Goal: Task Accomplishment & Management: Manage account settings

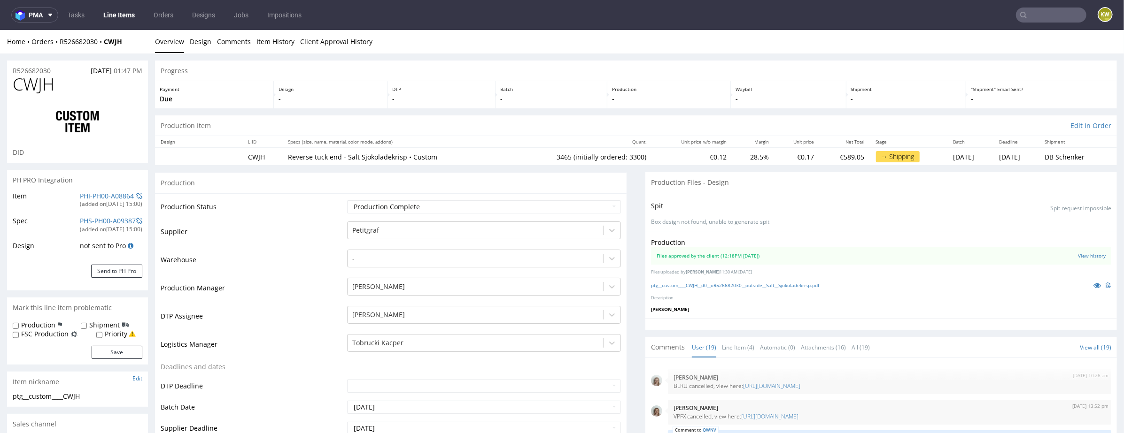
scroll to position [579, 0]
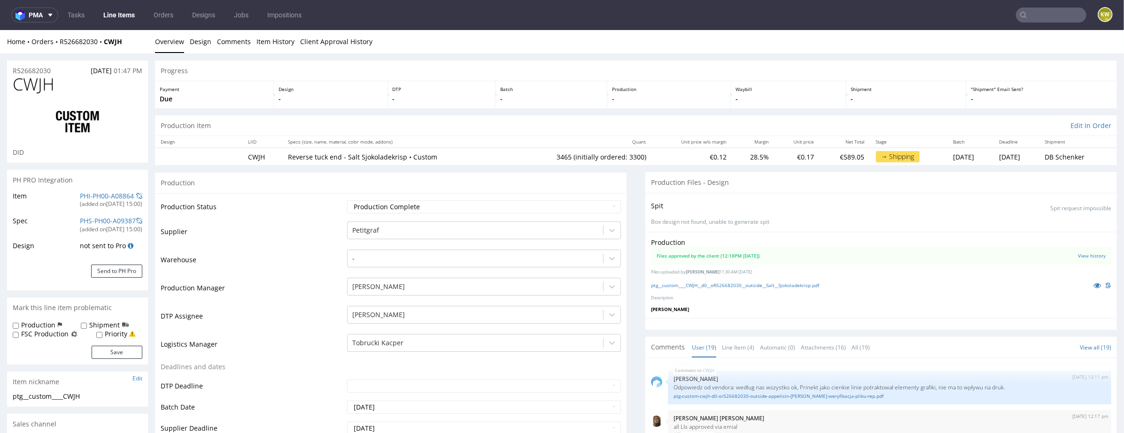
click at [117, 15] on link "Line Items" at bounding box center [119, 15] width 43 height 15
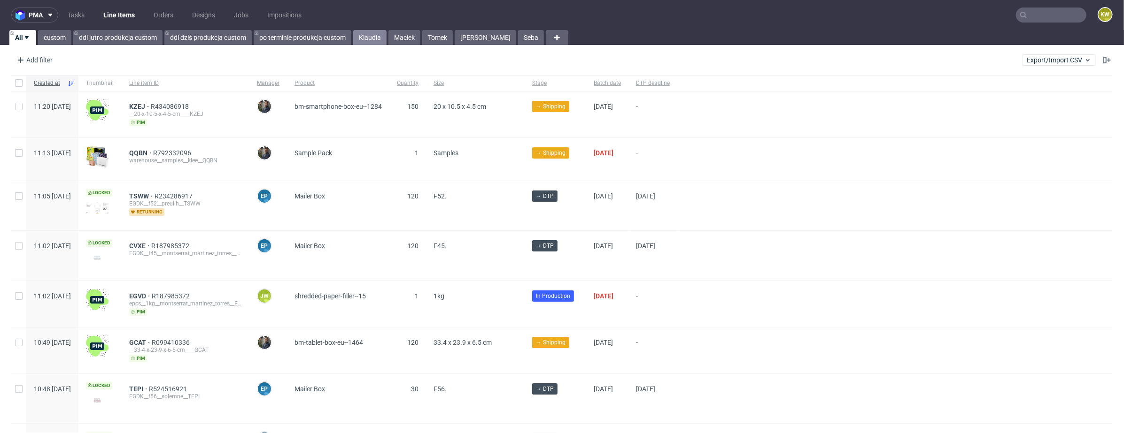
click at [369, 37] on link "Klaudia" at bounding box center [369, 37] width 33 height 15
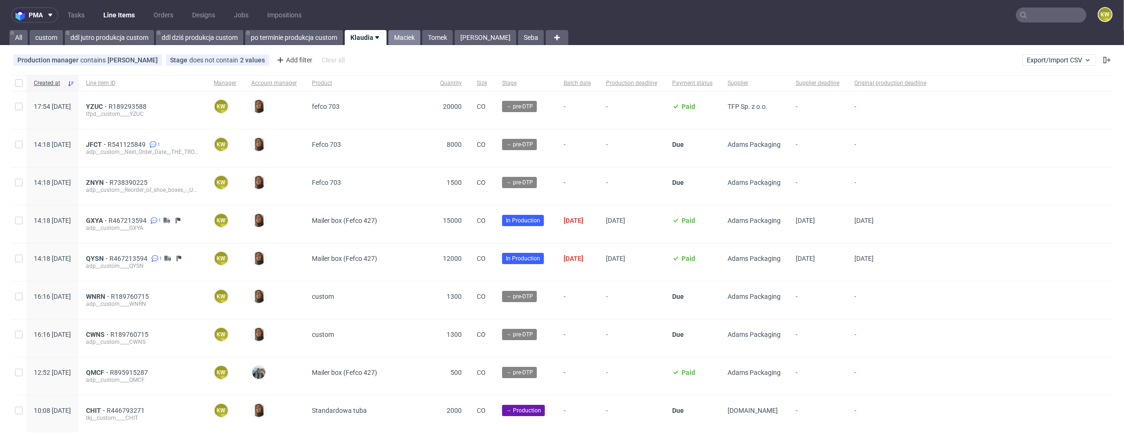
click at [406, 33] on link "Maciek" at bounding box center [404, 37] width 32 height 15
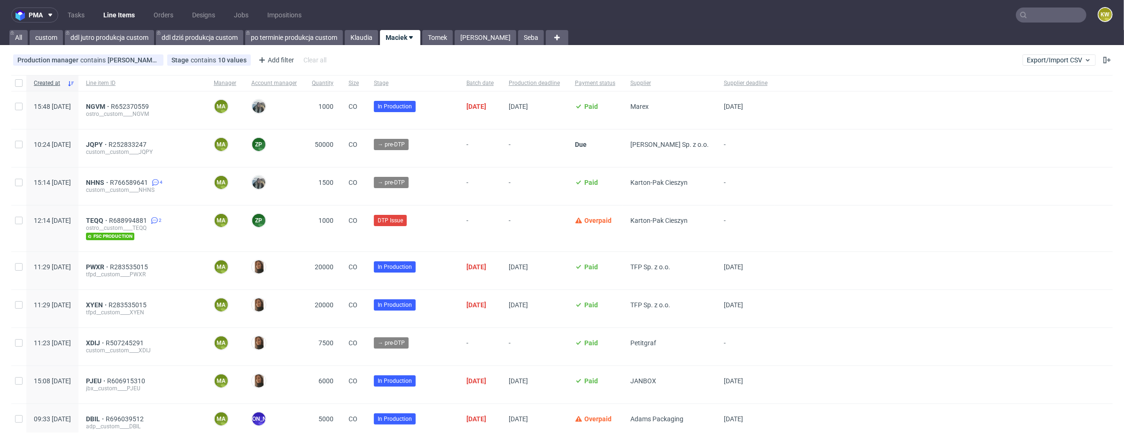
click at [1027, 15] on input "text" at bounding box center [1051, 15] width 70 height 15
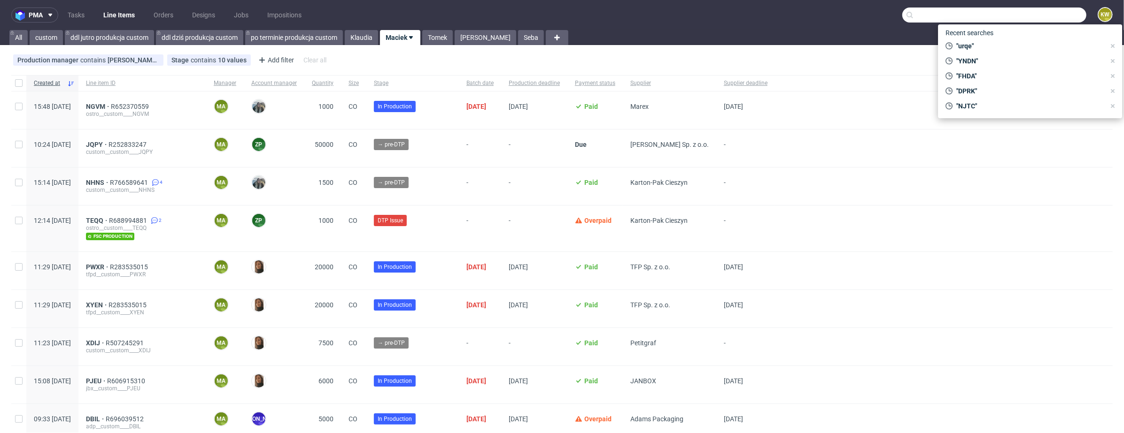
paste input "OMYU"
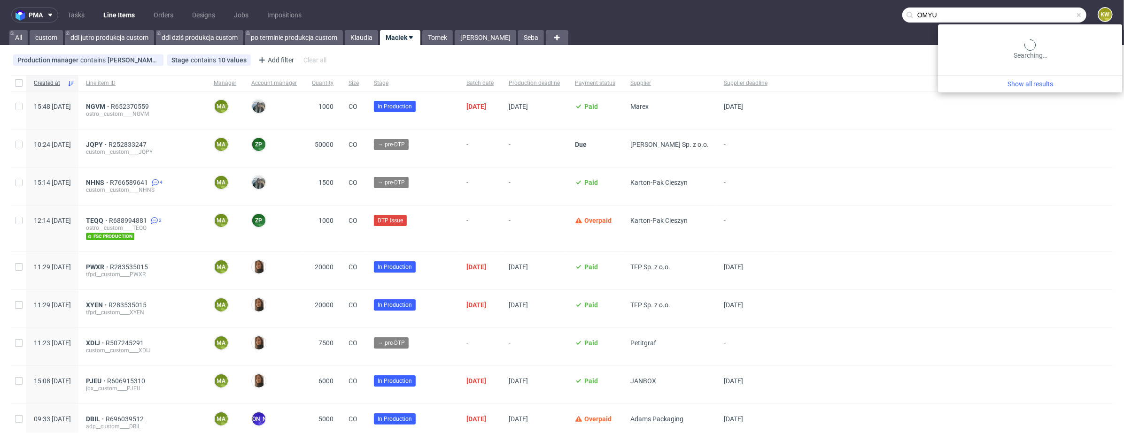
type input "OMYU"
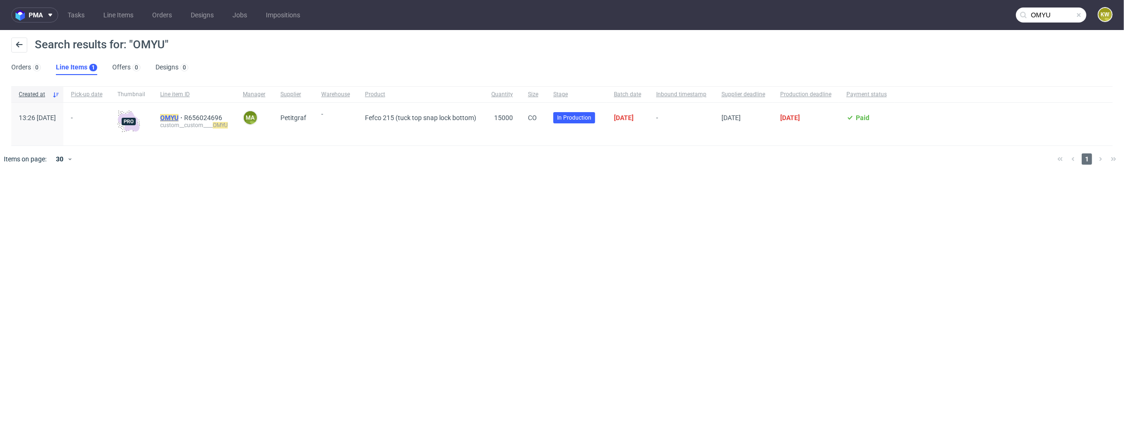
click at [178, 117] on mark "OMYU" at bounding box center [169, 118] width 18 height 8
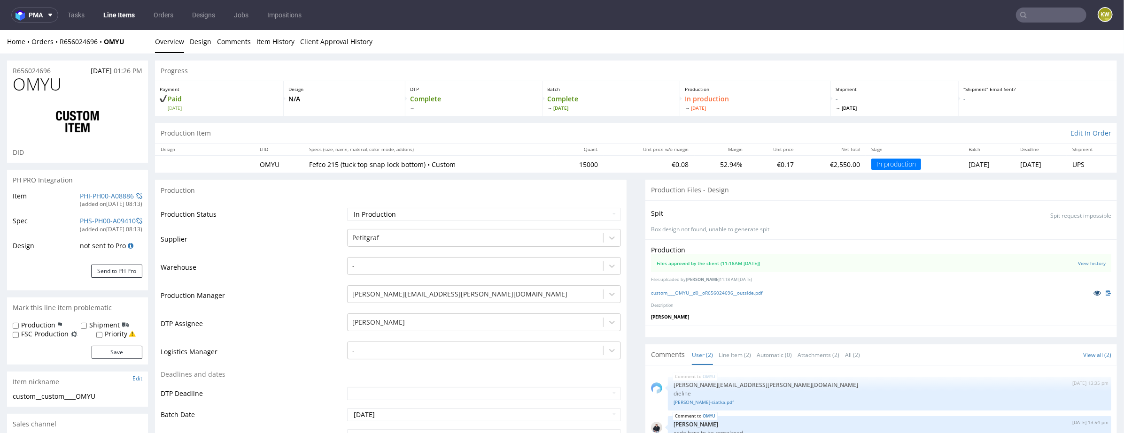
click at [1093, 292] on icon at bounding box center [1097, 292] width 8 height 7
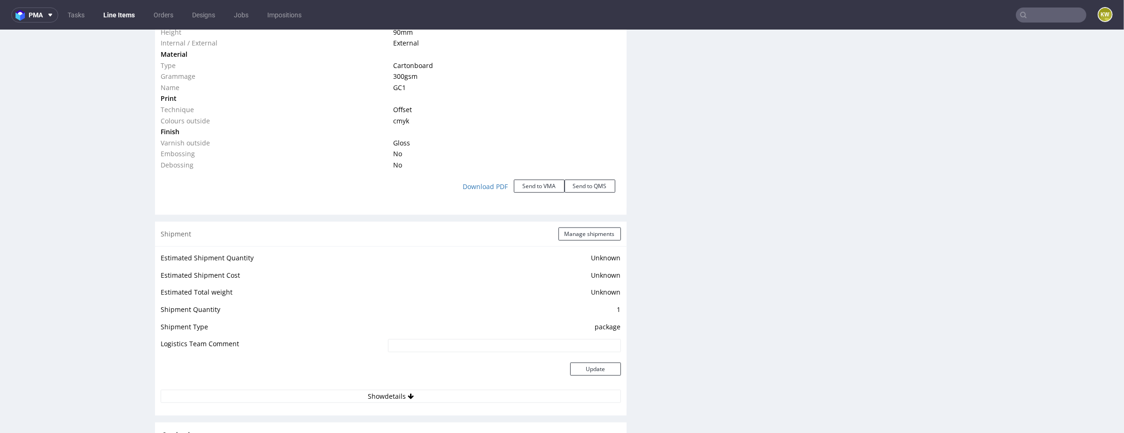
scroll to position [988, 0]
click at [576, 228] on button "Manage shipments" at bounding box center [589, 230] width 62 height 13
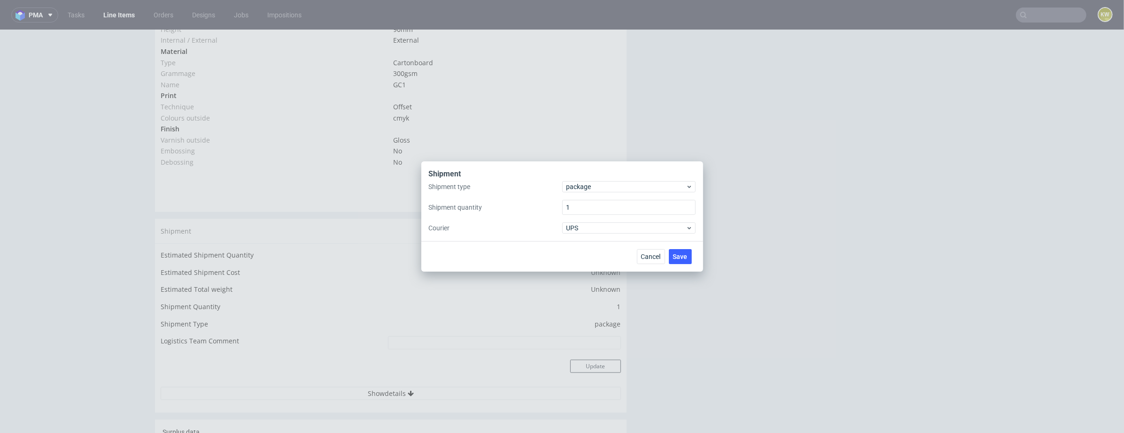
click at [587, 177] on div "Shipment" at bounding box center [562, 175] width 267 height 12
click at [586, 182] on div "package" at bounding box center [628, 186] width 133 height 11
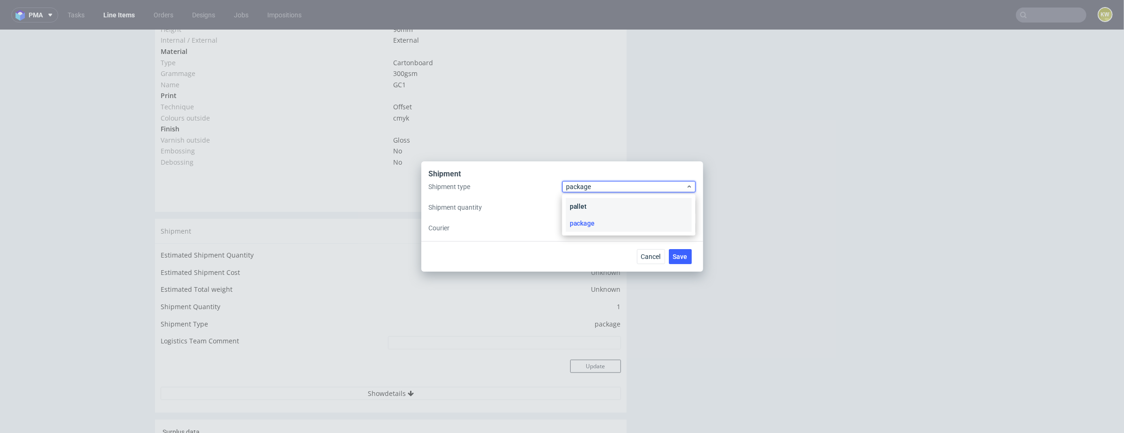
click at [584, 205] on div "pallet" at bounding box center [629, 206] width 126 height 17
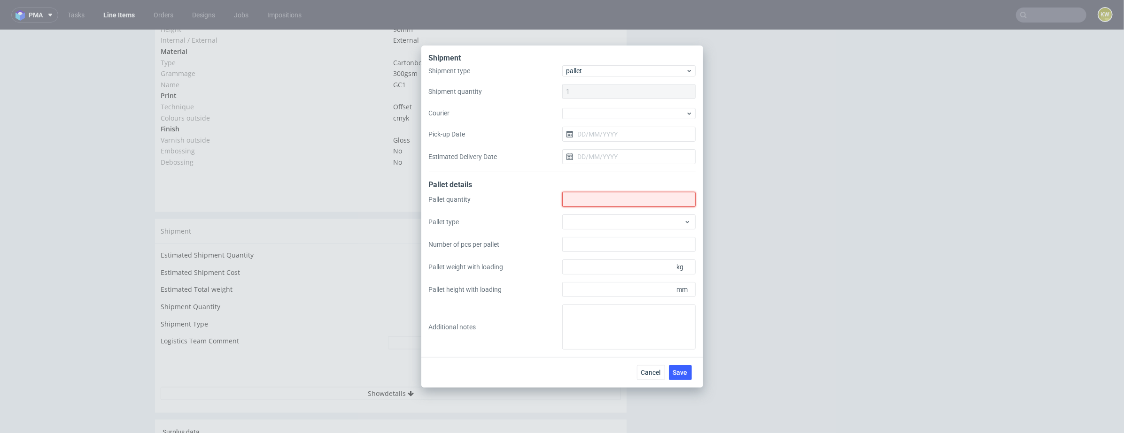
click at [583, 205] on input "Shipment type" at bounding box center [628, 199] width 133 height 15
type input "1"
click at [574, 218] on div at bounding box center [628, 222] width 133 height 15
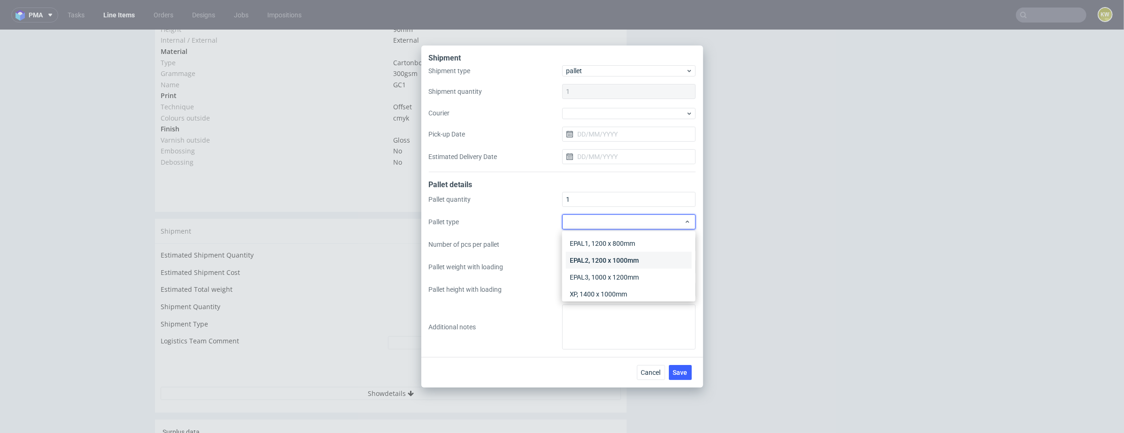
scroll to position [22, 0]
click at [578, 287] on div "Other" at bounding box center [629, 289] width 126 height 17
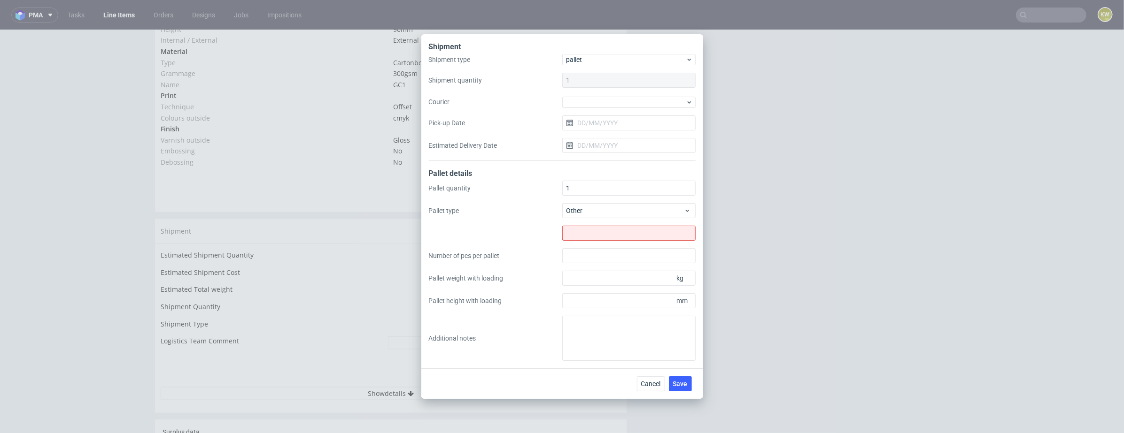
click at [577, 242] on div "Pallet quantity 1 Pallet type Other Number of pcs per pallet Pallet weight with…" at bounding box center [562, 271] width 267 height 180
click at [581, 236] on input "text" at bounding box center [628, 233] width 133 height 15
type input "700x1000"
click at [595, 306] on input "Pallet height with loading" at bounding box center [628, 300] width 133 height 15
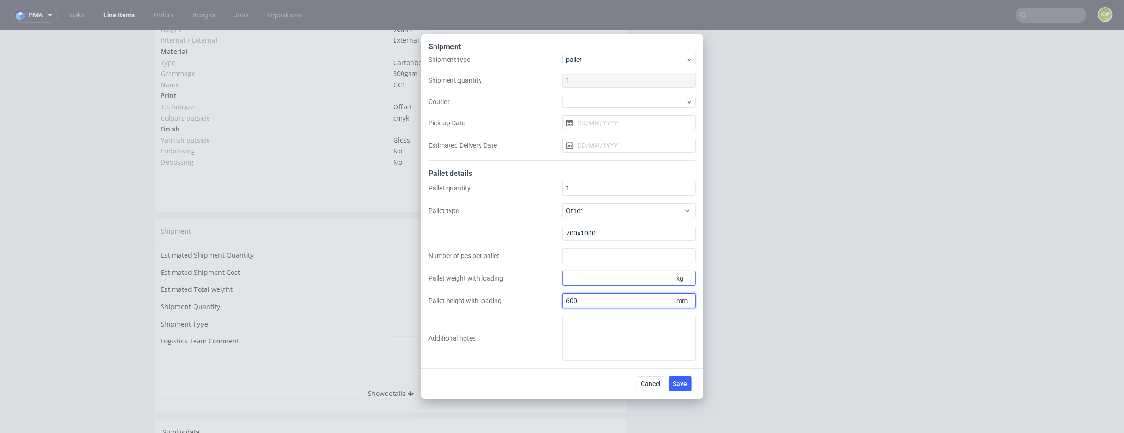
type input "600"
click at [592, 277] on input "Pallet weight with loading" at bounding box center [628, 278] width 133 height 15
type input "120"
click at [674, 378] on button "Save" at bounding box center [680, 384] width 23 height 15
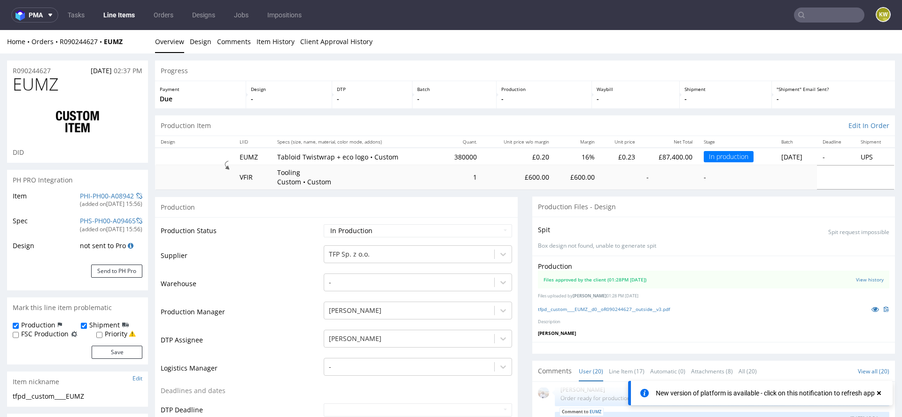
click at [813, 15] on input "text" at bounding box center [829, 15] width 70 height 15
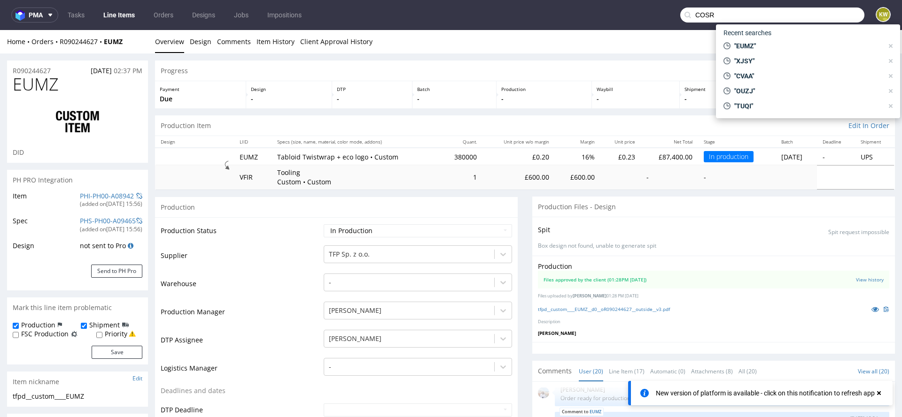
type input "COSR"
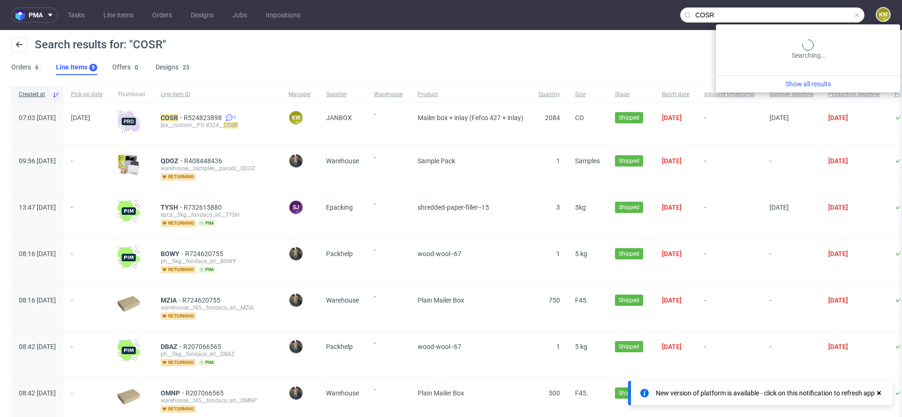
click at [823, 17] on input "COSR" at bounding box center [772, 15] width 184 height 15
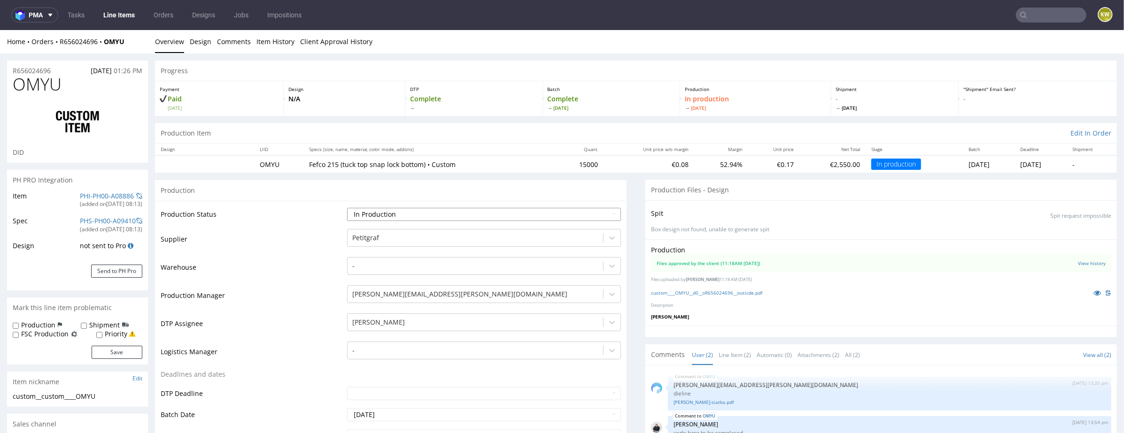
click at [424, 216] on select "Waiting for Artwork Waiting for Diecut Waiting for Mockup Waiting for DTP Waiti…" at bounding box center [484, 214] width 274 height 13
select select "production_complete"
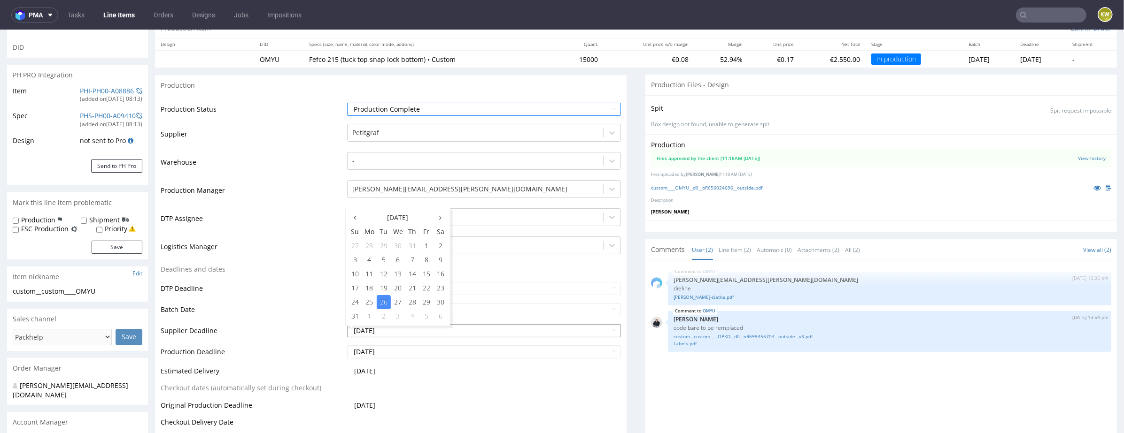
click at [409, 334] on input "[DATE]" at bounding box center [484, 330] width 274 height 13
click at [409, 301] on td "28" at bounding box center [412, 302] width 14 height 14
type input "[DATE]"
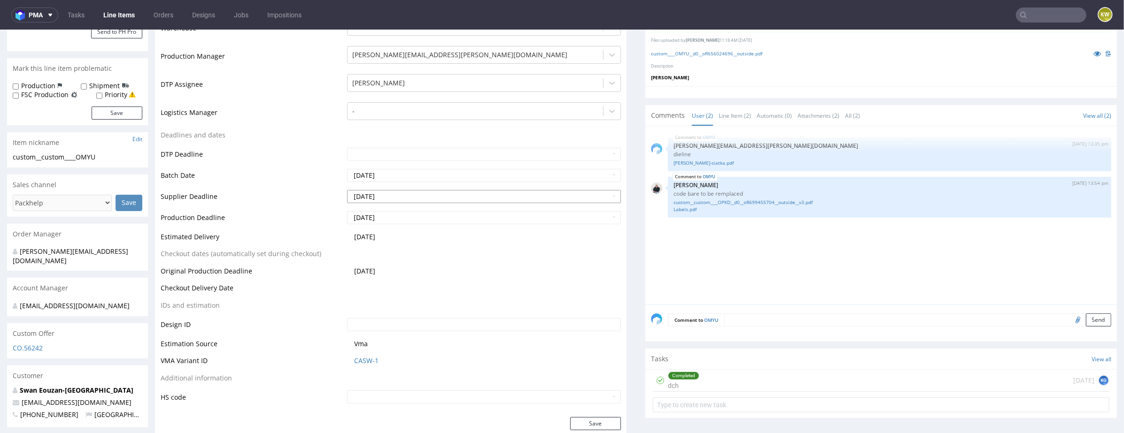
scroll to position [263, 0]
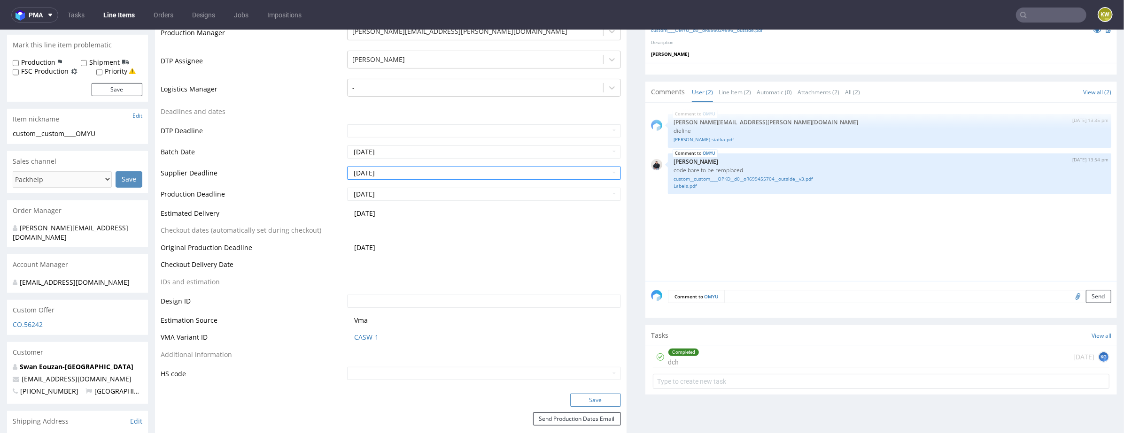
click at [585, 394] on button "Save" at bounding box center [595, 399] width 51 height 13
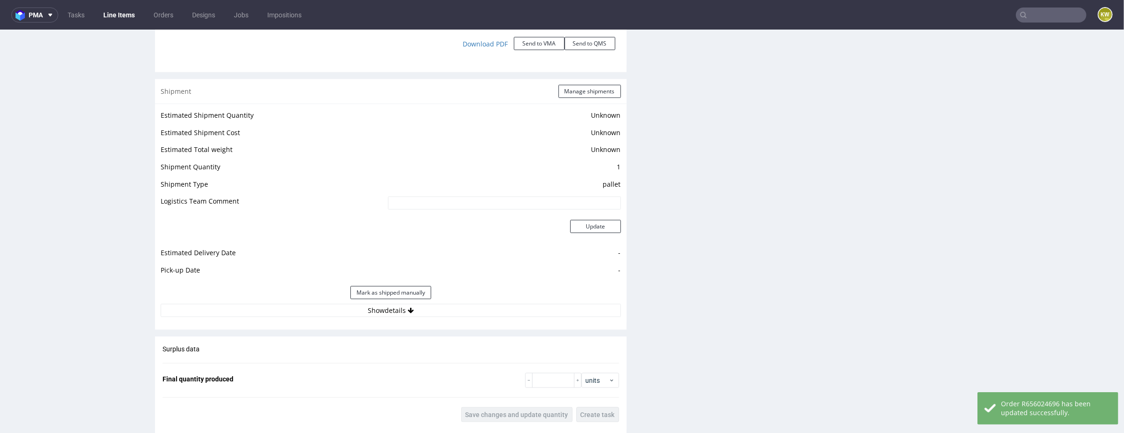
scroll to position [1143, 0]
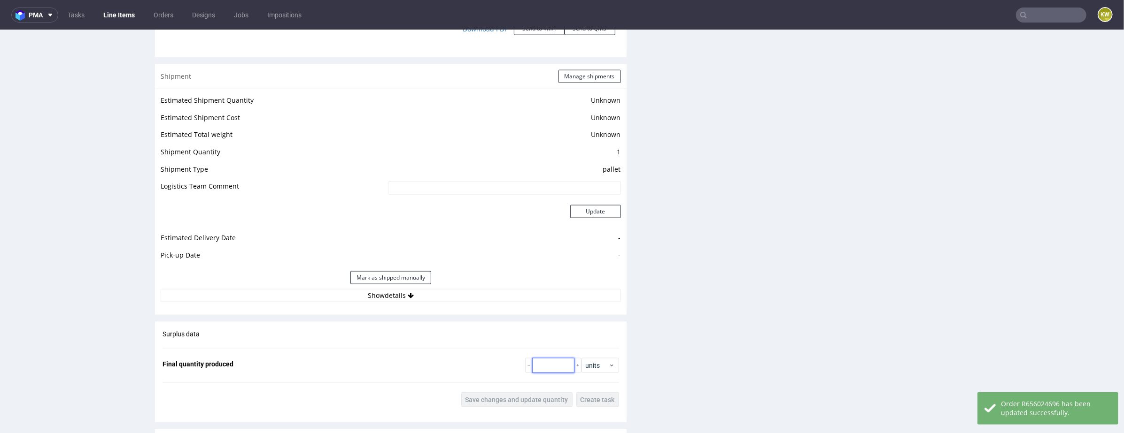
click at [544, 370] on input "number" at bounding box center [553, 365] width 42 height 15
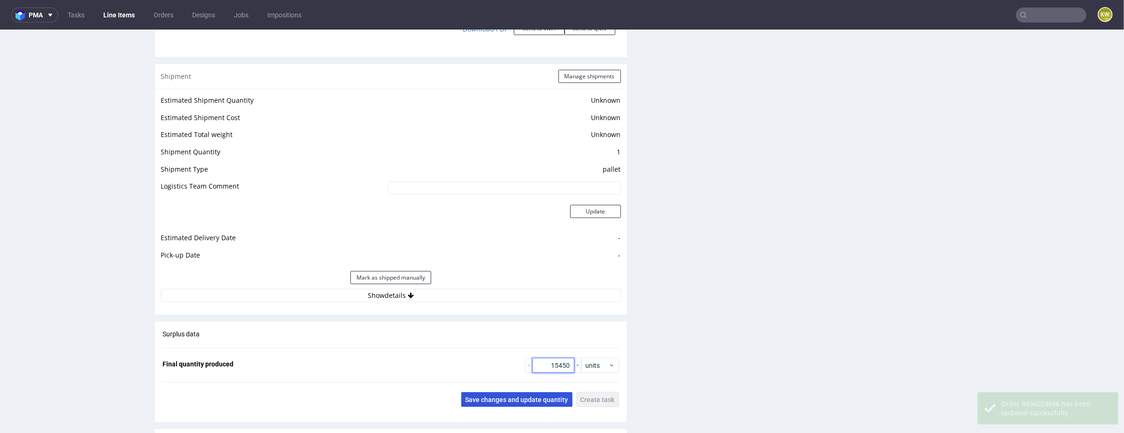
type input "15450"
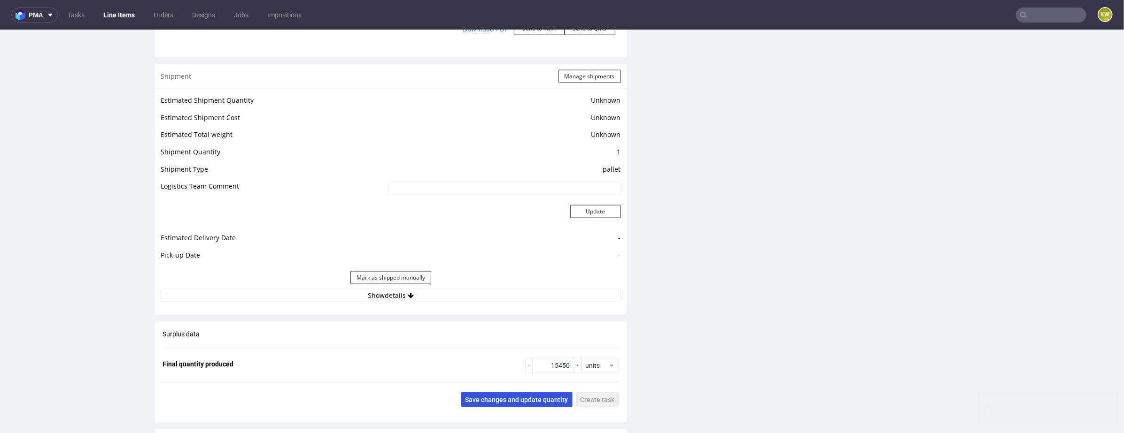
click at [525, 396] on span "Save changes and update quantity" at bounding box center [516, 399] width 103 height 7
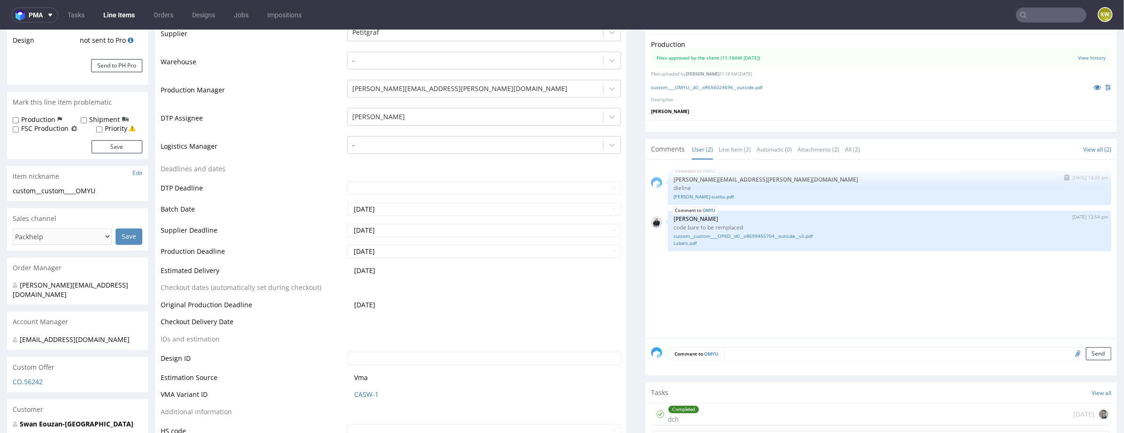
scroll to position [0, 0]
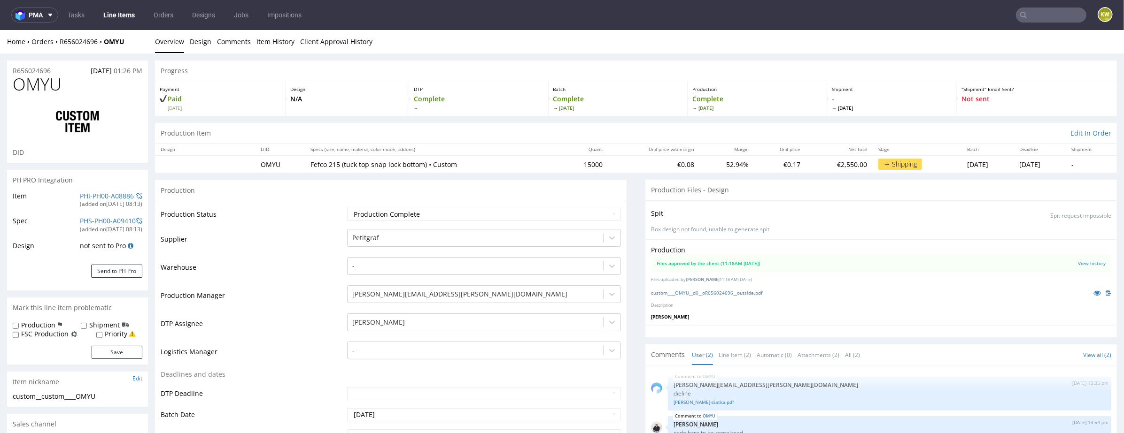
click at [1028, 15] on input "text" at bounding box center [1051, 15] width 70 height 15
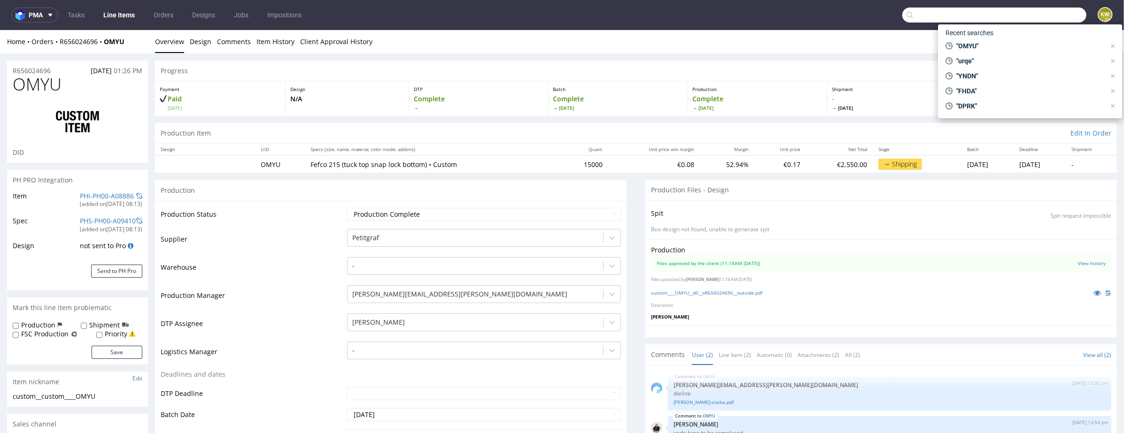
paste input "HSHL"
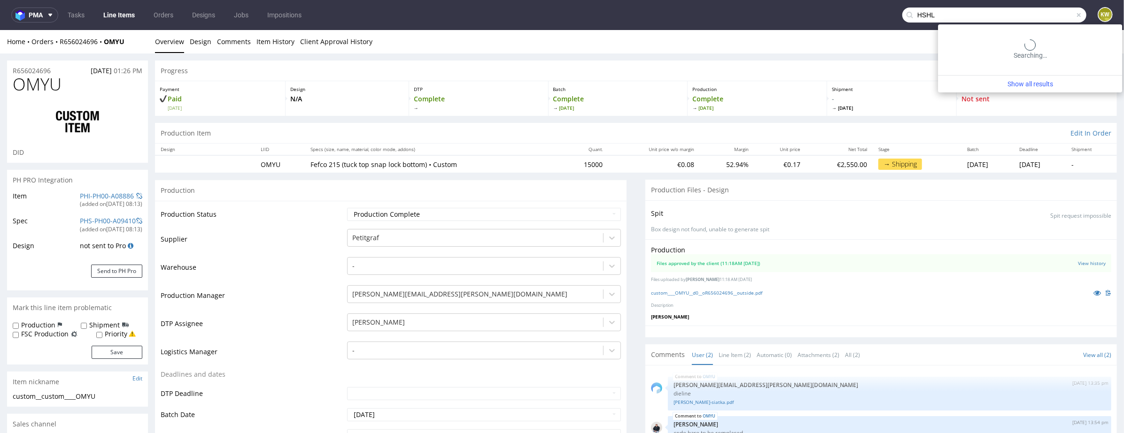
type input "HSHL"
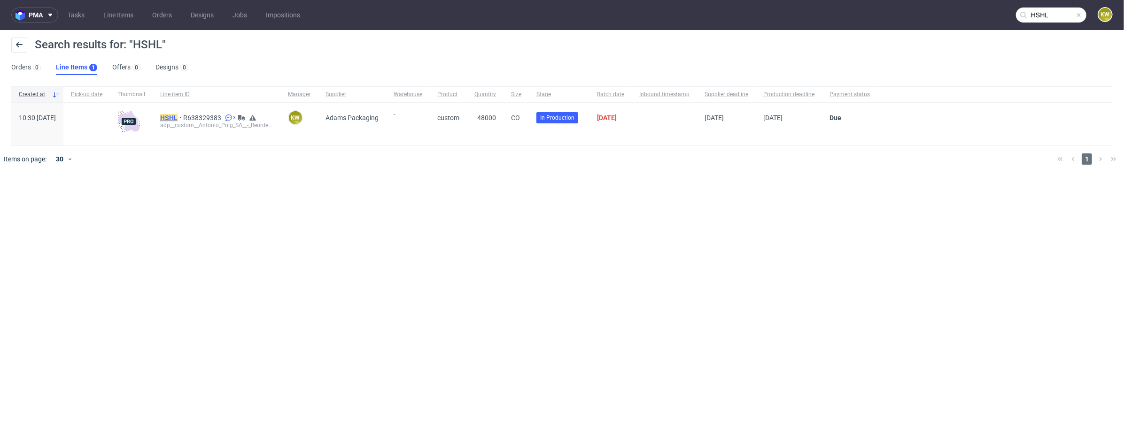
click at [177, 118] on mark "HSHL" at bounding box center [168, 118] width 17 height 8
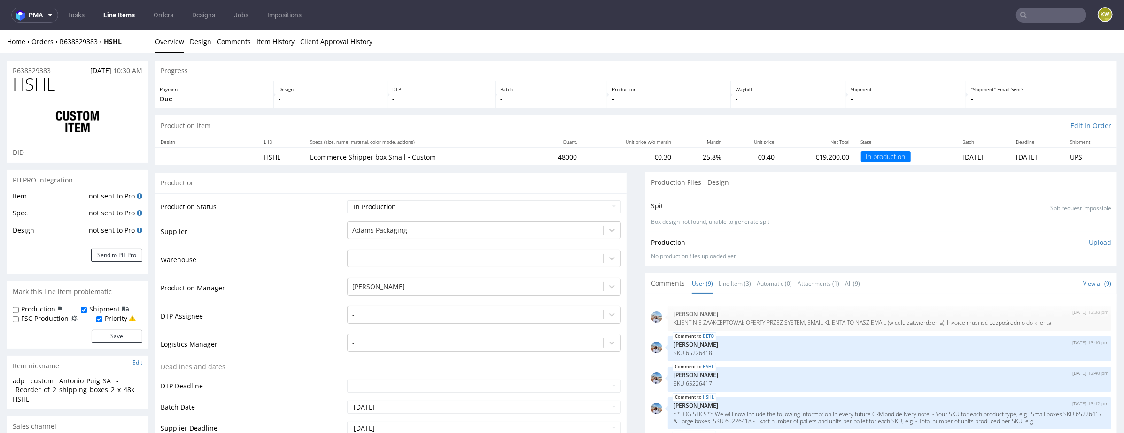
scroll to position [31, 0]
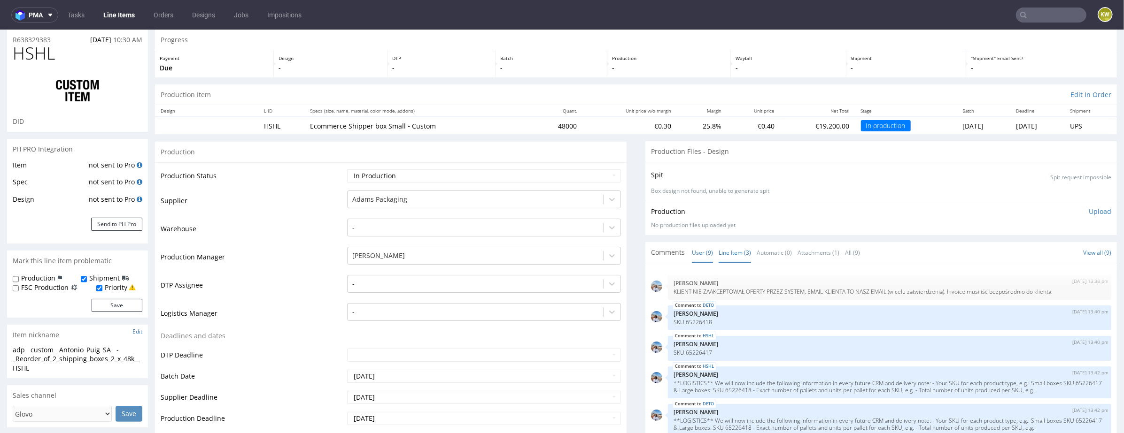
click at [732, 251] on link "Line Item (3)" at bounding box center [734, 252] width 32 height 20
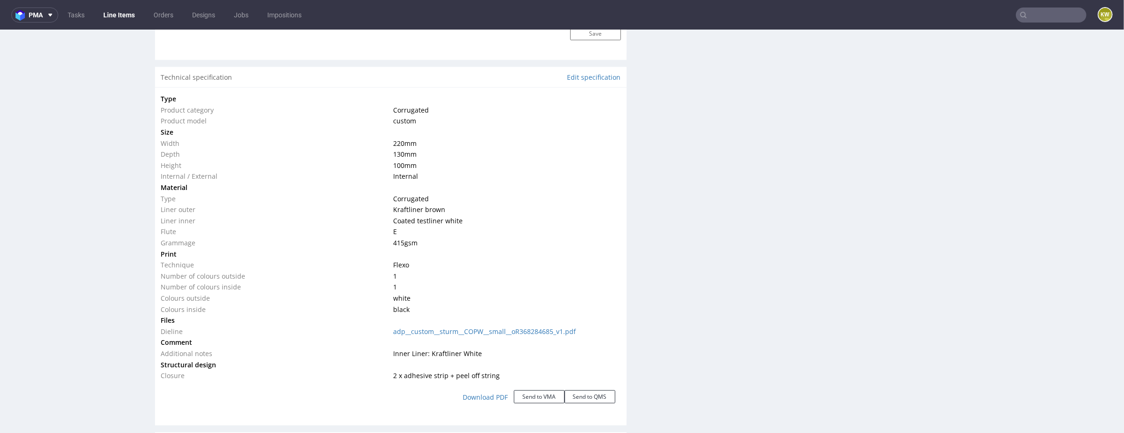
scroll to position [874, 0]
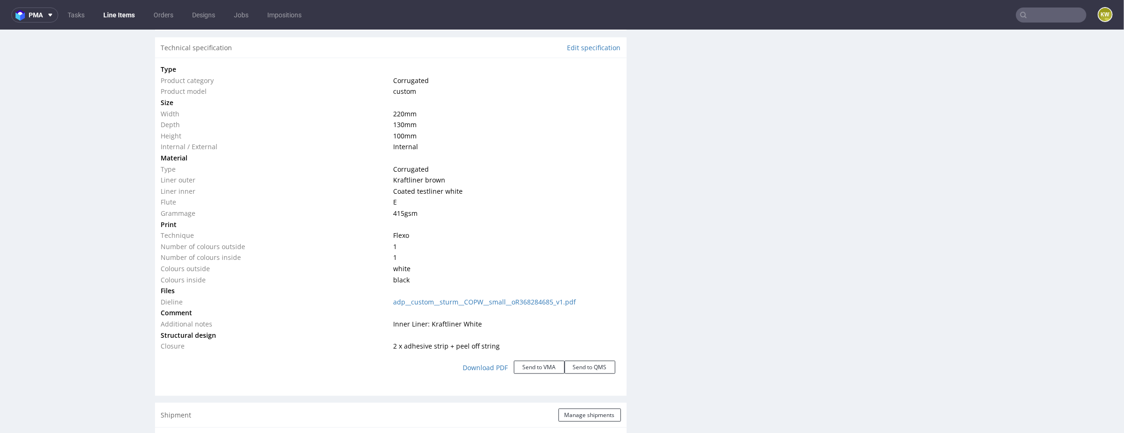
click at [508, 293] on td at bounding box center [506, 290] width 230 height 11
click at [502, 296] on td "adp__custom__sturm__COPW__small__oR368284685_v1.pdf" at bounding box center [506, 301] width 230 height 11
click at [479, 307] on td at bounding box center [506, 312] width 230 height 11
click at [504, 298] on link "adp__custom__sturm__COPW__small__oR368284685_v1.pdf" at bounding box center [484, 301] width 183 height 9
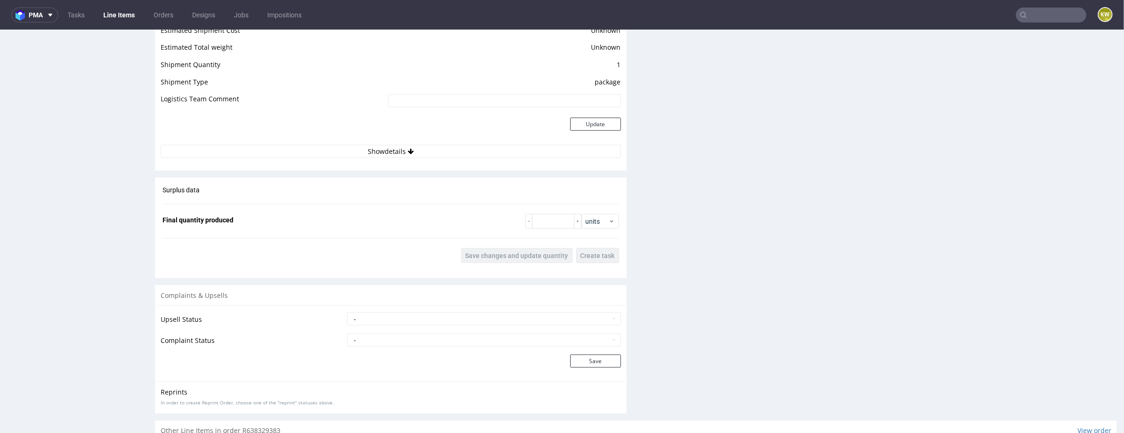
scroll to position [1362, 0]
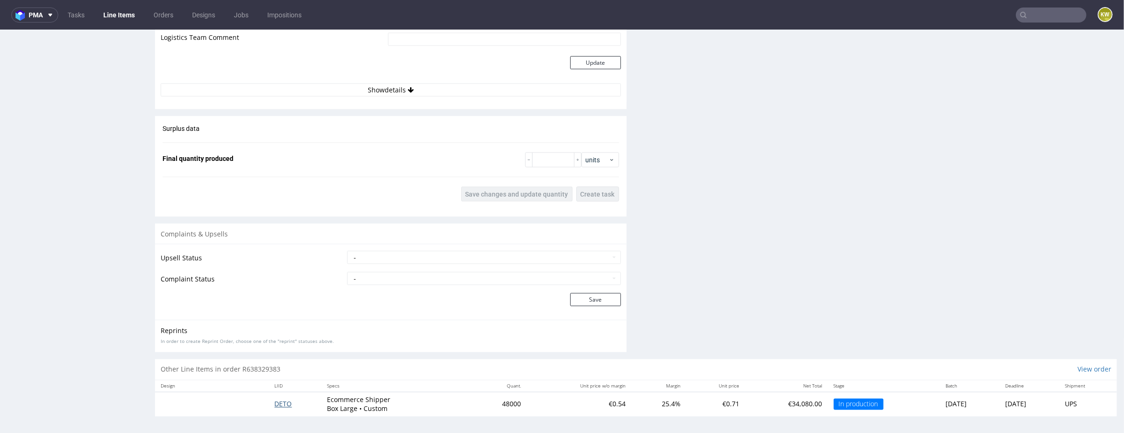
click at [274, 402] on span "DETO" at bounding box center [282, 404] width 17 height 9
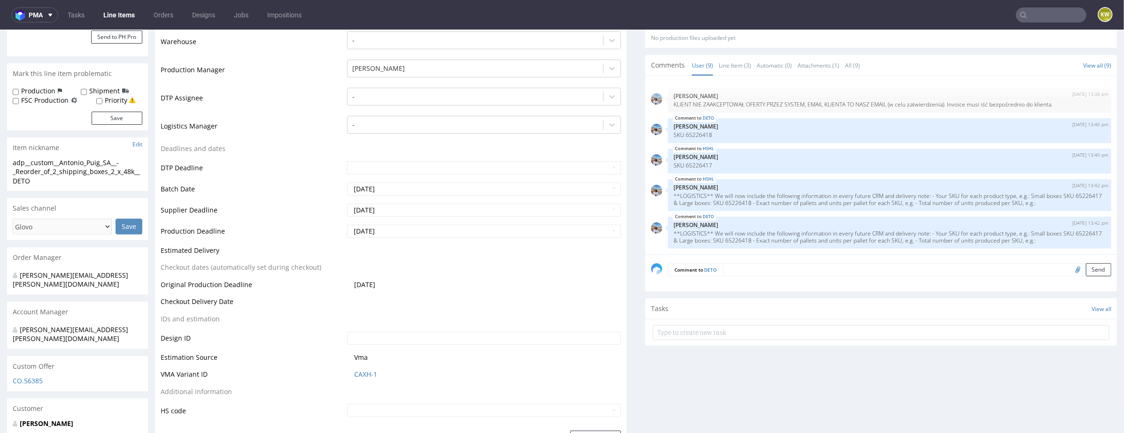
scroll to position [188, 0]
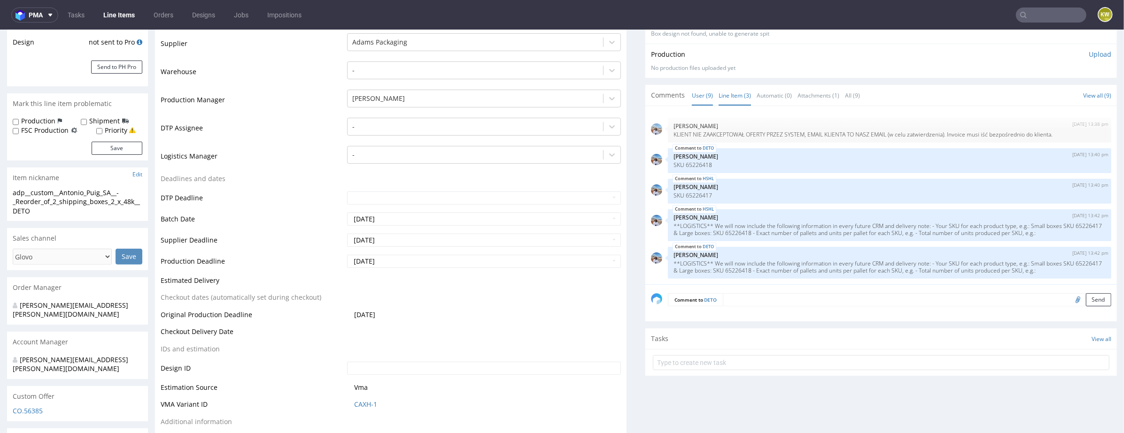
click at [725, 93] on link "Line Item (3)" at bounding box center [734, 95] width 32 height 20
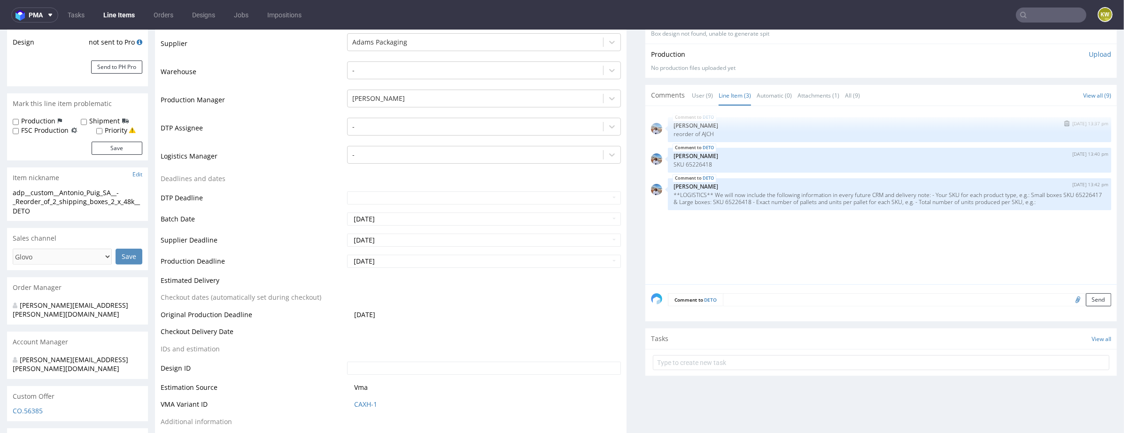
click at [704, 132] on p "reorder of AJCH" at bounding box center [889, 133] width 432 height 7
copy p "AJCH"
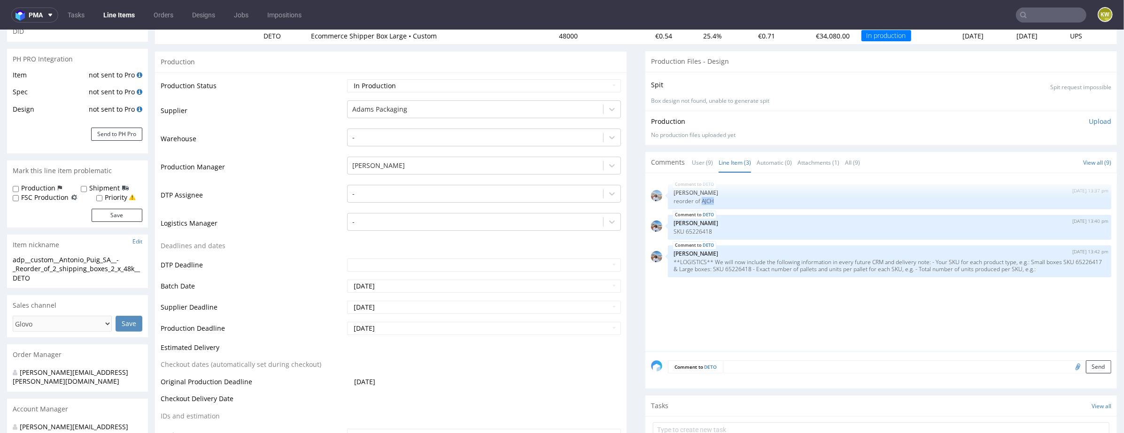
scroll to position [115, 0]
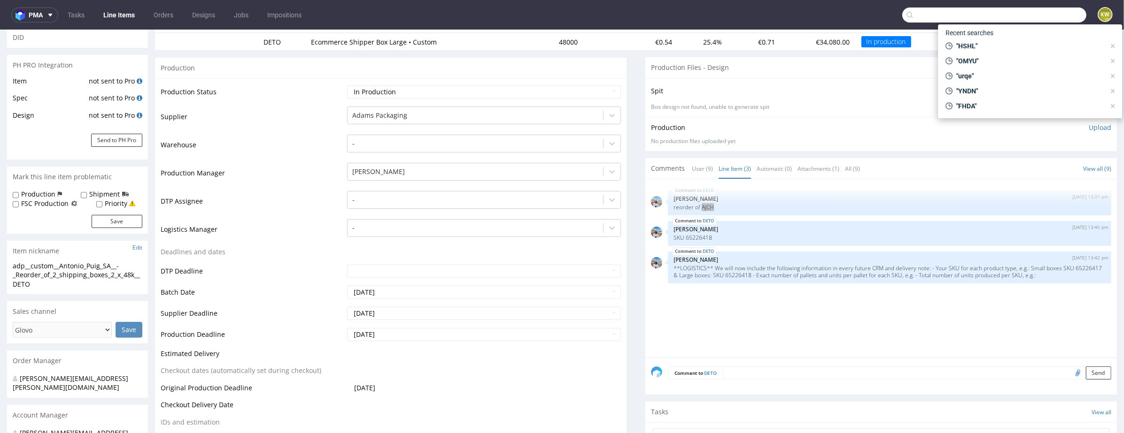
click at [1023, 12] on input "text" at bounding box center [994, 15] width 184 height 15
click at [919, 15] on input "text" at bounding box center [994, 15] width 184 height 15
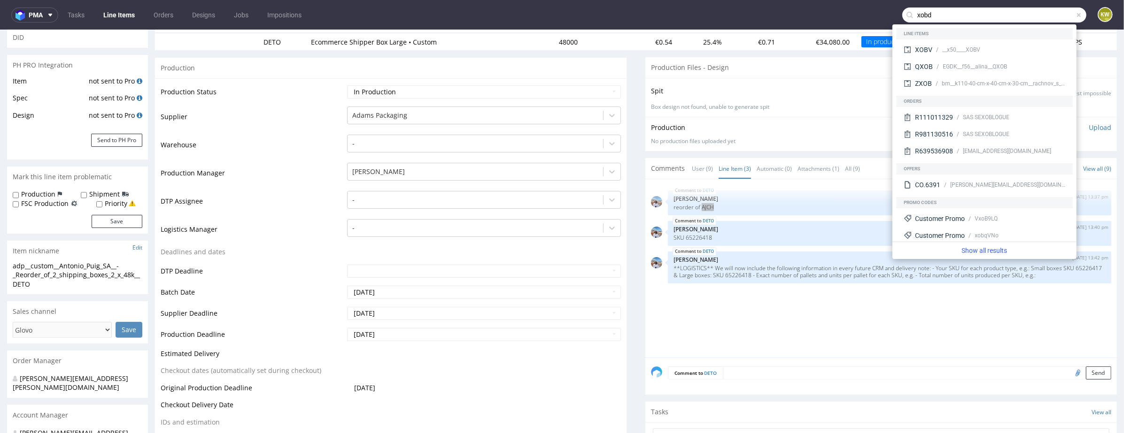
type input "xobd"
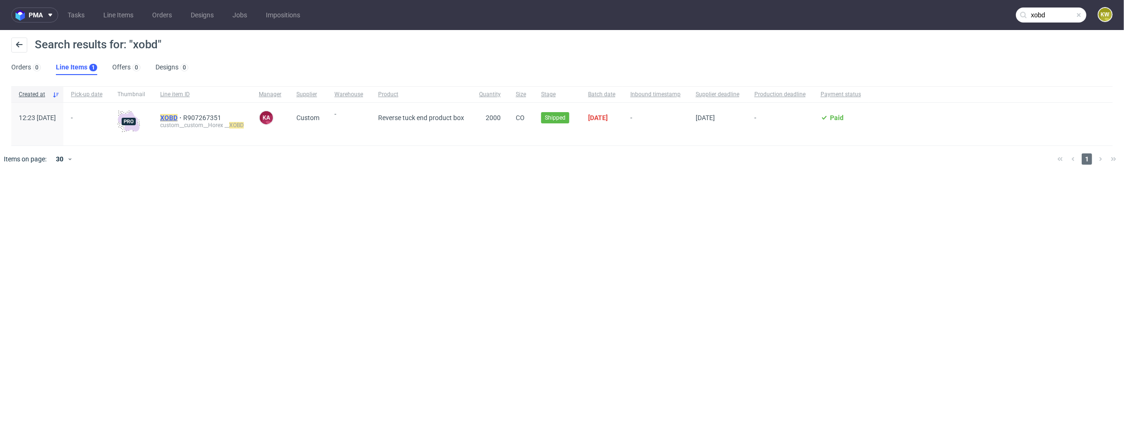
click at [177, 116] on mark "XOBD" at bounding box center [168, 118] width 17 height 8
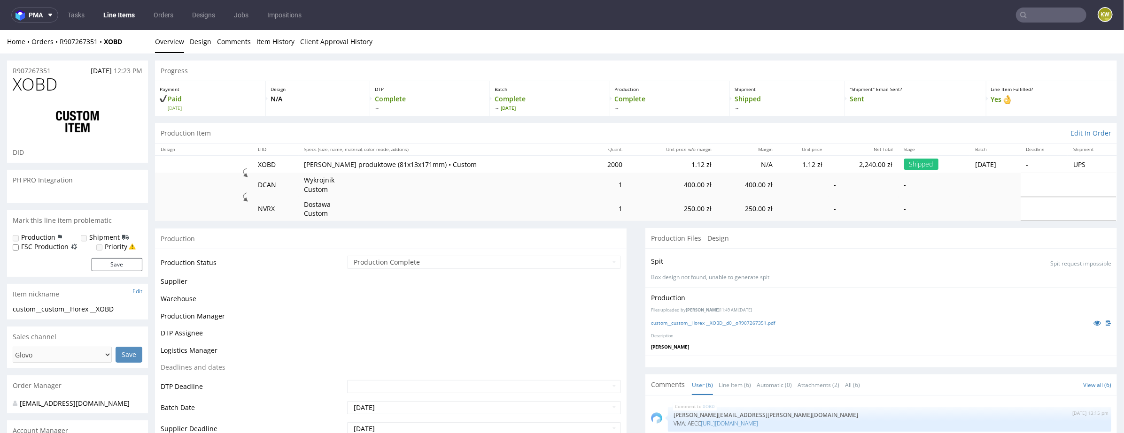
scroll to position [34, 0]
select select "done"
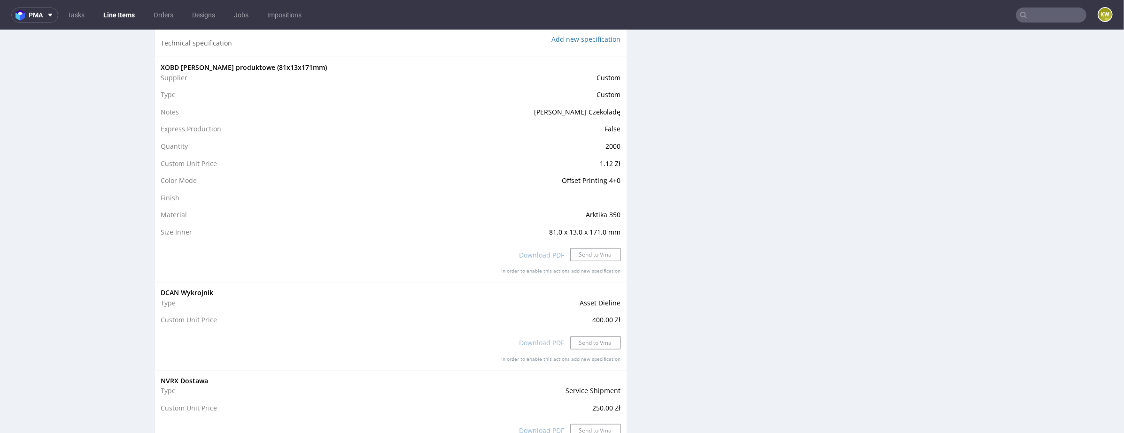
scroll to position [910, 0]
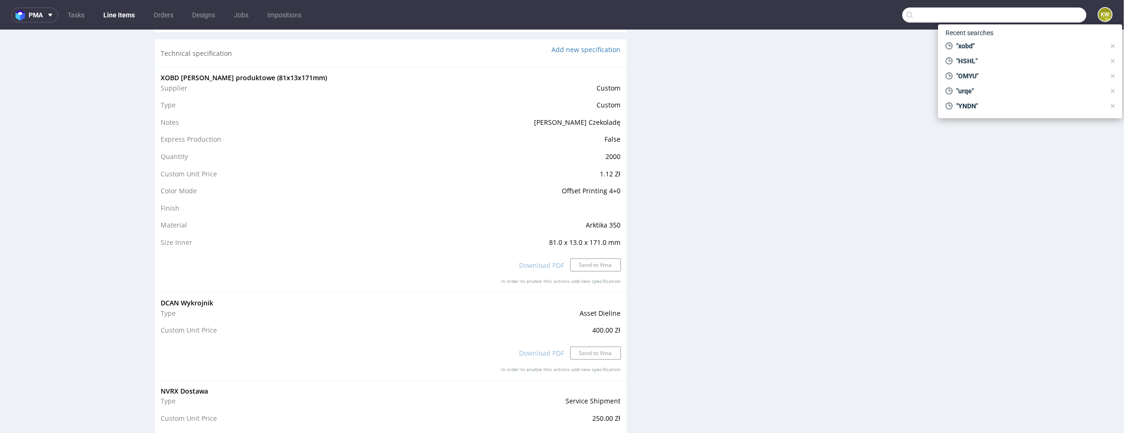
click at [1031, 18] on input "text" at bounding box center [994, 15] width 184 height 15
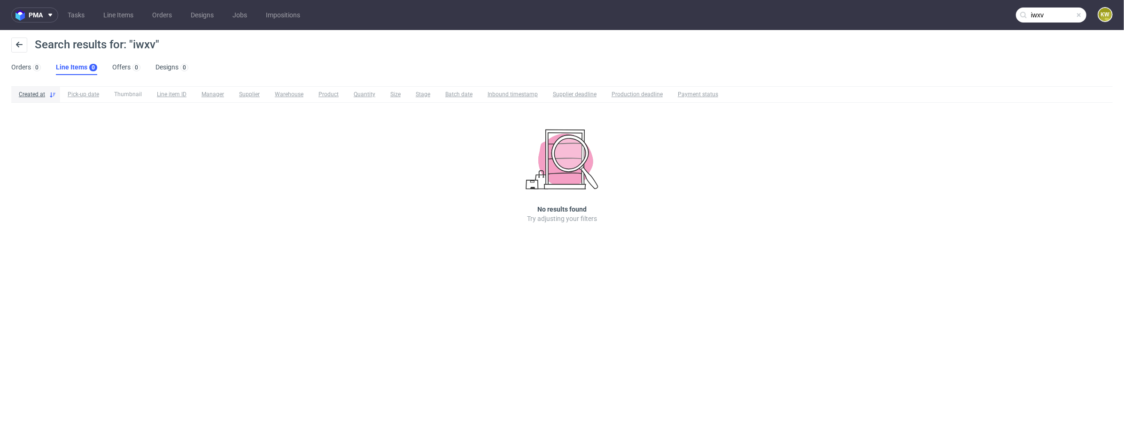
click at [1054, 17] on input "iwxv" at bounding box center [1051, 15] width 70 height 15
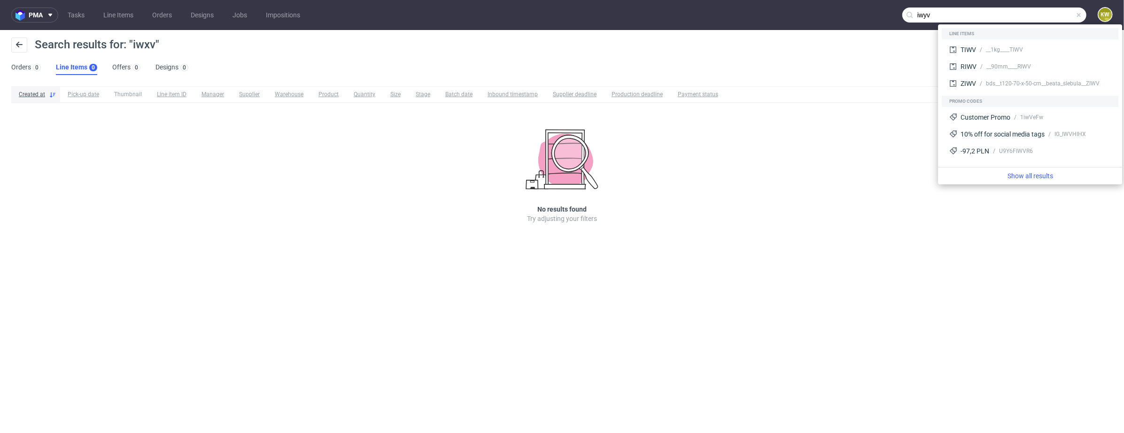
type input "iwyv"
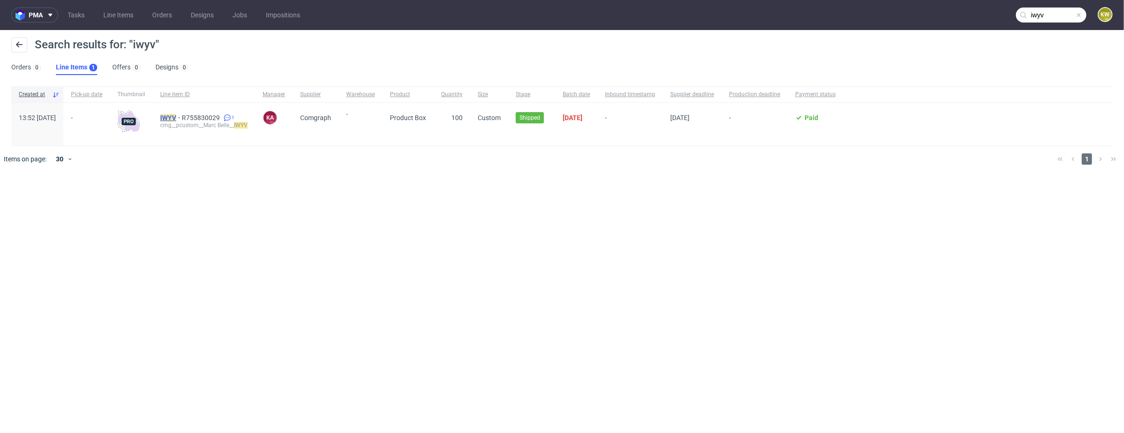
click at [176, 115] on mark "IWYV" at bounding box center [168, 118] width 16 height 8
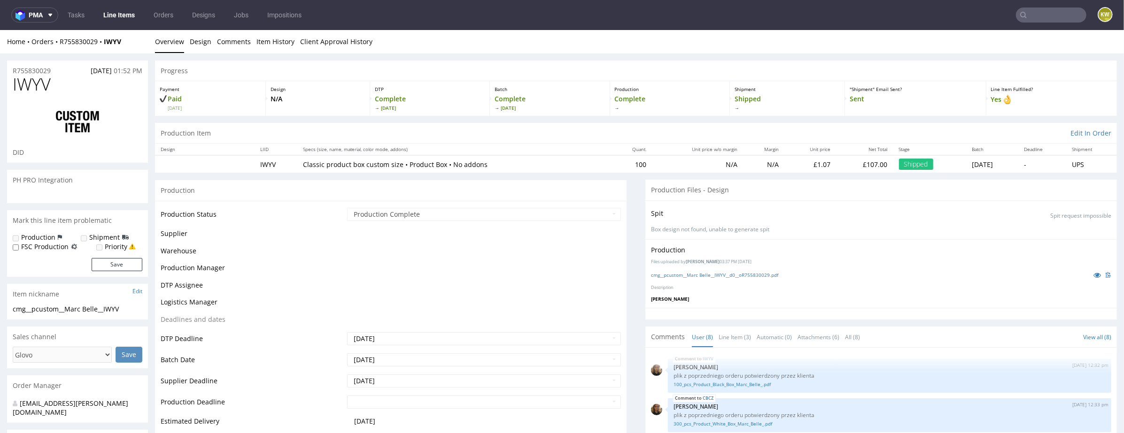
scroll to position [116, 0]
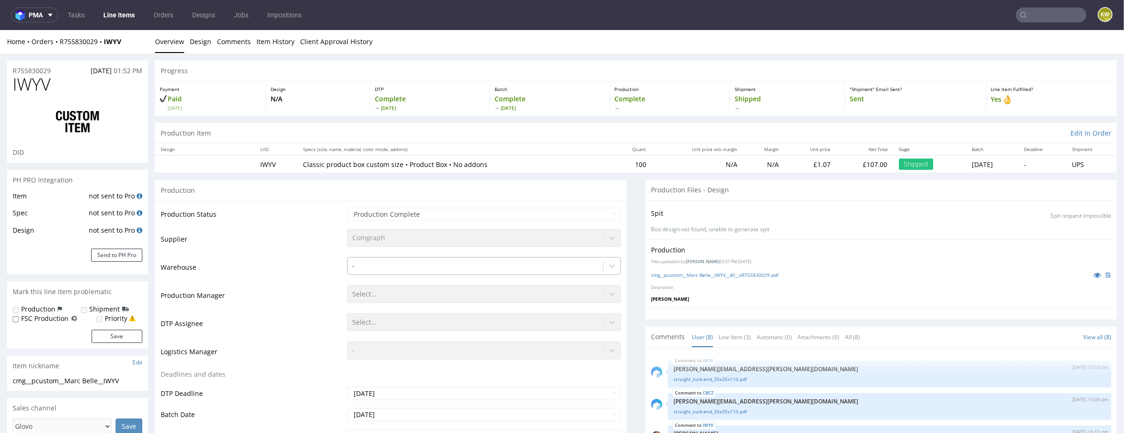
select select "done"
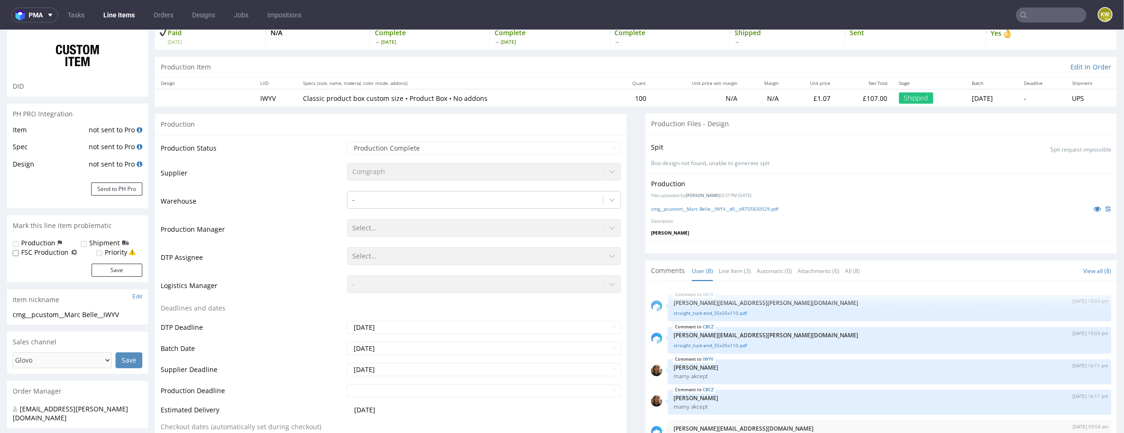
scroll to position [0, 0]
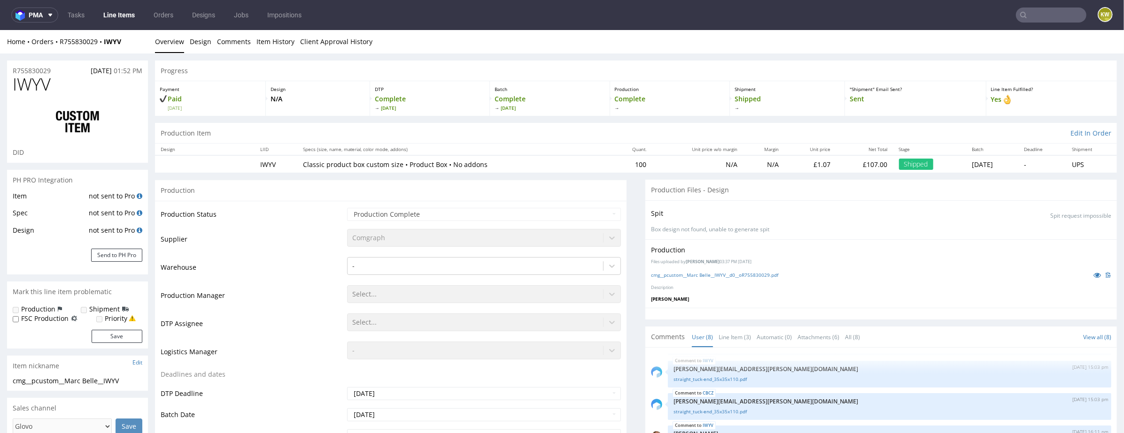
click at [1026, 19] on input "text" at bounding box center [1051, 15] width 70 height 15
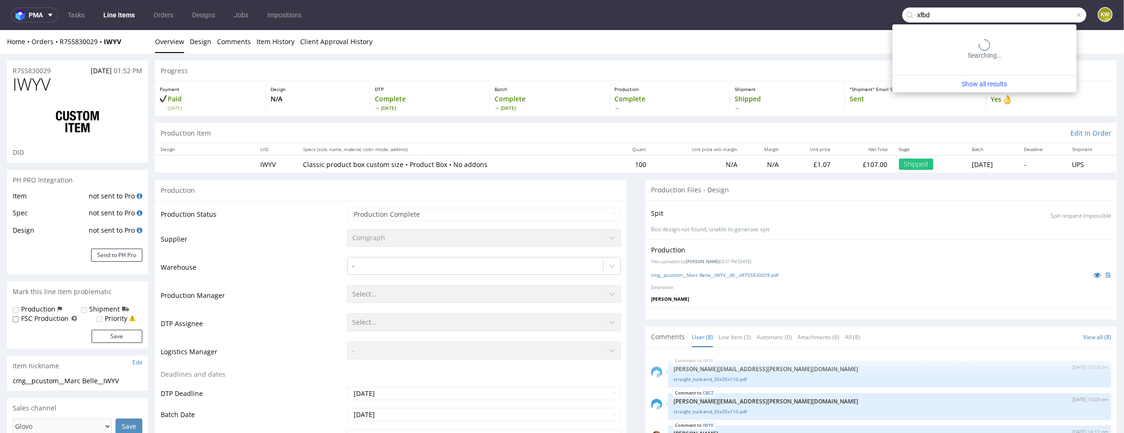
type input "xfbd"
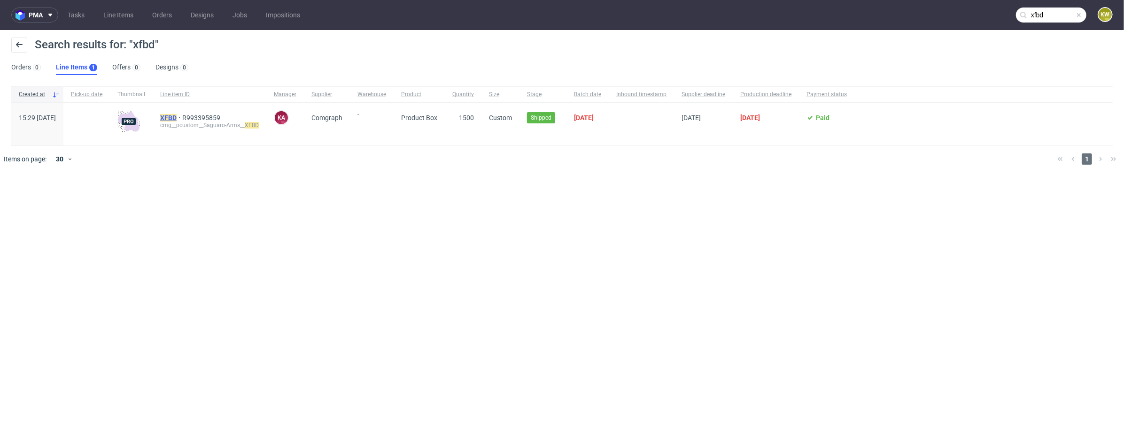
click at [177, 117] on mark "XFBD" at bounding box center [168, 118] width 16 height 8
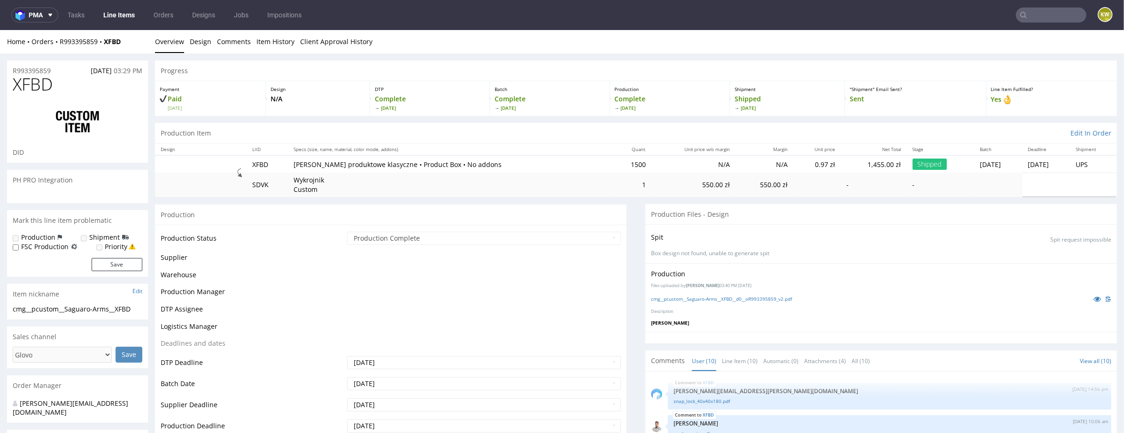
scroll to position [174, 0]
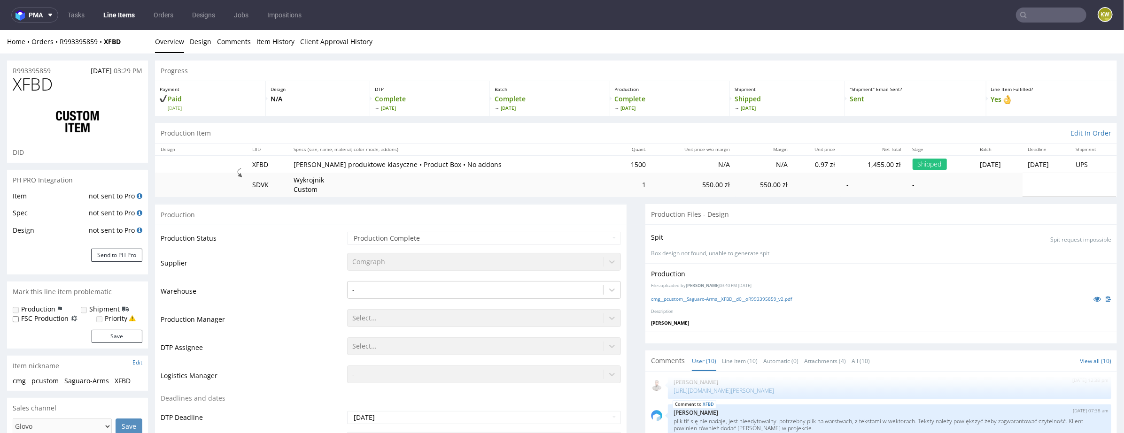
select select "done"
click at [270, 37] on link "Item History" at bounding box center [275, 38] width 38 height 23
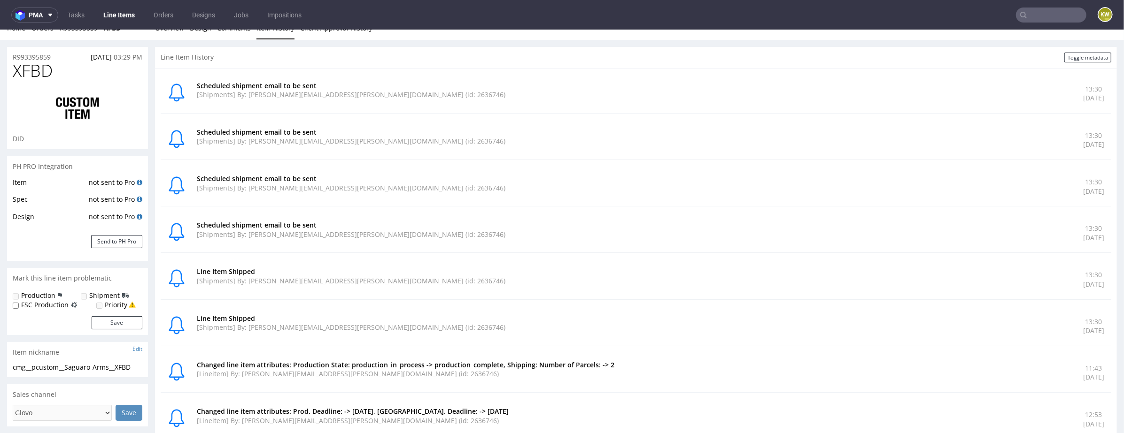
scroll to position [0, 0]
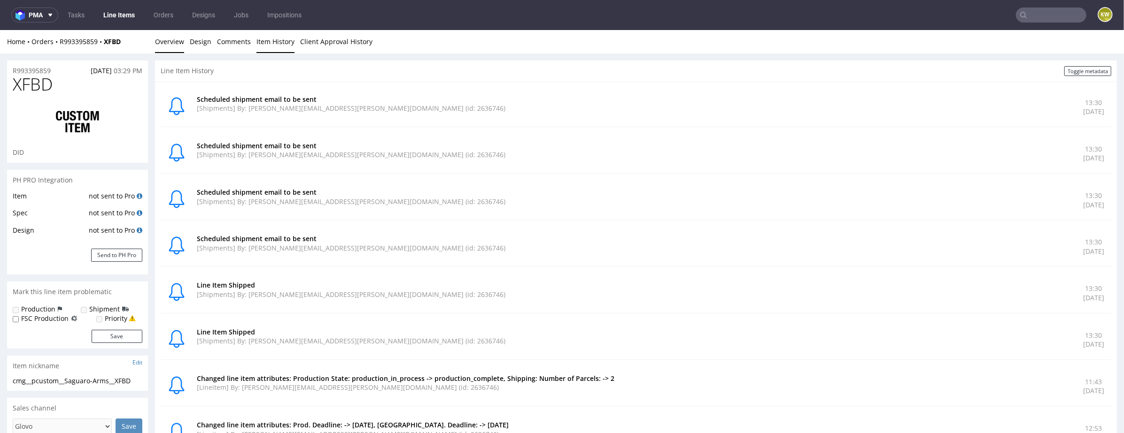
click at [167, 38] on link "Overview" at bounding box center [169, 41] width 29 height 23
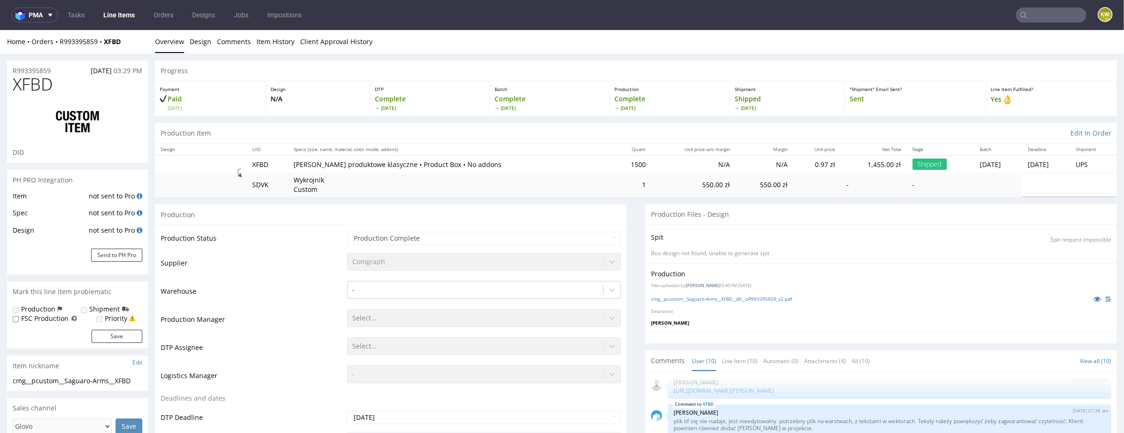
scroll to position [2, 0]
click at [1044, 12] on input "text" at bounding box center [1051, 15] width 70 height 15
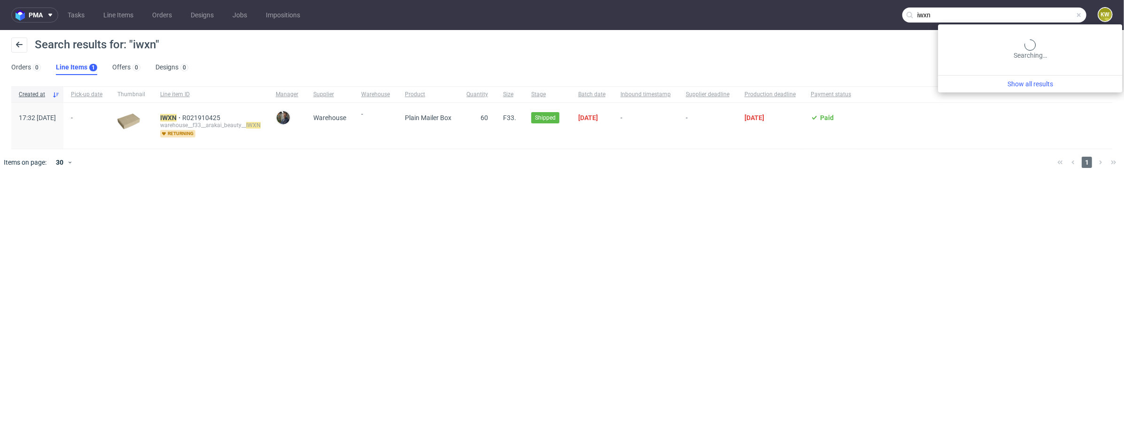
click at [1062, 17] on input "iwxn" at bounding box center [994, 15] width 184 height 15
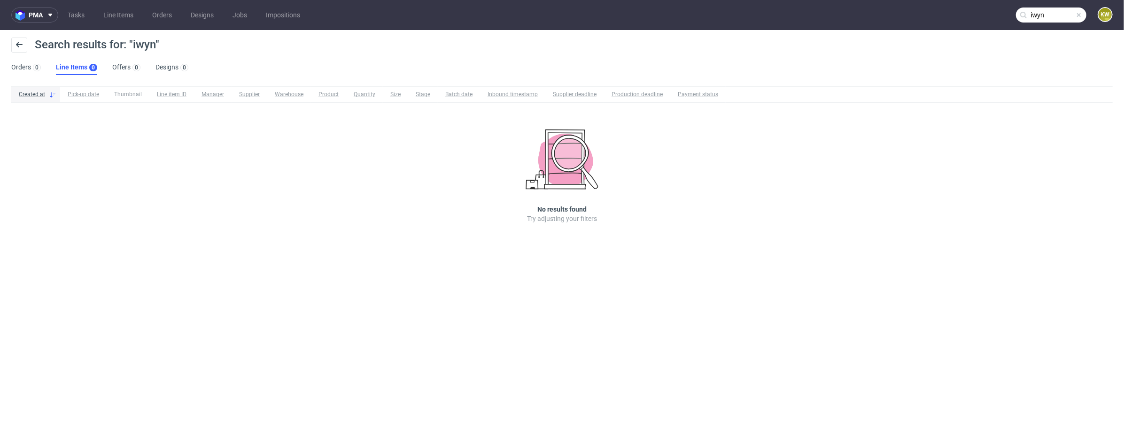
click at [1065, 15] on input "iwyn" at bounding box center [1051, 15] width 70 height 15
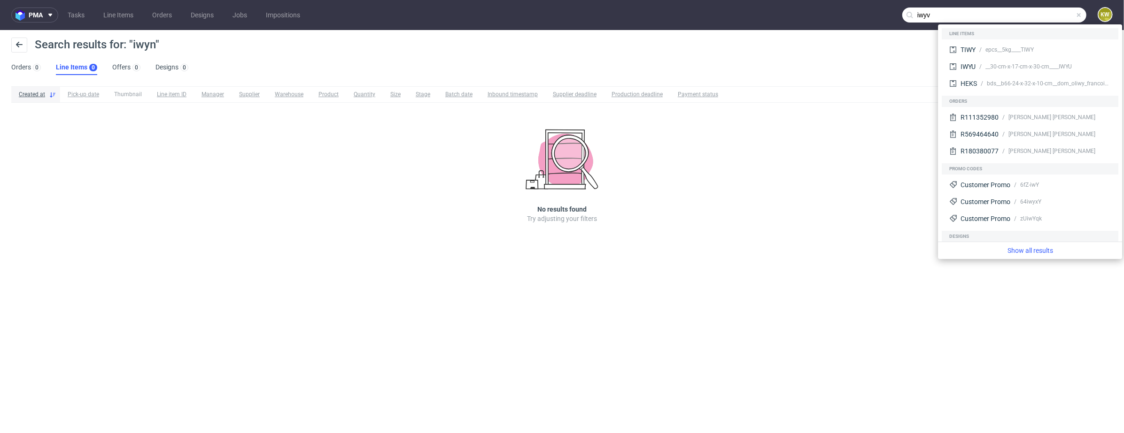
type input "iwyv"
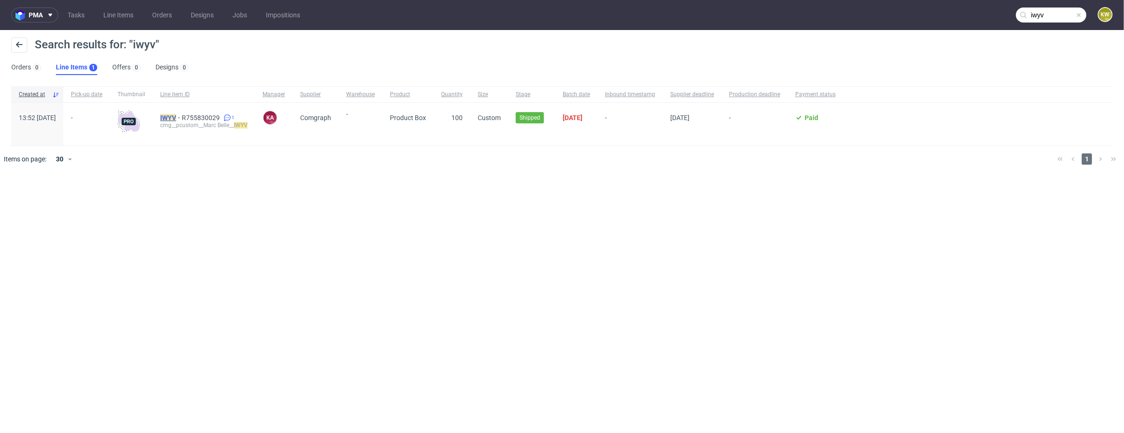
click at [176, 118] on mark "IWYV" at bounding box center [168, 118] width 16 height 8
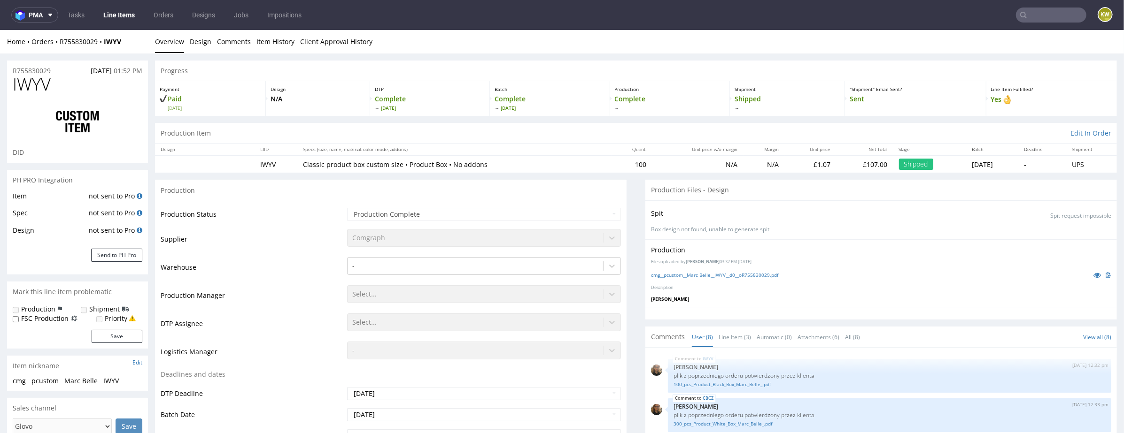
scroll to position [116, 0]
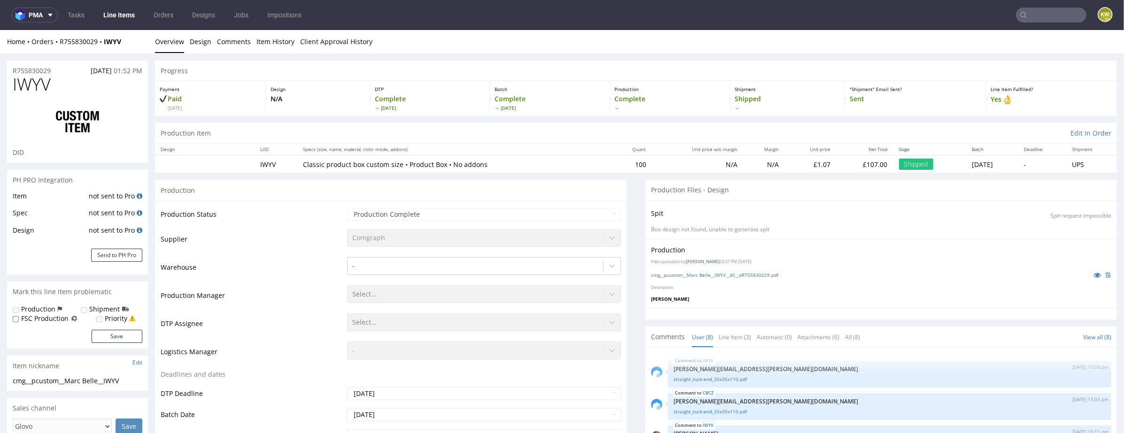
select select "done"
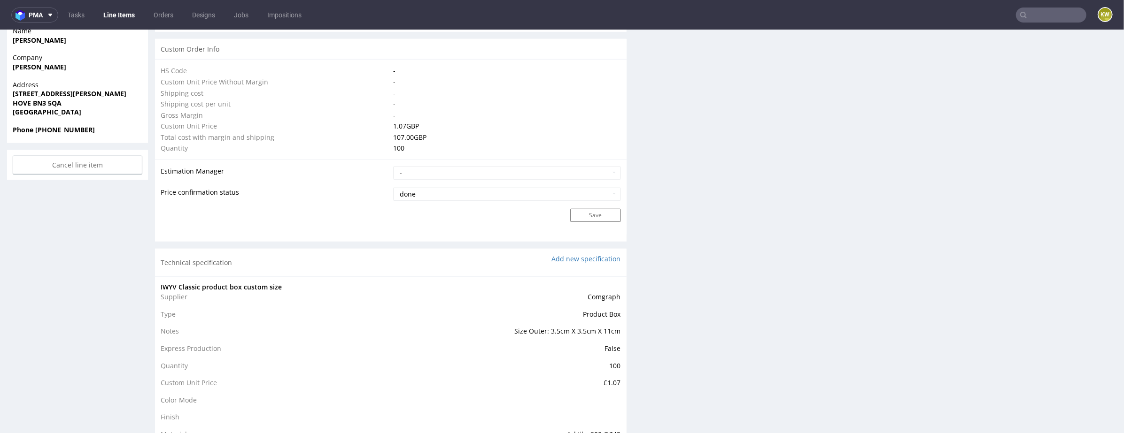
scroll to position [226, 0]
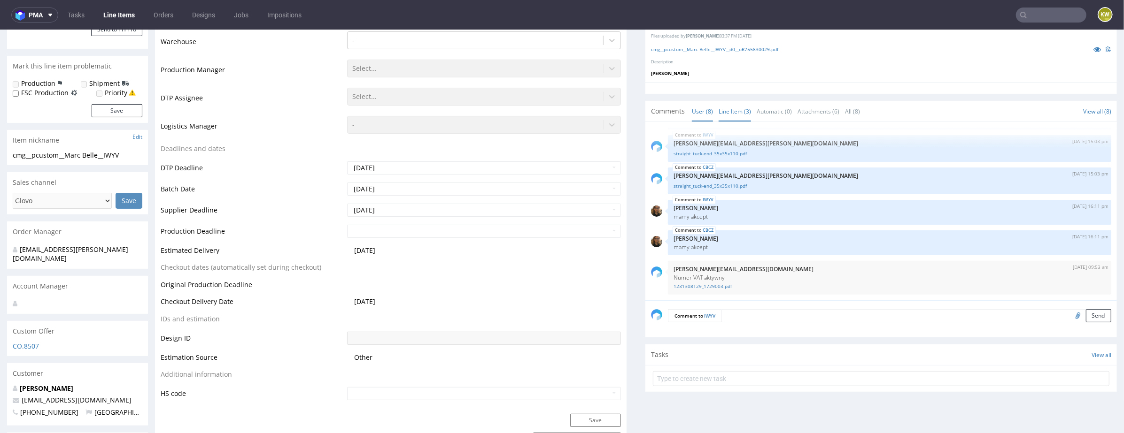
click at [727, 113] on link "Line Item (3)" at bounding box center [734, 111] width 32 height 20
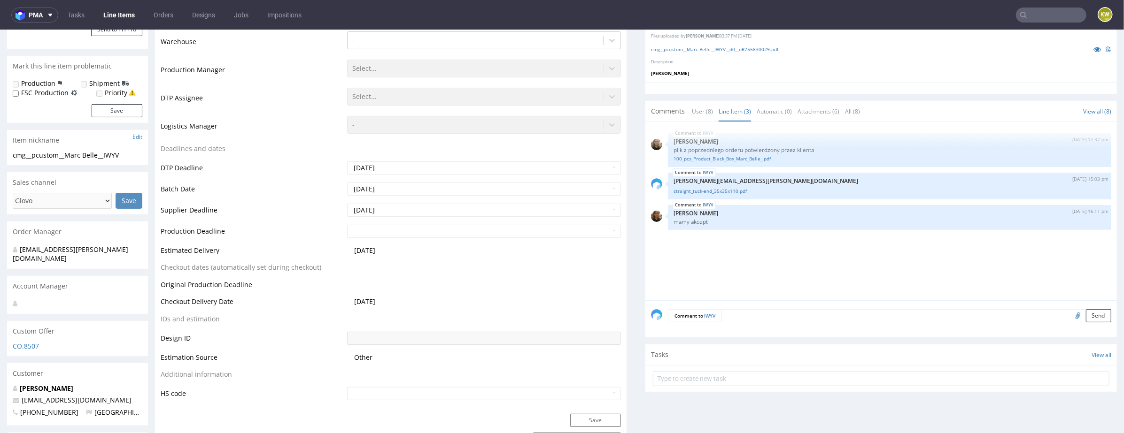
scroll to position [202, 0]
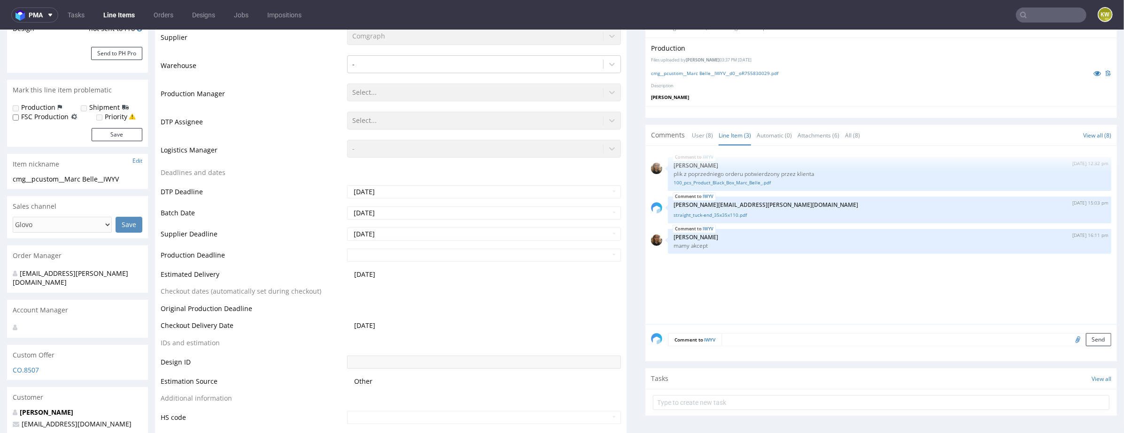
click at [734, 280] on div "IWYV 30th Jun 20 | 12:32 pm Kinga Bielak plik z poprzedniego orderu potwierdzon…" at bounding box center [884, 237] width 466 height 173
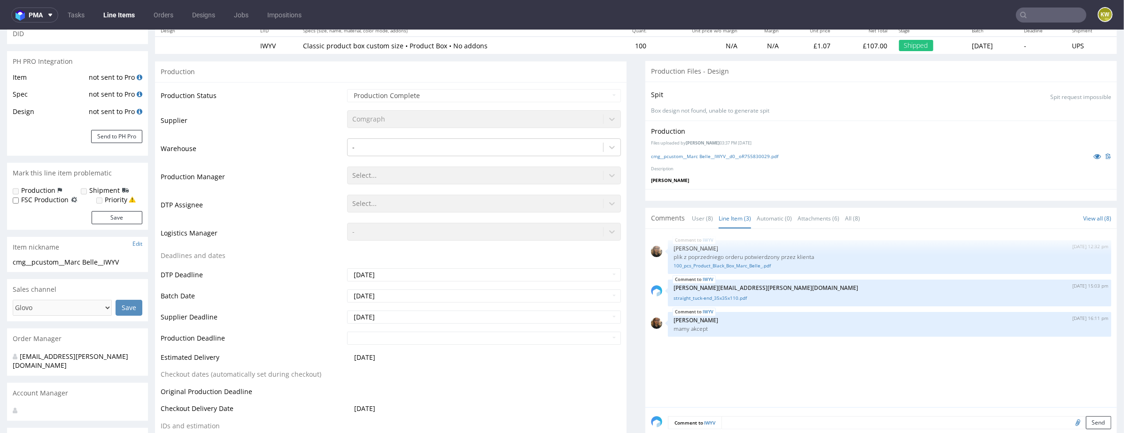
scroll to position [118, 0]
click at [1093, 154] on icon at bounding box center [1097, 156] width 8 height 7
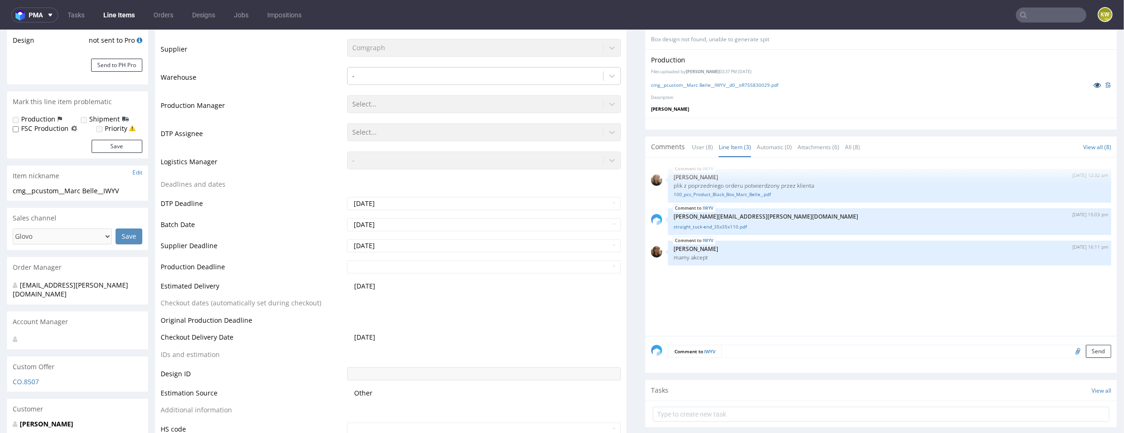
scroll to position [0, 0]
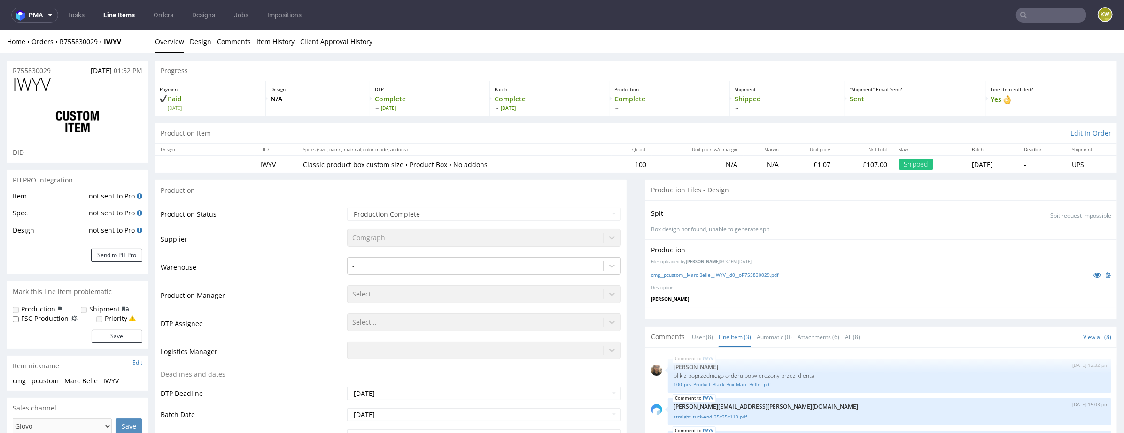
click at [267, 297] on td "Production Manager" at bounding box center [253, 298] width 184 height 28
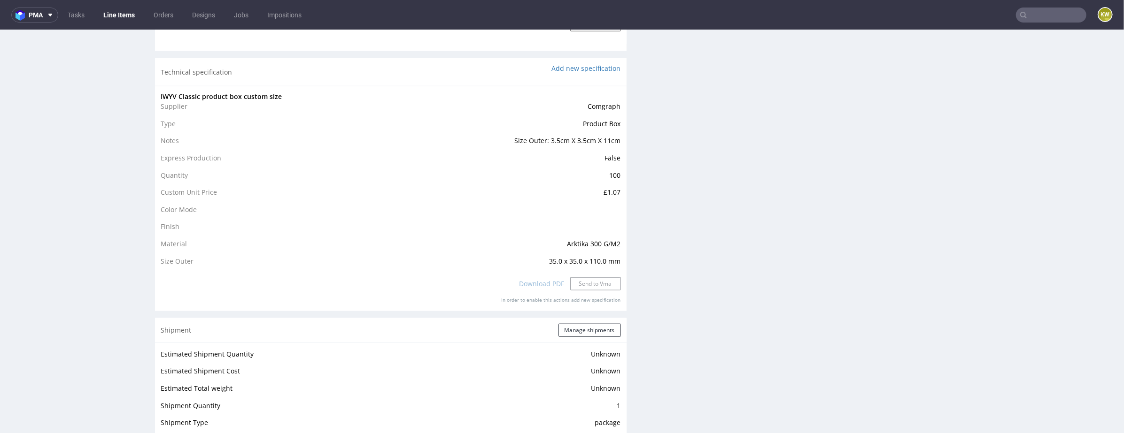
scroll to position [846, 0]
click at [681, 282] on div "Production Files - Design Spit Spit request impossible Box design not found, un…" at bounding box center [880, 47] width 471 height 1426
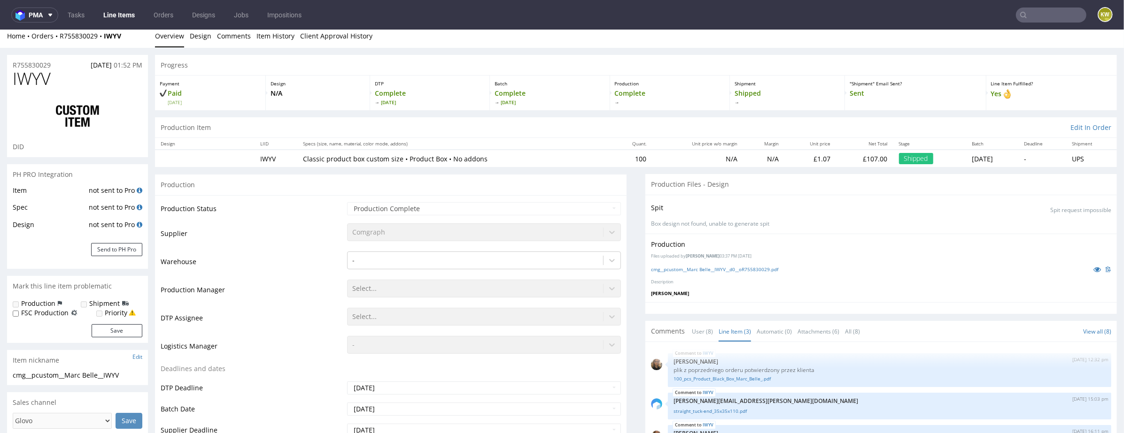
scroll to position [0, 0]
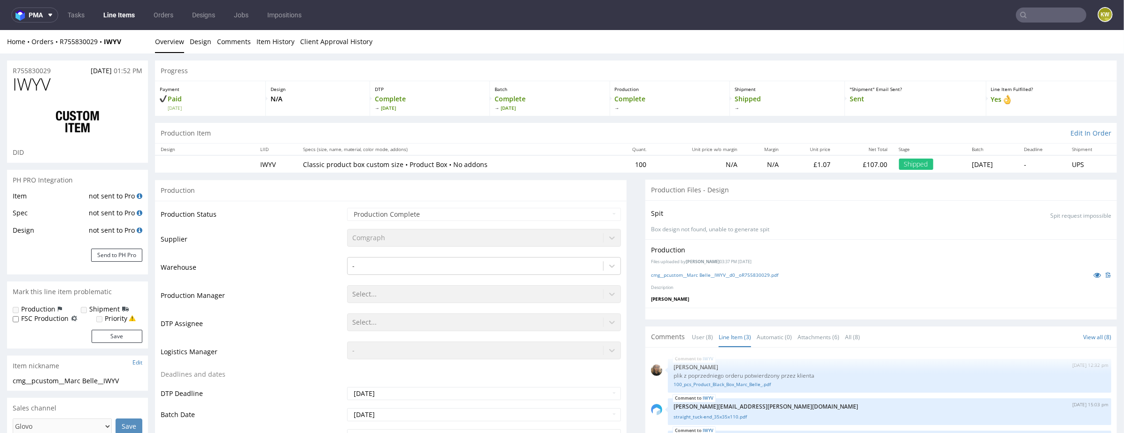
click at [259, 306] on td "Production Manager" at bounding box center [253, 298] width 184 height 28
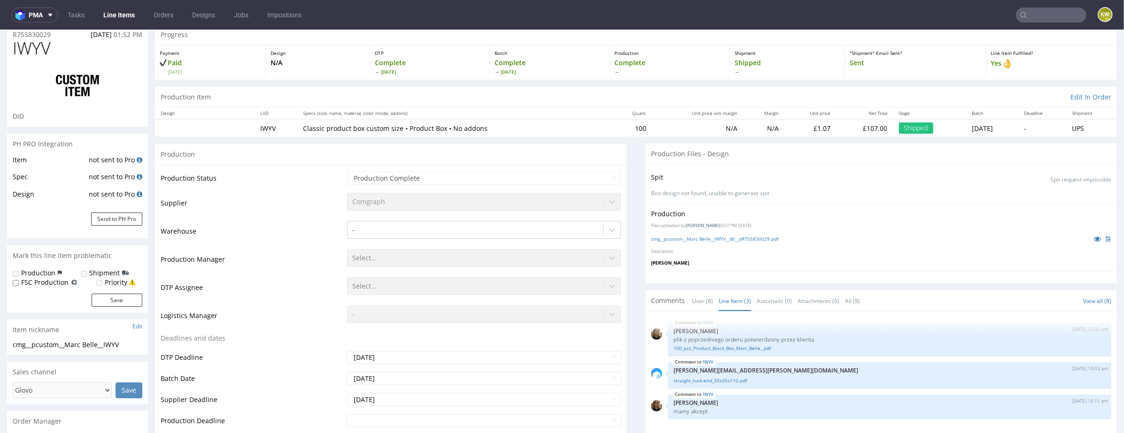
scroll to position [53, 0]
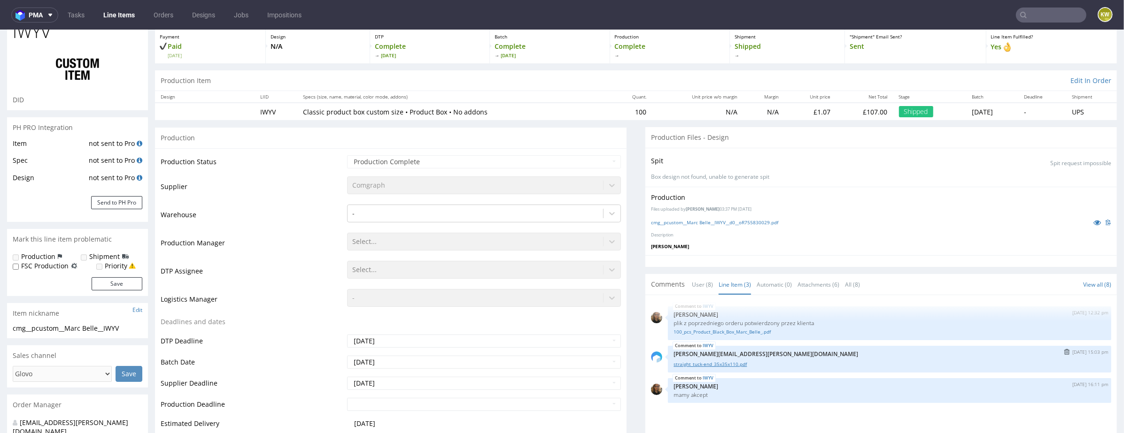
click at [731, 365] on link "straight_tuck-end_35x35x110.pdf" at bounding box center [889, 364] width 432 height 7
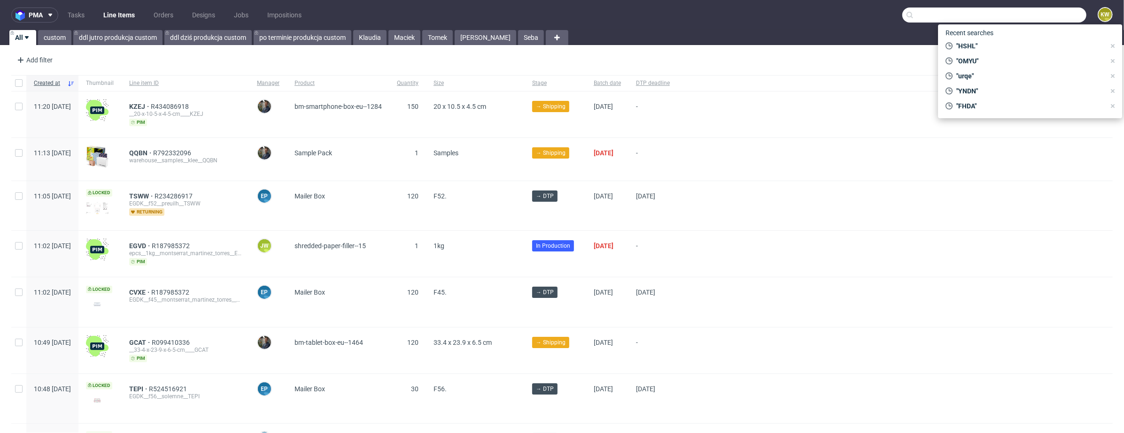
click at [1059, 18] on input "text" at bounding box center [994, 15] width 184 height 15
paste input "AJCH"
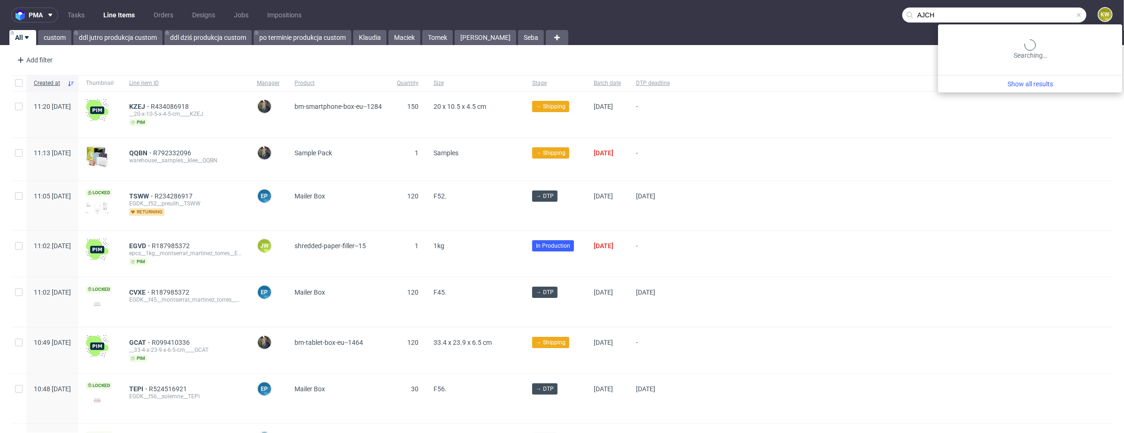
type input "AJCH"
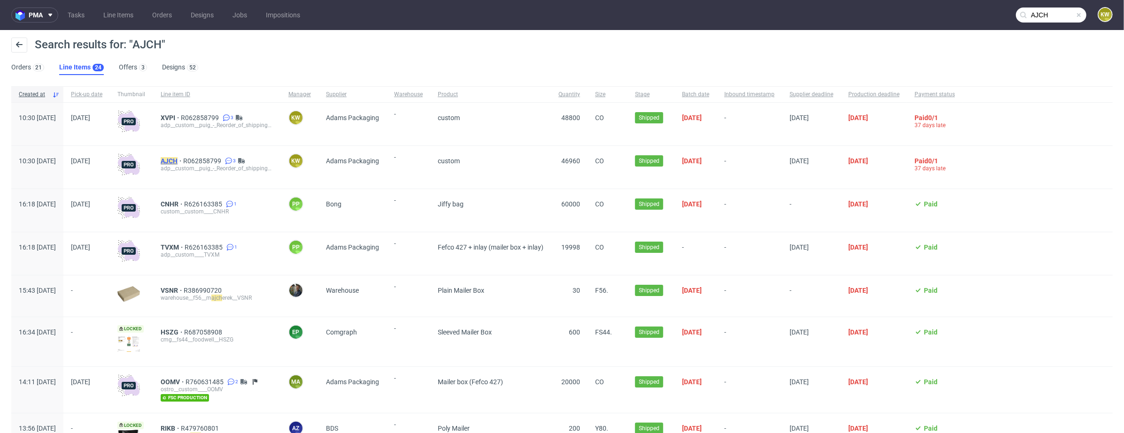
click at [177, 160] on mark "AJCH" at bounding box center [169, 161] width 17 height 8
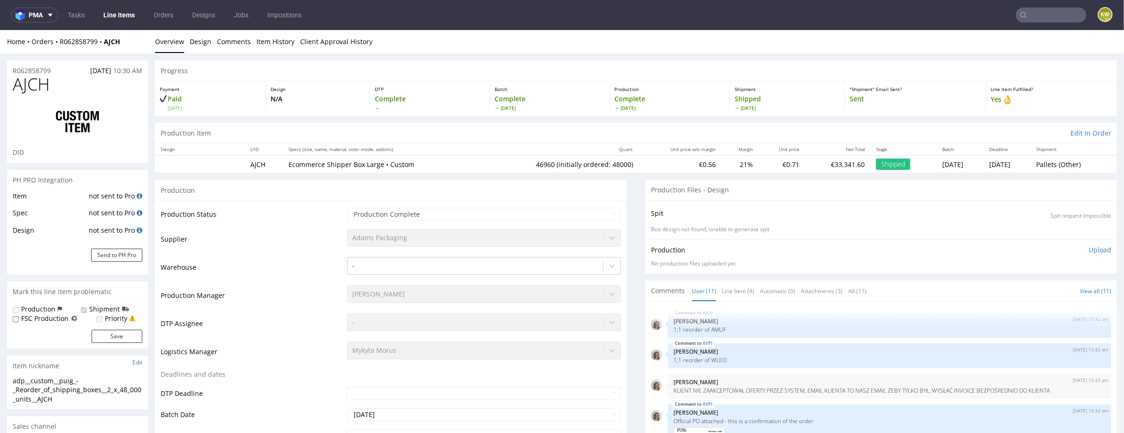
scroll to position [310, 0]
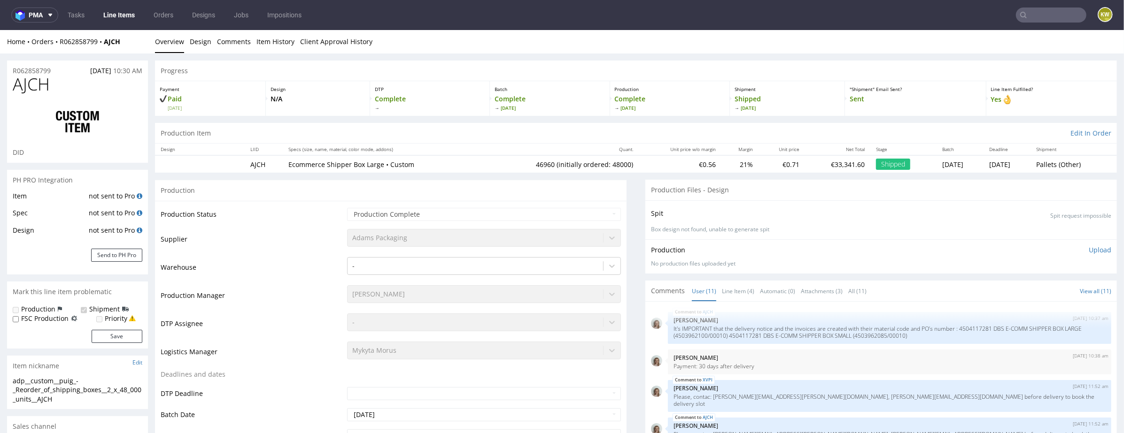
select select "in_progress"
click at [726, 284] on link "Line Item (4)" at bounding box center [738, 291] width 32 height 20
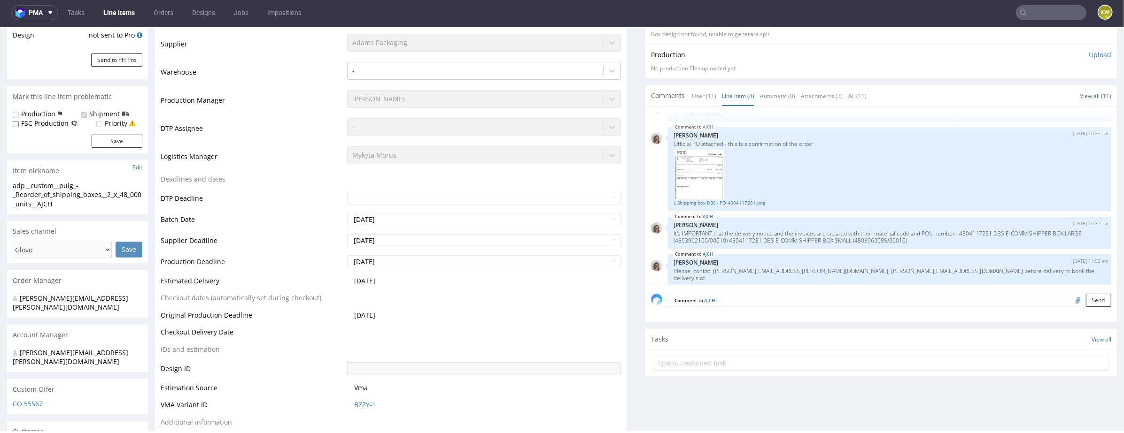
scroll to position [0, 0]
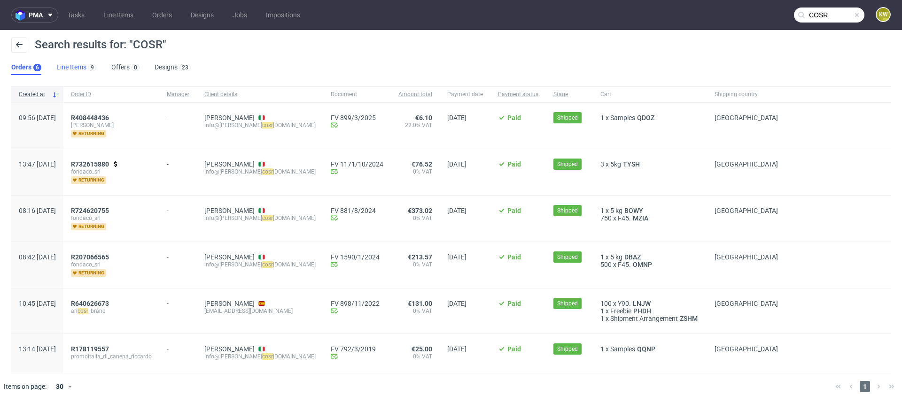
click at [77, 70] on link "Line Items 9" at bounding box center [76, 67] width 40 height 15
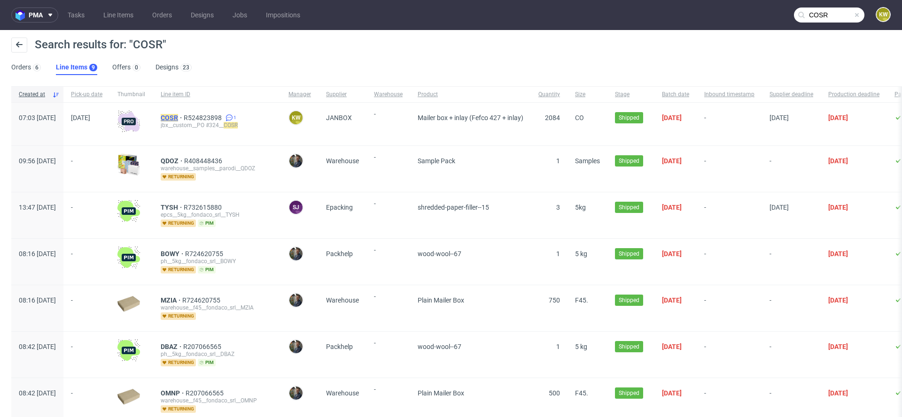
click at [178, 115] on mark "COSR" at bounding box center [169, 118] width 17 height 8
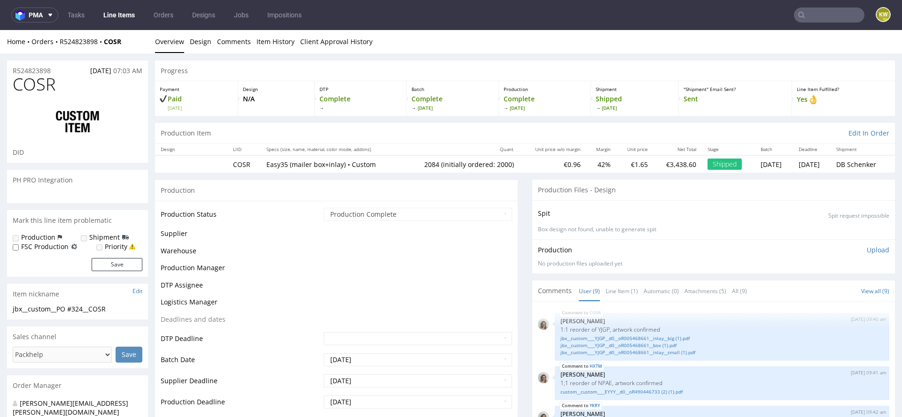
scroll to position [208, 0]
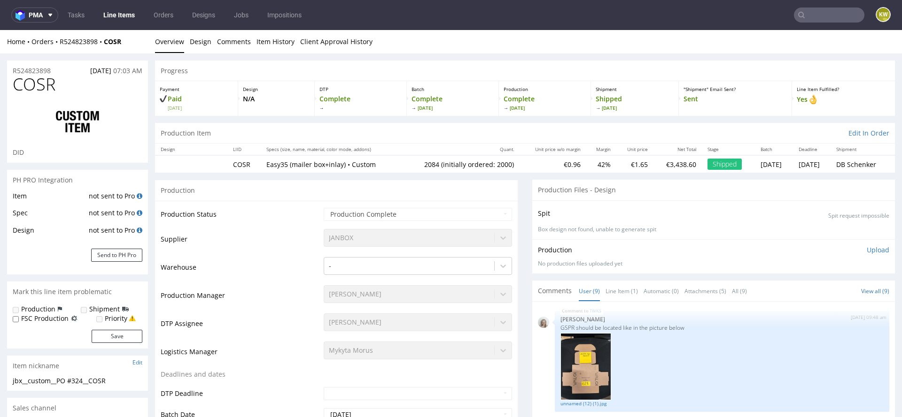
type input "2084"
select select "in_progress"
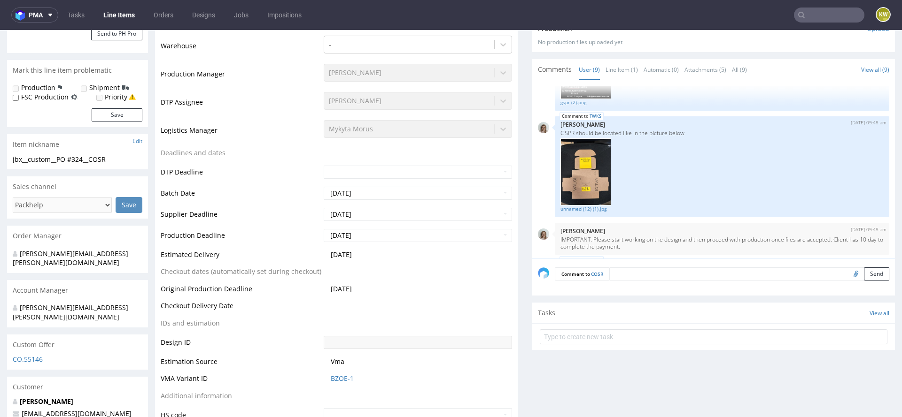
scroll to position [148, 0]
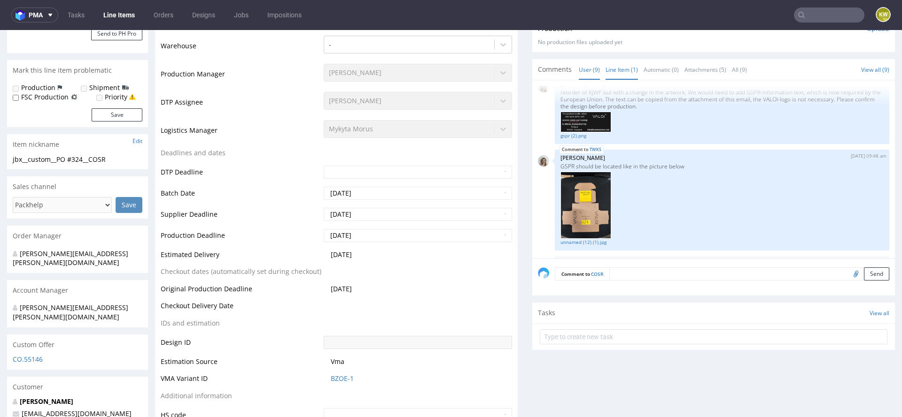
click at [615, 71] on link "Line Item (1)" at bounding box center [621, 70] width 32 height 20
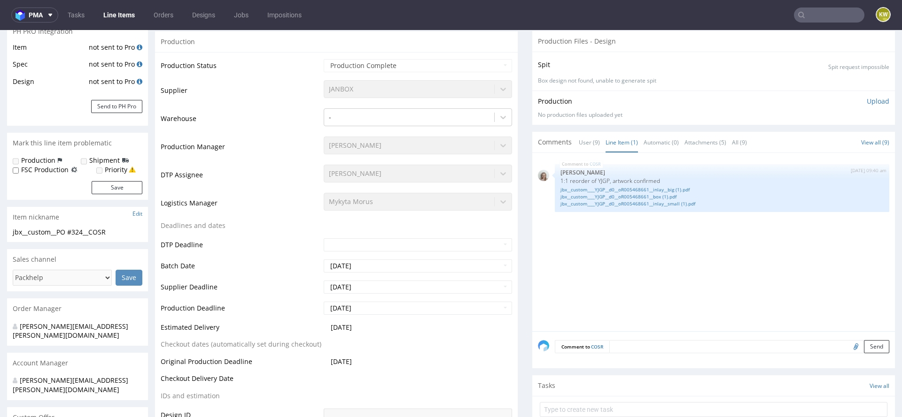
scroll to position [54, 0]
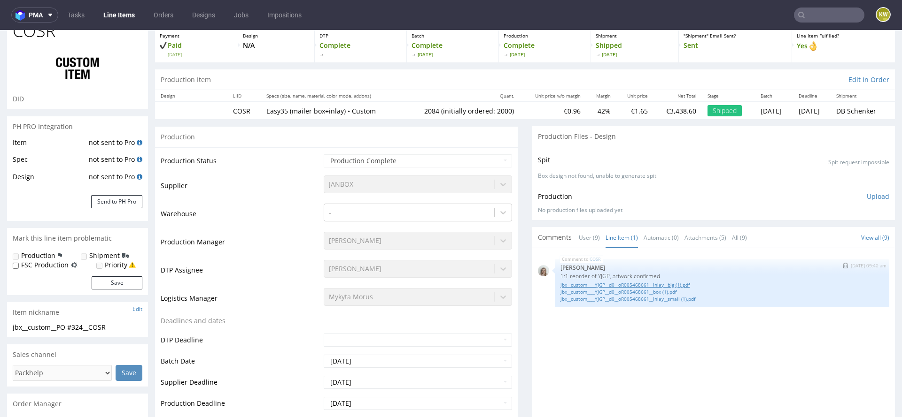
click at [617, 286] on link "jbx__custom____YJGP__d0__oR005468661__inlay__big (1).pdf" at bounding box center [721, 285] width 323 height 7
click at [646, 291] on link "jbx__custom____YJGP__d0__oR005468661__box (1).pdf" at bounding box center [721, 292] width 323 height 7
click at [662, 298] on link "jbx__custom____YJGP__d0__oR005468661__inlay__small (1).pdf" at bounding box center [721, 299] width 323 height 7
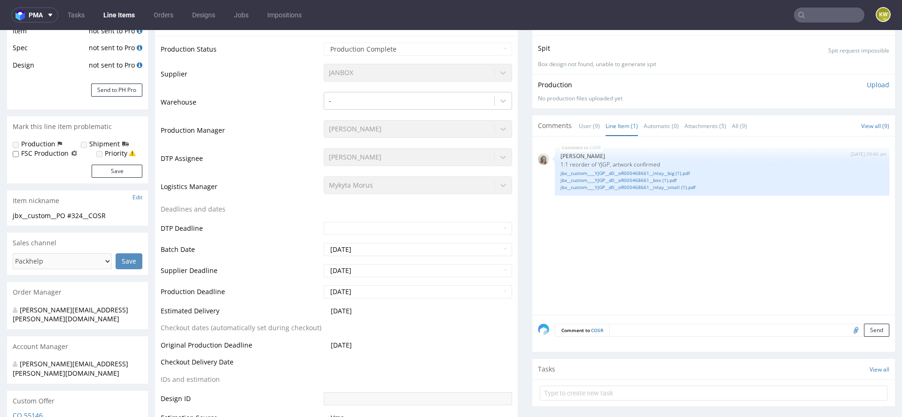
scroll to position [0, 0]
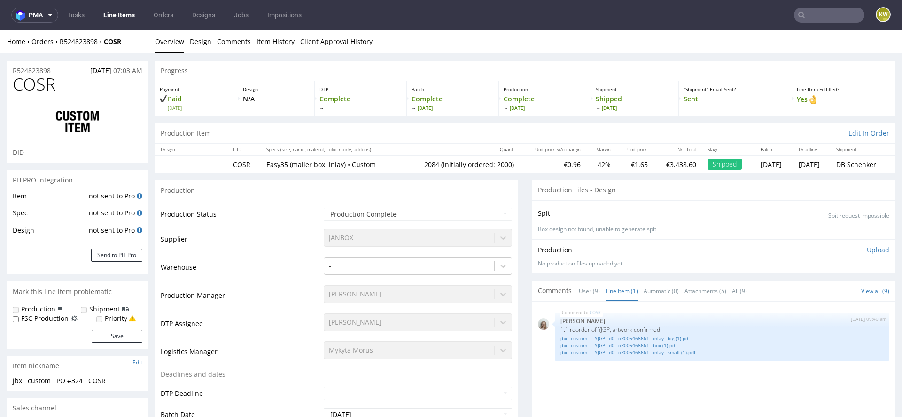
click at [40, 86] on span "COSR" at bounding box center [34, 84] width 43 height 19
click at [119, 17] on link "Line Items" at bounding box center [119, 15] width 43 height 15
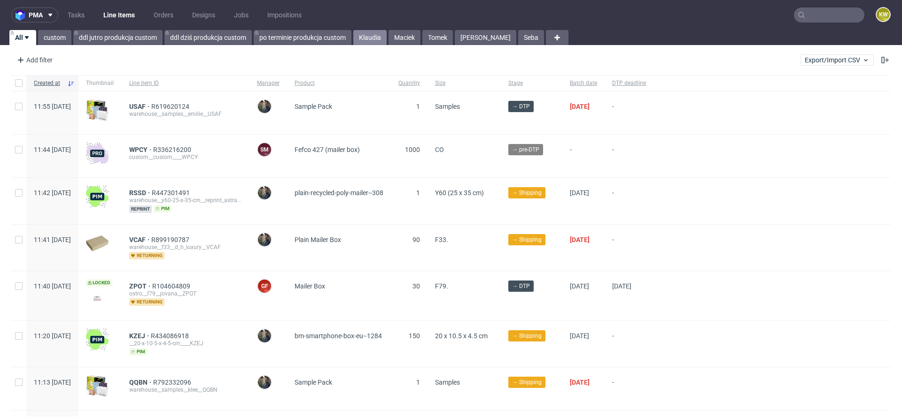
click at [369, 35] on link "Klaudia" at bounding box center [369, 37] width 33 height 15
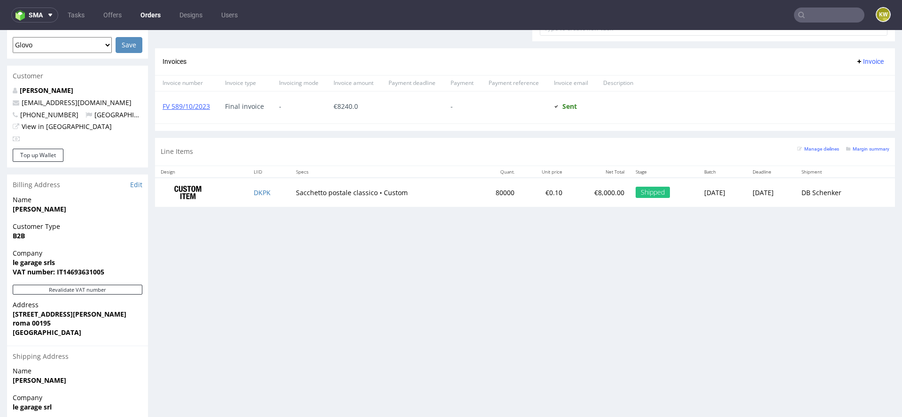
scroll to position [429, 0]
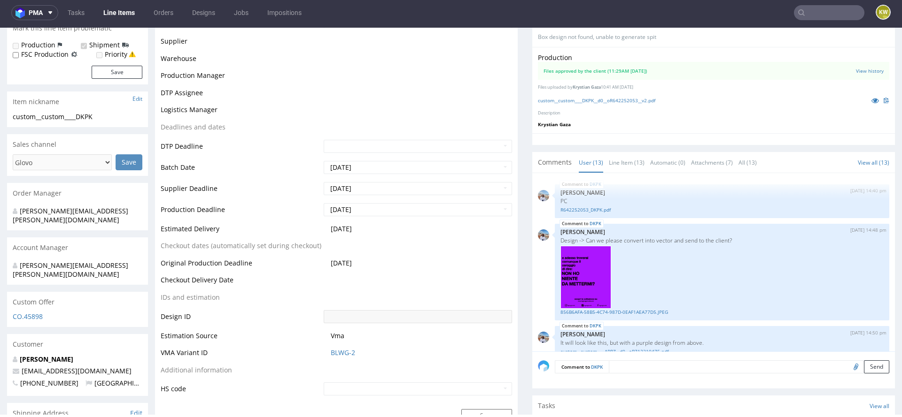
scroll to position [617, 0]
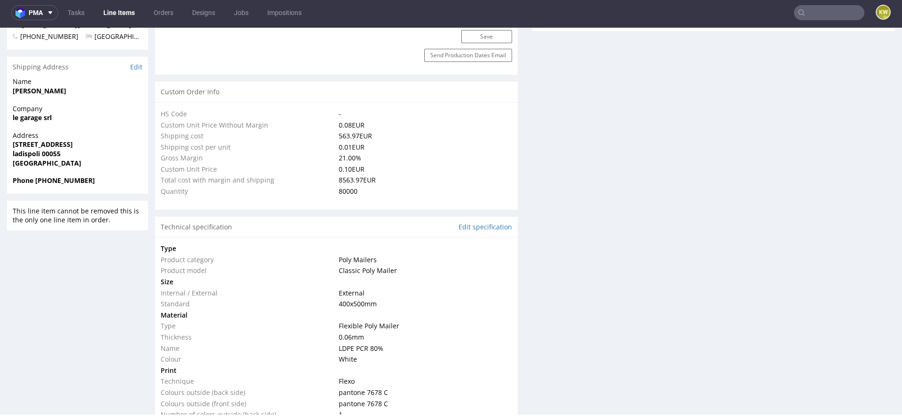
select select "in_progress"
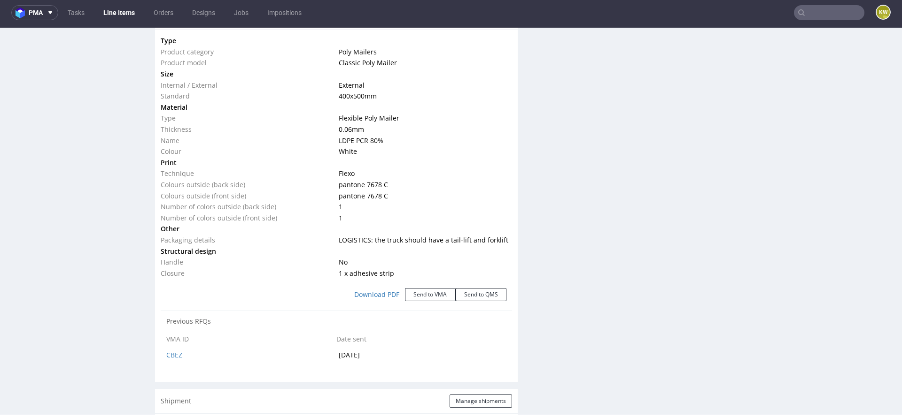
click at [563, 273] on div "Production Files - Design Spit Spit request impossible Box design not found, un…" at bounding box center [713, 80] width 362 height 1620
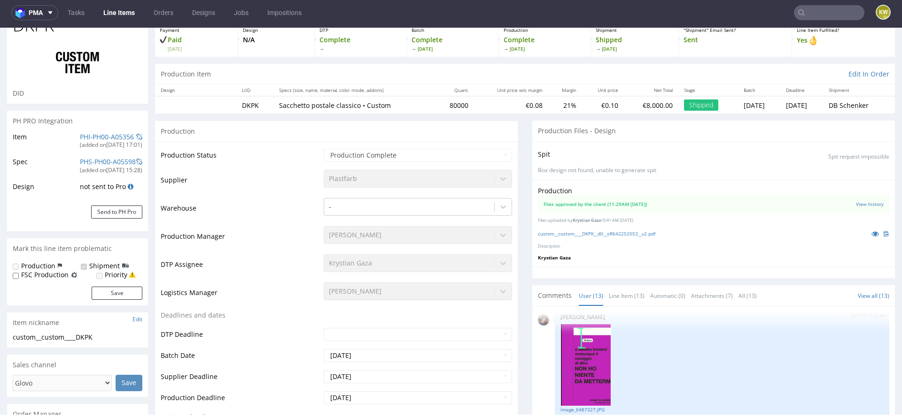
scroll to position [54, 0]
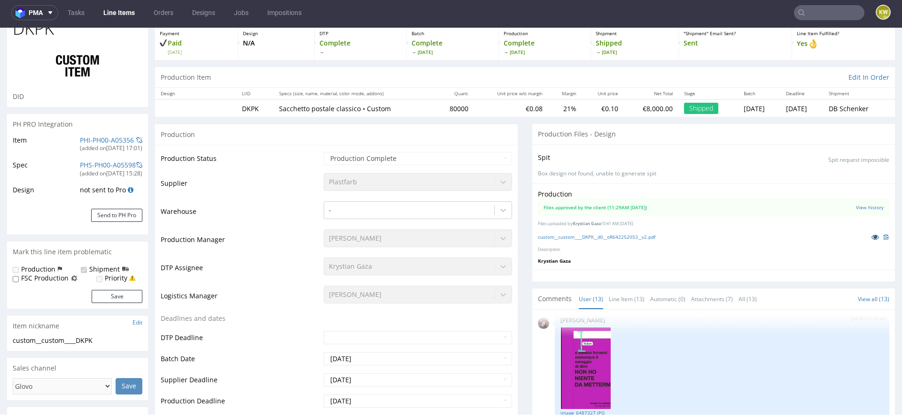
click at [871, 234] on icon at bounding box center [875, 237] width 8 height 7
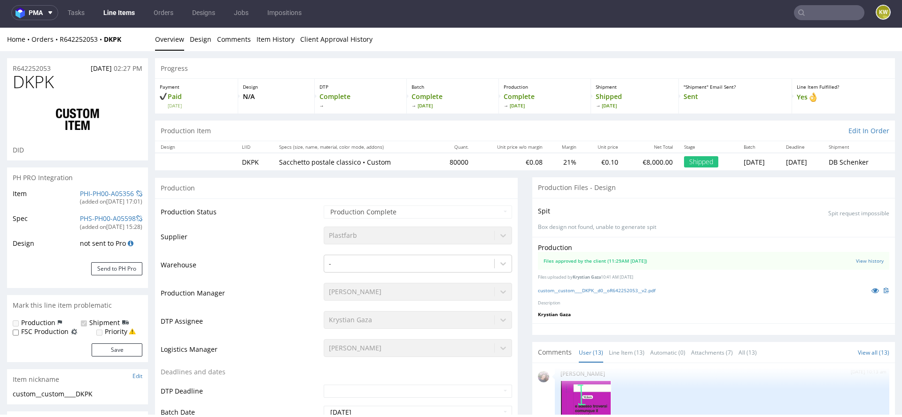
click at [25, 74] on span "DKPK" at bounding box center [33, 82] width 41 height 19
click at [25, 80] on span "DKPK" at bounding box center [33, 82] width 41 height 19
click at [25, 81] on span "DKPK" at bounding box center [33, 82] width 41 height 19
click at [45, 83] on span "DKPK" at bounding box center [33, 82] width 41 height 19
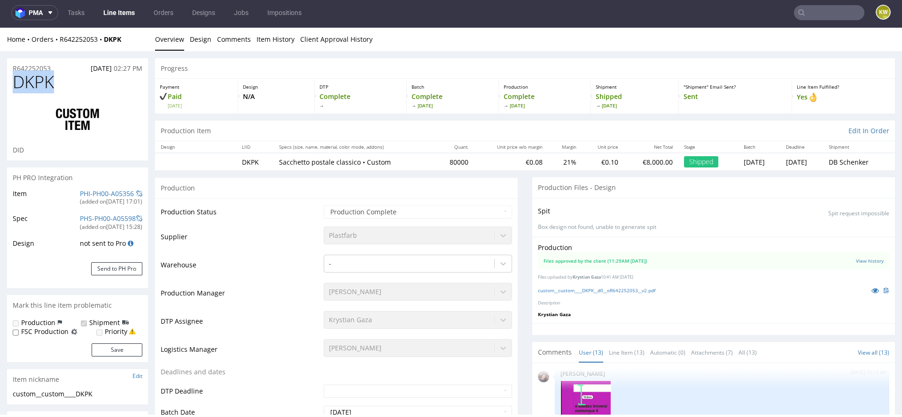
copy span "DKPK"
click at [809, 17] on input "text" at bounding box center [829, 12] width 70 height 15
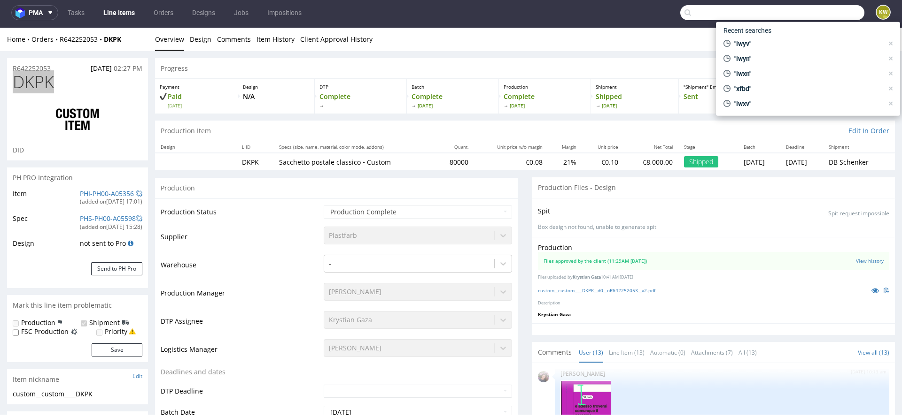
paste input "EBJQ"
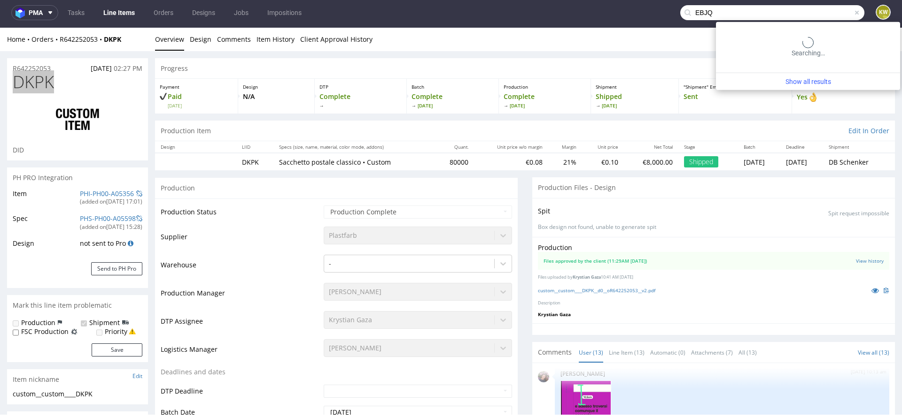
type input "EBJQ"
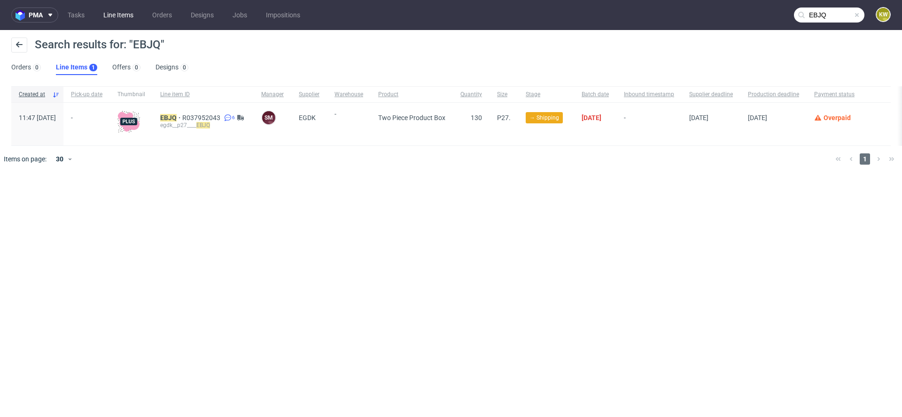
click at [116, 13] on link "Line Items" at bounding box center [118, 15] width 41 height 15
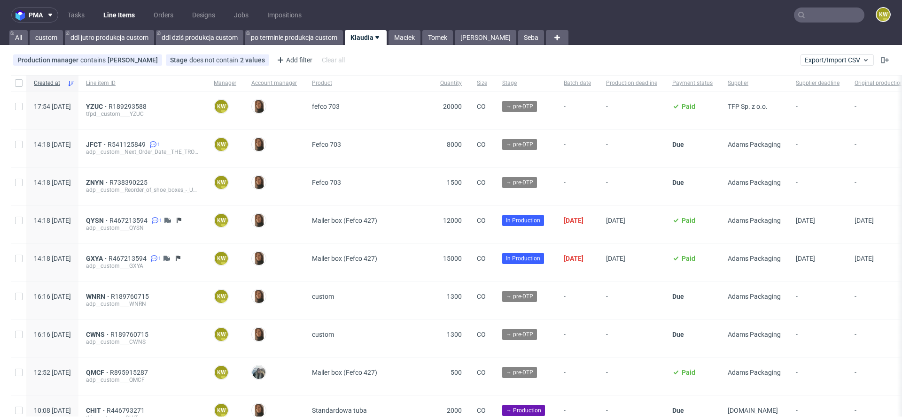
scroll to position [0, 0]
click at [811, 24] on nav "pma Tasks Line Items Orders Designs Jobs Impositions KW" at bounding box center [451, 15] width 902 height 30
click at [814, 15] on input "text" at bounding box center [829, 14] width 70 height 15
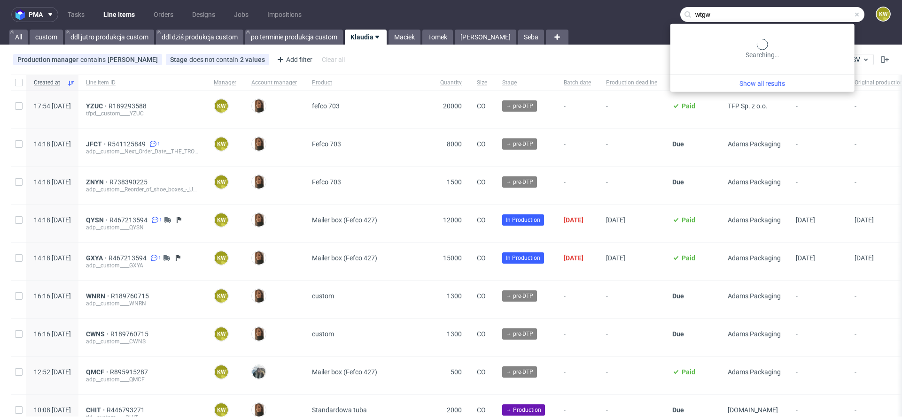
type input "wtgw"
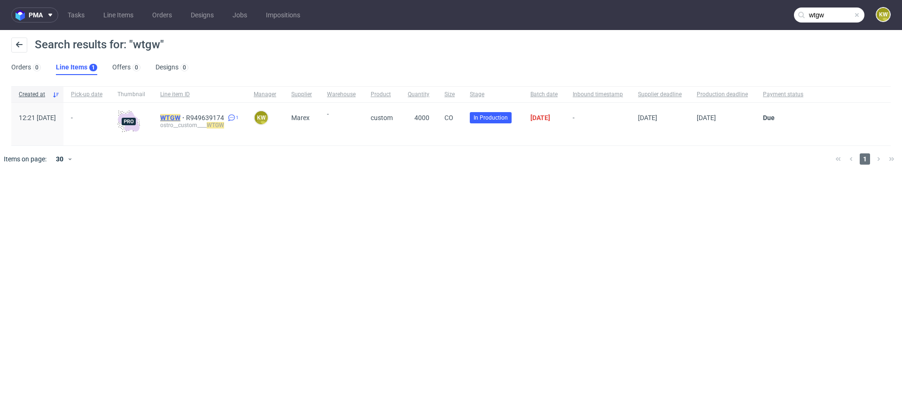
click at [180, 120] on mark "WTGW" at bounding box center [170, 118] width 20 height 8
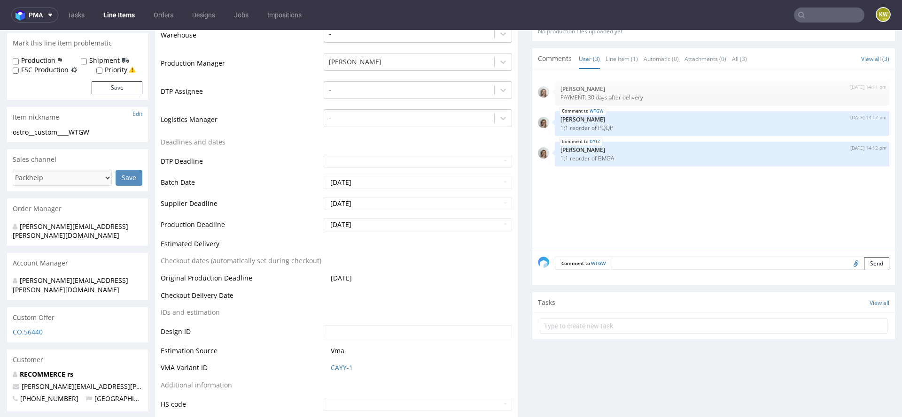
scroll to position [261, 0]
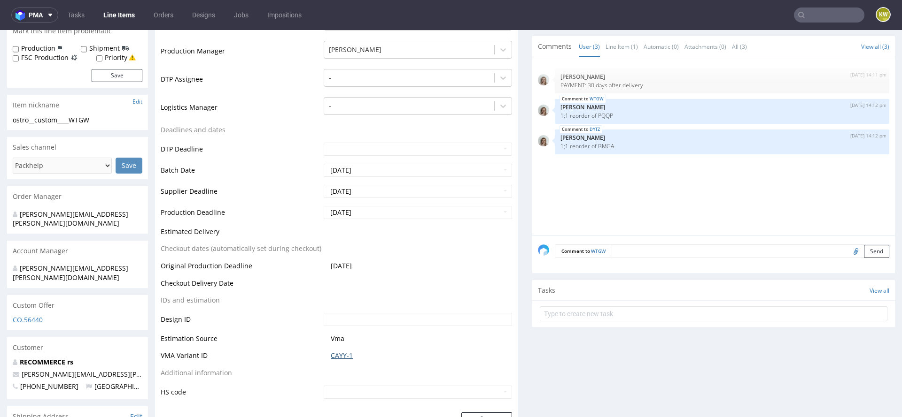
click at [342, 357] on link "CAYY-1" at bounding box center [342, 355] width 22 height 9
click at [610, 50] on link "Line Item (1)" at bounding box center [621, 47] width 32 height 20
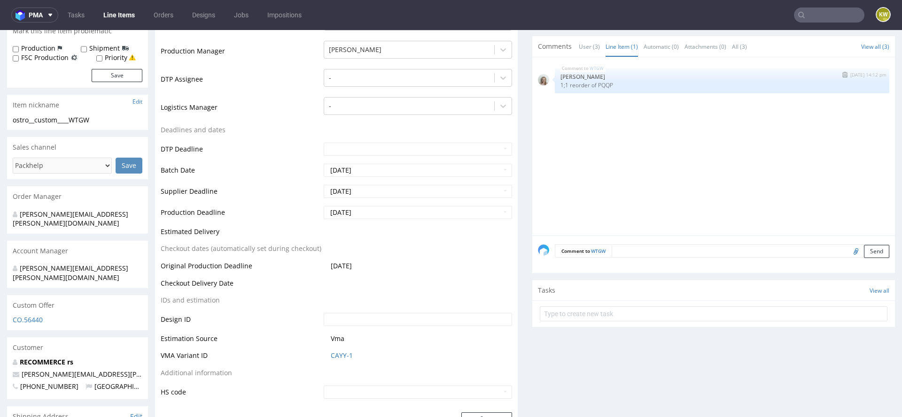
click at [595, 85] on p "1;1 reorder of PQQP" at bounding box center [721, 85] width 323 height 7
click at [596, 85] on p "1;1 reorder of PQQP" at bounding box center [721, 85] width 323 height 7
copy p "PQQP"
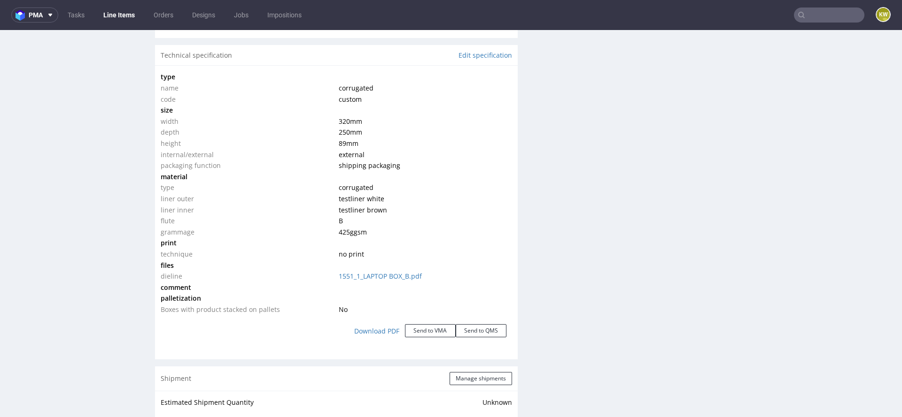
scroll to position [0, 0]
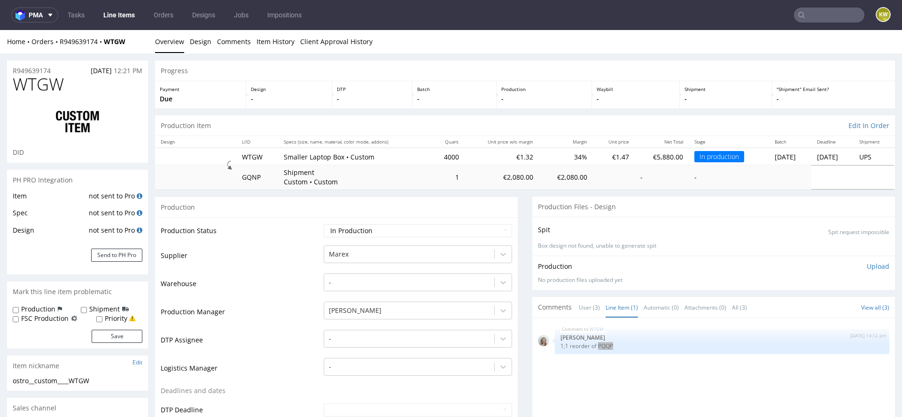
click at [118, 20] on link "Line Items" at bounding box center [119, 15] width 43 height 15
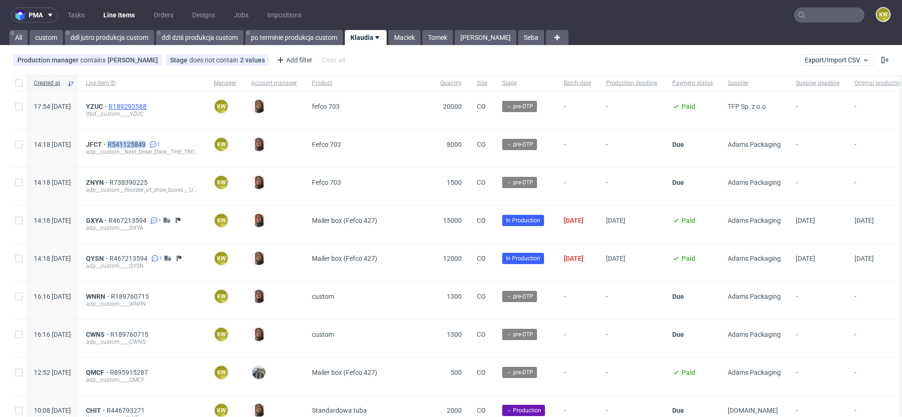
click at [148, 107] on span "R189293588" at bounding box center [128, 107] width 40 height 8
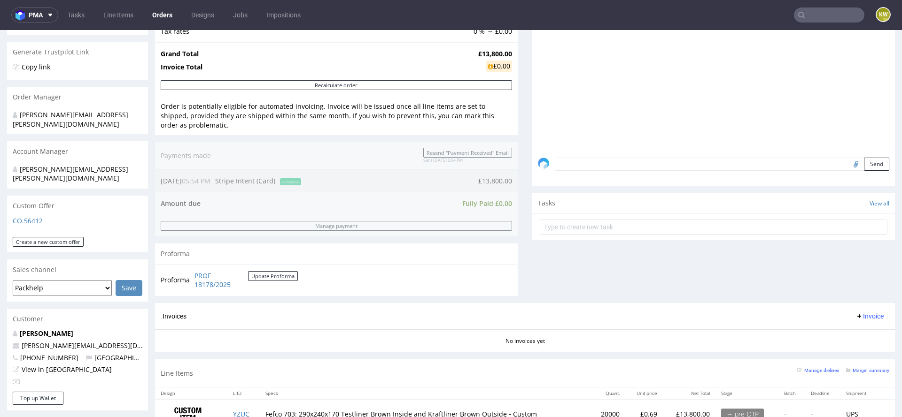
scroll to position [263, 0]
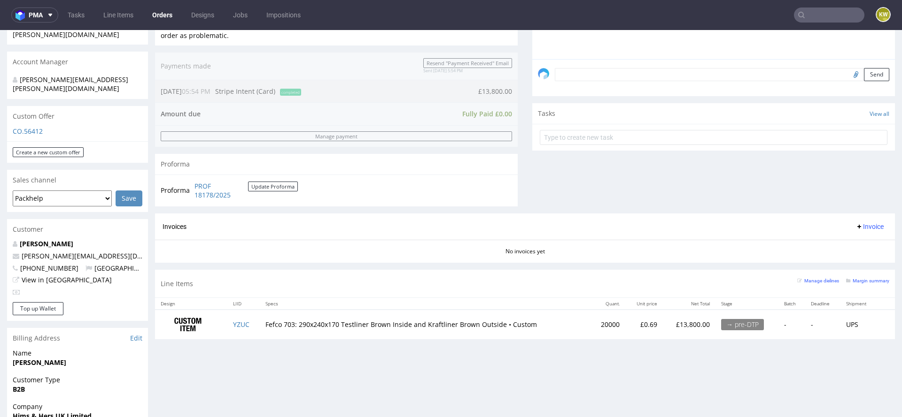
click at [261, 330] on td "Fefco 703: 290x240x170 Testliner Brown Inside and Kraftliner Brown Outside • Cu…" at bounding box center [425, 325] width 330 height 30
click at [260, 325] on td "Fefco 703: 290x240x170 Testliner Brown Inside and Kraftliner Brown Outside • Cu…" at bounding box center [425, 325] width 330 height 30
drag, startPoint x: 260, startPoint y: 325, endPoint x: 233, endPoint y: 326, distance: 26.8
click at [232, 326] on tr "YZUC Fefco 703: 290x240x170 Testliner Brown Inside and Kraftliner Brown Outside…" at bounding box center [525, 325] width 740 height 30
click at [258, 343] on div "Progress Payment Paid Wed 27 Aug Payment “Received” Email Sent Wed 27 Aug 17:54…" at bounding box center [525, 71] width 740 height 549
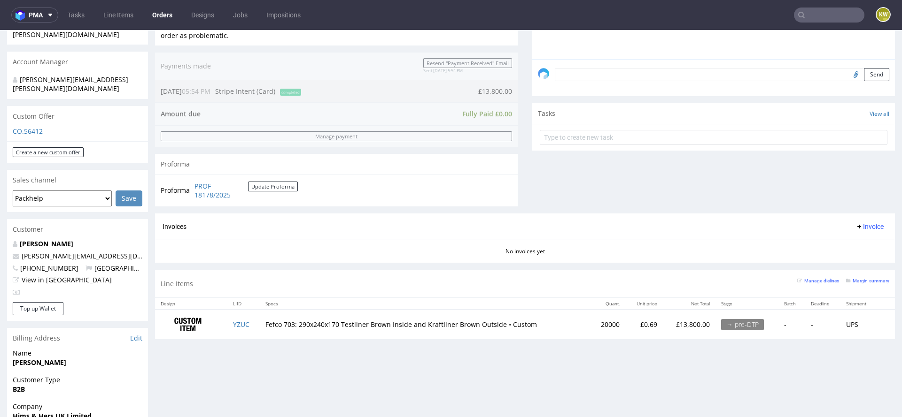
drag, startPoint x: 254, startPoint y: 325, endPoint x: 231, endPoint y: 324, distance: 23.5
click at [229, 325] on td "YZUC" at bounding box center [243, 325] width 32 height 30
click at [252, 325] on td "YZUC" at bounding box center [243, 325] width 32 height 30
copy link "YZUC"
click at [865, 281] on small "Margin summary" at bounding box center [867, 280] width 43 height 5
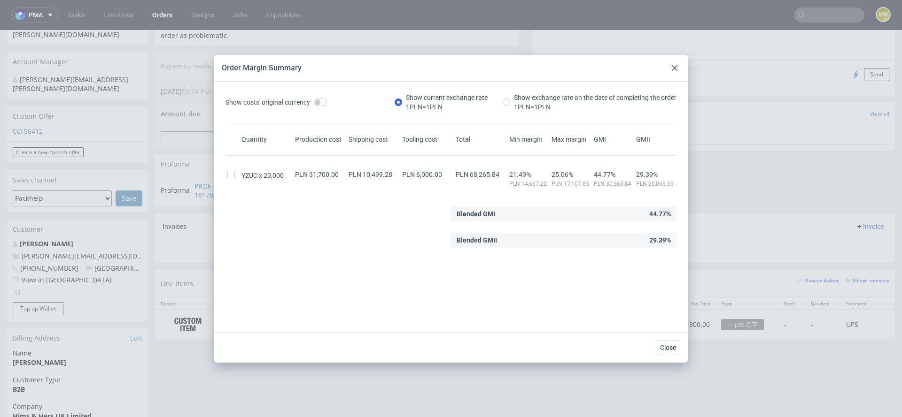
click at [481, 176] on span "PLN 68,265.84" at bounding box center [477, 175] width 44 height 8
copy span "68,265.84"
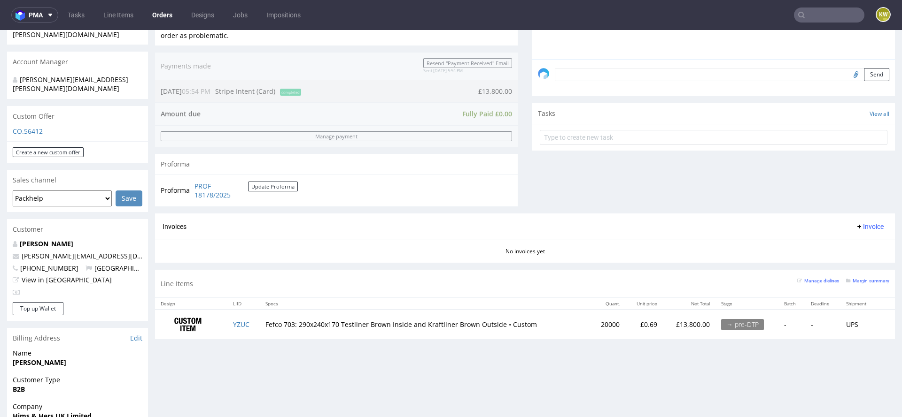
click at [266, 357] on div "Progress Payment Paid Wed 27 Aug Payment “Received” Email Sent Wed 27 Aug 17:54…" at bounding box center [525, 235] width 740 height 876
click at [237, 318] on td "YZUC" at bounding box center [243, 325] width 32 height 30
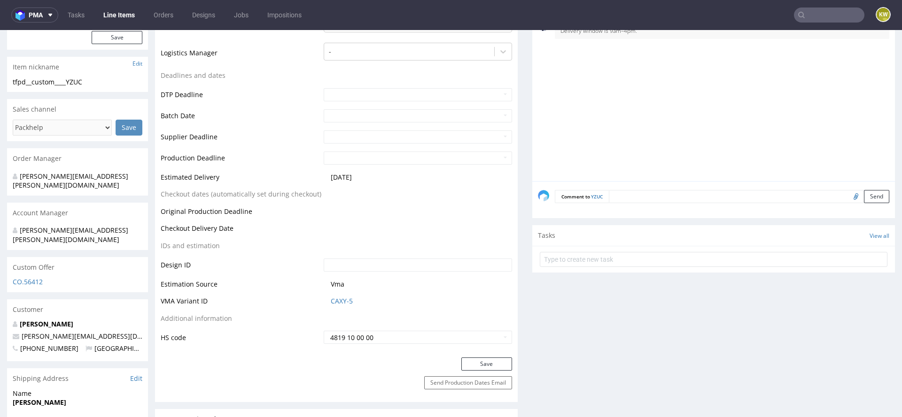
scroll to position [314, 0]
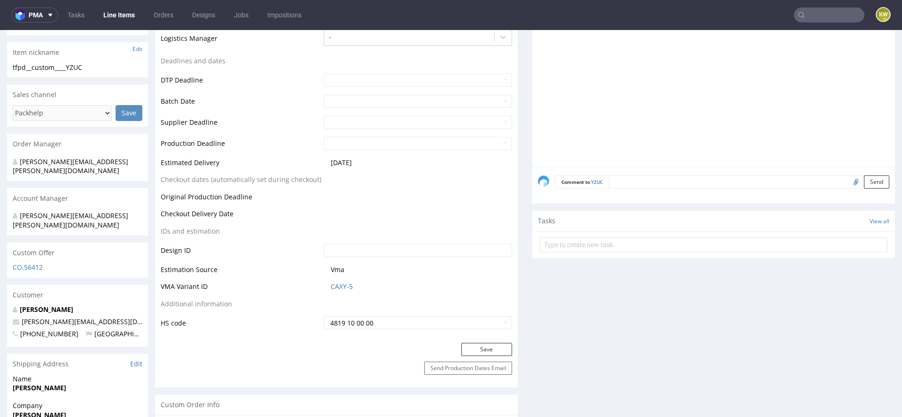
click at [346, 292] on td "CAXY-5" at bounding box center [416, 289] width 191 height 17
click at [338, 285] on link "CAXY-5" at bounding box center [342, 286] width 22 height 9
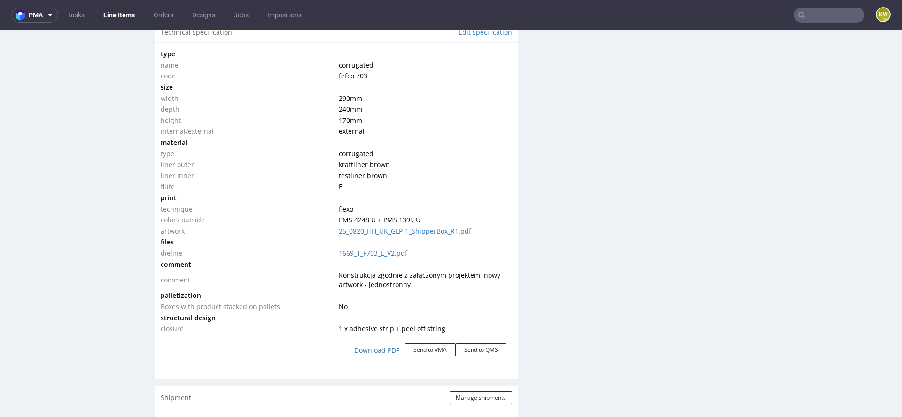
scroll to position [891, 0]
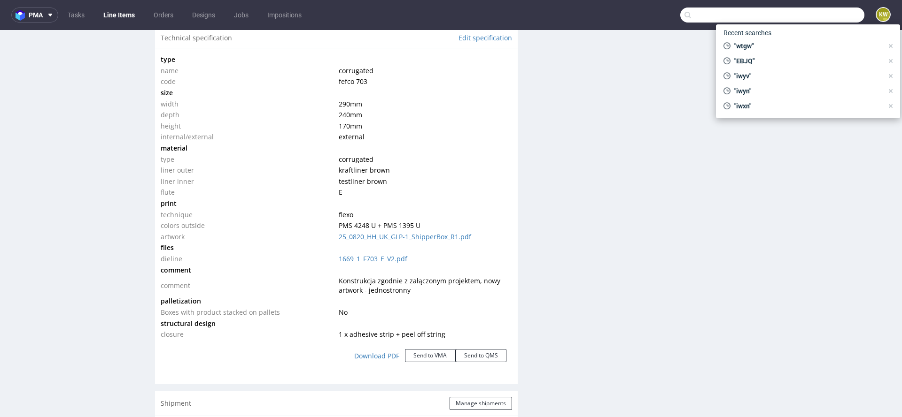
click at [833, 11] on input "text" at bounding box center [772, 15] width 184 height 15
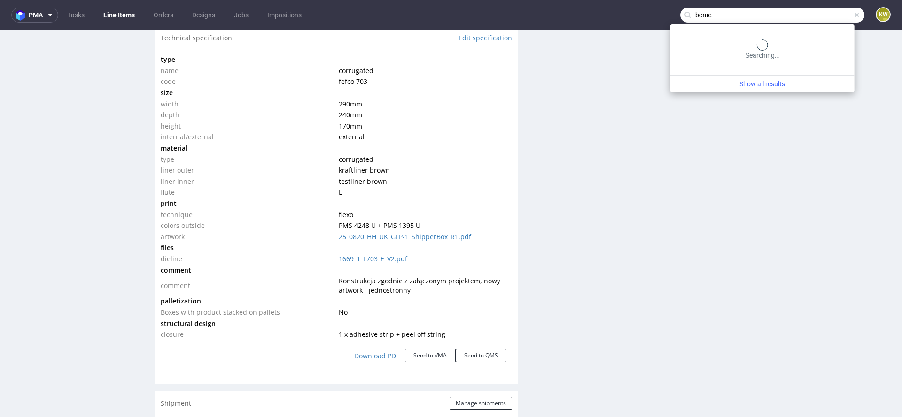
type input "beme"
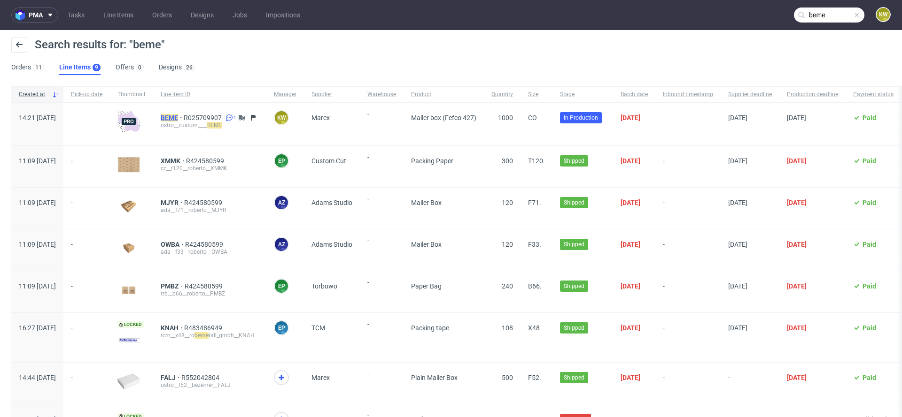
click at [178, 115] on mark "BEME" at bounding box center [169, 118] width 17 height 8
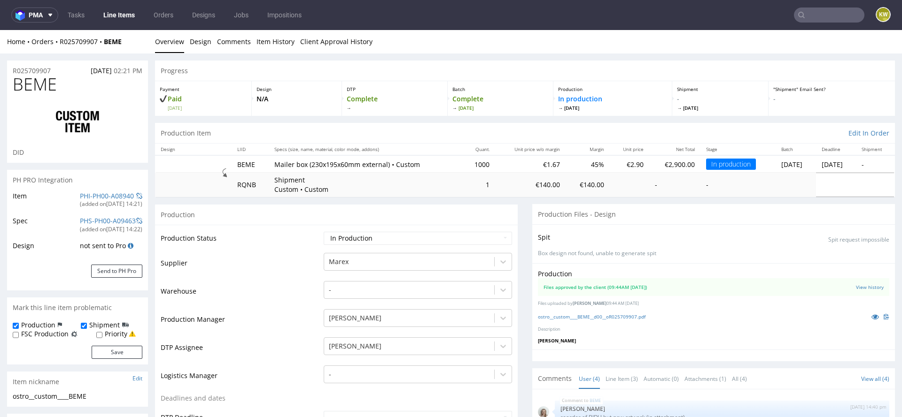
click at [114, 18] on link "Line Items" at bounding box center [119, 15] width 43 height 15
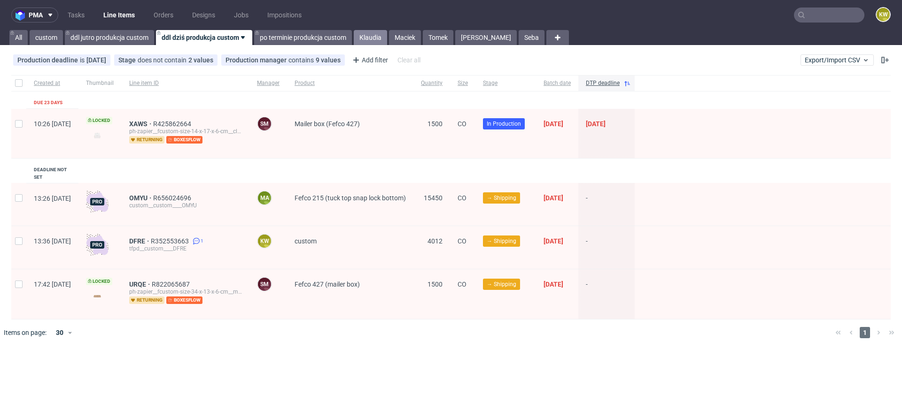
click at [367, 31] on link "Klaudia" at bounding box center [370, 37] width 33 height 15
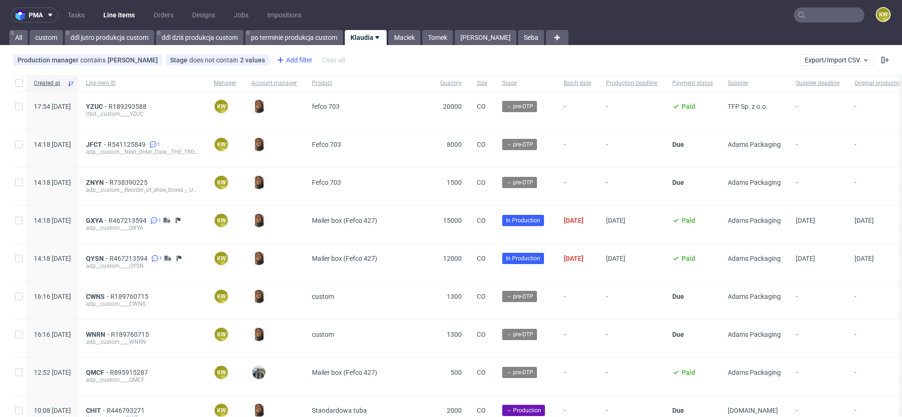
click at [288, 62] on div "Add filter" at bounding box center [293, 60] width 41 height 15
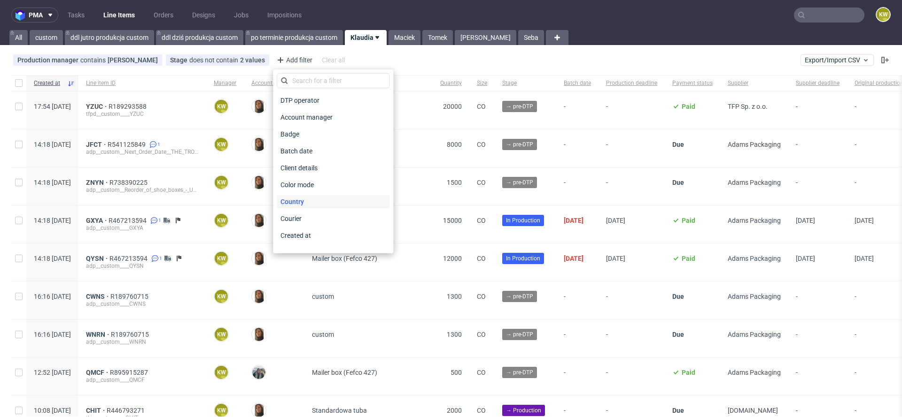
scroll to position [738, 0]
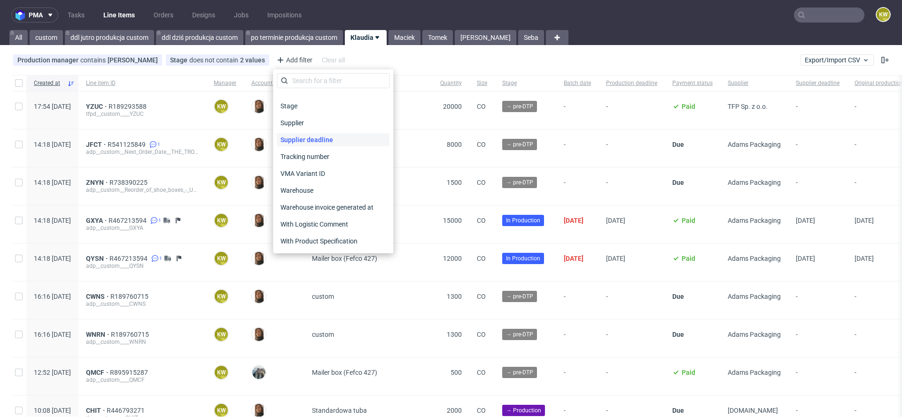
click at [331, 134] on span "Supplier deadline" at bounding box center [307, 139] width 60 height 13
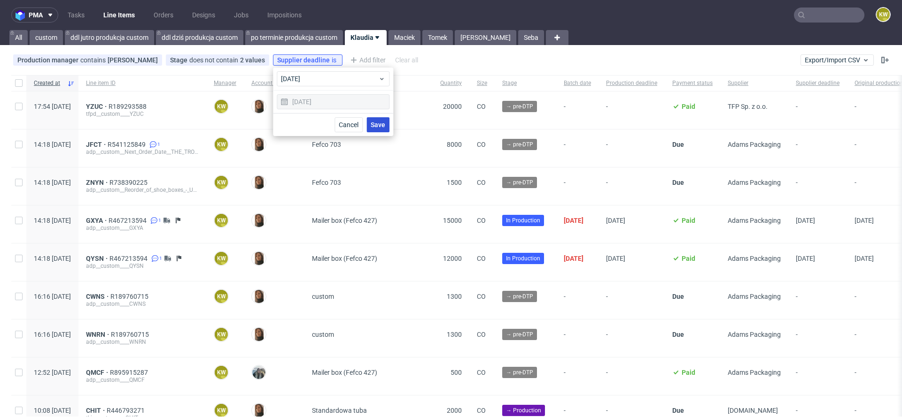
click at [383, 124] on span "Save" at bounding box center [377, 125] width 15 height 7
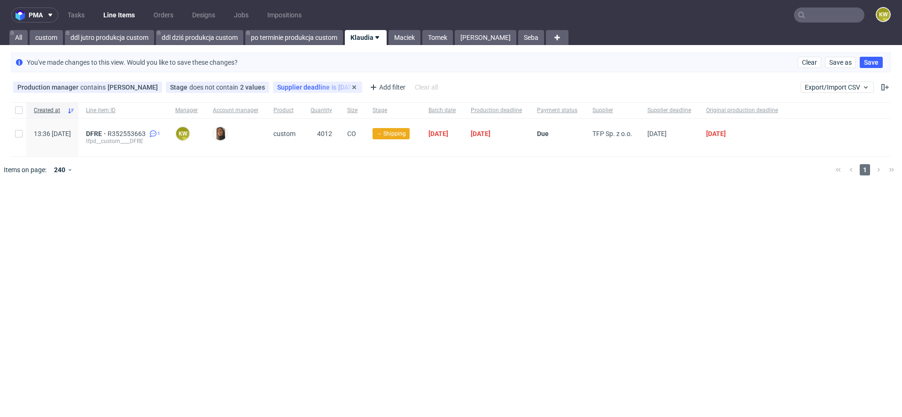
click at [293, 89] on span "Supplier deadline" at bounding box center [304, 88] width 54 height 8
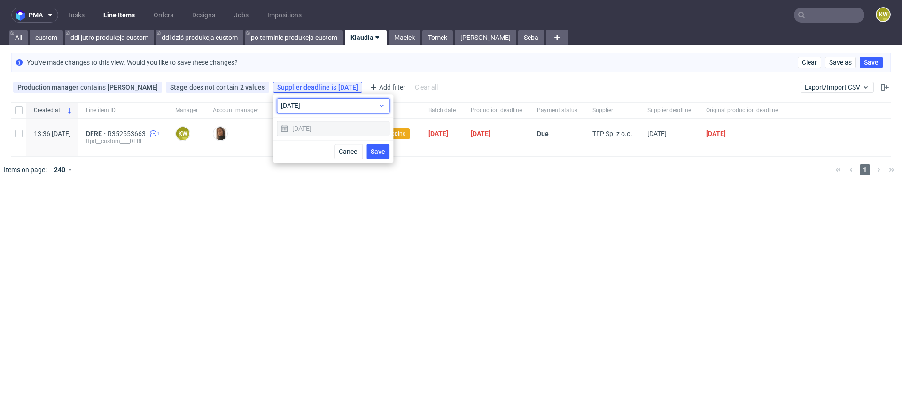
click at [295, 108] on span "today" at bounding box center [329, 105] width 97 height 9
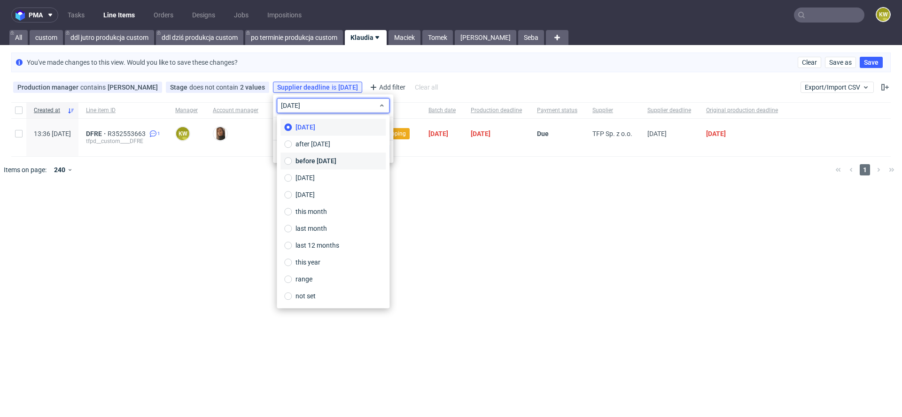
click at [312, 154] on label "before today" at bounding box center [332, 161] width 105 height 17
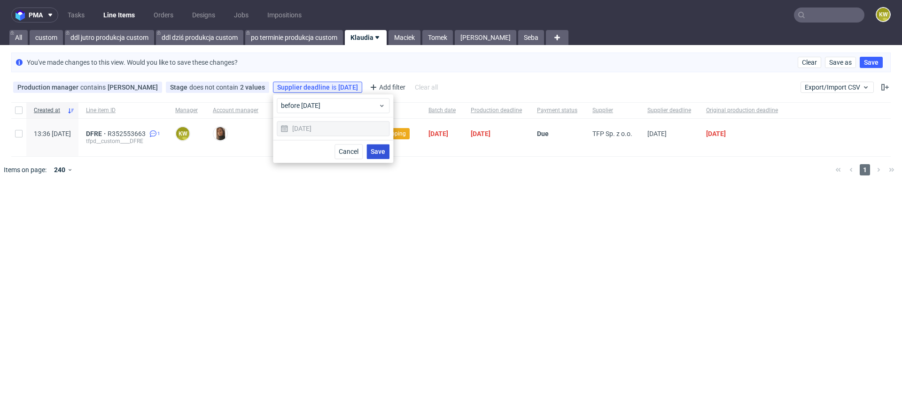
click at [376, 146] on button "Save" at bounding box center [377, 151] width 23 height 15
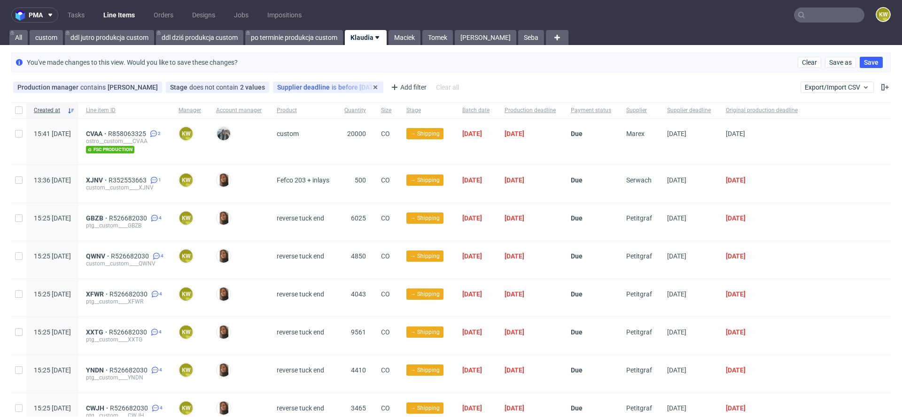
click at [303, 88] on span "Supplier deadline" at bounding box center [304, 88] width 54 height 8
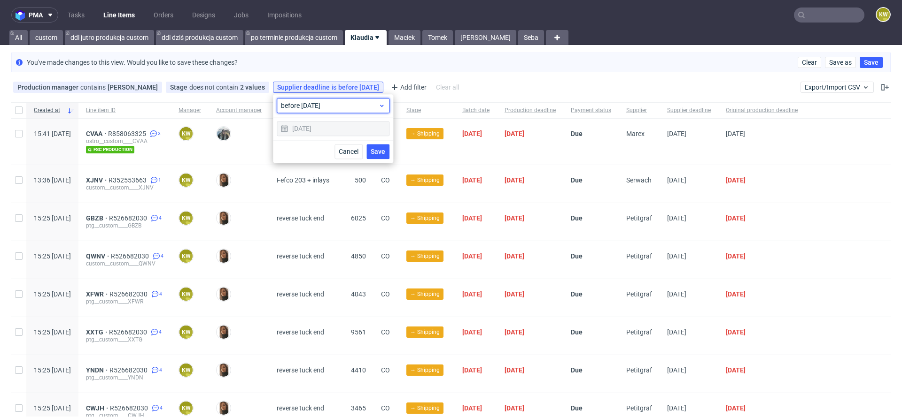
click at [302, 112] on div "before today" at bounding box center [333, 105] width 113 height 15
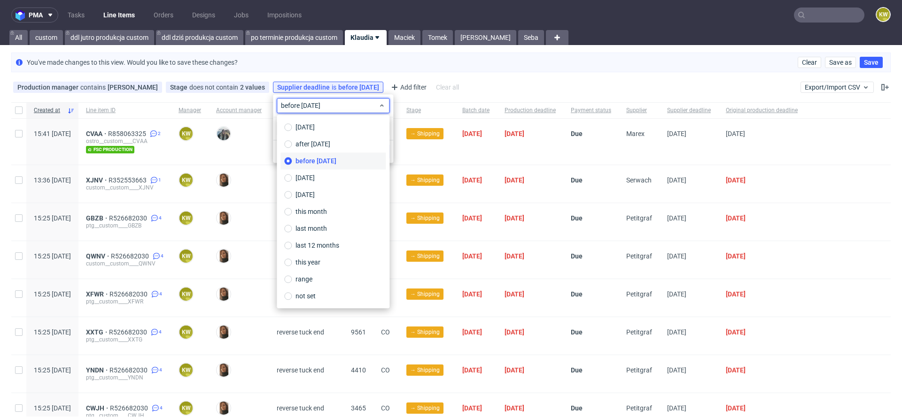
click at [331, 69] on div "You've made changes to this view. Would you like to save these changes? Clear S…" at bounding box center [450, 63] width 879 height 20
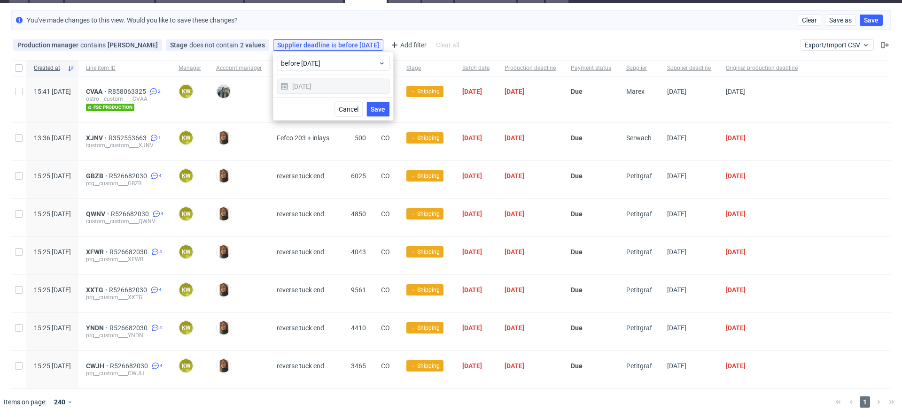
scroll to position [0, 0]
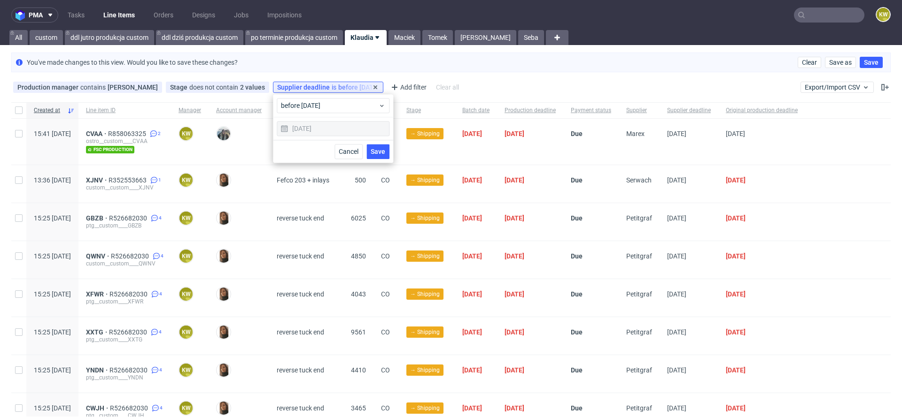
click at [319, 85] on span "Supplier deadline" at bounding box center [304, 88] width 54 height 8
click at [307, 105] on span "before today" at bounding box center [329, 105] width 97 height 9
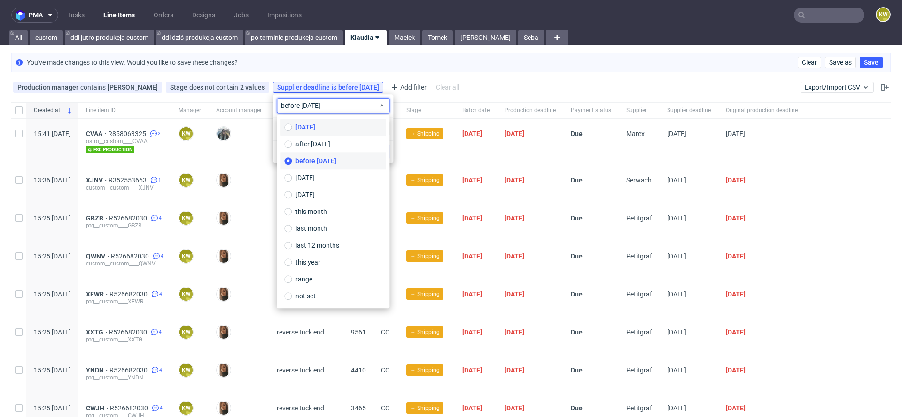
click at [308, 130] on span "today" at bounding box center [305, 127] width 20 height 9
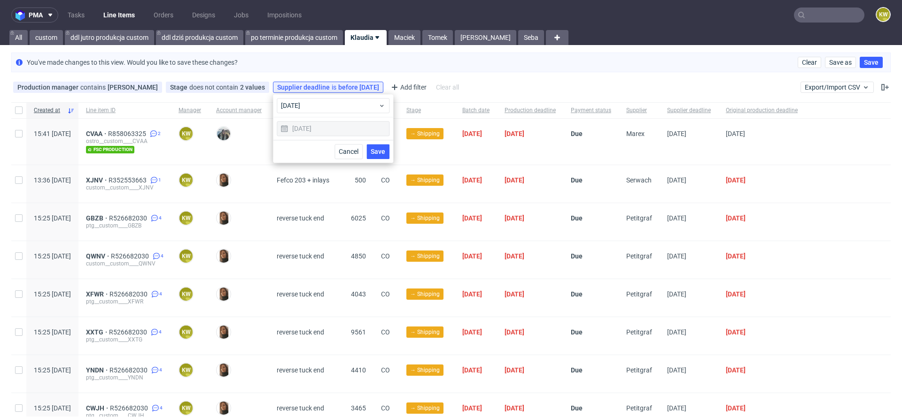
click at [383, 152] on span "Save" at bounding box center [377, 151] width 15 height 7
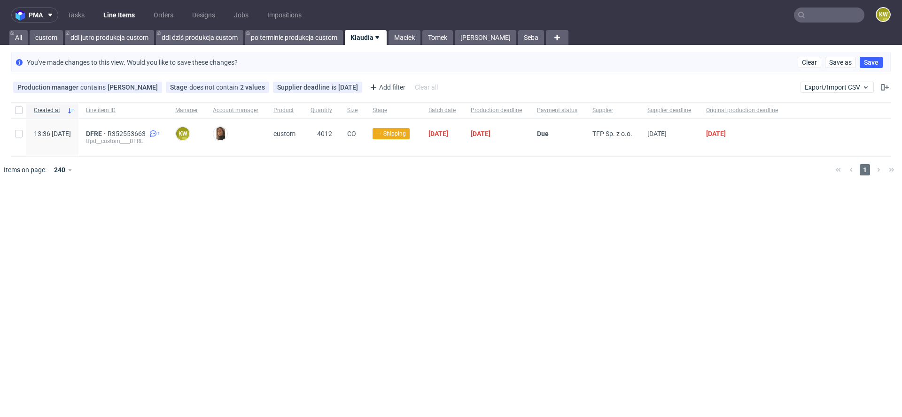
click at [827, 13] on input "text" at bounding box center [829, 15] width 70 height 15
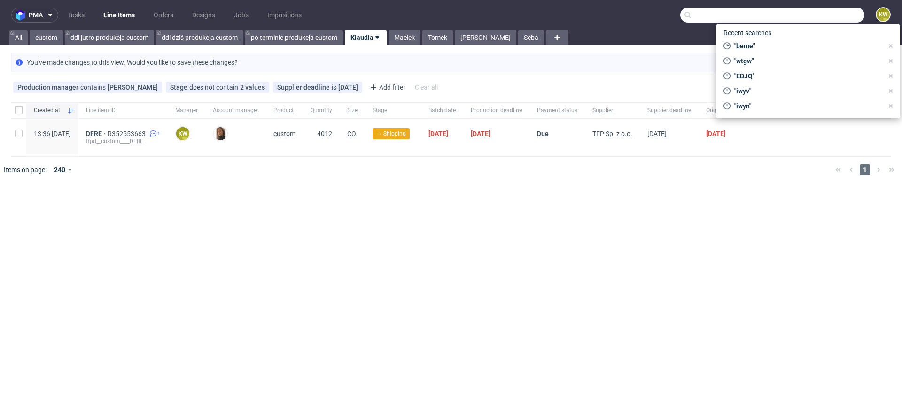
paste input "HSHL"
type input "HSHL"
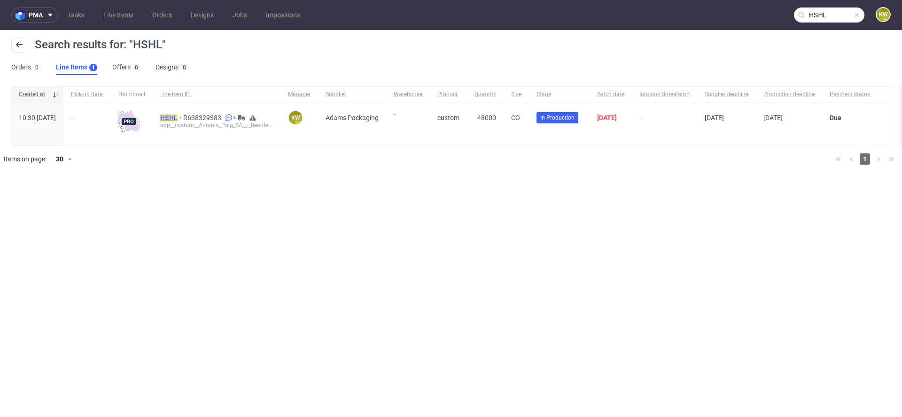
click at [177, 120] on mark "HSHL" at bounding box center [168, 118] width 17 height 8
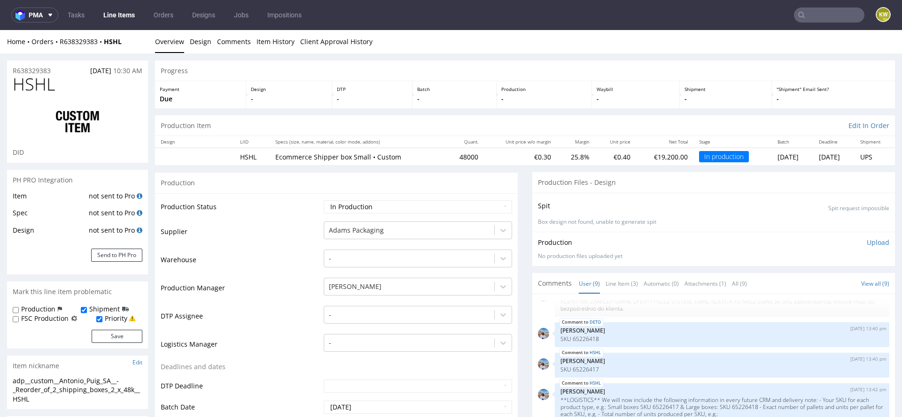
scroll to position [102, 0]
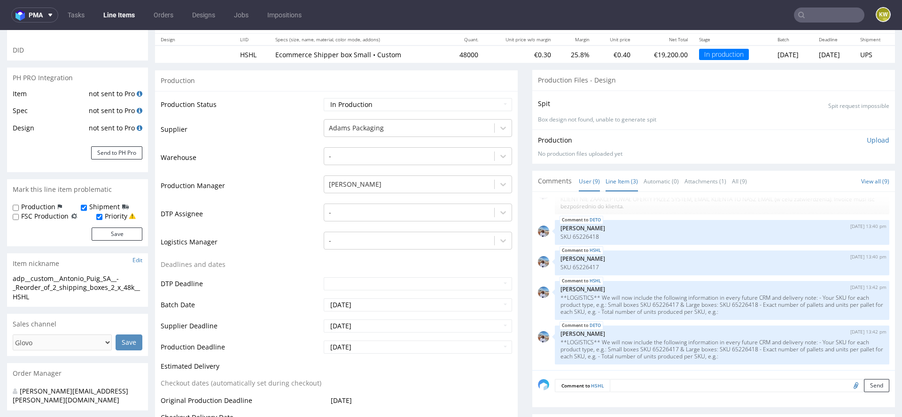
click at [610, 174] on link "Line Item (3)" at bounding box center [621, 181] width 32 height 20
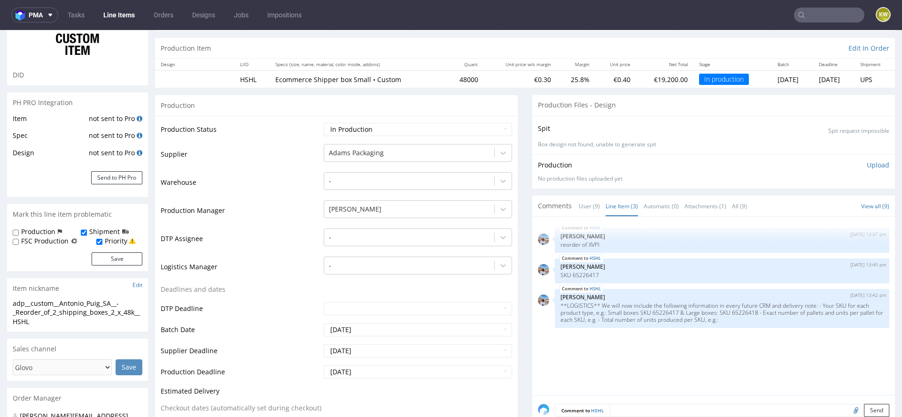
scroll to position [77, 0]
click at [581, 204] on link "User (9)" at bounding box center [588, 207] width 21 height 20
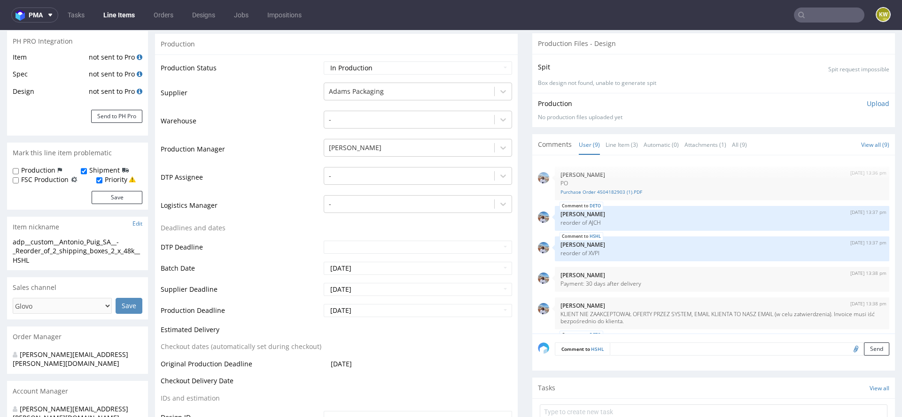
scroll to position [0, 0]
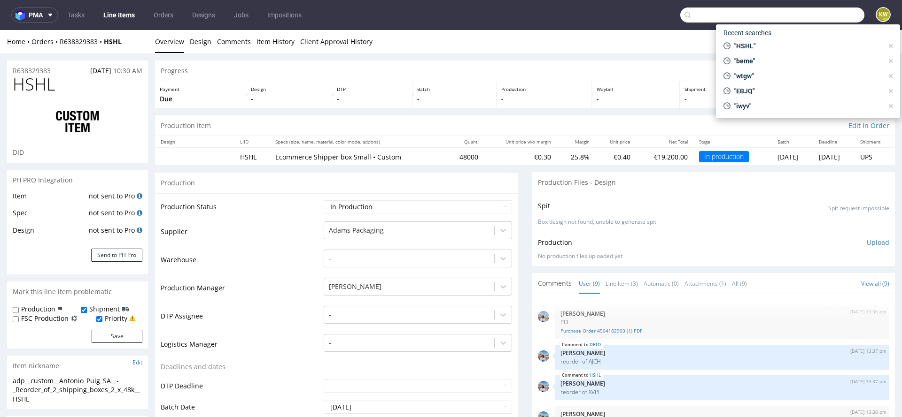
click at [815, 15] on input "text" at bounding box center [772, 15] width 184 height 15
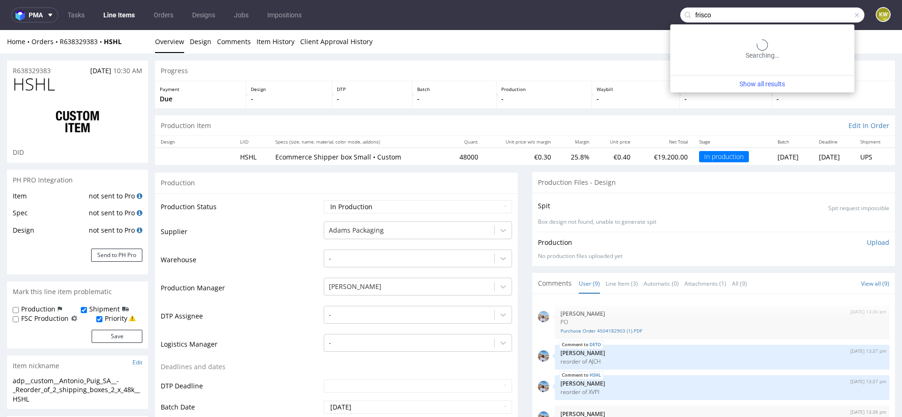
type input "frisco"
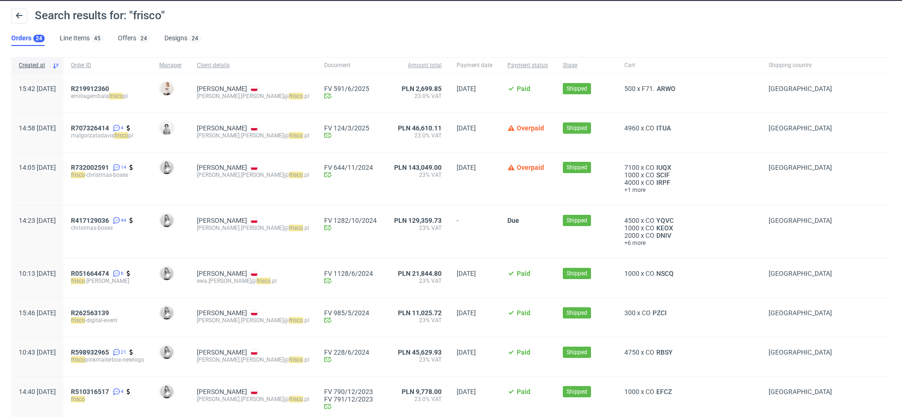
scroll to position [28, 0]
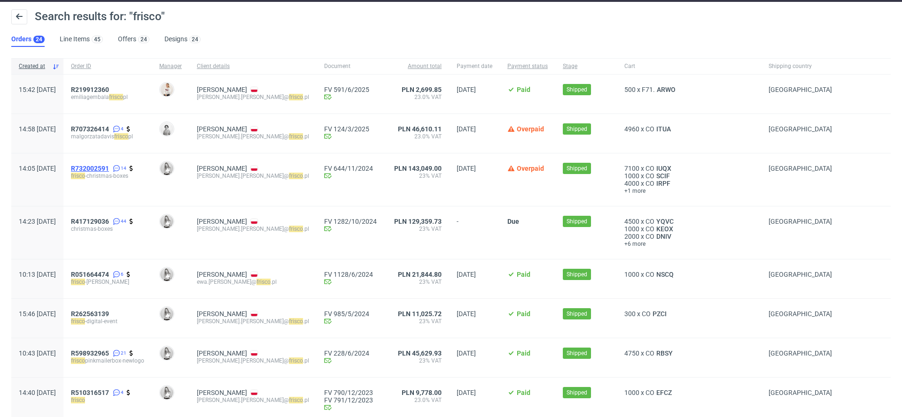
click at [109, 169] on span "R732002591" at bounding box center [90, 169] width 38 height 8
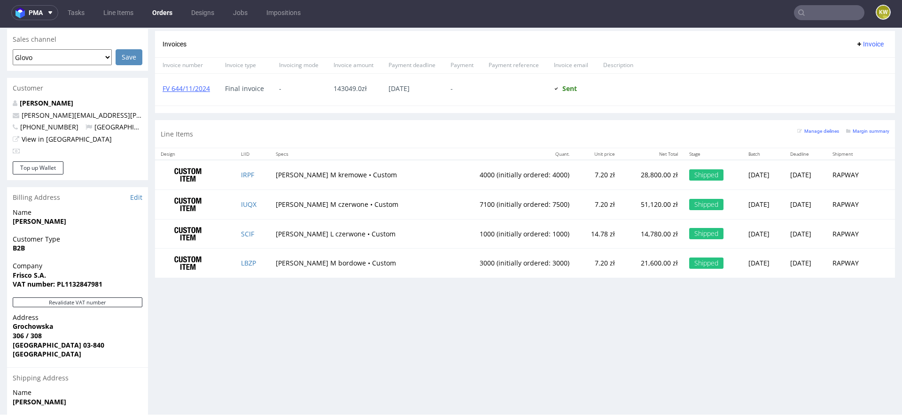
scroll to position [412, 0]
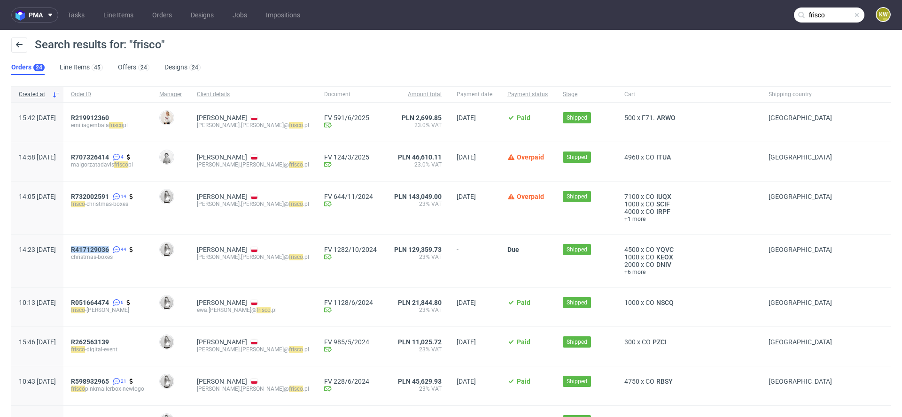
click at [821, 15] on input "frisco" at bounding box center [829, 15] width 70 height 15
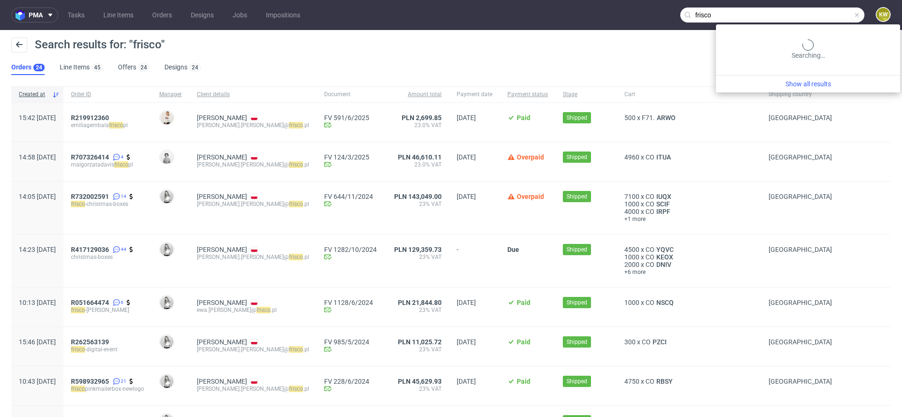
paste input "WVHH"
type input "WVHH"
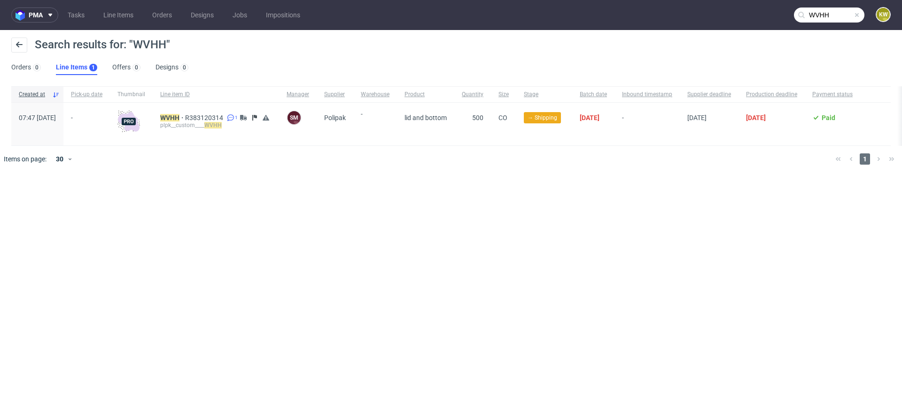
click at [108, 7] on nav "pma Tasks Line Items Orders Designs Jobs Impositions WVHH KW" at bounding box center [451, 15] width 902 height 30
click at [112, 17] on link "Line Items" at bounding box center [118, 15] width 41 height 15
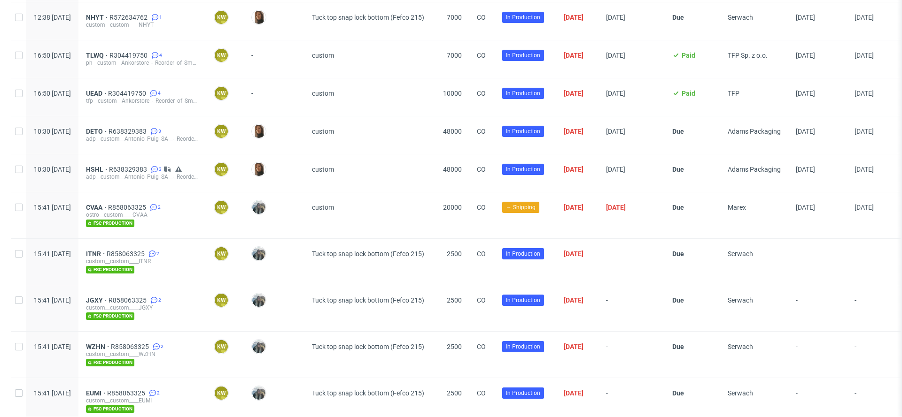
scroll to position [546, 0]
click at [144, 128] on span "R638329383" at bounding box center [128, 132] width 40 height 8
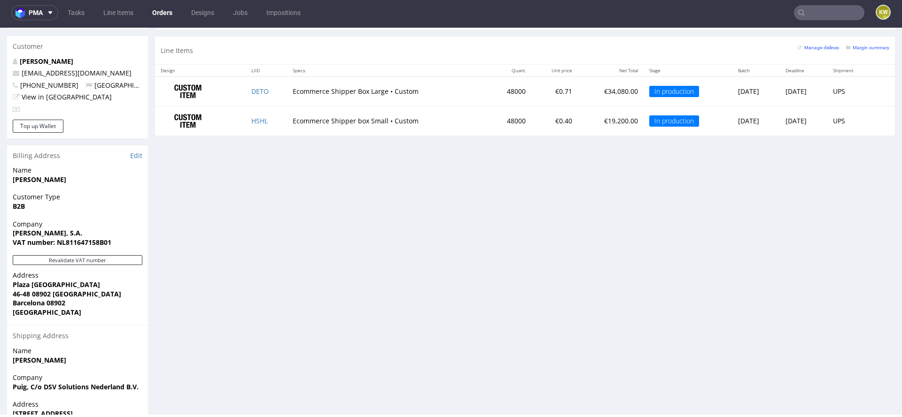
scroll to position [470, 0]
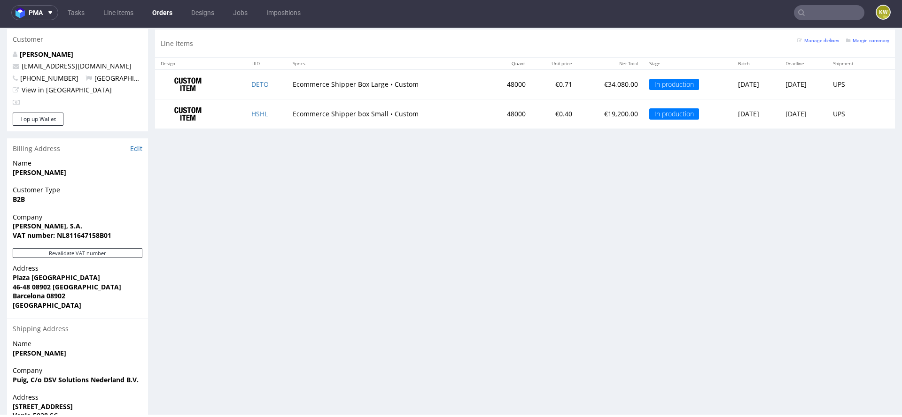
click at [347, 245] on div "Progress Payment Due Payment “Received” Email - Line Items 2 DTP - Production -…" at bounding box center [525, 23] width 740 height 868
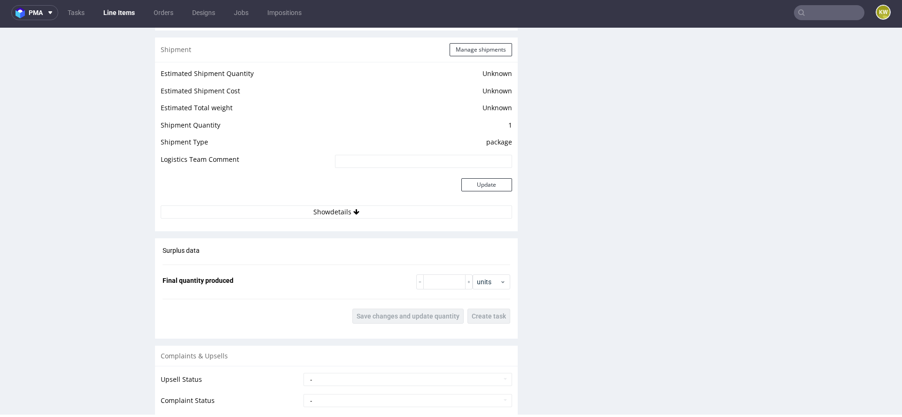
scroll to position [1213, 0]
click at [468, 45] on button "Manage shipments" at bounding box center [480, 51] width 62 height 13
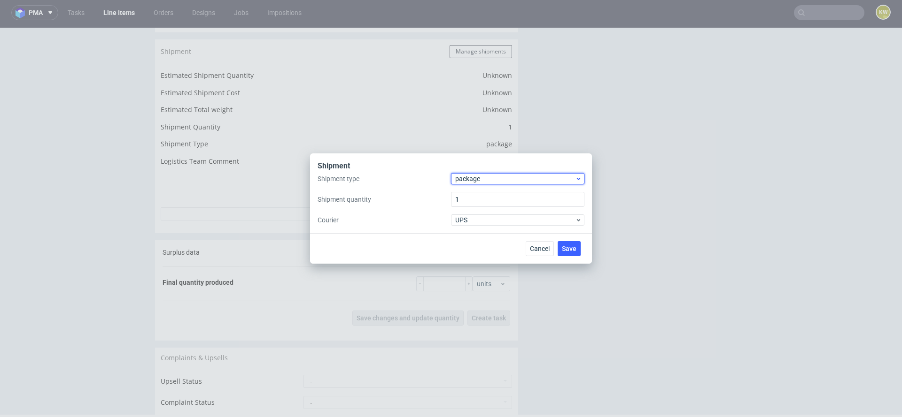
click at [467, 177] on span "package" at bounding box center [515, 178] width 120 height 9
click at [491, 200] on div "pallet" at bounding box center [518, 198] width 126 height 17
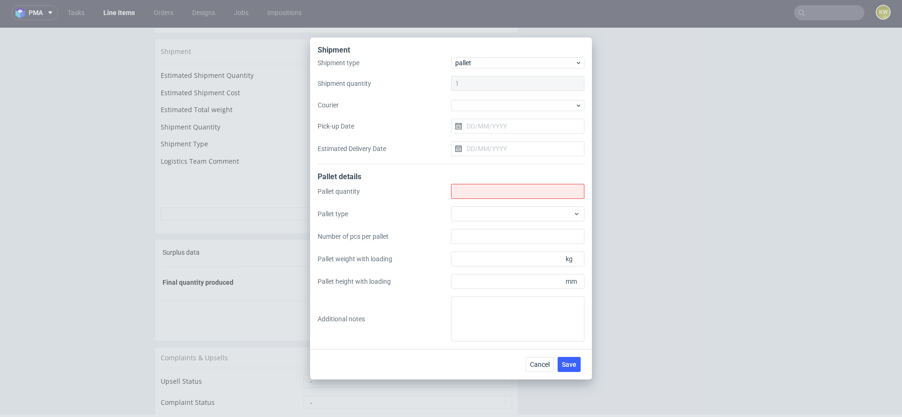
click at [548, 375] on div "Cancel Save" at bounding box center [451, 364] width 282 height 31
click at [540, 363] on span "Cancel" at bounding box center [540, 365] width 20 height 7
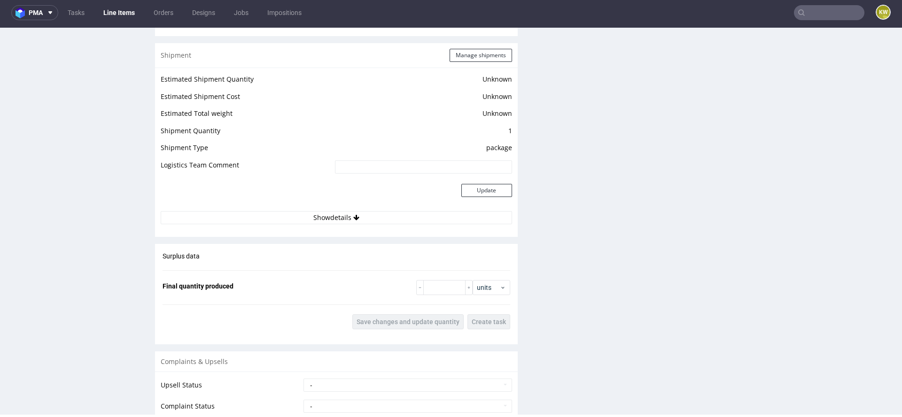
scroll to position [1156, 0]
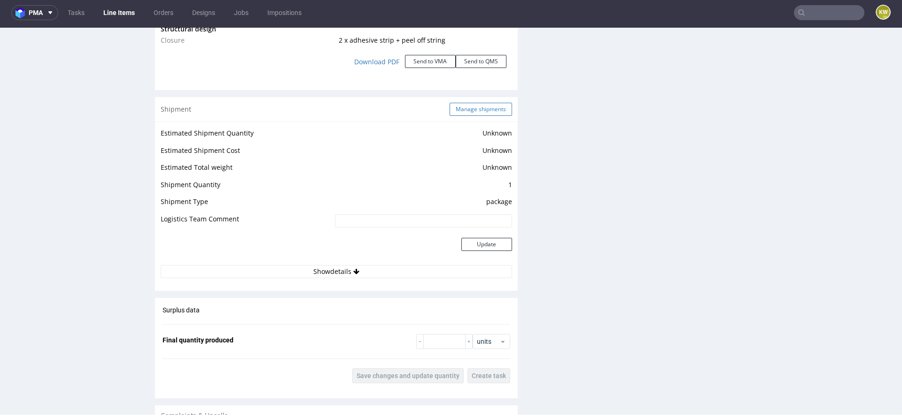
click at [473, 106] on button "Manage shipments" at bounding box center [480, 109] width 62 height 13
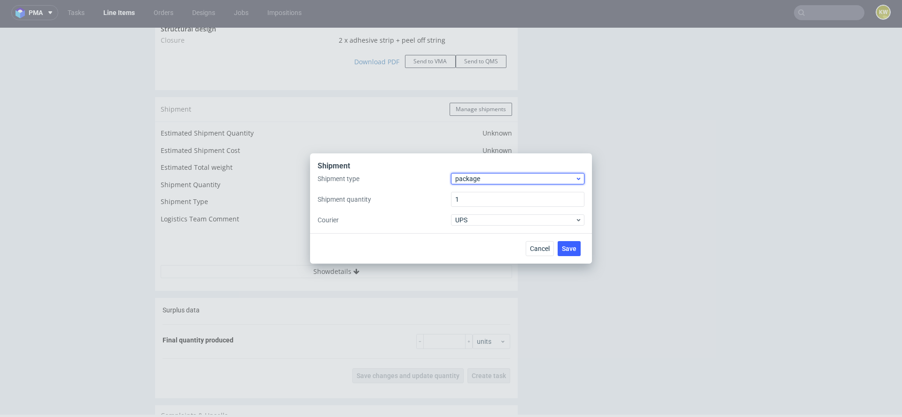
click at [458, 175] on span "package" at bounding box center [515, 178] width 120 height 9
click at [458, 191] on div "pallet" at bounding box center [518, 198] width 126 height 17
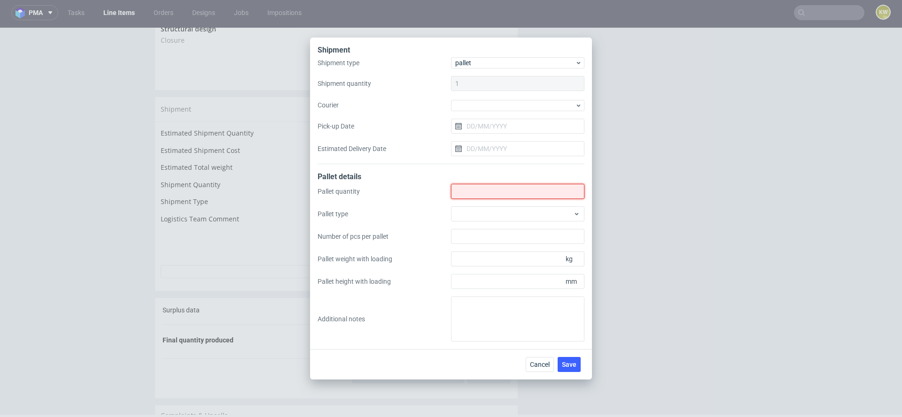
click at [468, 190] on input "Shipment type" at bounding box center [517, 191] width 133 height 15
click at [467, 187] on input "Shipment type" at bounding box center [517, 191] width 133 height 15
type input "37"
click at [470, 214] on div at bounding box center [517, 214] width 133 height 15
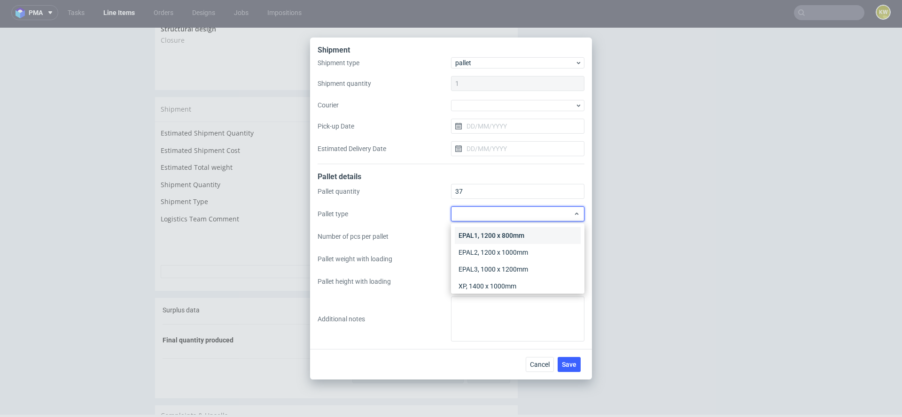
click at [471, 234] on div "EPAL1, 1200 x 800mm" at bounding box center [518, 235] width 126 height 17
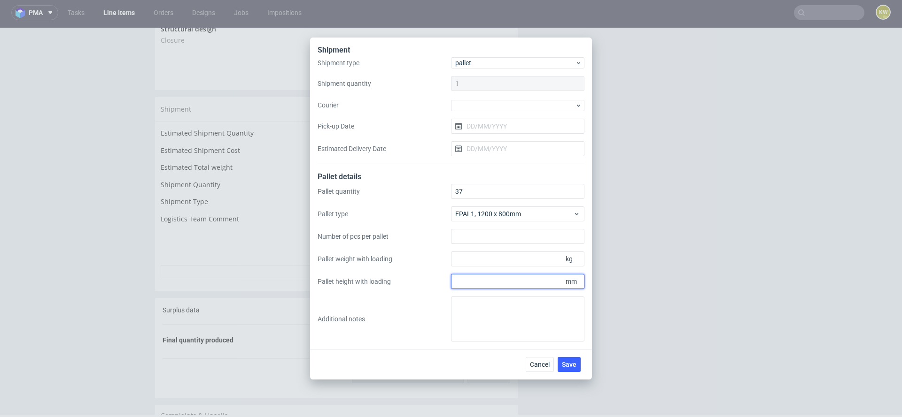
click at [475, 282] on input "Pallet height with loading" at bounding box center [517, 281] width 133 height 15
type input "1795"
click at [479, 261] on input "Pallet weight with loading" at bounding box center [517, 259] width 133 height 15
type input "268"
click at [462, 236] on input "Number of pcs per pallet" at bounding box center [517, 236] width 133 height 15
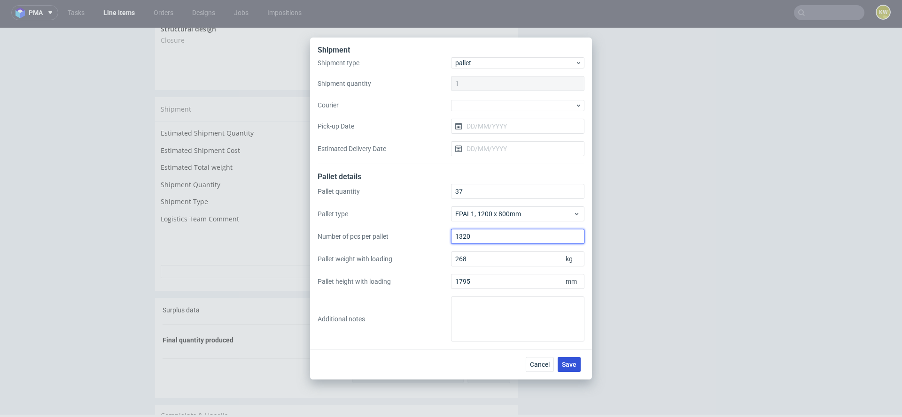
type input "1320"
click at [570, 363] on span "Save" at bounding box center [569, 365] width 15 height 7
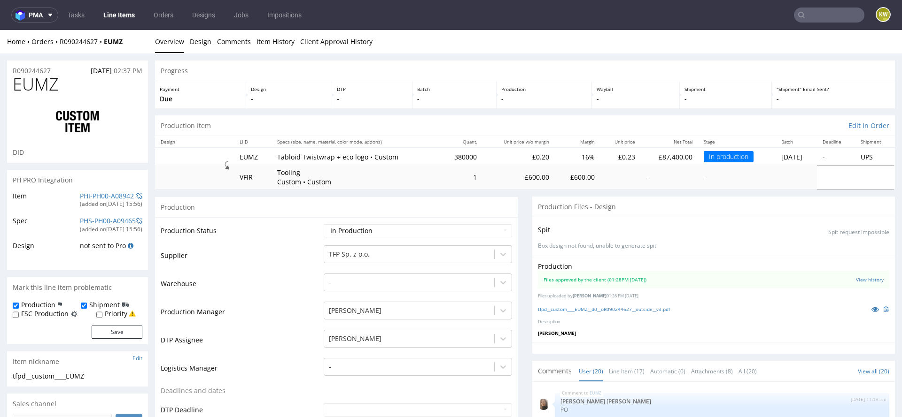
scroll to position [595, 0]
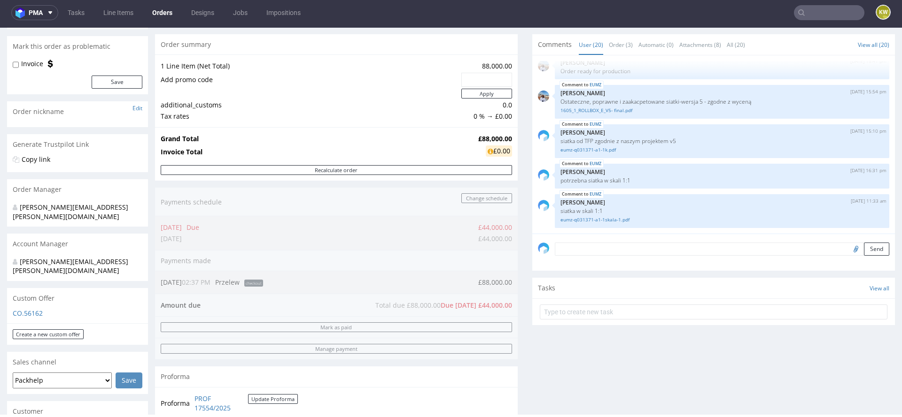
scroll to position [55, 0]
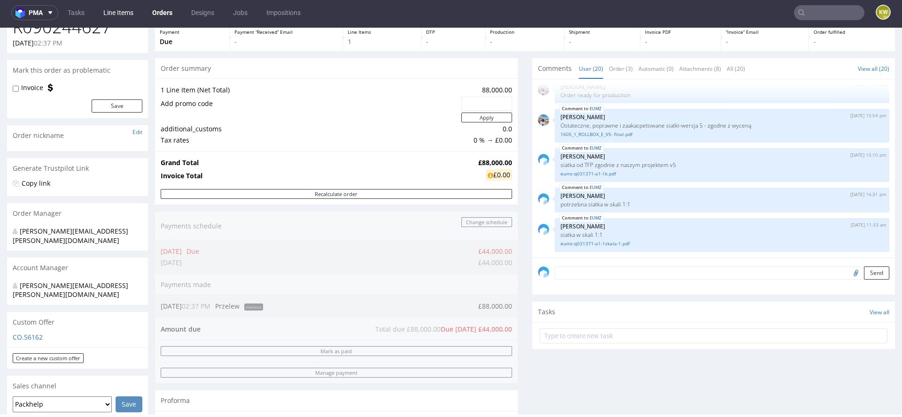
click at [124, 13] on link "Line Items" at bounding box center [118, 12] width 41 height 15
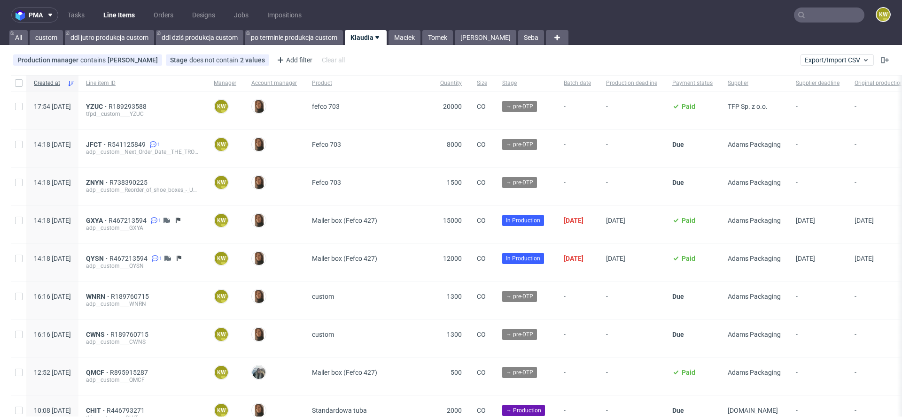
click at [807, 7] on nav "pma Tasks Line Items Orders Designs Jobs Impositions KW" at bounding box center [451, 15] width 902 height 30
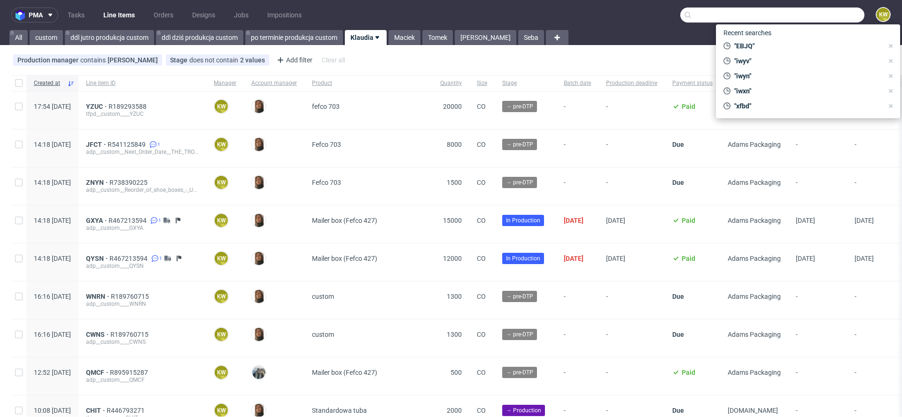
click at [806, 13] on input "text" at bounding box center [772, 15] width 184 height 15
paste input "LPME"
type input "LPME"
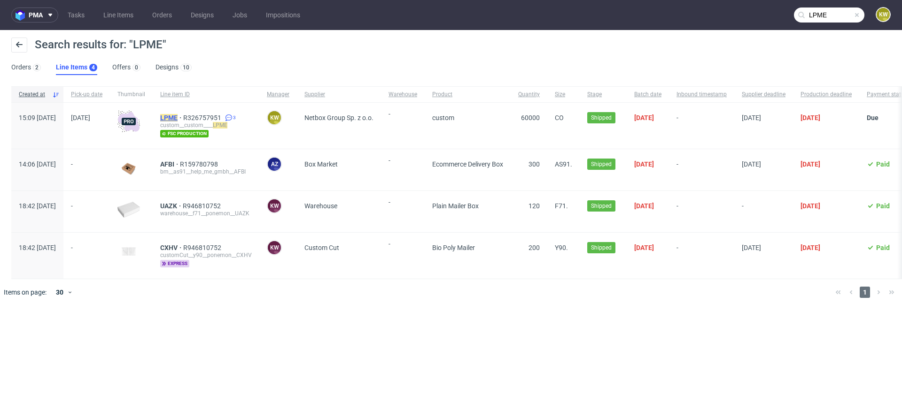
click at [177, 116] on mark "LPME" at bounding box center [168, 118] width 17 height 8
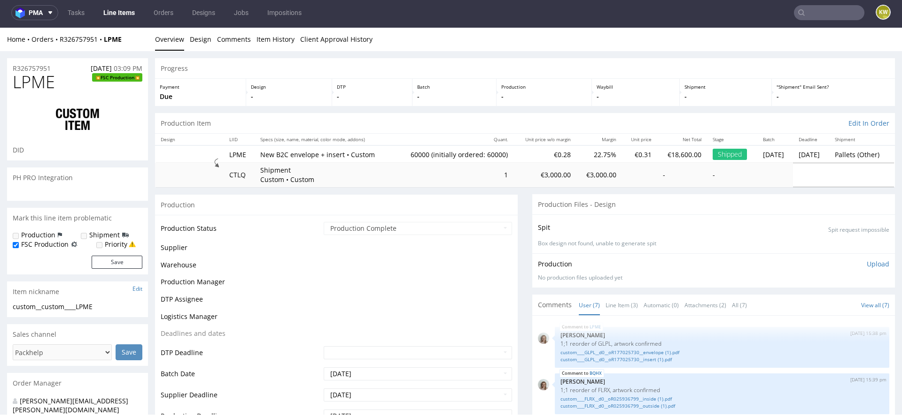
scroll to position [85, 0]
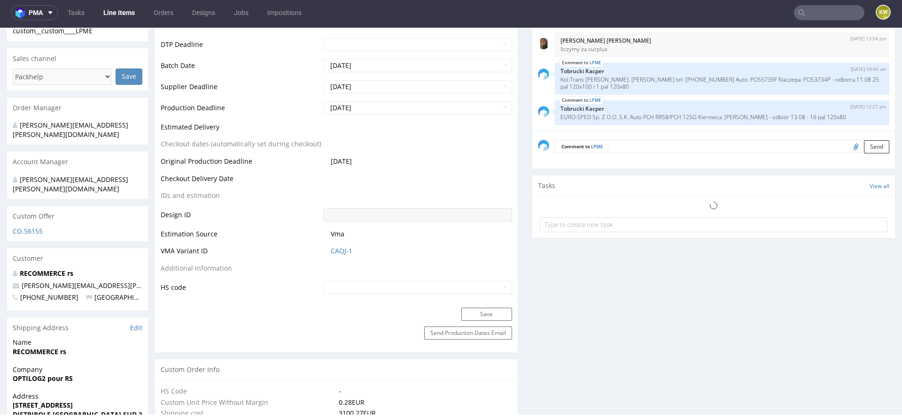
select select "in_progress"
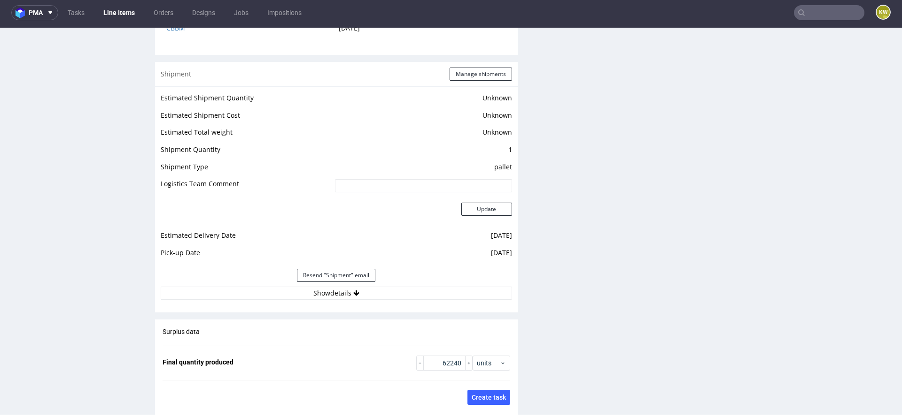
scroll to position [1351, 0]
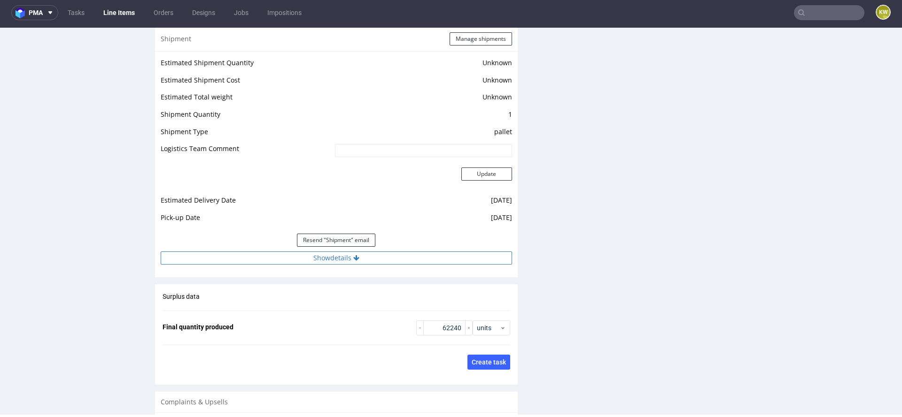
click at [415, 262] on button "Show details" at bounding box center [336, 258] width 351 height 13
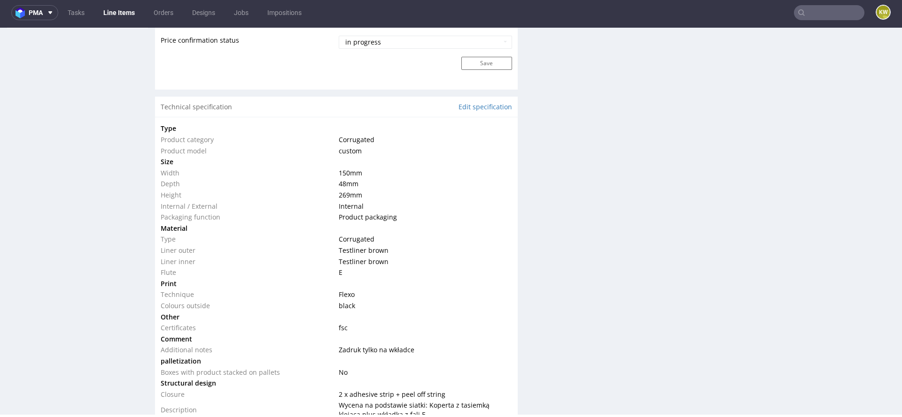
scroll to position [0, 0]
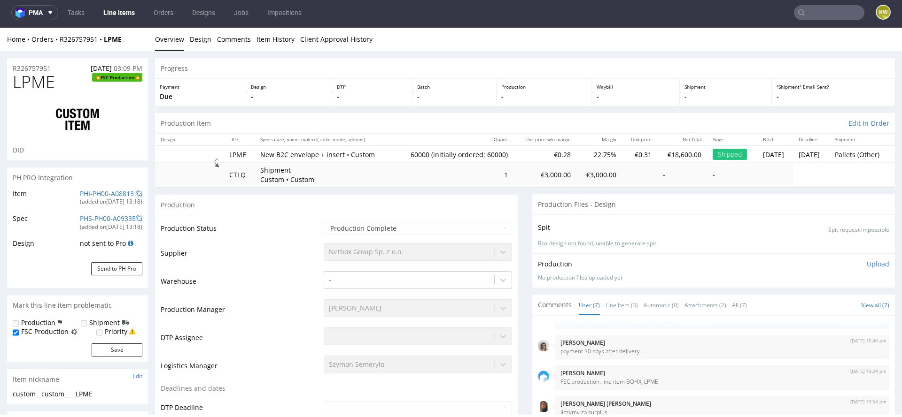
click at [808, 14] on input "text" at bounding box center [829, 12] width 70 height 15
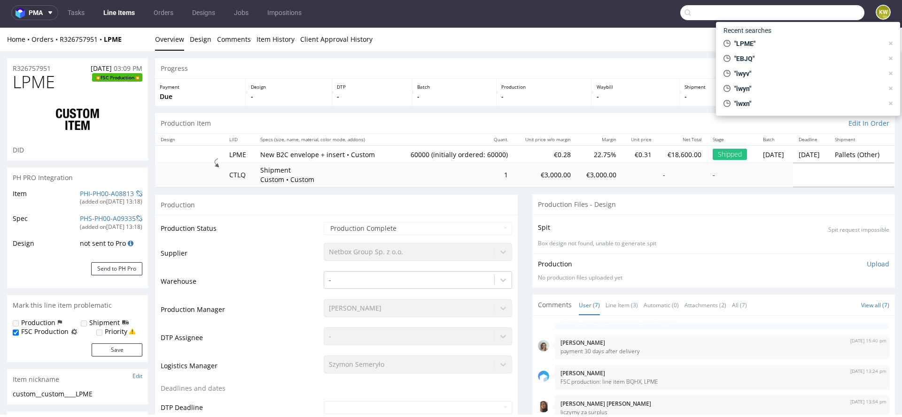
paste input "PQQP"
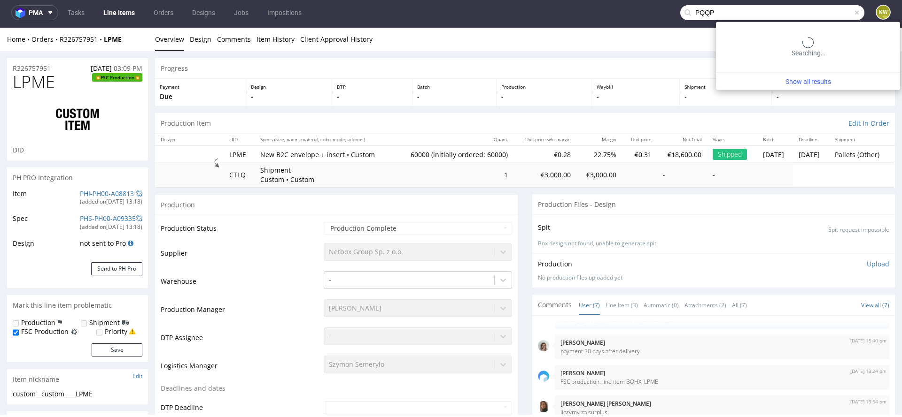
type input "PQQP"
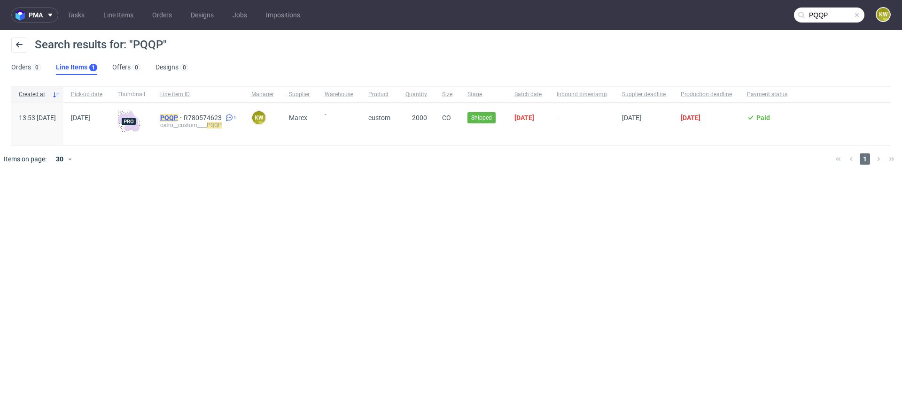
click at [178, 120] on mark "PQQP" at bounding box center [169, 118] width 18 height 8
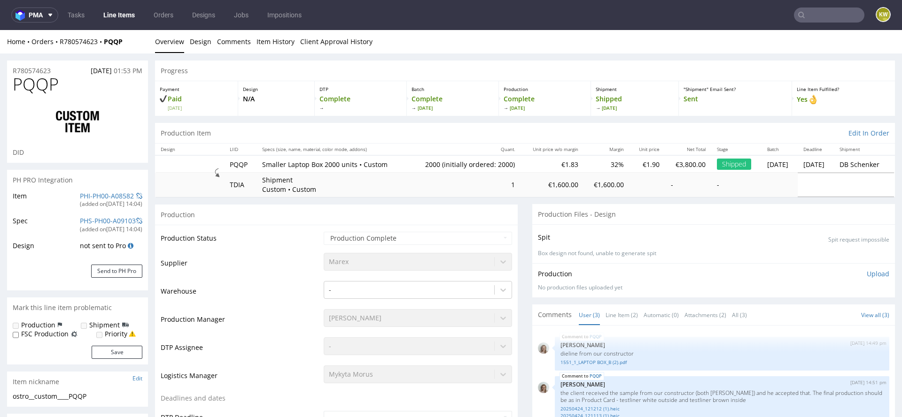
select select "in_progress"
click at [274, 298] on td "Warehouse" at bounding box center [241, 294] width 161 height 28
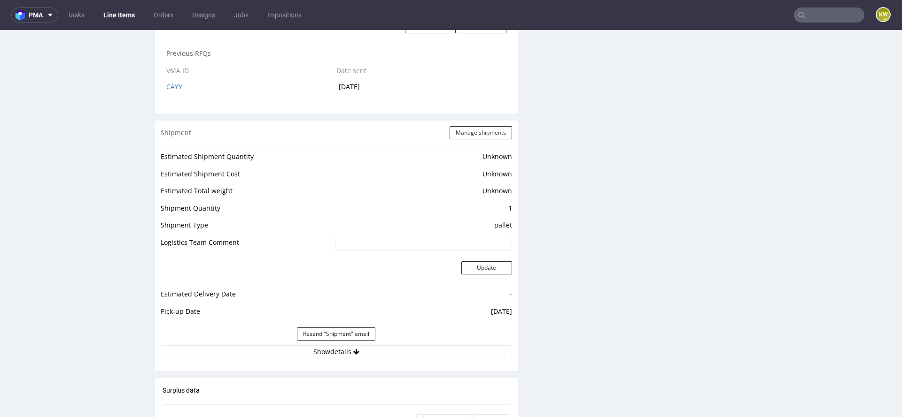
scroll to position [1199, 0]
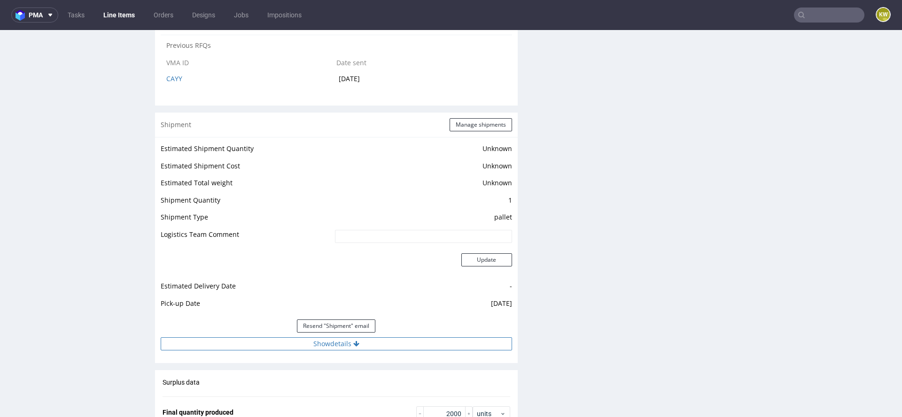
click at [405, 347] on button "Show details" at bounding box center [336, 344] width 351 height 13
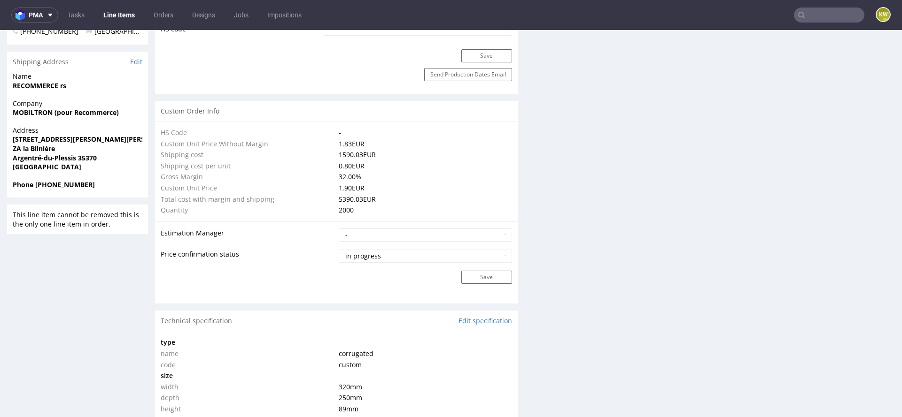
scroll to position [0, 0]
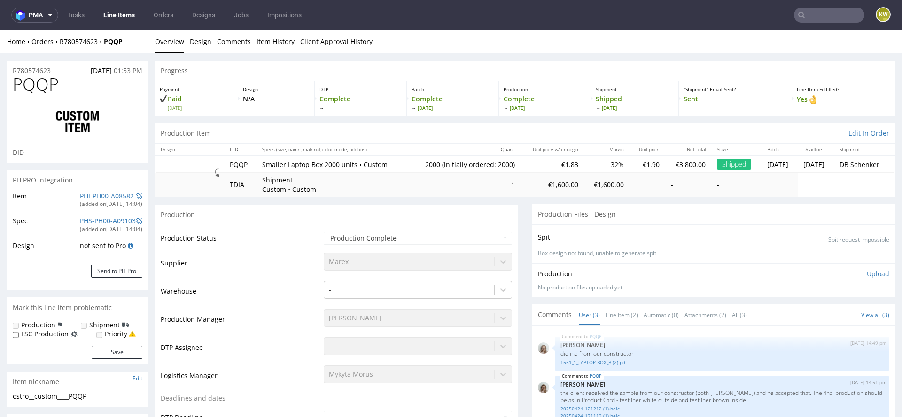
click at [25, 82] on span "PQQP" at bounding box center [36, 84] width 46 height 19
copy span "PQQP"
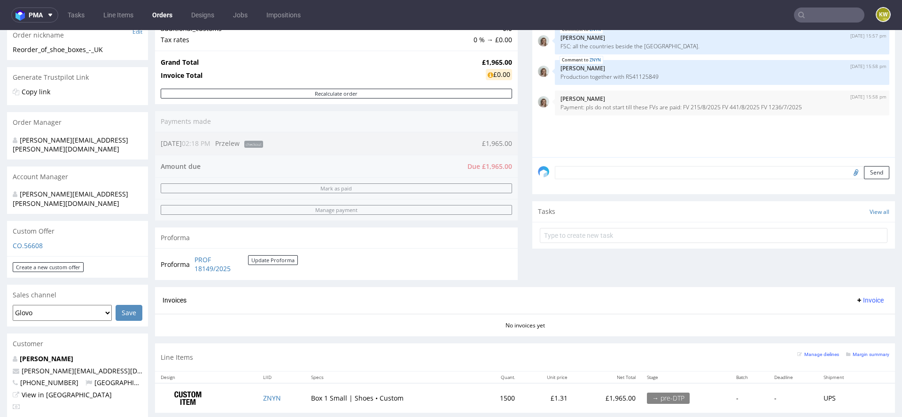
scroll to position [322, 0]
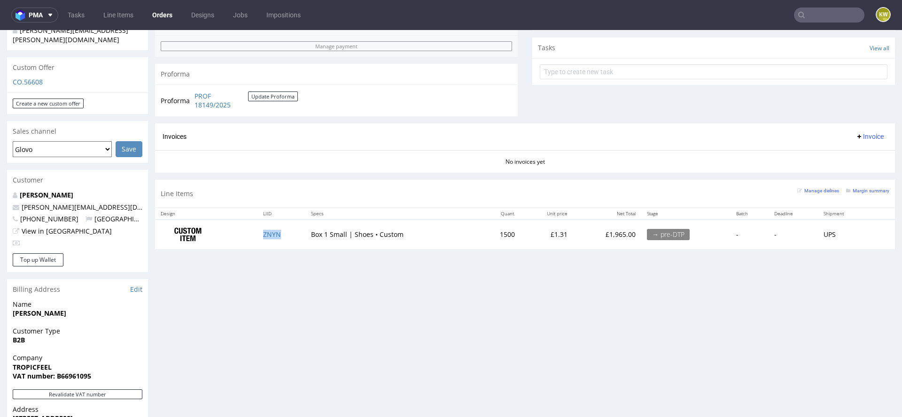
click at [293, 236] on td "ZNYN" at bounding box center [281, 235] width 48 height 30
click at [863, 193] on div "Margin summary" at bounding box center [867, 189] width 43 height 9
click at [863, 191] on small "Margin summary" at bounding box center [867, 190] width 43 height 5
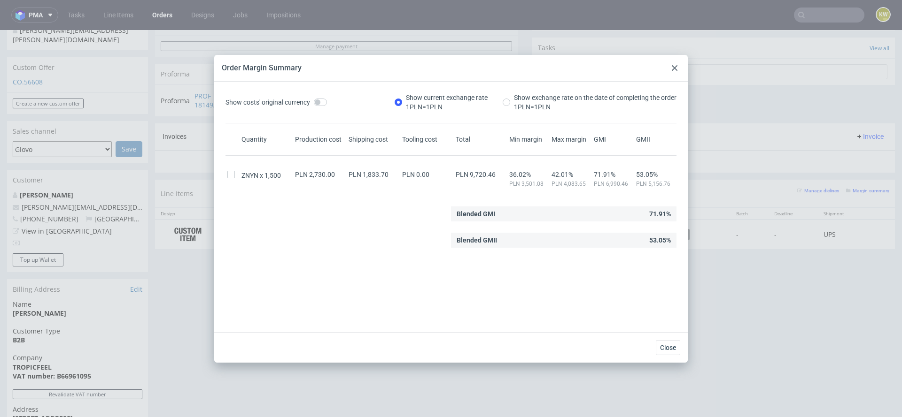
click at [491, 172] on span "PLN 9,720.46" at bounding box center [475, 175] width 40 height 8
copy span "9,720.46"
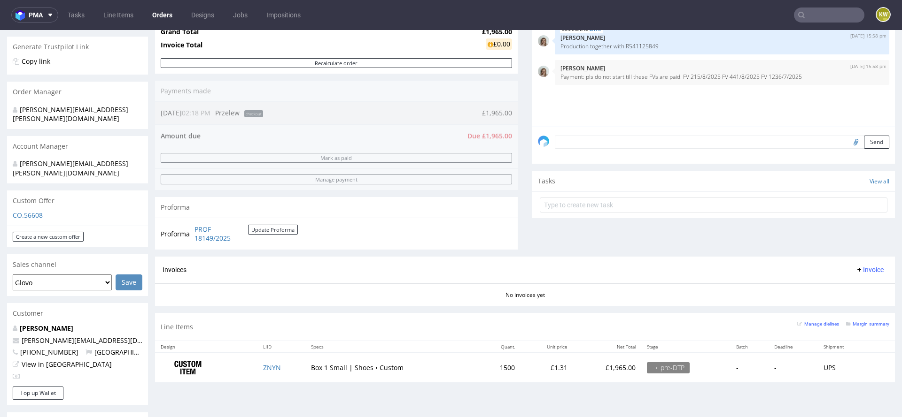
scroll to position [0, 0]
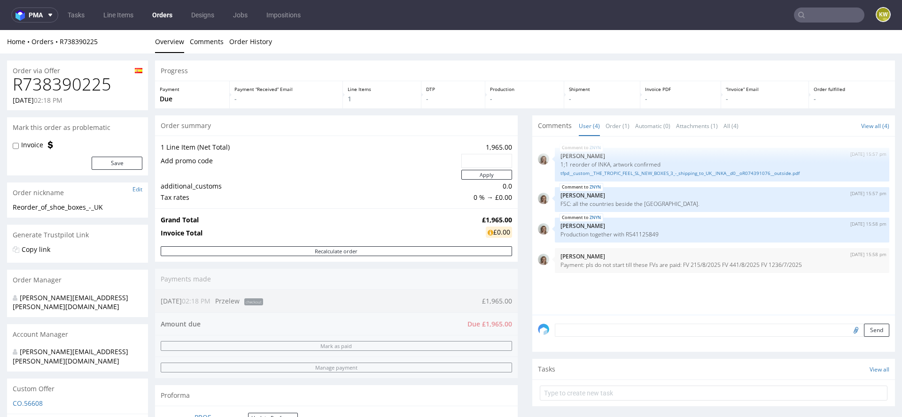
click at [803, 13] on input "text" at bounding box center [829, 15] width 70 height 15
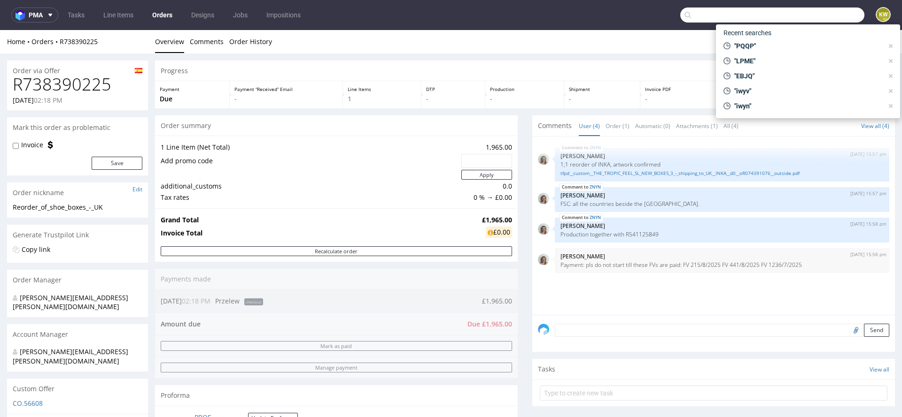
paste input "DFRE"
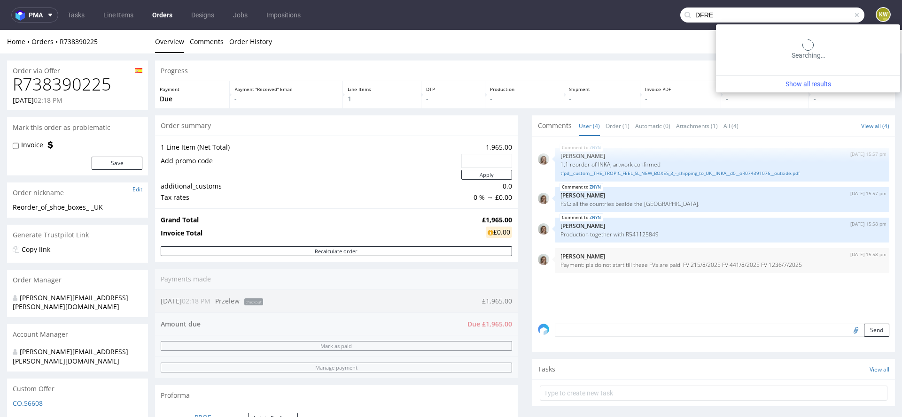
type input "DFRE"
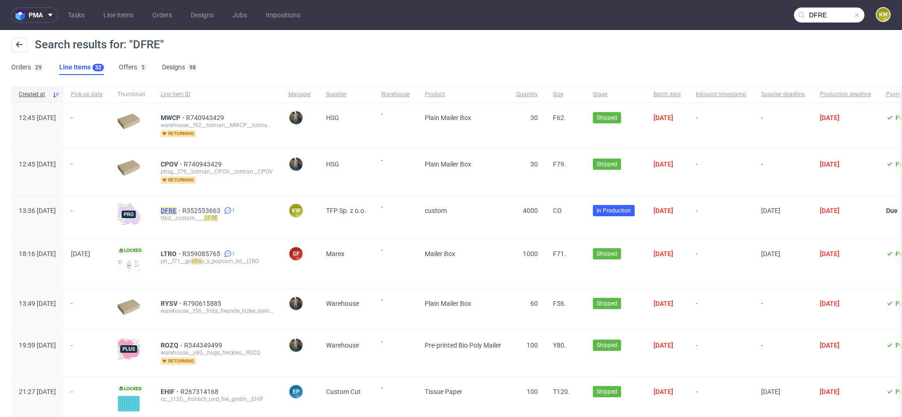
click at [177, 207] on mark "DFRE" at bounding box center [169, 211] width 16 height 8
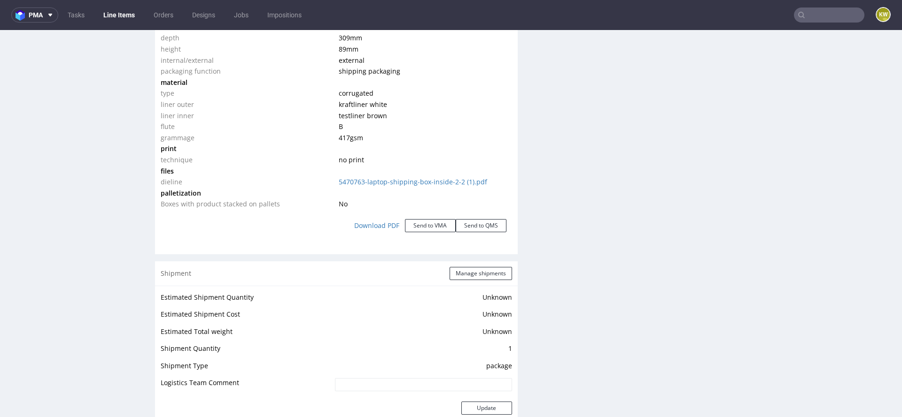
scroll to position [984, 0]
click at [477, 273] on button "Manage shipments" at bounding box center [480, 274] width 62 height 13
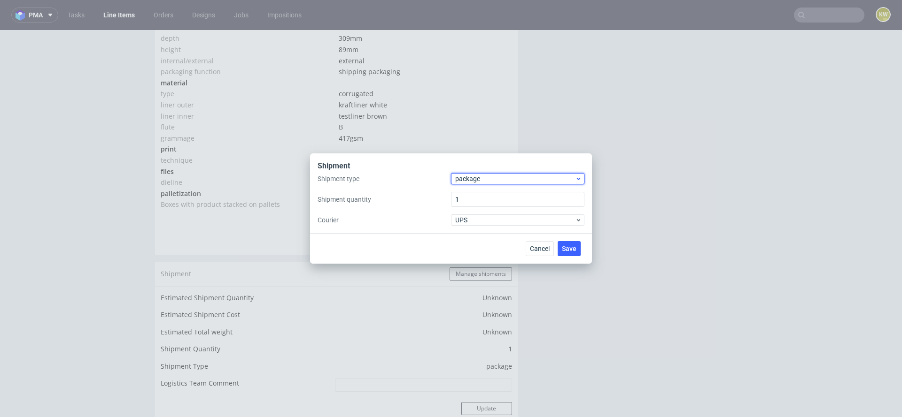
click at [471, 176] on span "package" at bounding box center [515, 178] width 120 height 9
click at [471, 193] on div "pallet" at bounding box center [518, 198] width 126 height 17
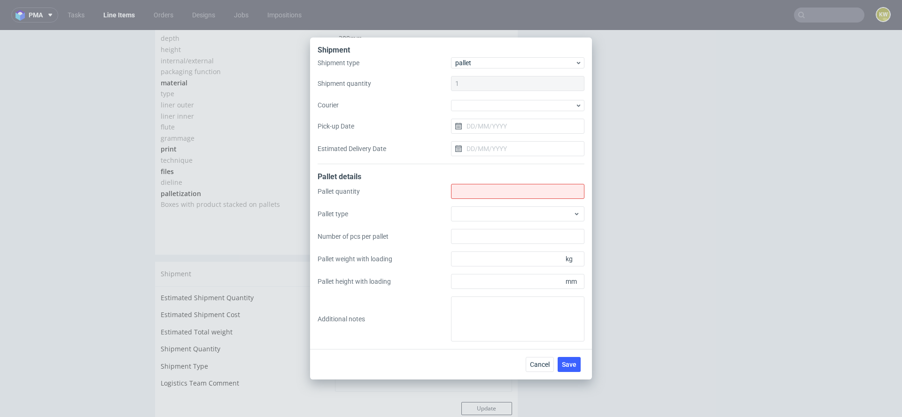
click at [471, 200] on div "Pallet quantity Pallet type Number of pcs per pallet Pallet weight with loading…" at bounding box center [450, 263] width 267 height 158
click at [479, 191] on input "Shipment type" at bounding box center [517, 191] width 133 height 15
type input "11"
click at [485, 210] on div at bounding box center [517, 214] width 133 height 15
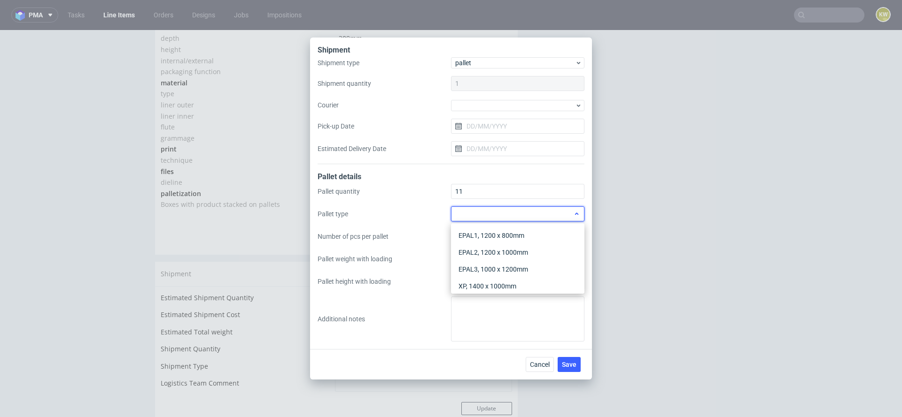
scroll to position [22, 0]
click at [475, 275] on div "Other" at bounding box center [518, 281] width 126 height 17
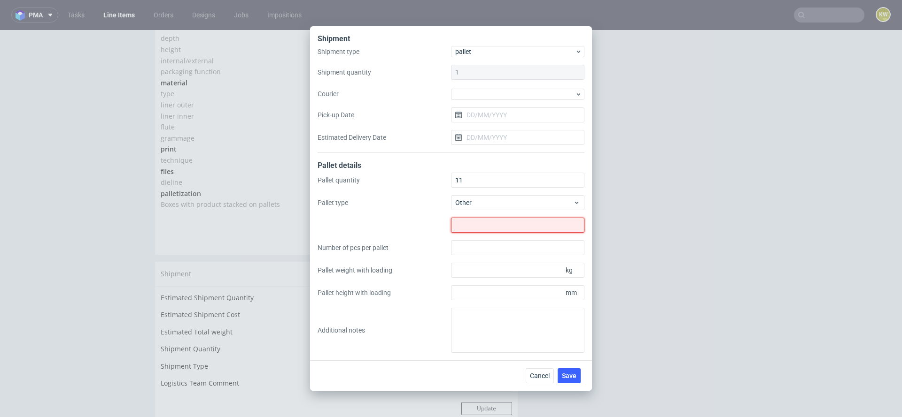
click at [473, 224] on input "text" at bounding box center [517, 225] width 133 height 15
type input "1245x800"
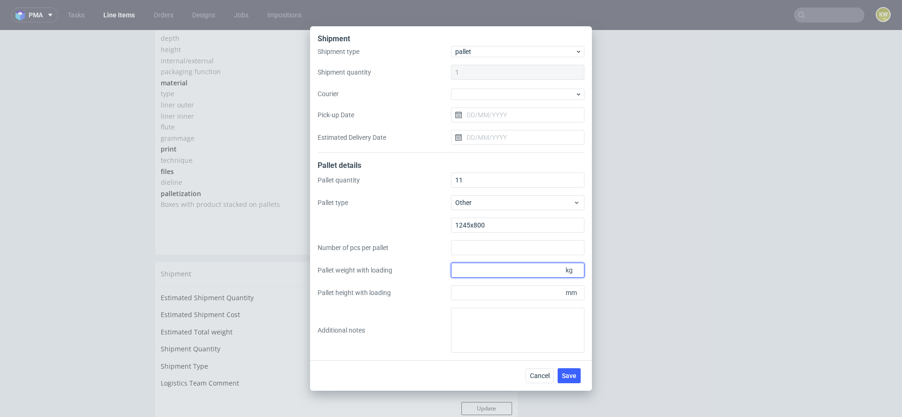
click at [506, 274] on input "Pallet weight with loading" at bounding box center [517, 270] width 133 height 15
click at [469, 264] on input "179" at bounding box center [517, 270] width 133 height 15
type input "179"
click at [469, 255] on div "Pallet quantity 11 Pallet type Other 1245x800 Number of pcs per pallet Pallet w…" at bounding box center [450, 263] width 267 height 180
click at [469, 244] on input "Number of pcs per pallet" at bounding box center [517, 247] width 133 height 15
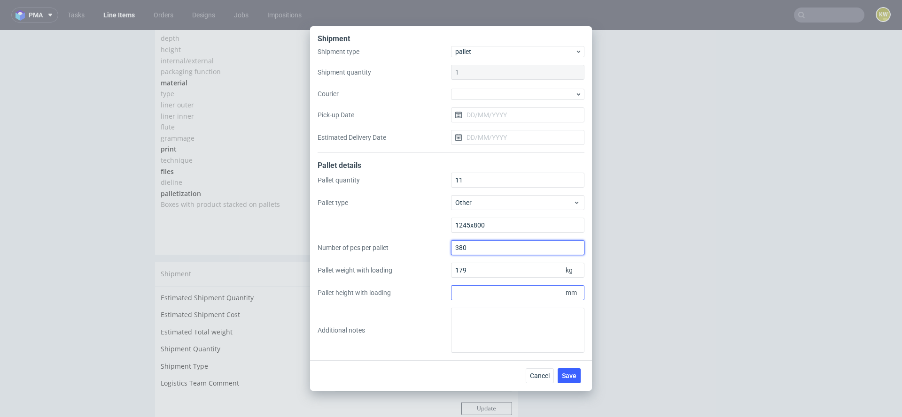
type input "380"
click at [469, 293] on input "Pallet height with loading" at bounding box center [517, 292] width 133 height 15
type input "1800"
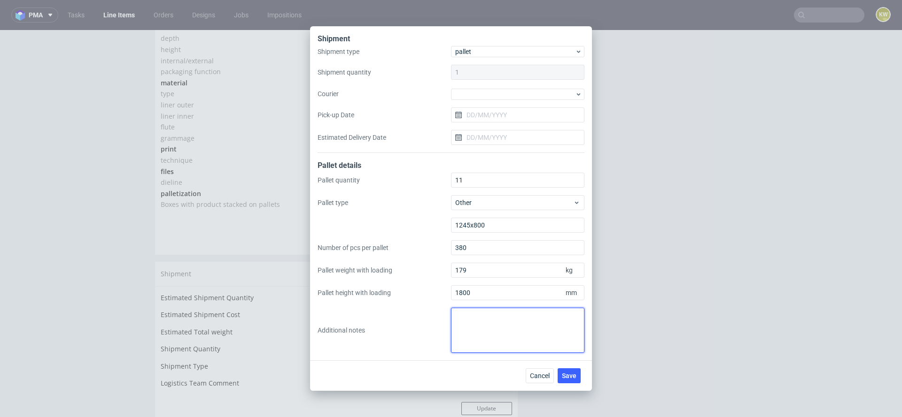
click at [479, 329] on textarea at bounding box center [517, 330] width 133 height 45
click at [573, 377] on span "Save" at bounding box center [569, 376] width 15 height 7
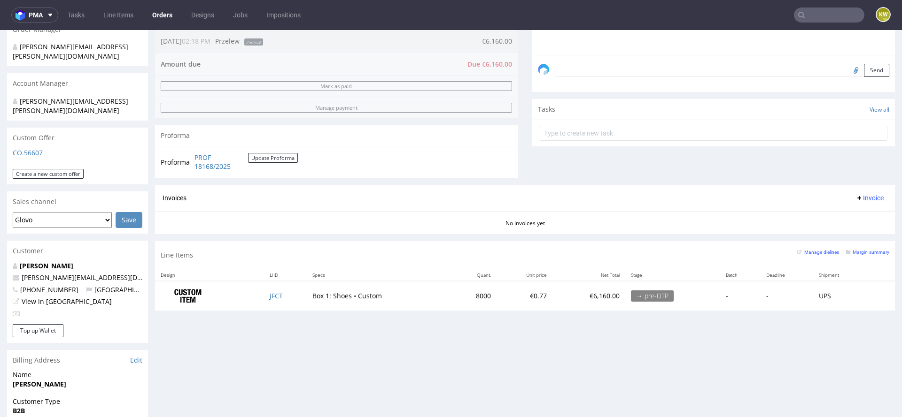
scroll to position [278, 0]
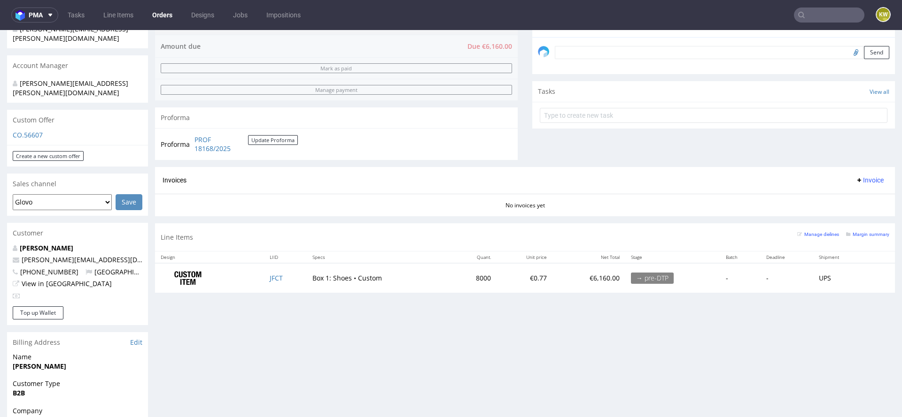
click at [294, 276] on td "JFCT" at bounding box center [285, 278] width 43 height 30
click at [857, 232] on small "Margin summary" at bounding box center [867, 234] width 43 height 5
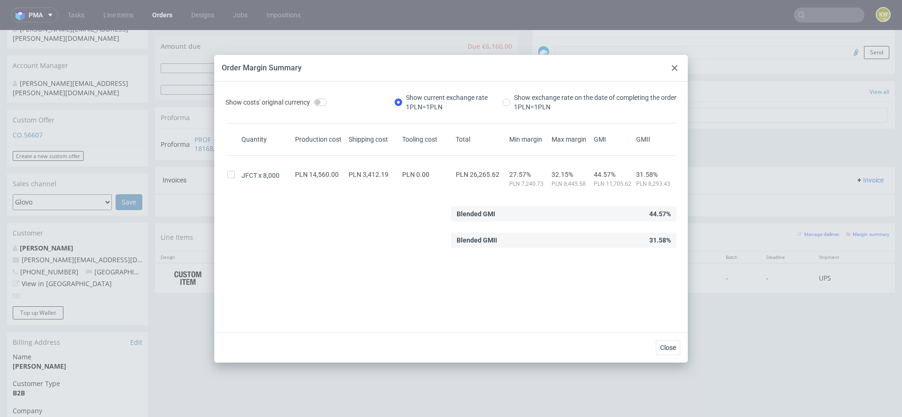
click at [476, 175] on span "PLN 26,265.62" at bounding box center [477, 175] width 44 height 8
click at [477, 175] on span "PLN 26,265.62" at bounding box center [477, 175] width 44 height 8
copy span "26,265.62"
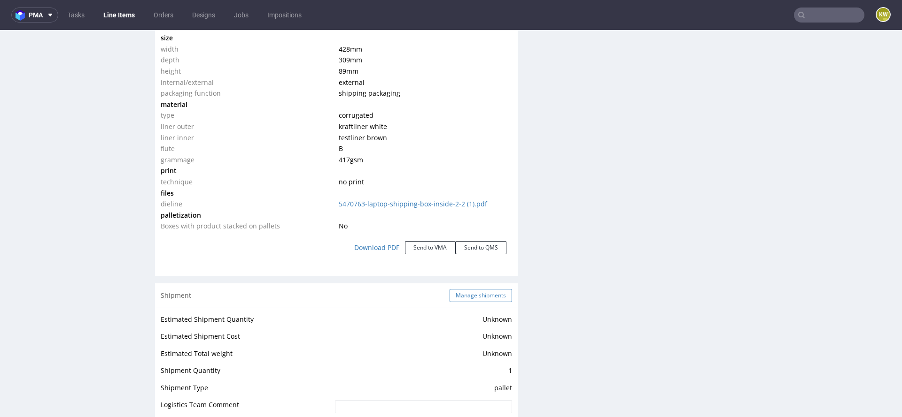
scroll to position [973, 0]
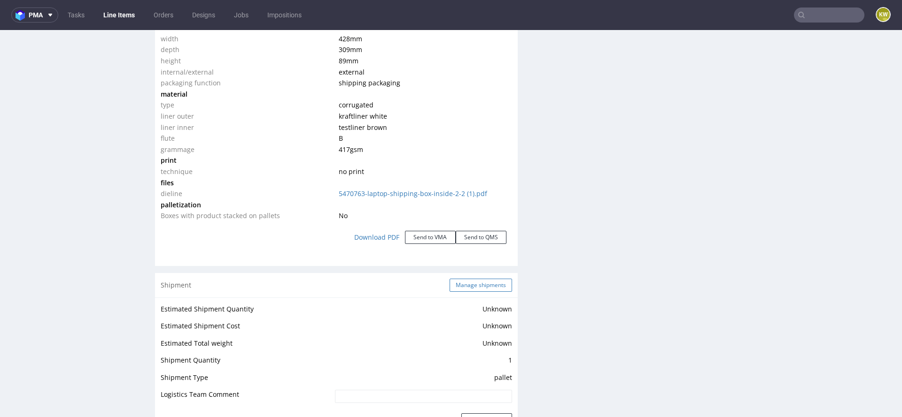
click at [481, 280] on button "Manage shipments" at bounding box center [480, 285] width 62 height 13
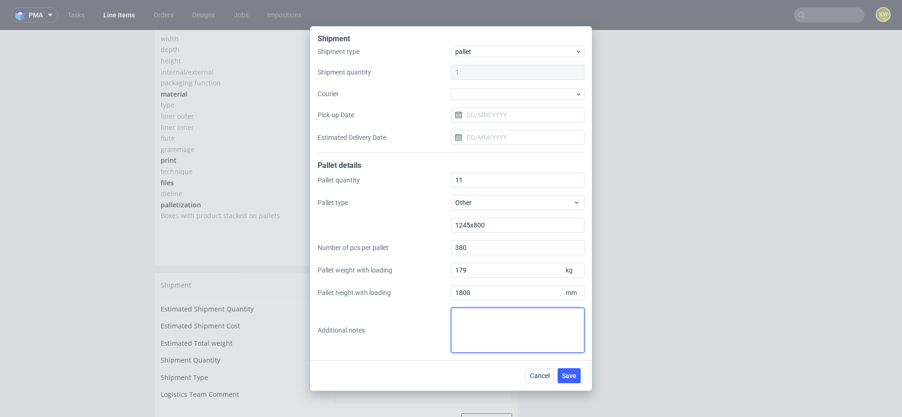
click at [462, 323] on textarea at bounding box center [517, 330] width 133 height 45
type textarea "Odbiór: Babimost"
click at [569, 374] on span "Save" at bounding box center [569, 376] width 15 height 7
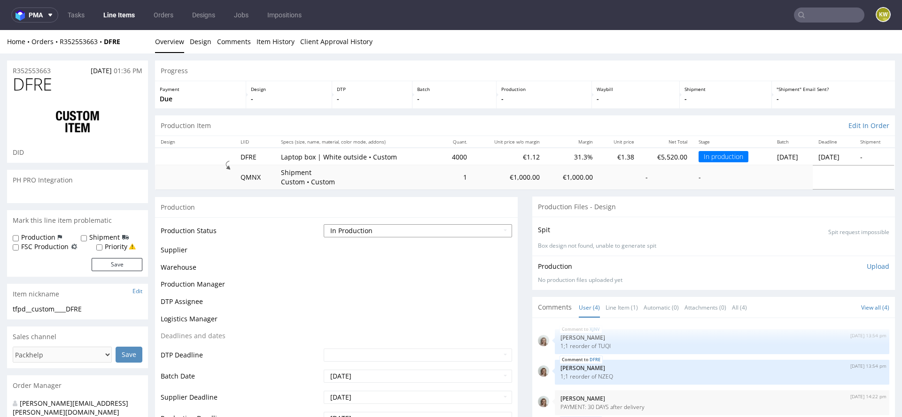
click at [386, 232] on select "Waiting for Artwork Waiting for Diecut Waiting for Mockup Waiting for DTP Waiti…" at bounding box center [418, 230] width 188 height 13
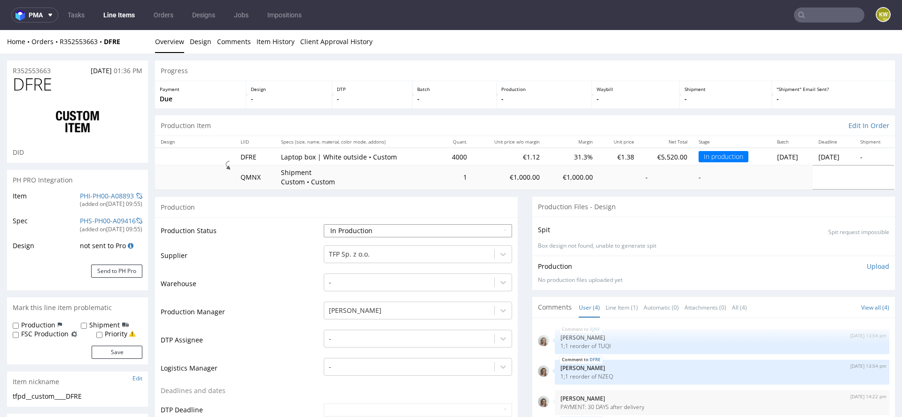
select select "production_complete"
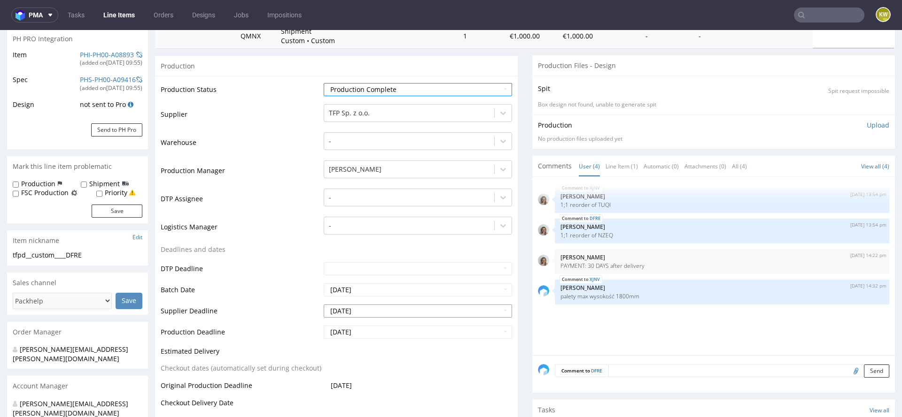
click at [368, 313] on input "[DATE]" at bounding box center [418, 311] width 188 height 13
click at [384, 283] on td "28" at bounding box center [387, 283] width 14 height 14
type input "[DATE]"
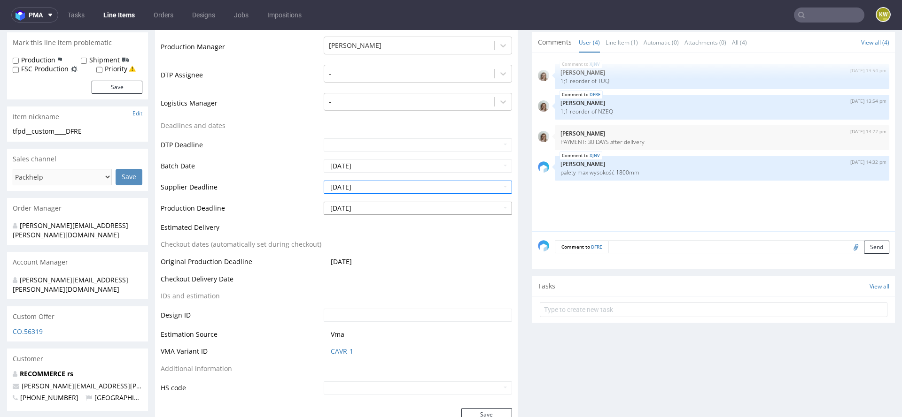
scroll to position [301, 0]
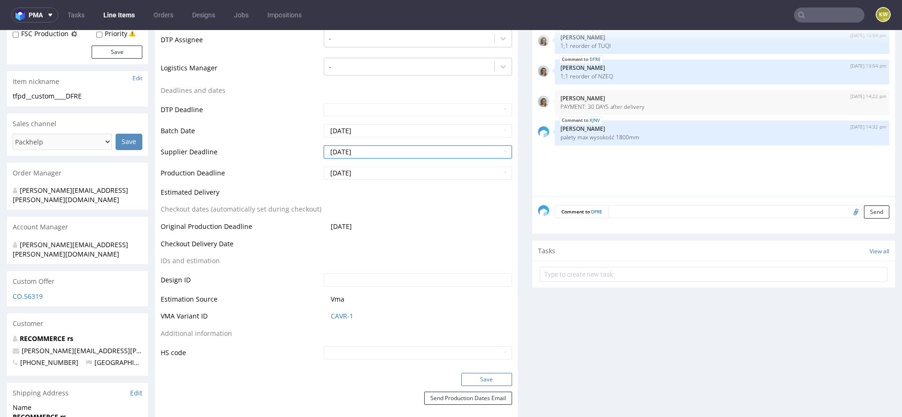
click at [478, 382] on button "Save" at bounding box center [486, 379] width 51 height 13
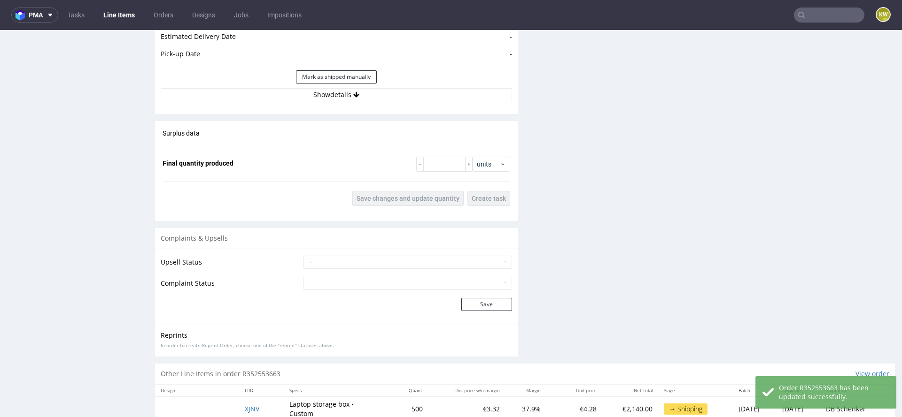
scroll to position [1389, 0]
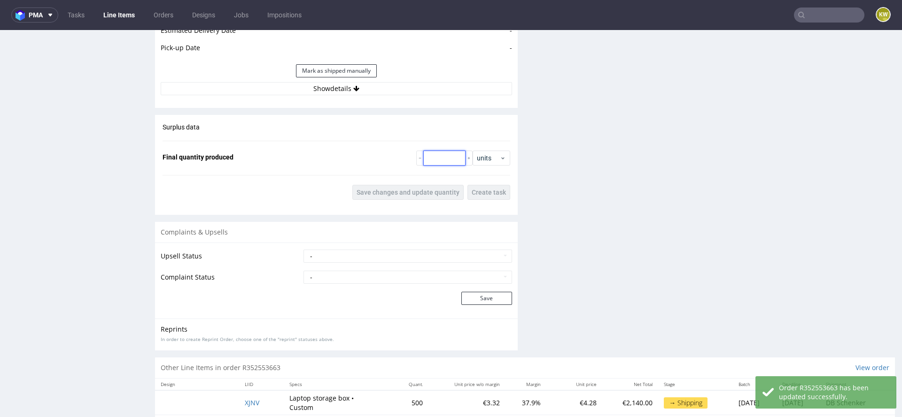
click at [439, 159] on input "number" at bounding box center [444, 158] width 42 height 15
type input "4012"
click at [406, 191] on span "Save changes and update quantity" at bounding box center [407, 192] width 103 height 7
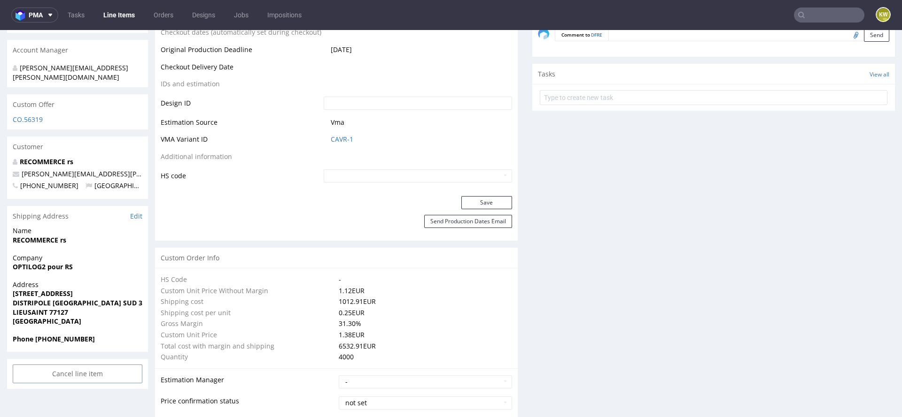
scroll to position [0, 0]
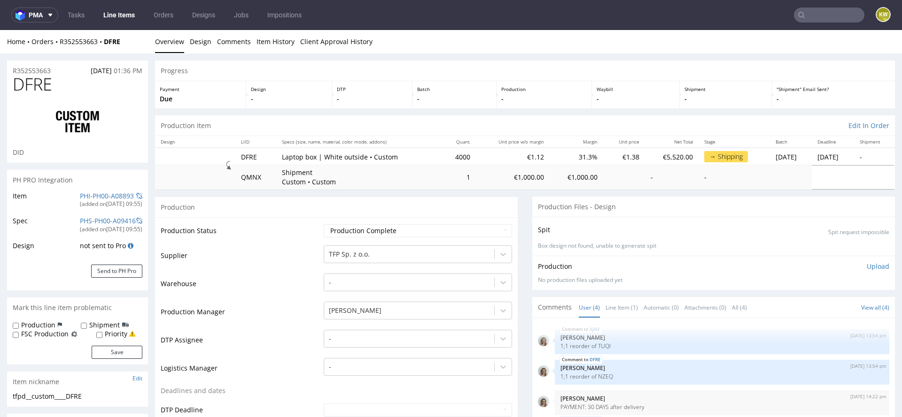
click at [112, 8] on link "Line Items" at bounding box center [119, 15] width 43 height 15
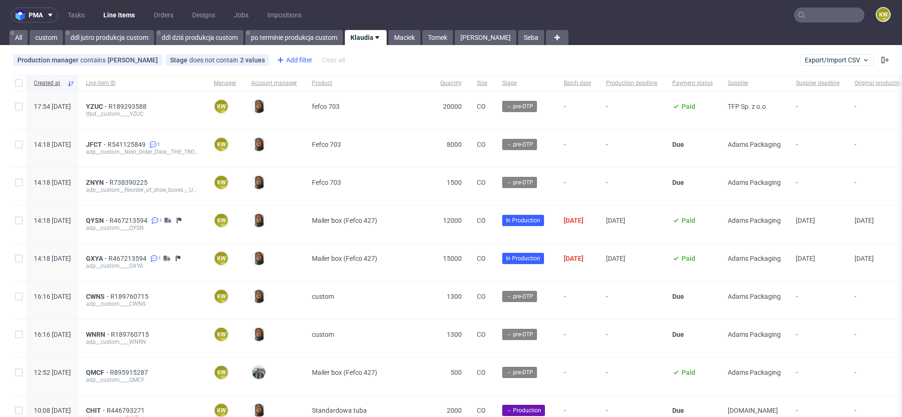
click at [296, 58] on div "Add filter" at bounding box center [293, 60] width 41 height 15
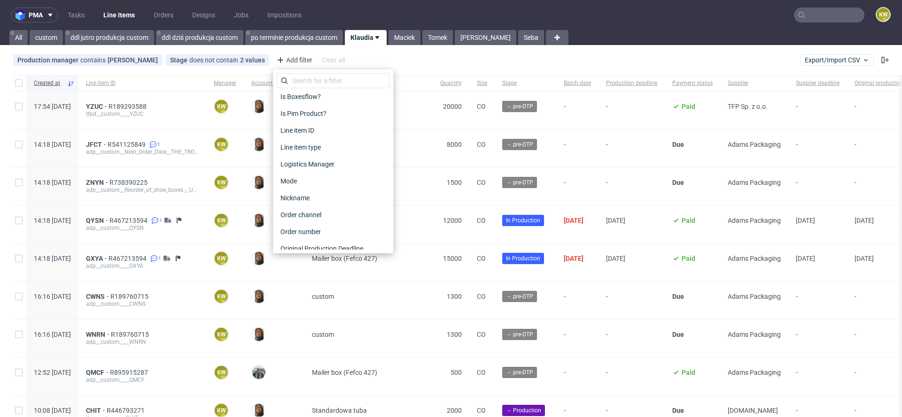
scroll to position [738, 0]
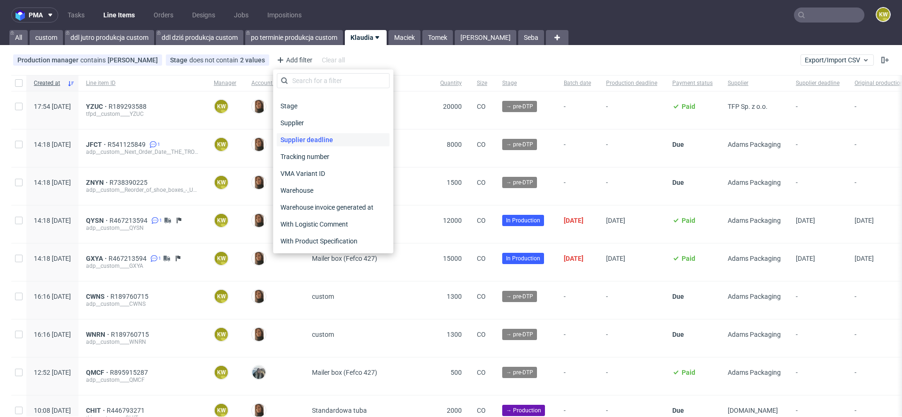
click at [315, 139] on span "Supplier deadline" at bounding box center [307, 139] width 60 height 13
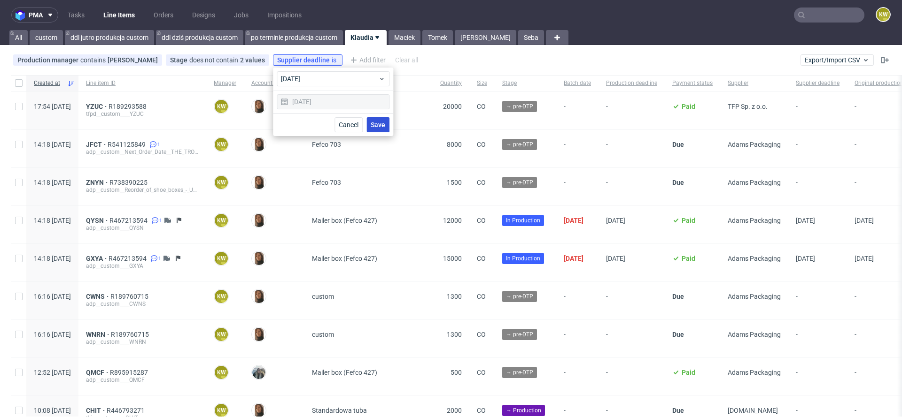
click at [380, 123] on span "Save" at bounding box center [377, 125] width 15 height 7
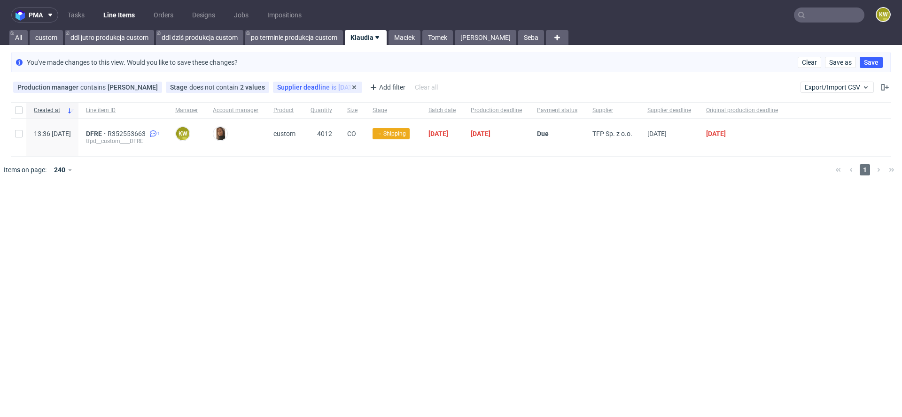
click at [305, 86] on span "Supplier deadline" at bounding box center [304, 88] width 54 height 8
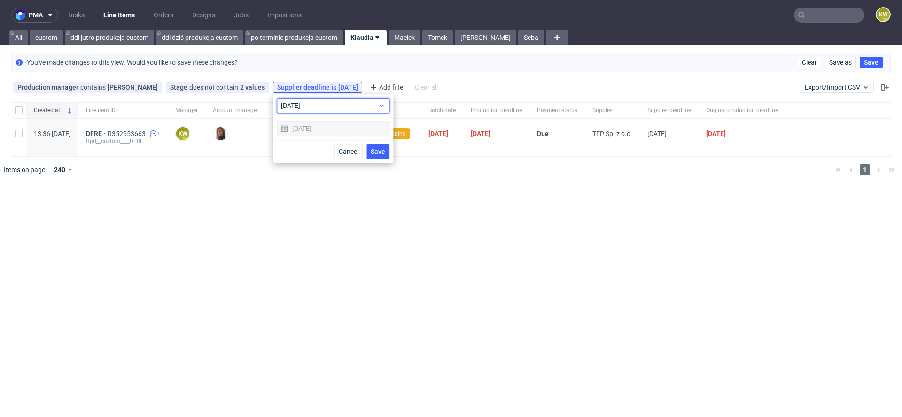
click at [301, 104] on span "today" at bounding box center [329, 105] width 97 height 9
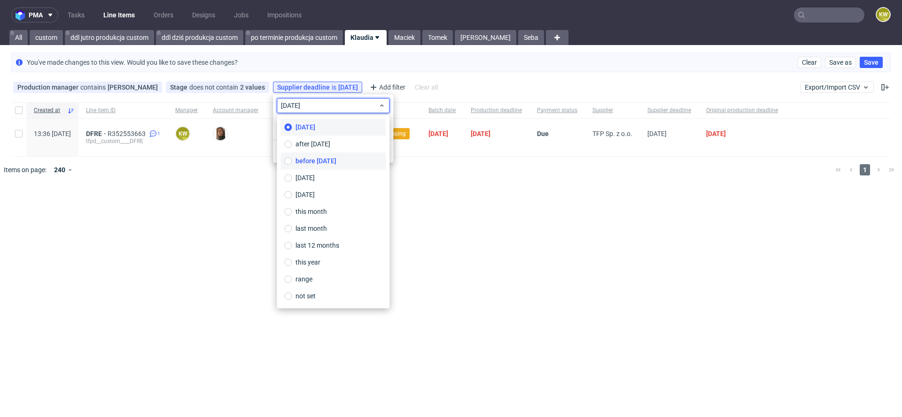
click at [307, 158] on span "before today" at bounding box center [315, 160] width 41 height 9
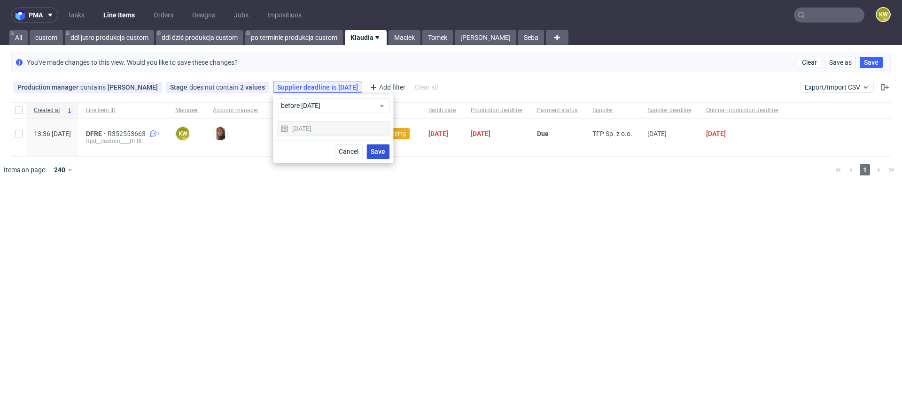
click at [370, 146] on button "Save" at bounding box center [377, 151] width 23 height 15
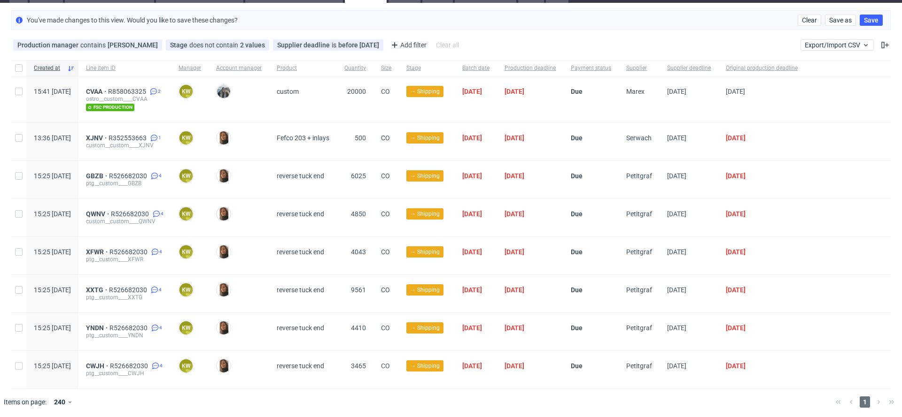
scroll to position [0, 0]
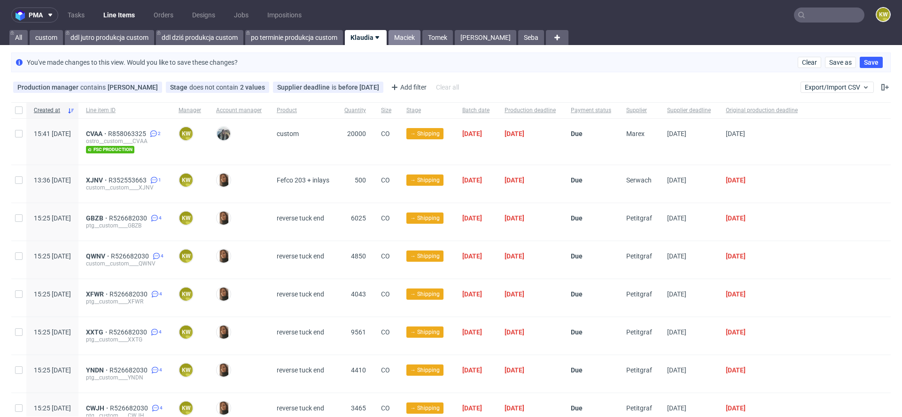
click at [409, 41] on link "Maciek" at bounding box center [404, 37] width 32 height 15
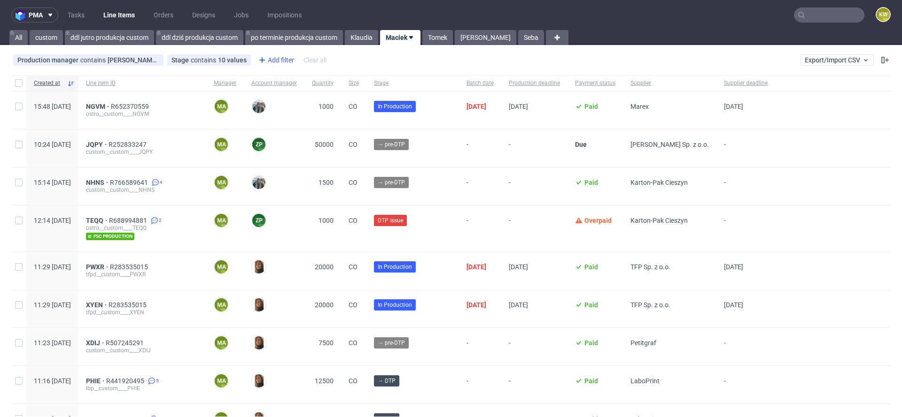
click at [276, 58] on div "Add filter" at bounding box center [274, 60] width 41 height 15
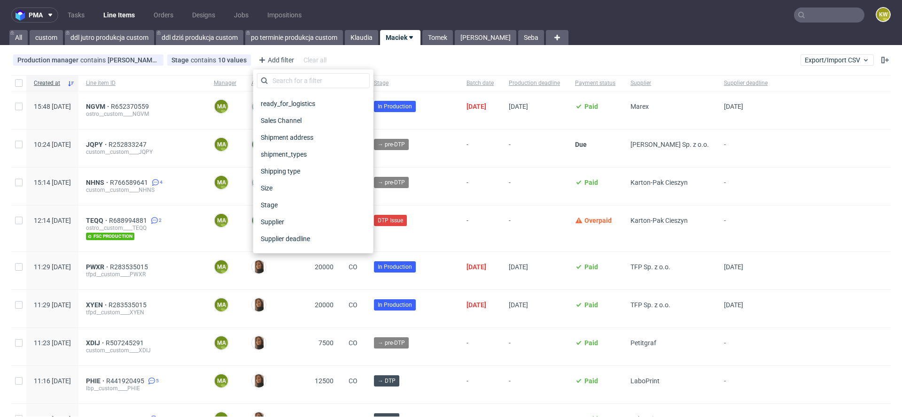
scroll to position [738, 0]
click at [292, 136] on span "Supplier deadline" at bounding box center [287, 139] width 60 height 13
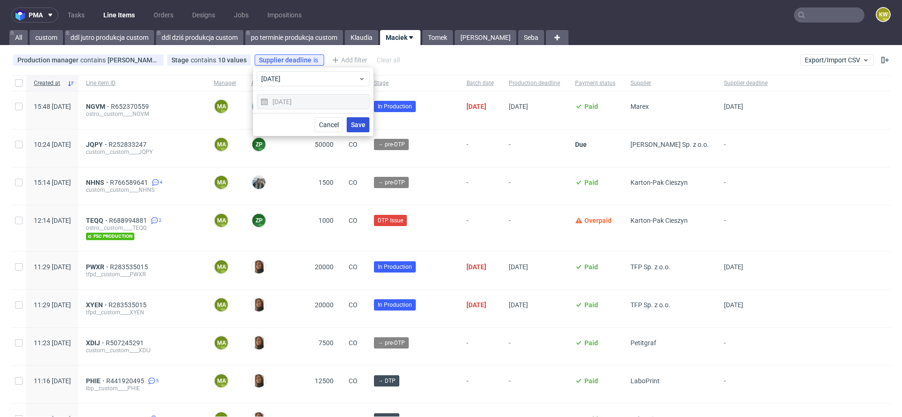
click at [361, 124] on span "Save" at bounding box center [358, 125] width 15 height 7
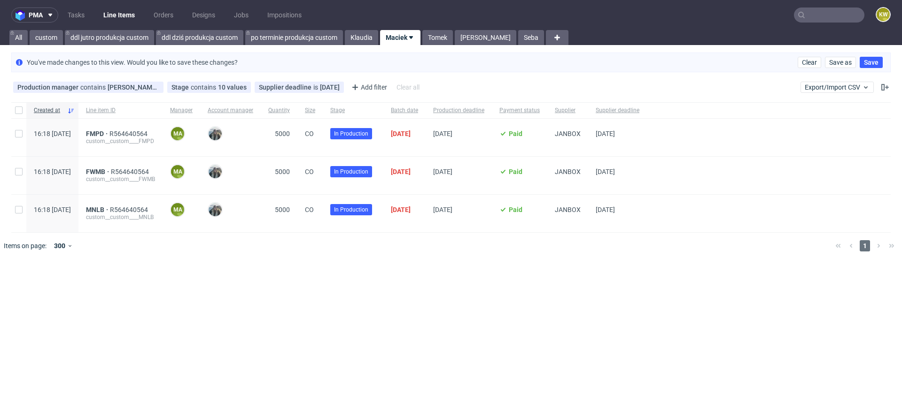
click at [299, 77] on div "Production manager contains maciej.sikora@packhelp.com ...contains maciej.sikor…" at bounding box center [451, 87] width 902 height 23
click at [293, 89] on span "Supplier deadline" at bounding box center [286, 88] width 54 height 8
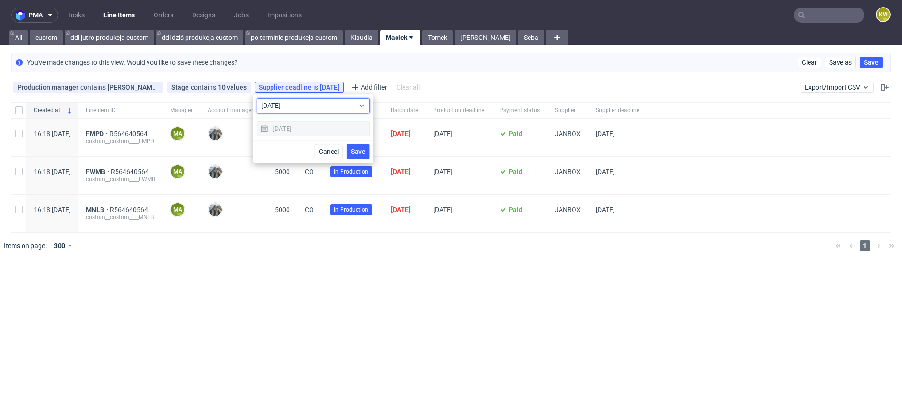
click at [289, 112] on div "today" at bounding box center [313, 105] width 113 height 15
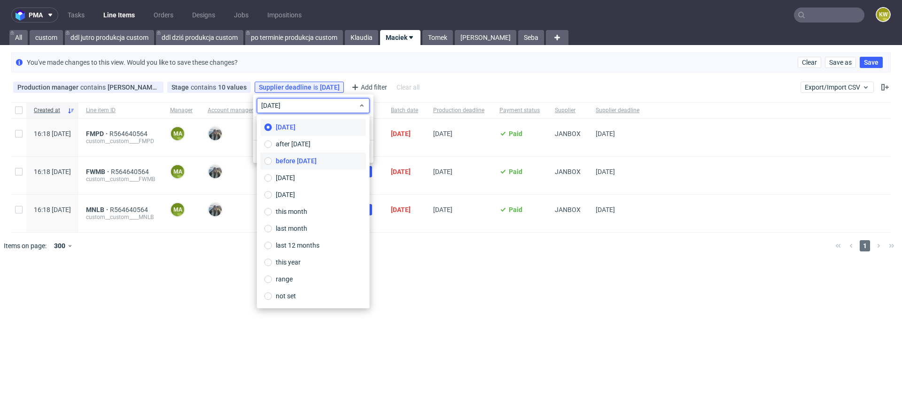
click at [292, 162] on span "before today" at bounding box center [296, 160] width 41 height 9
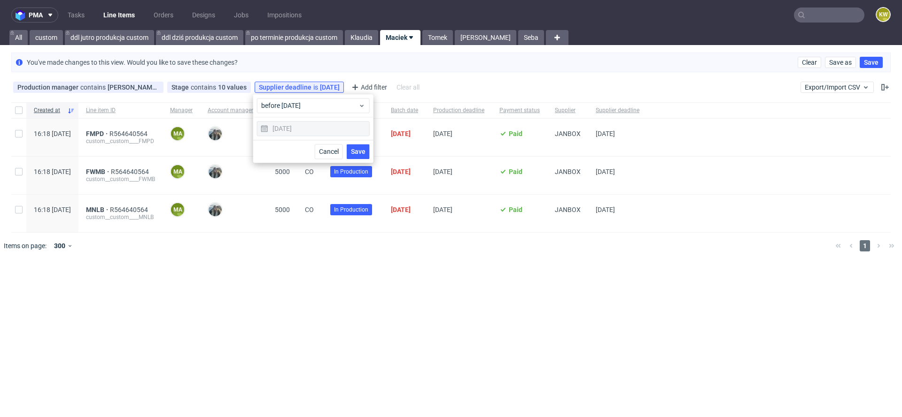
click at [354, 146] on button "Save" at bounding box center [358, 151] width 23 height 15
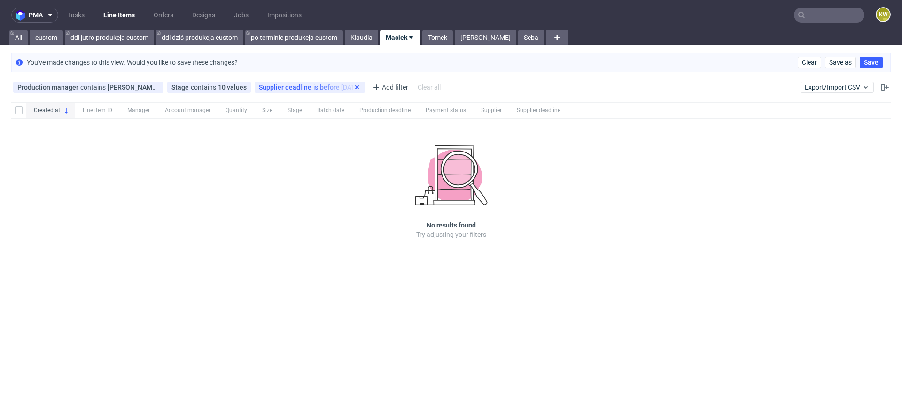
click at [353, 89] on icon at bounding box center [357, 88] width 8 height 8
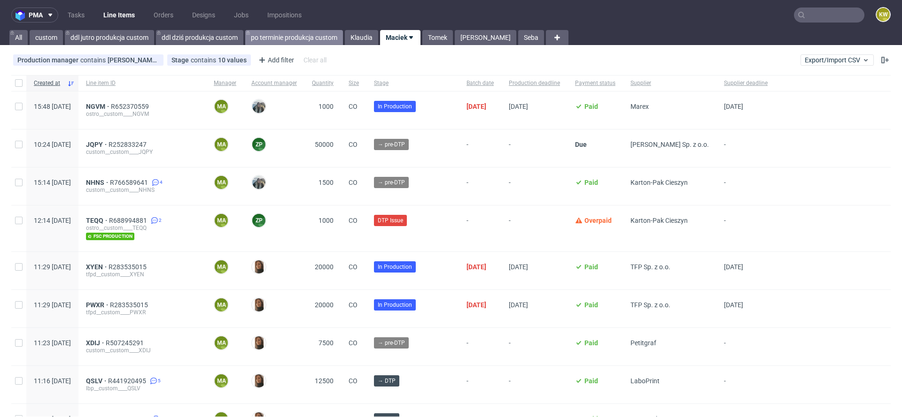
click at [301, 42] on link "po terminie produkcja custom" at bounding box center [294, 37] width 98 height 15
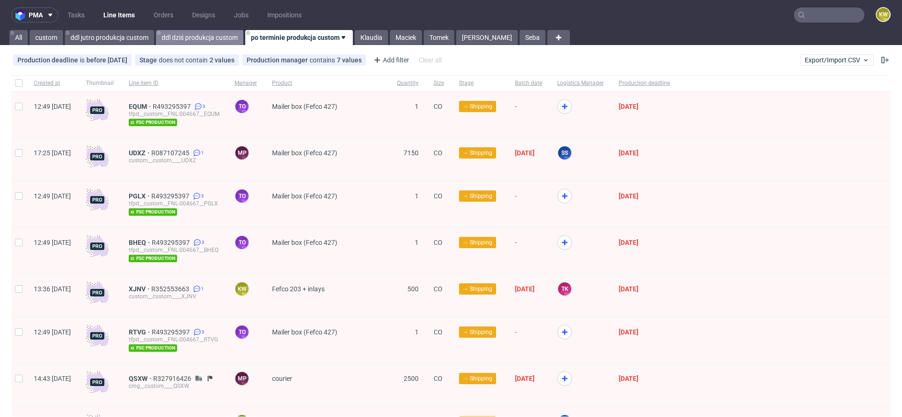
click at [200, 38] on link "ddl dziś produkcja custom" at bounding box center [199, 37] width 87 height 15
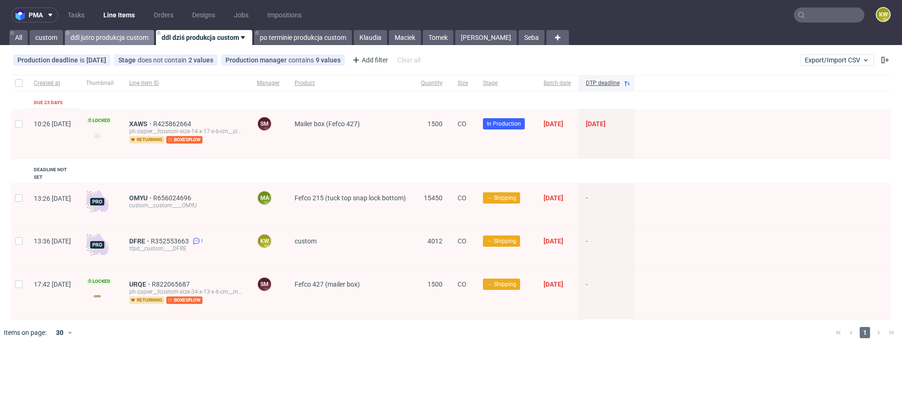
click at [109, 37] on link "ddl jutro produkcja custom" at bounding box center [109, 37] width 89 height 15
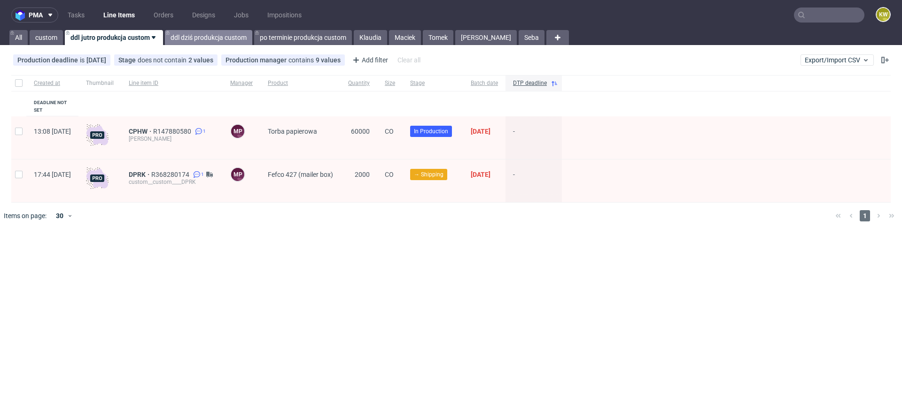
click at [186, 40] on link "ddl dziś produkcja custom" at bounding box center [208, 37] width 87 height 15
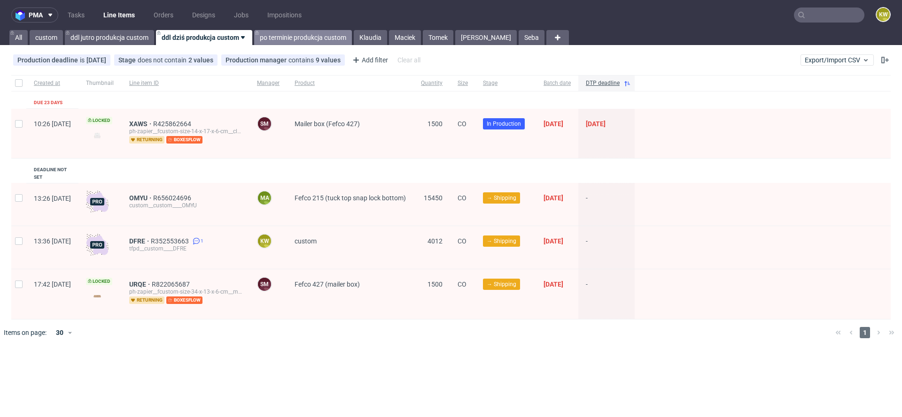
click at [279, 40] on link "po terminie produkcja custom" at bounding box center [303, 37] width 98 height 15
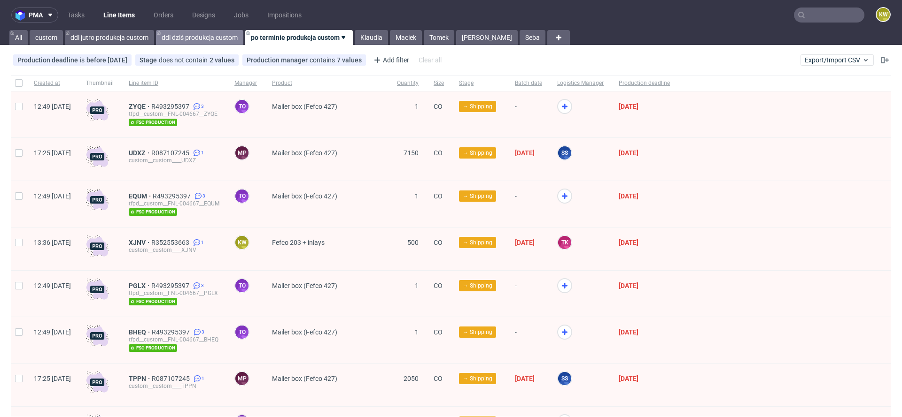
click at [193, 34] on link "ddl dziś produkcja custom" at bounding box center [199, 37] width 87 height 15
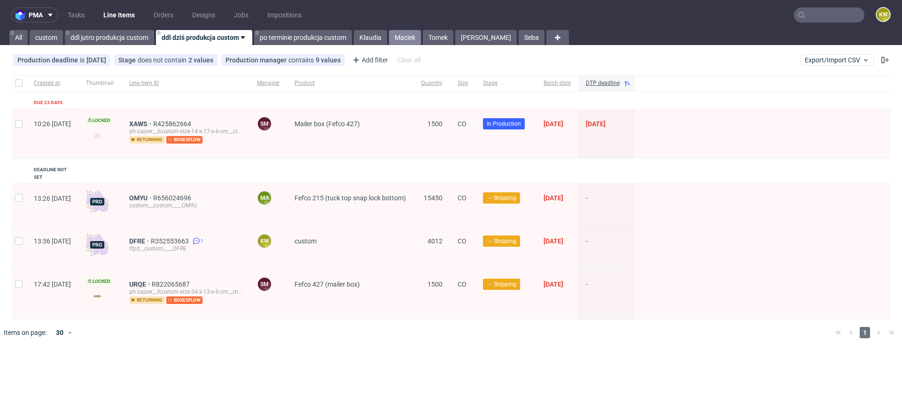
click at [410, 33] on link "Maciek" at bounding box center [405, 37] width 32 height 15
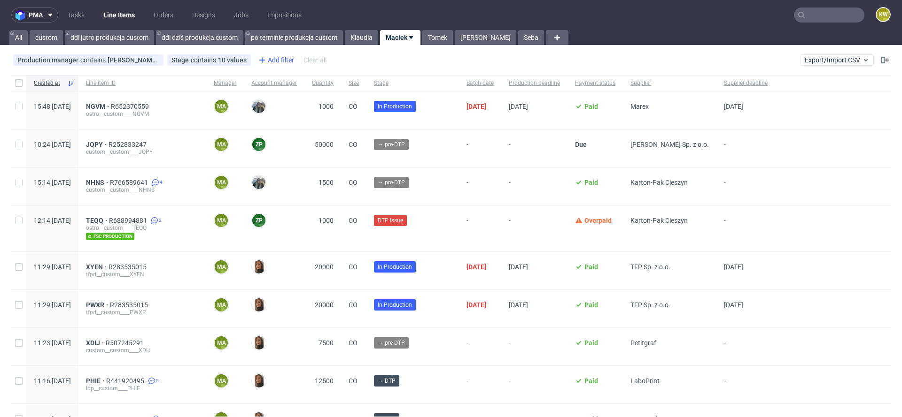
click at [278, 62] on div "Add filter" at bounding box center [274, 60] width 41 height 15
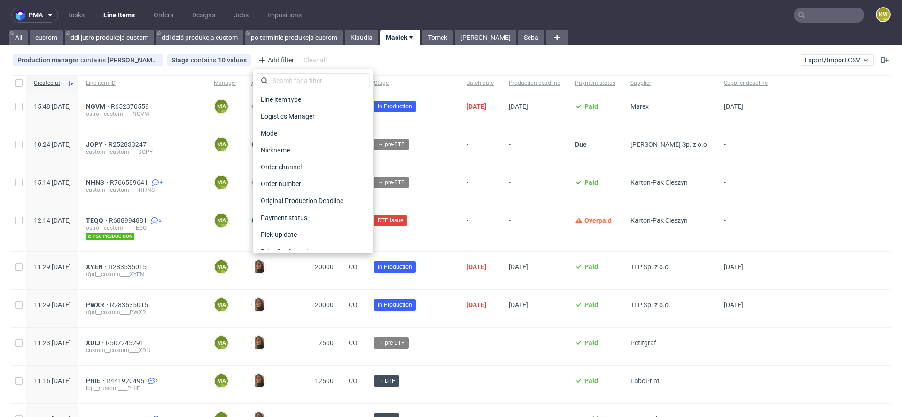
scroll to position [738, 0]
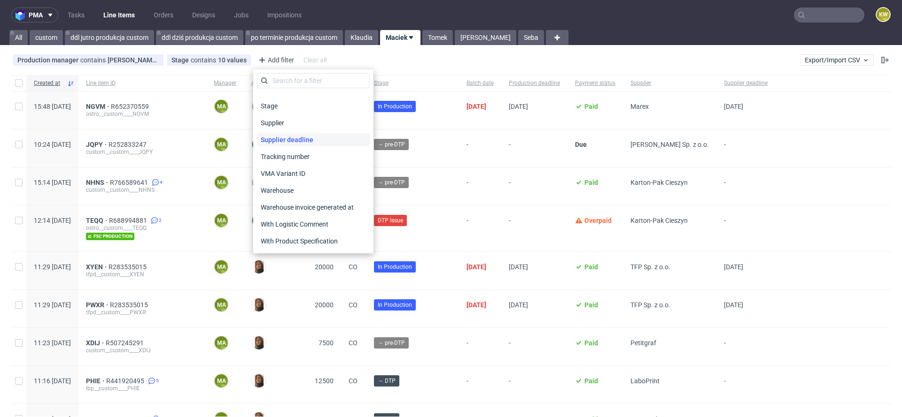
click at [299, 142] on span "Supplier deadline" at bounding box center [287, 139] width 60 height 13
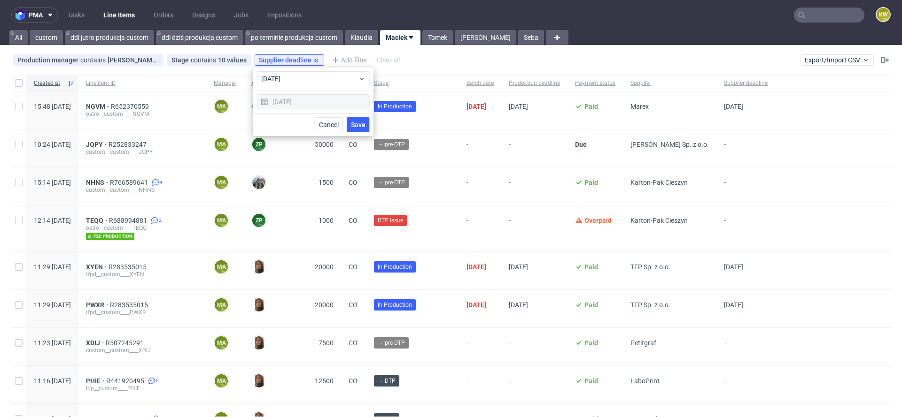
click at [351, 122] on span "Save" at bounding box center [358, 125] width 15 height 7
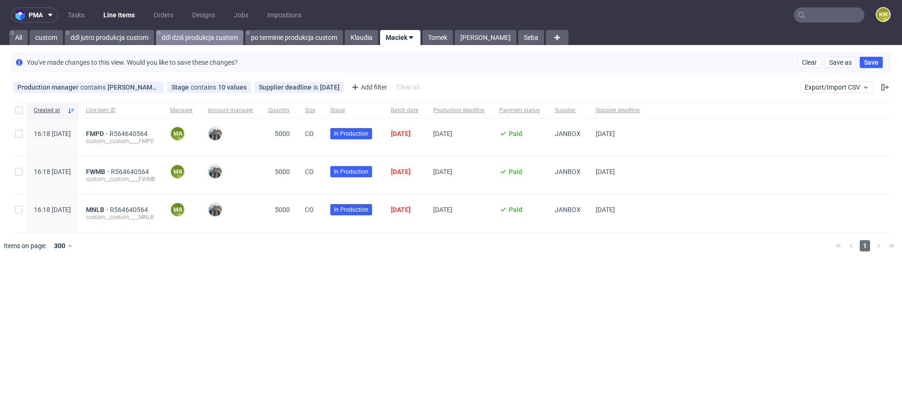
click at [210, 40] on link "ddl dziś produkcja custom" at bounding box center [199, 37] width 87 height 15
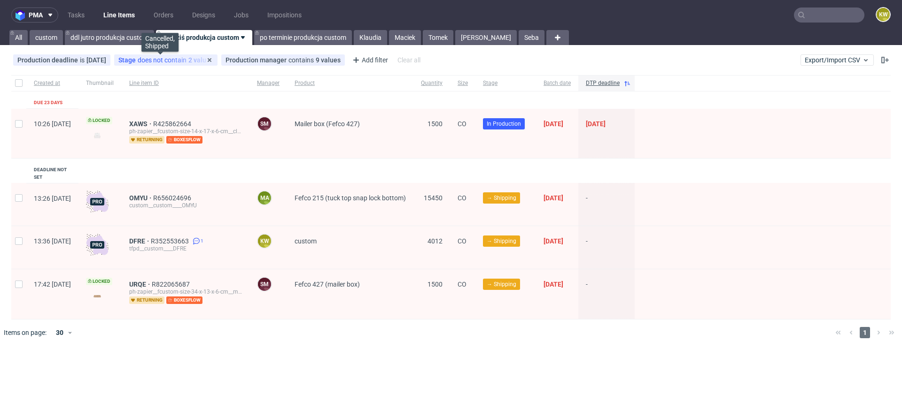
click at [167, 61] on div "Stage does not contain 2 values" at bounding box center [165, 60] width 95 height 8
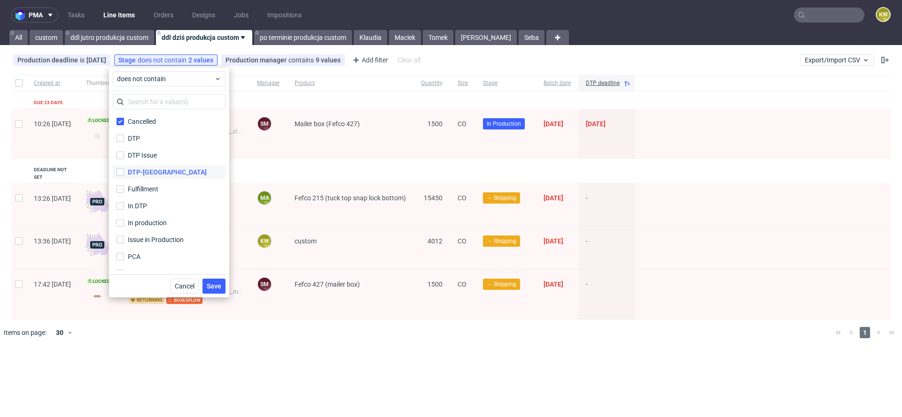
scroll to position [62, 0]
click at [165, 341] on div "pma Tasks Line Items Orders Designs Jobs Impositions KW All custom ddl jutro pr…" at bounding box center [451, 208] width 902 height 417
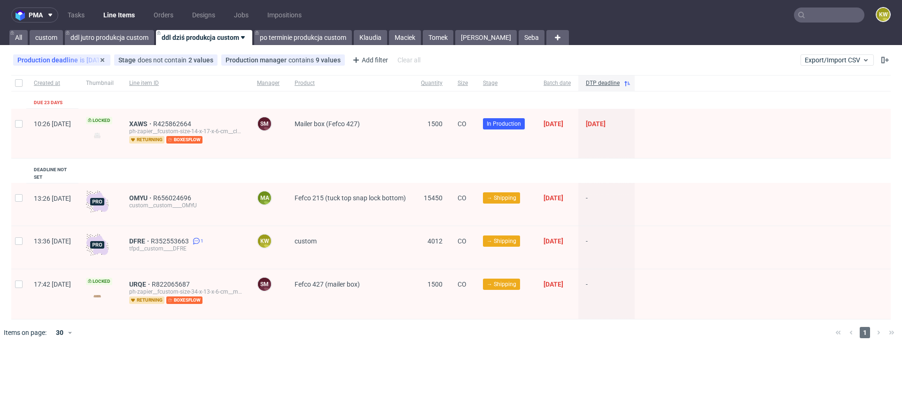
click at [64, 61] on div "Production deadline is today" at bounding box center [61, 60] width 89 height 8
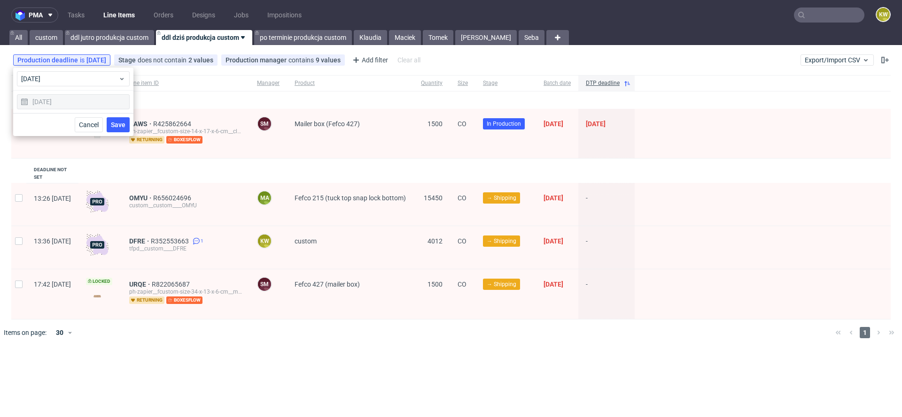
click at [282, 339] on div "Created at Thumbnail Line item ID Manager Product Quantity Size Stage Batch dat…" at bounding box center [451, 210] width 902 height 278
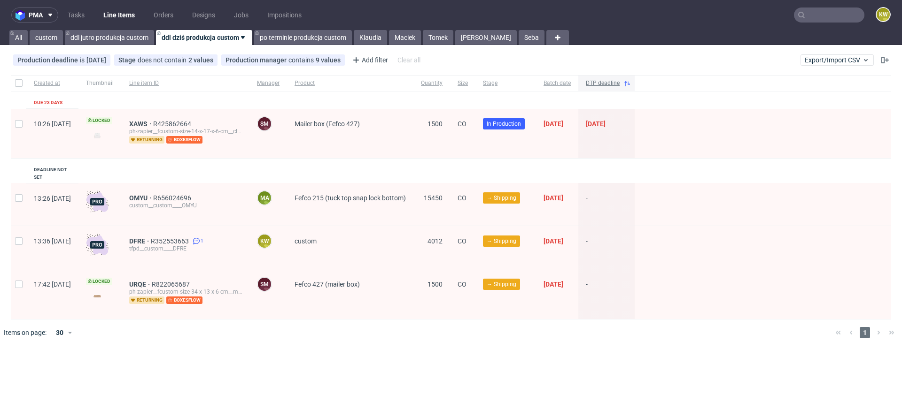
click at [634, 84] on div "DTP deadline" at bounding box center [606, 83] width 56 height 16
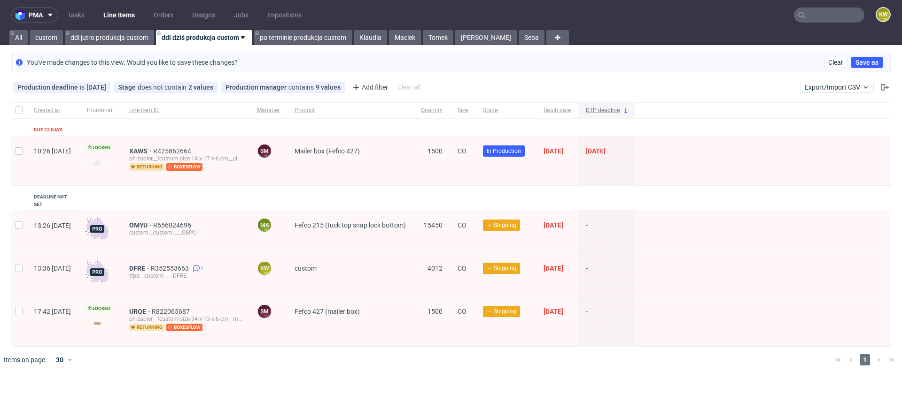
click at [631, 109] on icon at bounding box center [627, 111] width 8 height 8
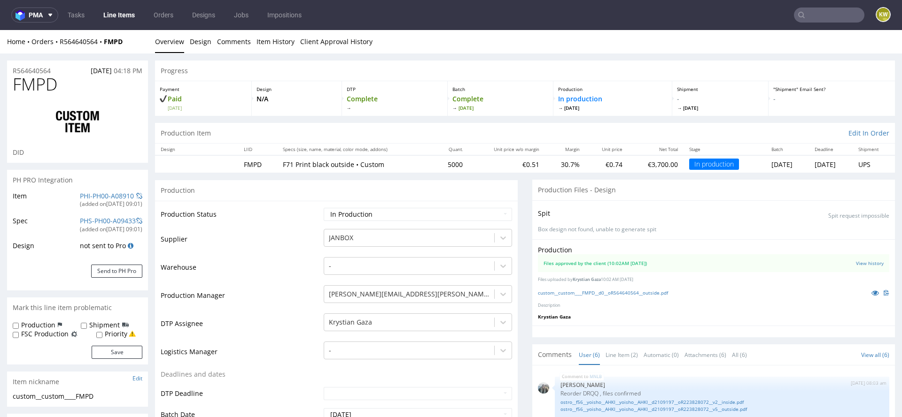
scroll to position [77, 0]
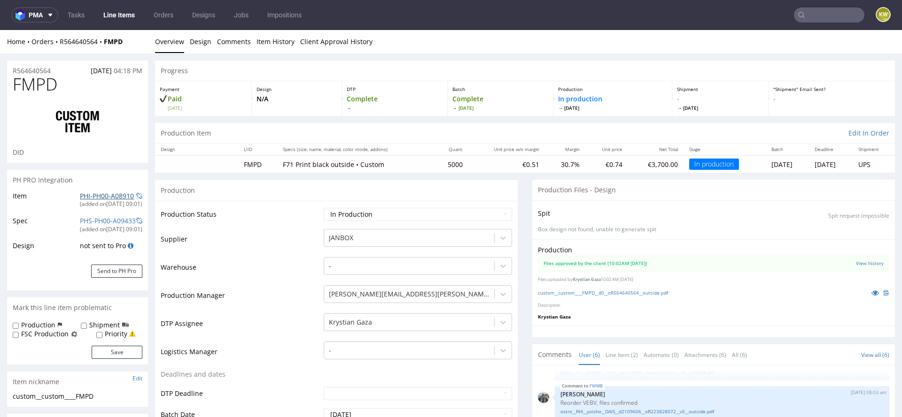
click at [99, 197] on link "PHI-PH00-A08910" at bounding box center [107, 196] width 54 height 9
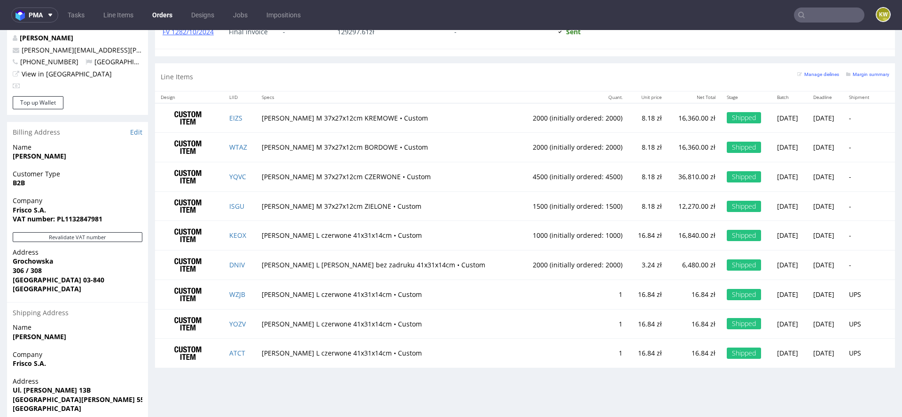
scroll to position [478, 0]
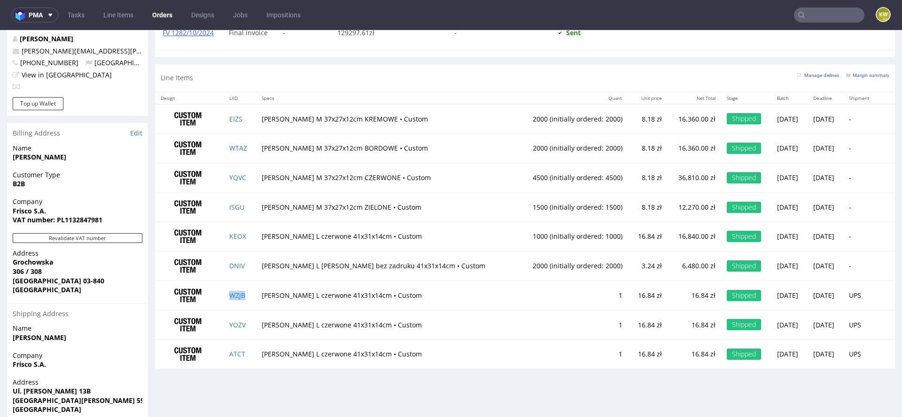
click at [256, 299] on td "WZJB" at bounding box center [240, 296] width 32 height 30
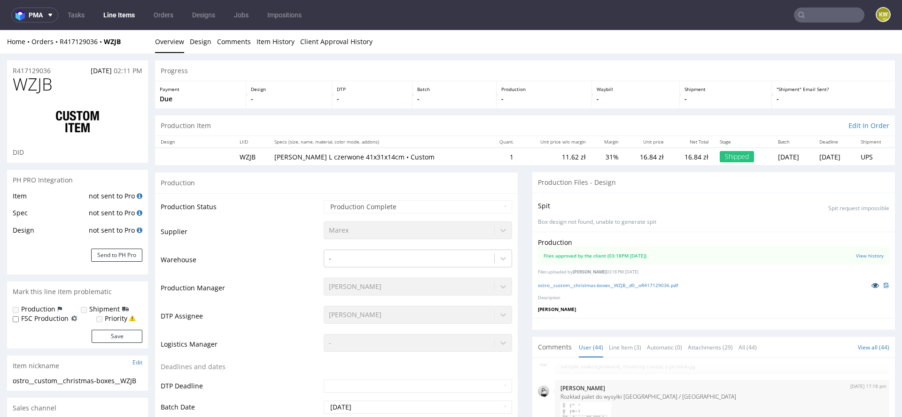
click at [871, 284] on icon at bounding box center [875, 285] width 8 height 7
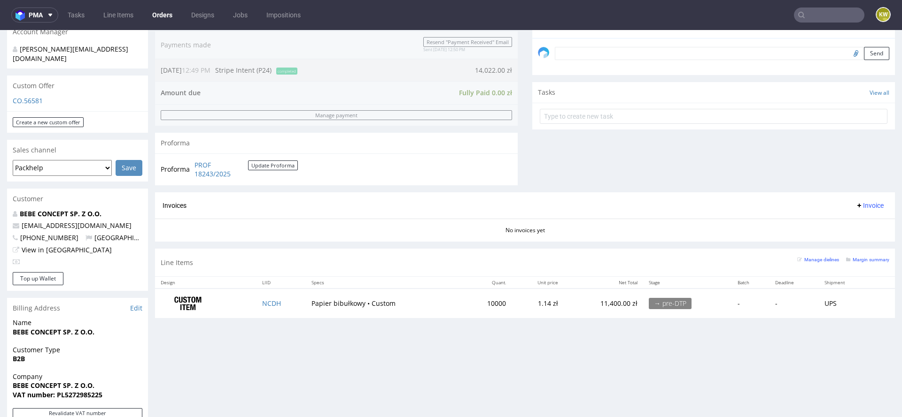
scroll to position [299, 0]
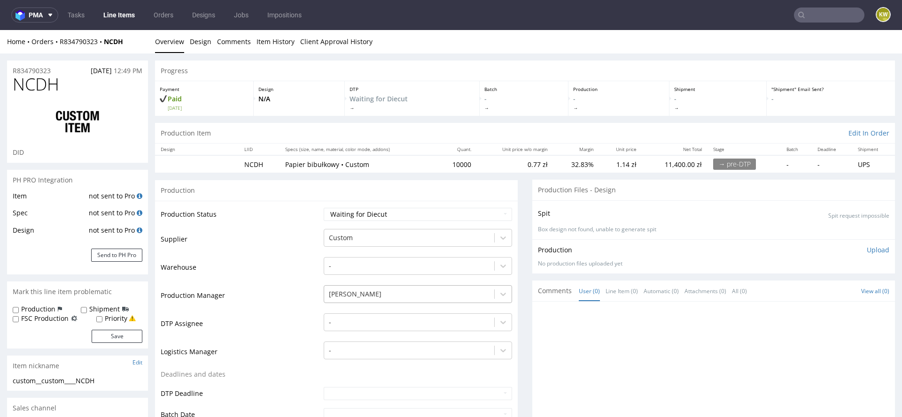
click at [342, 295] on div "[PERSON_NAME]" at bounding box center [418, 291] width 188 height 13
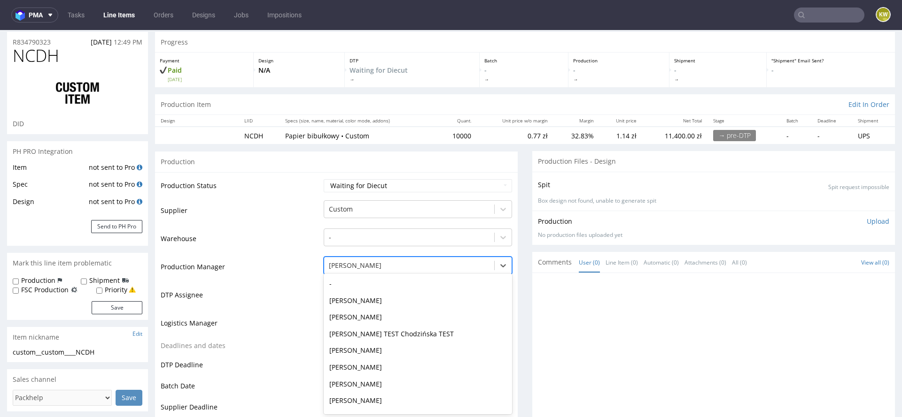
scroll to position [318, 0]
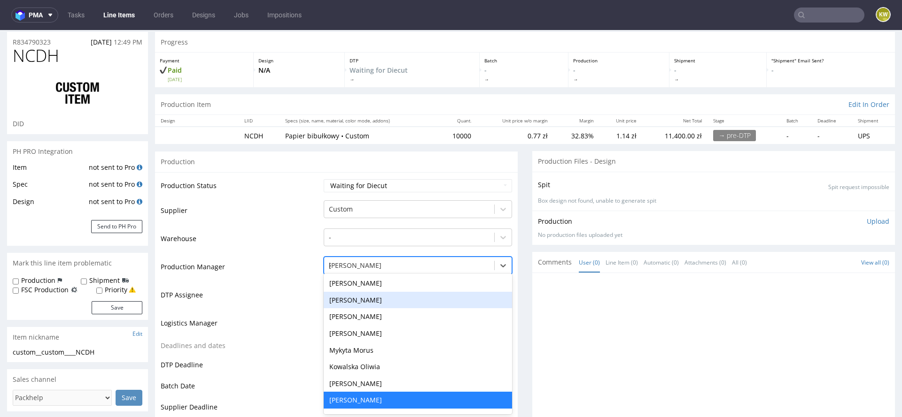
type input "kl"
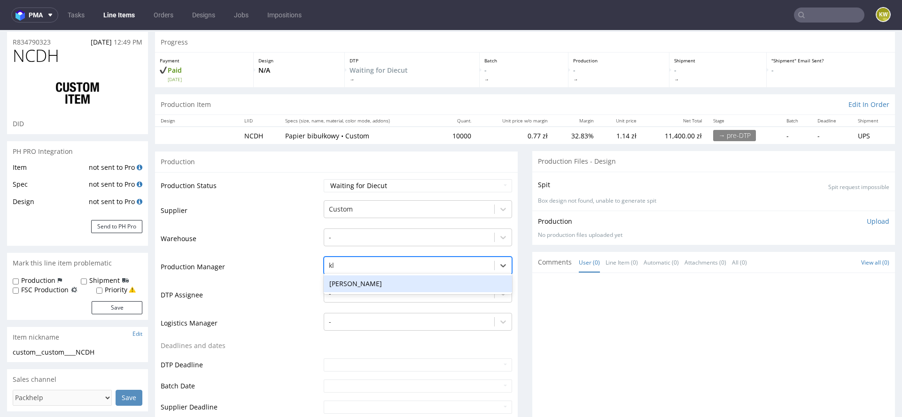
click at [362, 278] on div "[PERSON_NAME]" at bounding box center [418, 284] width 188 height 17
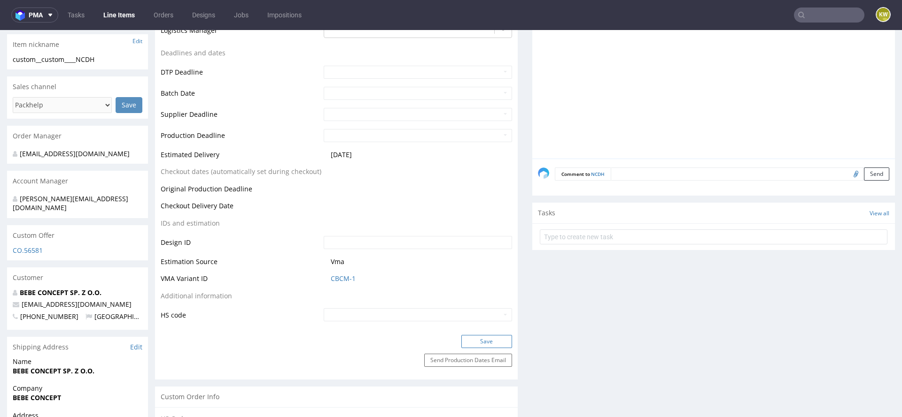
click at [470, 338] on button "Save" at bounding box center [486, 341] width 51 height 13
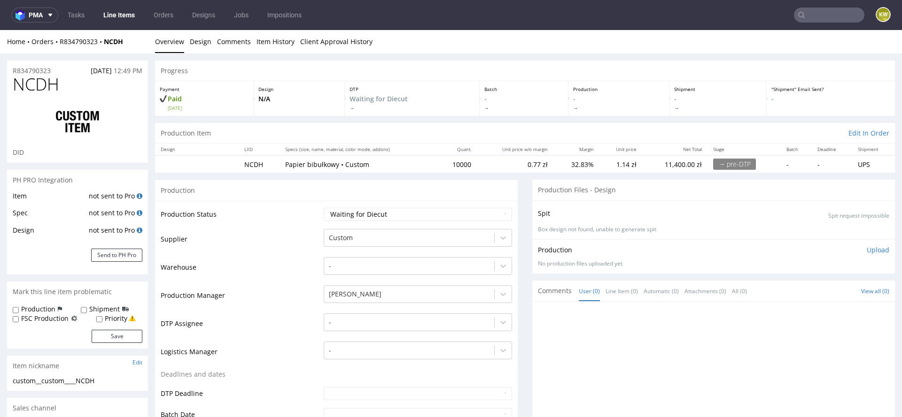
click at [117, 15] on link "Line Items" at bounding box center [119, 15] width 43 height 15
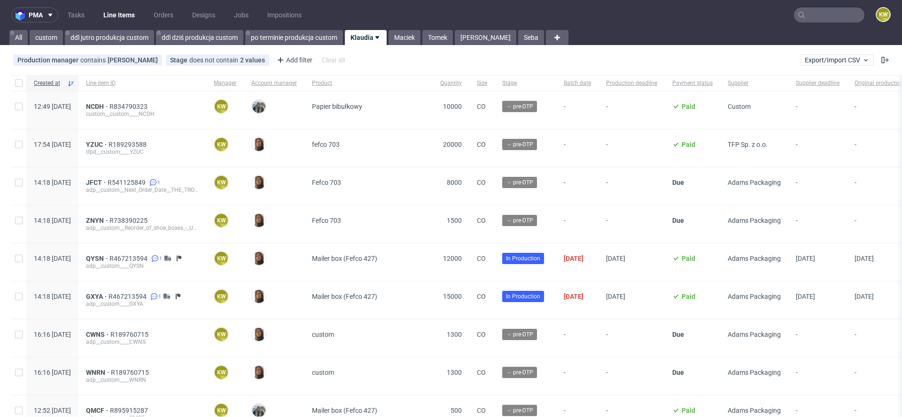
click at [160, 102] on div "NCDH R834790323 custom__custom____NCDH" at bounding box center [142, 111] width 128 height 38
click at [159, 110] on div "NCDH R834790323 custom__custom____NCDH" at bounding box center [142, 110] width 113 height 15
click at [149, 105] on span "R834790323" at bounding box center [129, 107] width 40 height 8
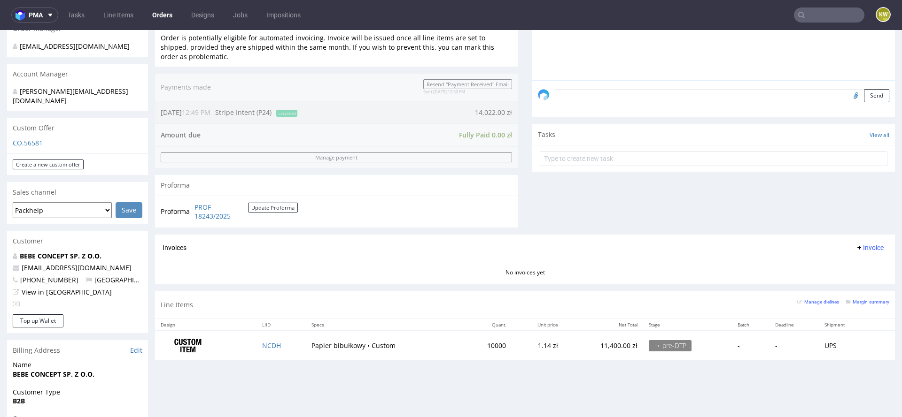
scroll to position [293, 0]
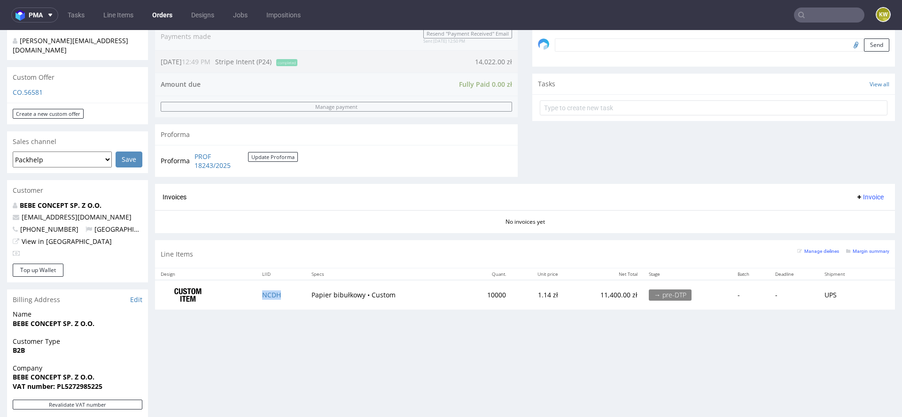
click at [289, 293] on td "NCDH" at bounding box center [280, 295] width 49 height 30
click at [856, 249] on small "Margin summary" at bounding box center [867, 251] width 43 height 5
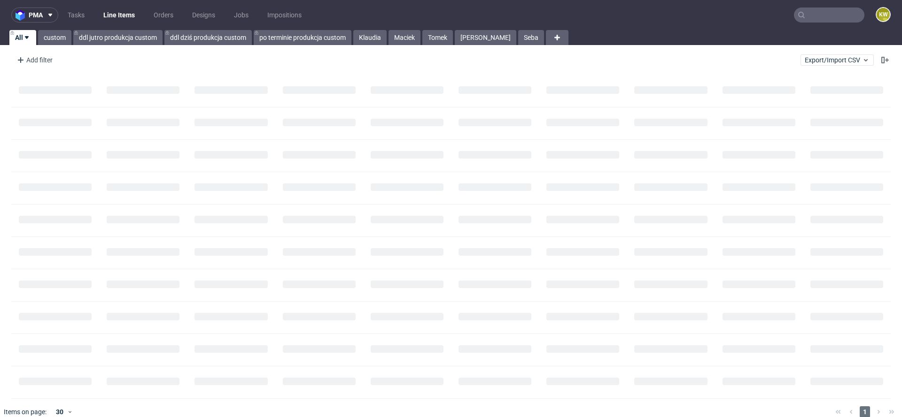
click at [806, 16] on input "text" at bounding box center [829, 15] width 70 height 15
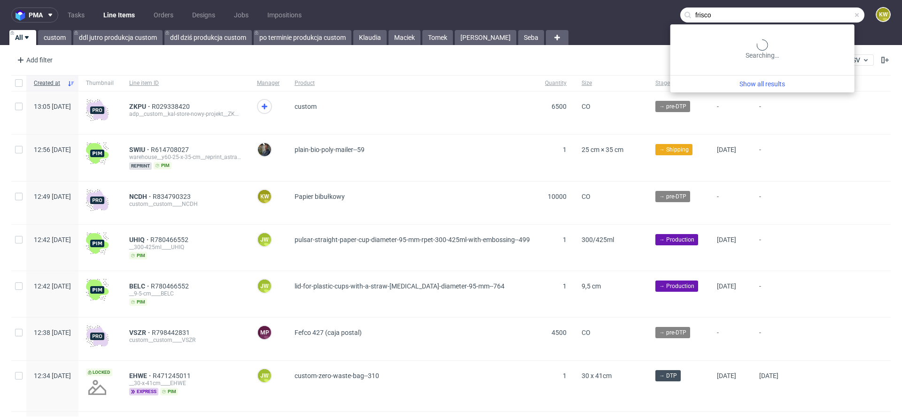
type input "frisco"
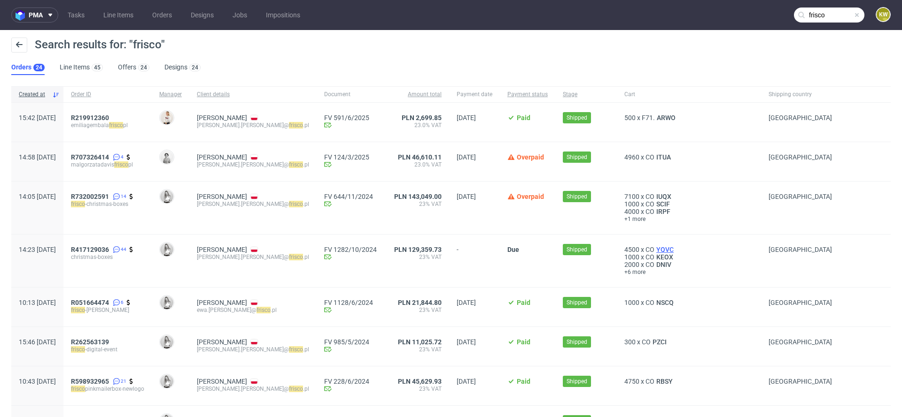
click at [654, 247] on span "YQVC" at bounding box center [664, 250] width 21 height 8
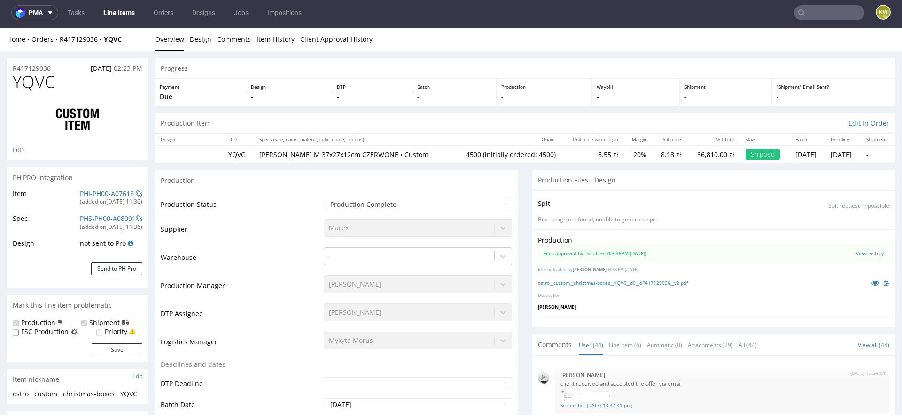
scroll to position [1632, 0]
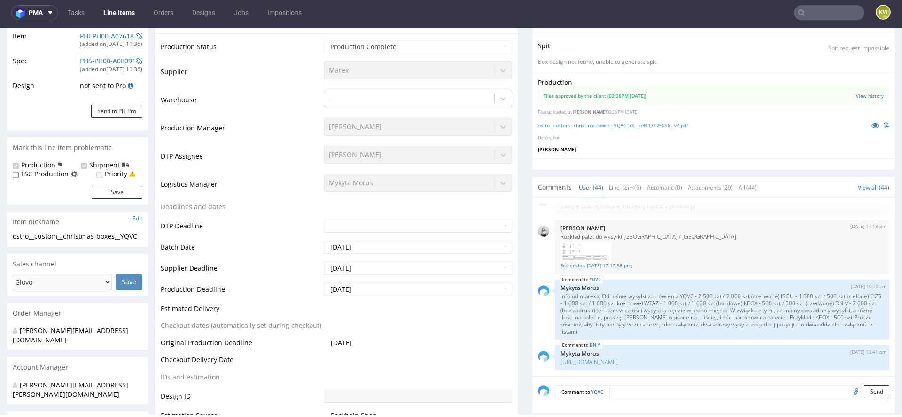
select select "in_progress"
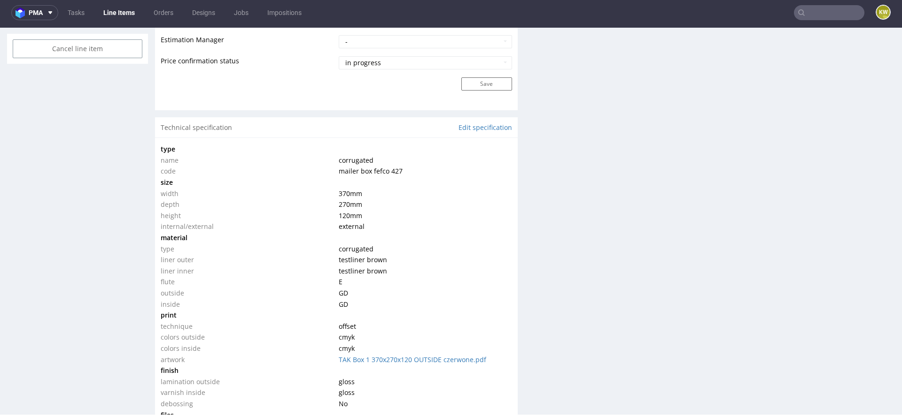
scroll to position [793, 0]
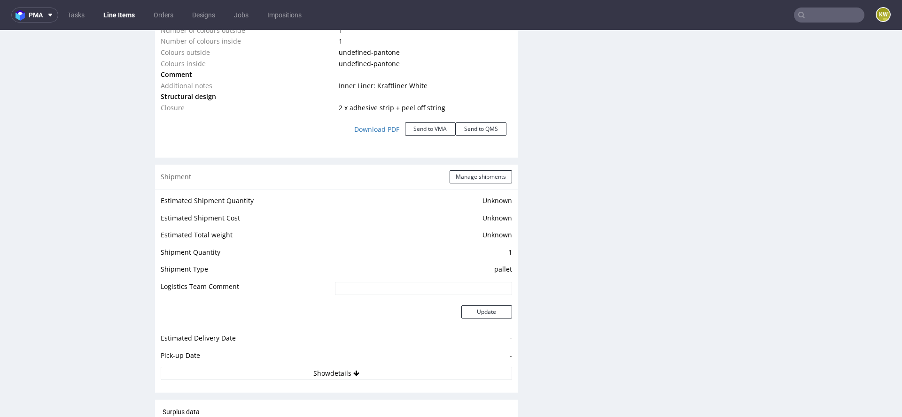
scroll to position [1118, 0]
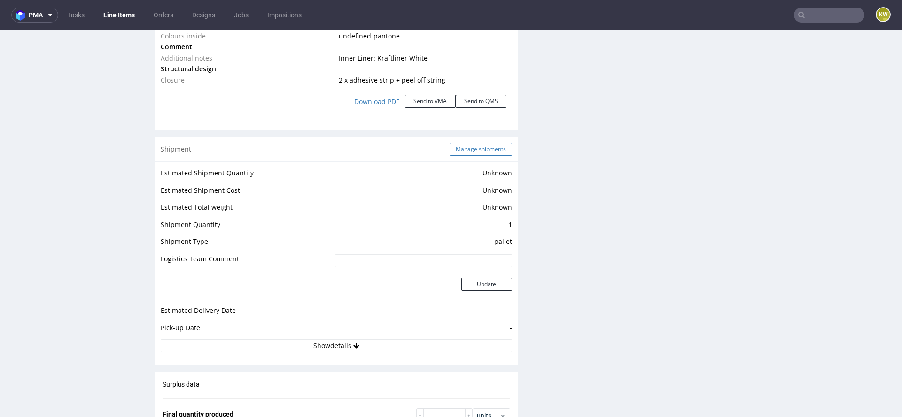
click at [477, 148] on button "Manage shipments" at bounding box center [480, 149] width 62 height 13
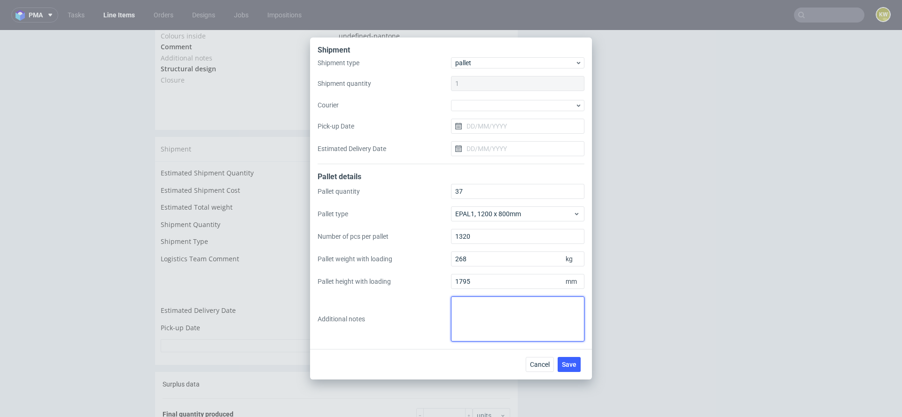
click at [473, 329] on textarea at bounding box center [517, 319] width 133 height 45
type textarea "CZEKAMY Z WYSYŁKĄ DO UREGULOWANIA ZALEGŁYCH PŁATNOŚCI"
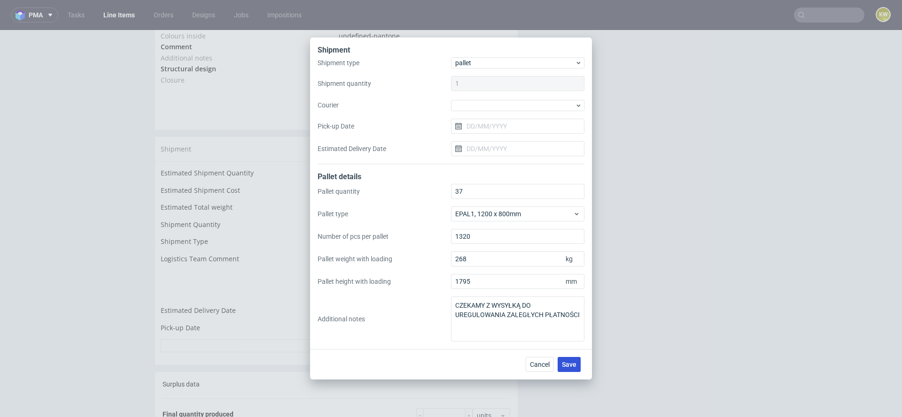
click at [576, 367] on button "Save" at bounding box center [568, 364] width 23 height 15
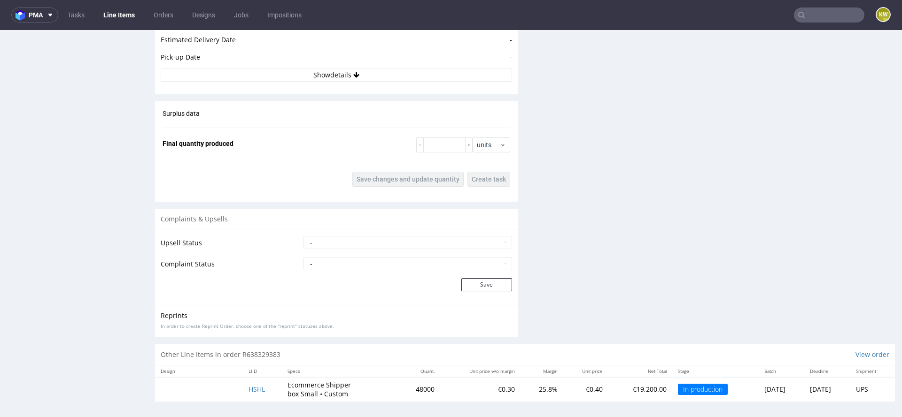
scroll to position [1390, 0]
click at [349, 72] on button "Show details" at bounding box center [336, 74] width 351 height 13
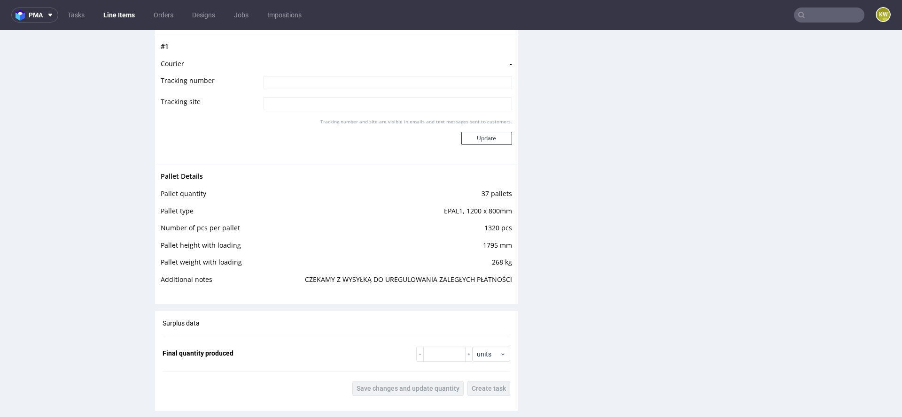
scroll to position [1443, 0]
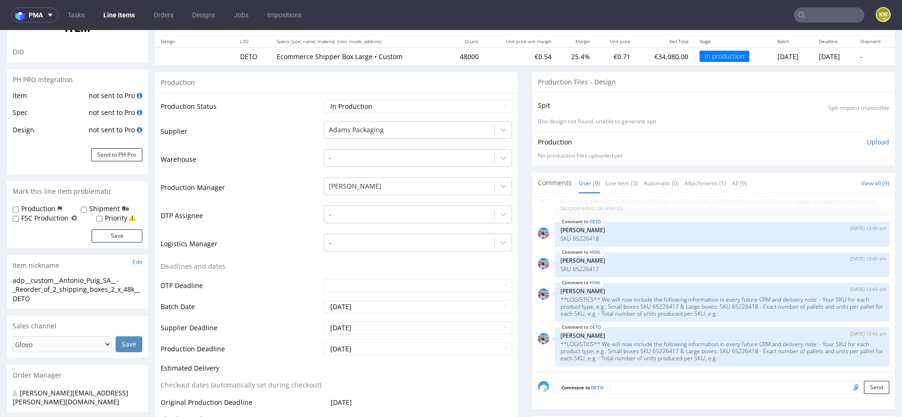
scroll to position [0, 0]
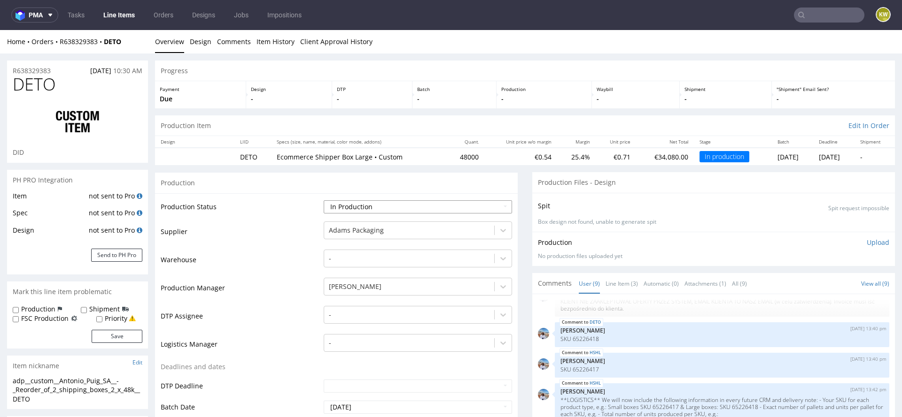
click at [369, 204] on select "Waiting for Artwork Waiting for Diecut Waiting for Mockup Waiting for DTP Waiti…" at bounding box center [418, 206] width 188 height 13
select select "production_complete"
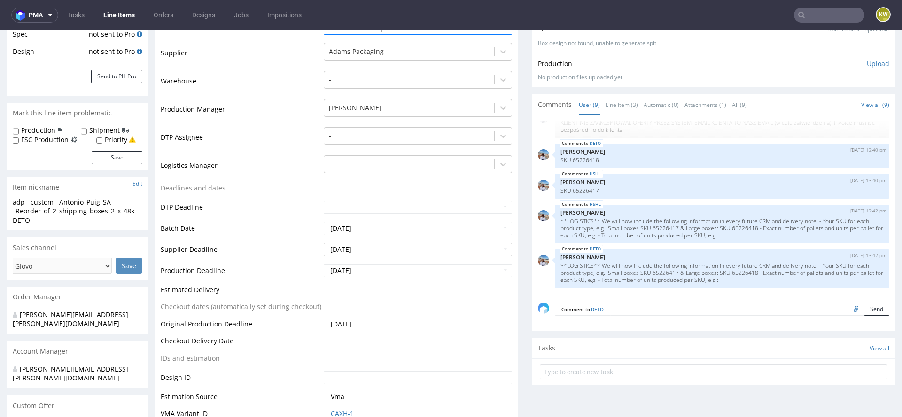
click at [377, 252] on input "[DATE]" at bounding box center [418, 249] width 188 height 13
click at [385, 219] on td "28" at bounding box center [387, 221] width 14 height 14
type input "[DATE]"
click at [372, 267] on input "[DATE]" at bounding box center [418, 270] width 188 height 13
click at [336, 162] on th at bounding box center [330, 158] width 14 height 14
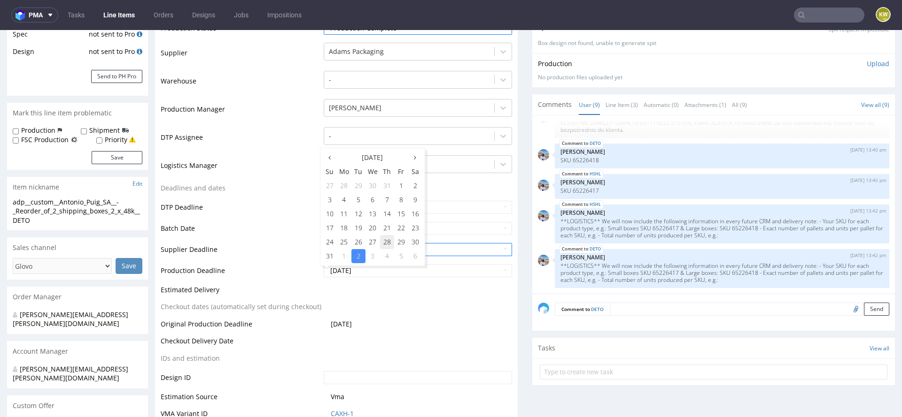
click at [385, 238] on td "28" at bounding box center [387, 242] width 14 height 14
type input "[DATE]"
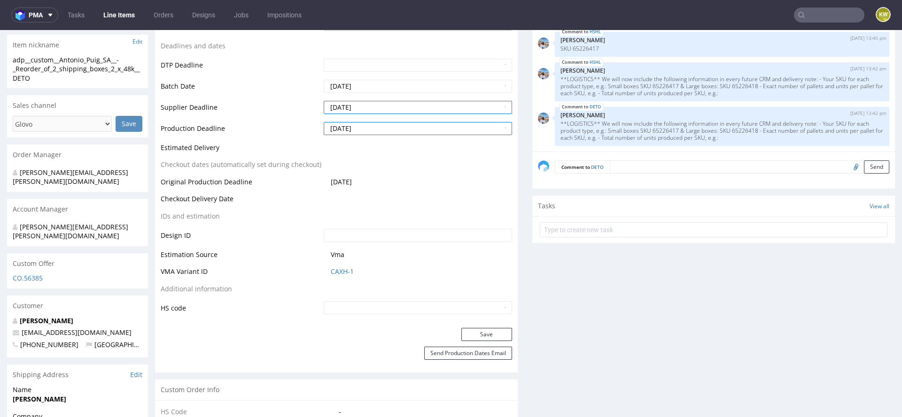
scroll to position [325, 0]
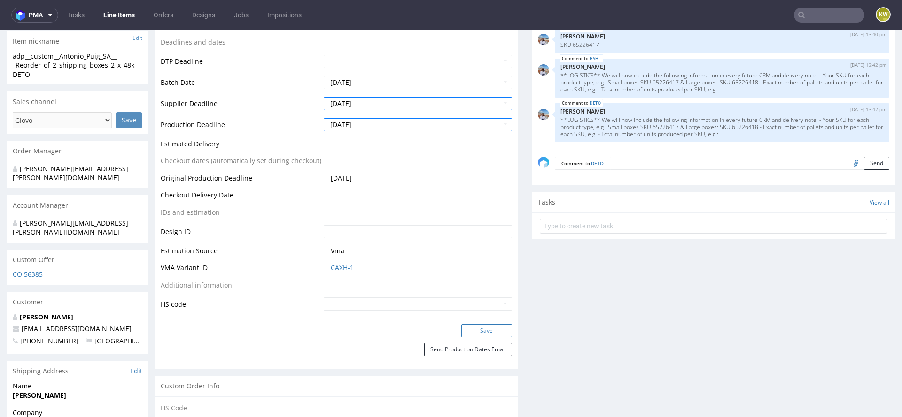
click at [468, 324] on button "Save" at bounding box center [486, 330] width 51 height 13
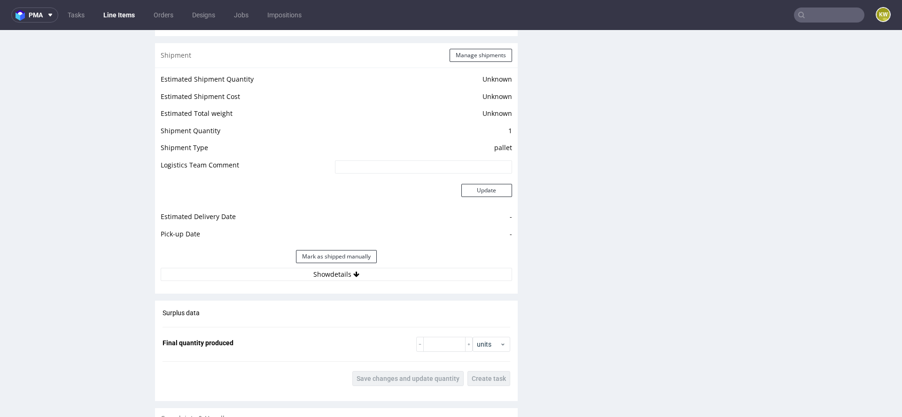
scroll to position [1266, 0]
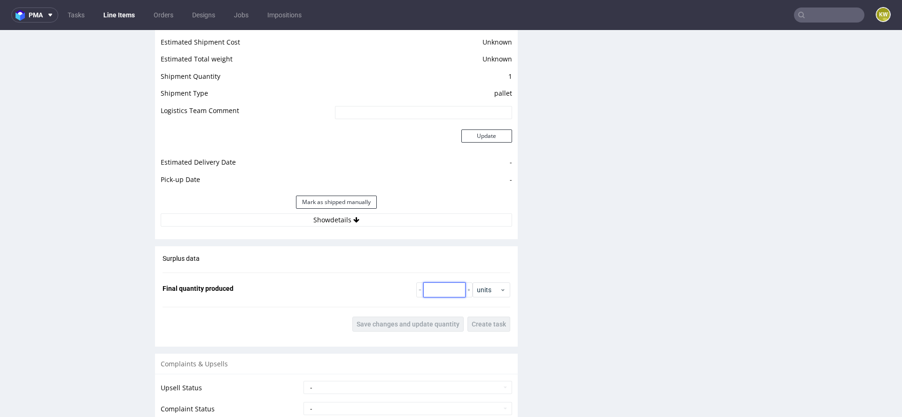
click at [432, 286] on input "number" at bounding box center [444, 290] width 42 height 15
paste input "48205"
type input "48205"
click at [347, 286] on fieldset "Final quantity produced 48205 units" at bounding box center [335, 290] width 347 height 15
click at [389, 330] on button "Save changes and update quantity" at bounding box center [407, 324] width 111 height 15
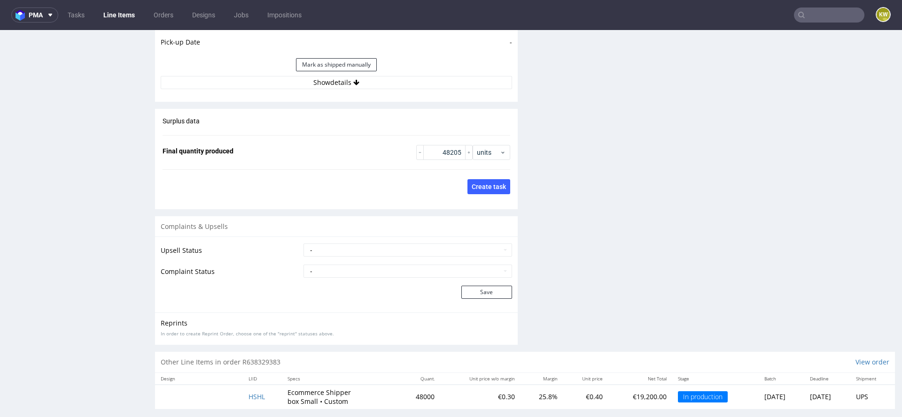
scroll to position [1422, 0]
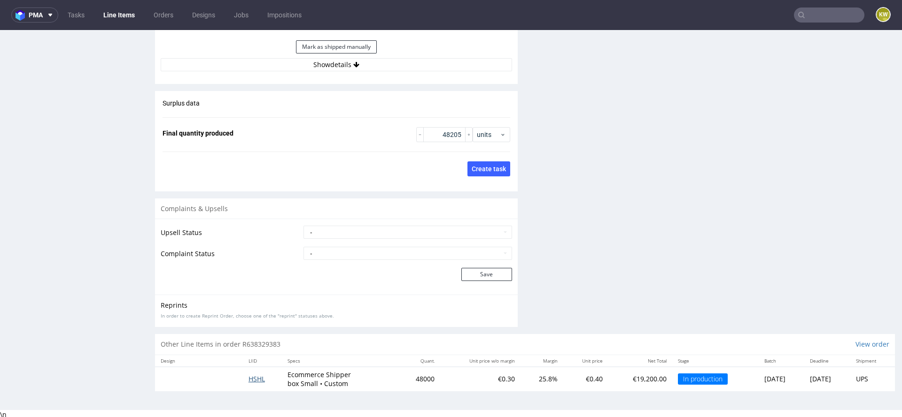
click at [255, 378] on span "HSHL" at bounding box center [256, 379] width 16 height 9
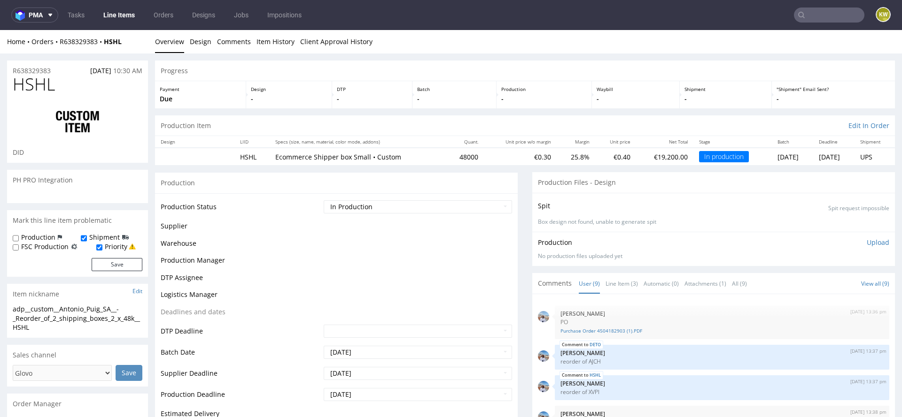
scroll to position [152, 0]
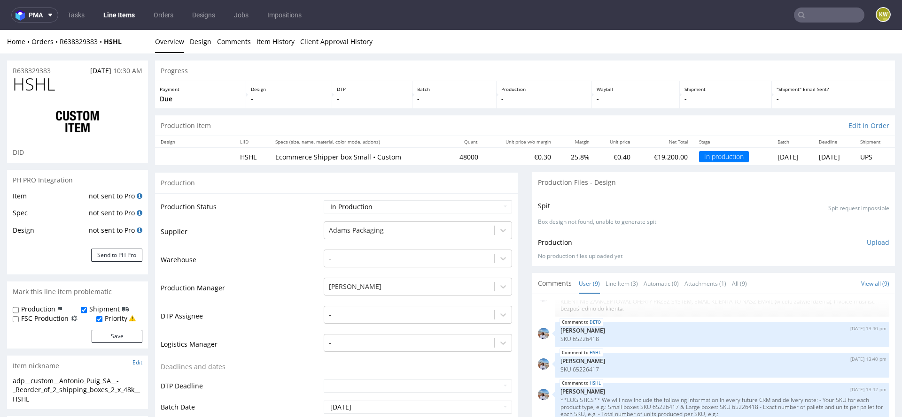
click at [265, 251] on td "Warehouse" at bounding box center [241, 263] width 161 height 28
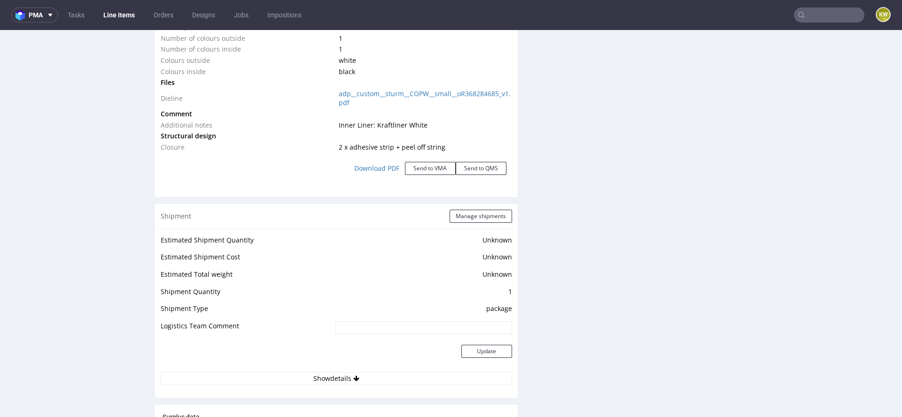
scroll to position [1094, 0]
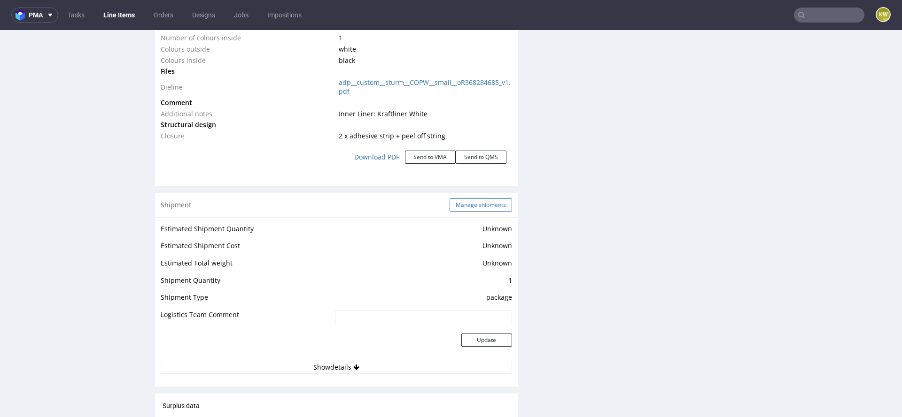
click at [481, 202] on button "Manage shipments" at bounding box center [480, 205] width 62 height 13
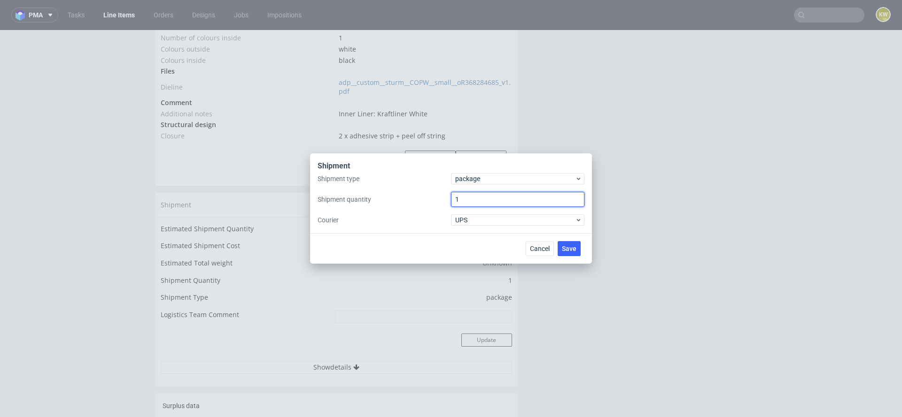
click at [460, 202] on input "1" at bounding box center [517, 199] width 133 height 15
click at [479, 182] on span "package" at bounding box center [515, 178] width 120 height 9
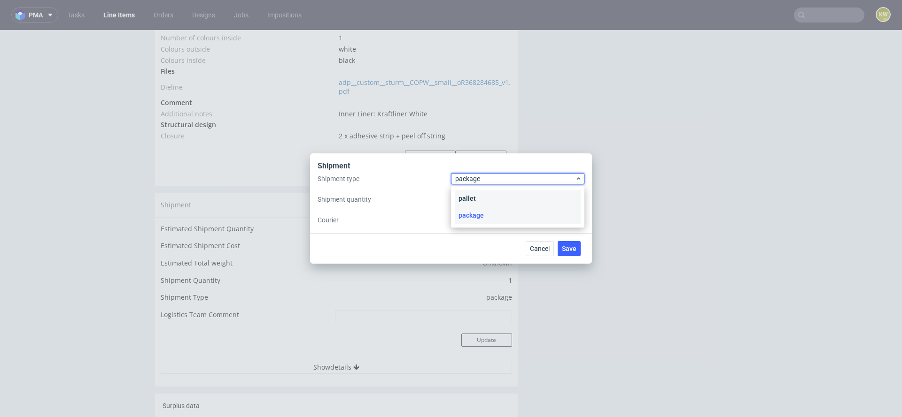
click at [476, 194] on div "pallet" at bounding box center [518, 198] width 126 height 17
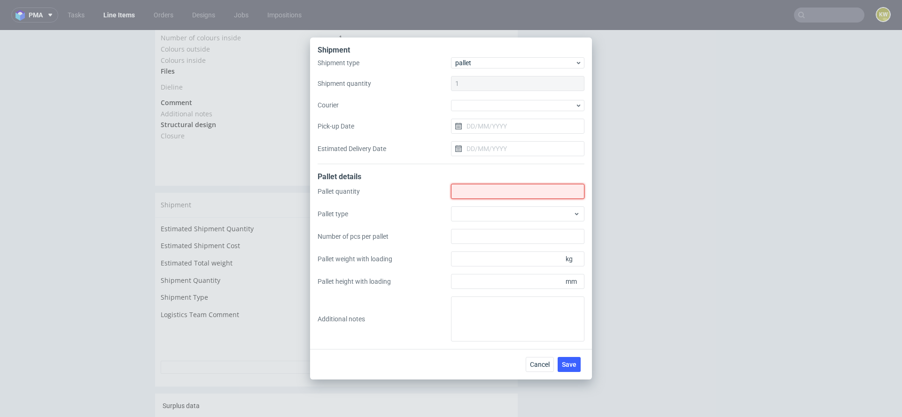
click at [466, 193] on input "Shipment type" at bounding box center [517, 191] width 133 height 15
type input "22"
click at [465, 216] on div at bounding box center [517, 214] width 133 height 15
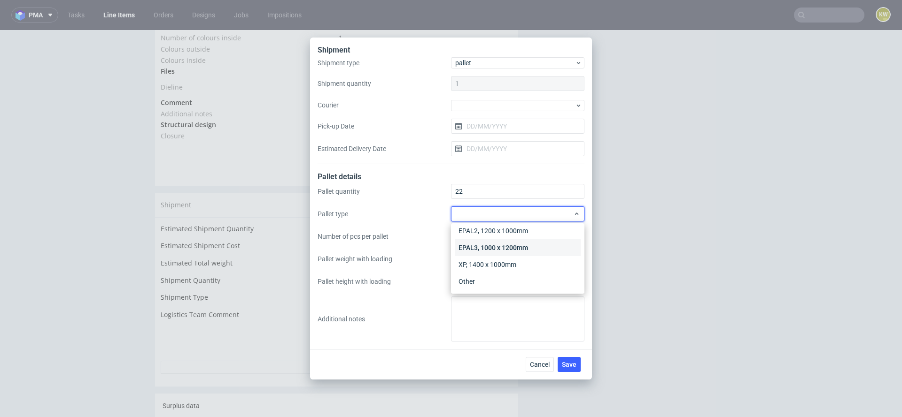
scroll to position [0, 0]
click at [476, 233] on div "EPAL1, 1200 x 800mm" at bounding box center [518, 235] width 126 height 17
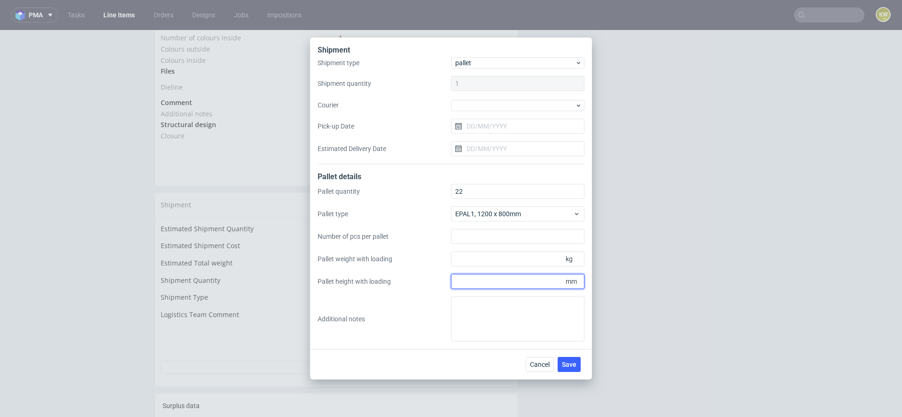
click at [468, 281] on input "Pallet height with loading" at bounding box center [517, 281] width 133 height 15
type input "1795"
click at [472, 261] on input "Pallet weight with loading" at bounding box center [517, 259] width 133 height 15
type input "214"
click at [468, 237] on input "Number of pcs per pallet" at bounding box center [517, 236] width 133 height 15
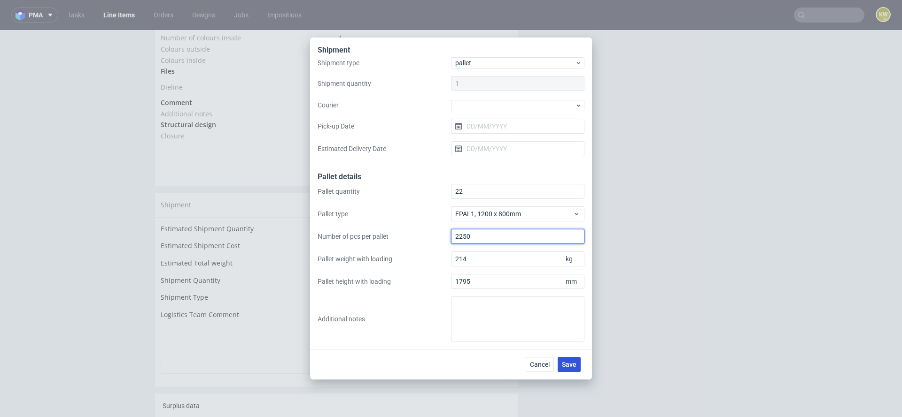
type input "2250"
click at [572, 366] on span "Save" at bounding box center [569, 365] width 15 height 7
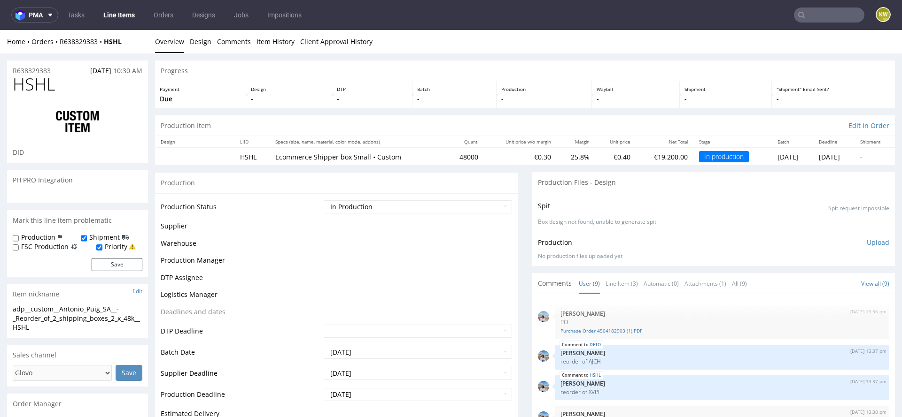
scroll to position [152, 0]
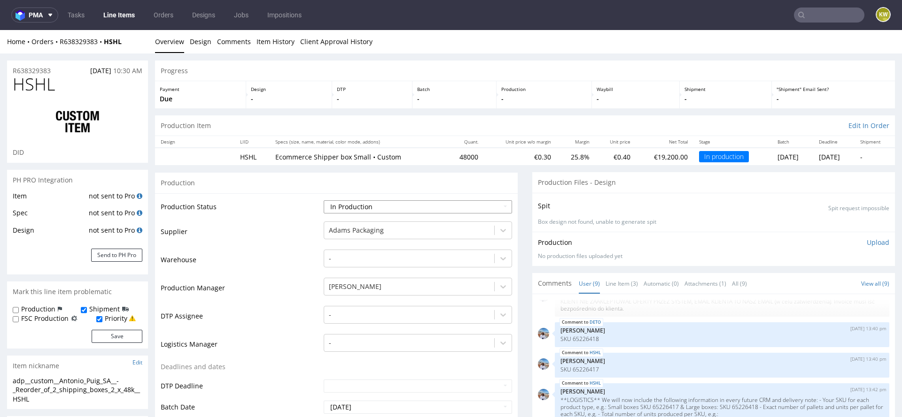
click at [368, 208] on select "Waiting for Artwork Waiting for Diecut Waiting for Mockup Waiting for DTP Waiti…" at bounding box center [418, 206] width 188 height 13
select select "production_complete"
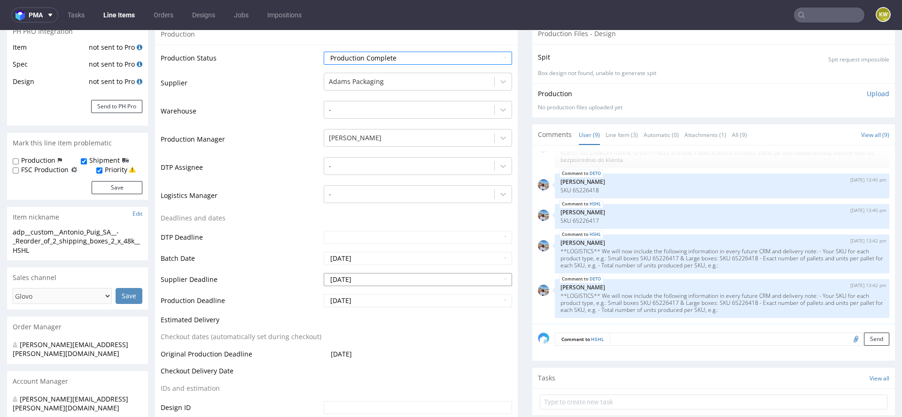
click at [382, 278] on input "[DATE]" at bounding box center [418, 279] width 188 height 13
click at [387, 254] on td "28" at bounding box center [387, 251] width 14 height 14
type input "[DATE]"
click at [367, 299] on input "[DATE]" at bounding box center [418, 300] width 188 height 13
click at [328, 187] on icon at bounding box center [329, 188] width 2 height 7
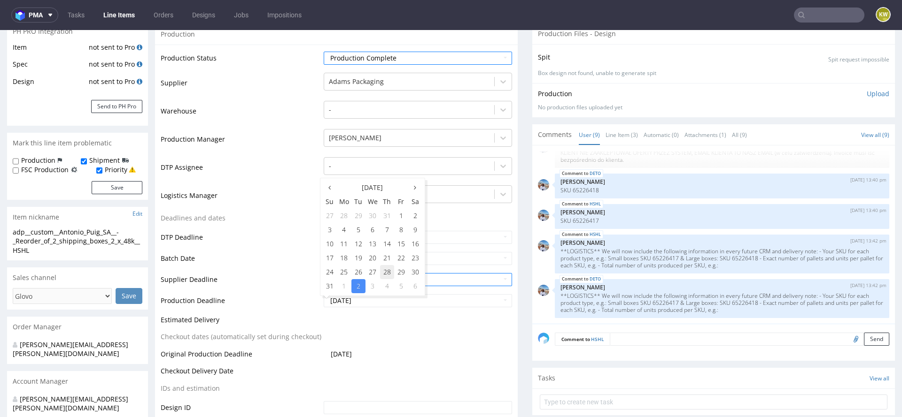
click at [387, 275] on td "28" at bounding box center [387, 272] width 14 height 14
type input "[DATE]"
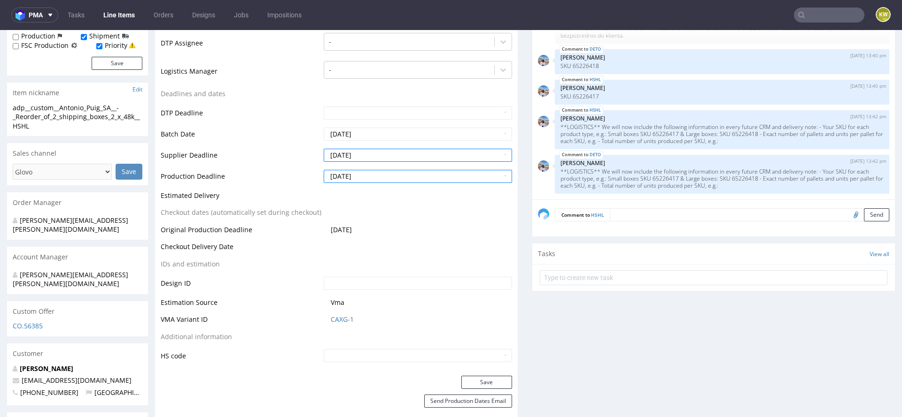
scroll to position [297, 0]
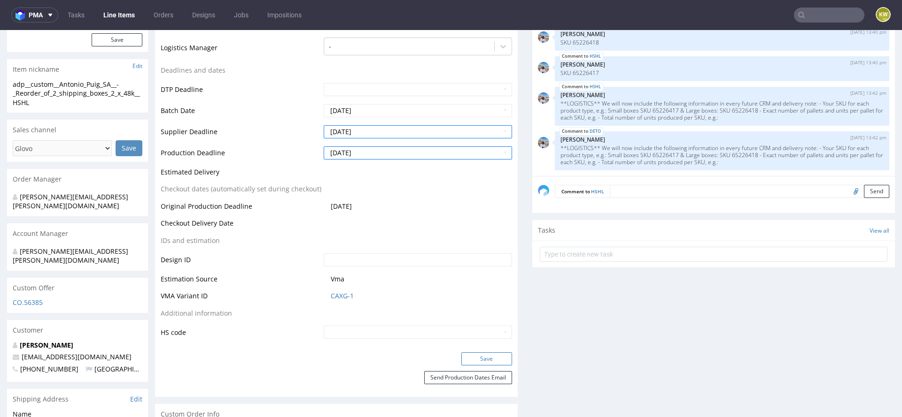
click at [479, 364] on button "Save" at bounding box center [486, 359] width 51 height 13
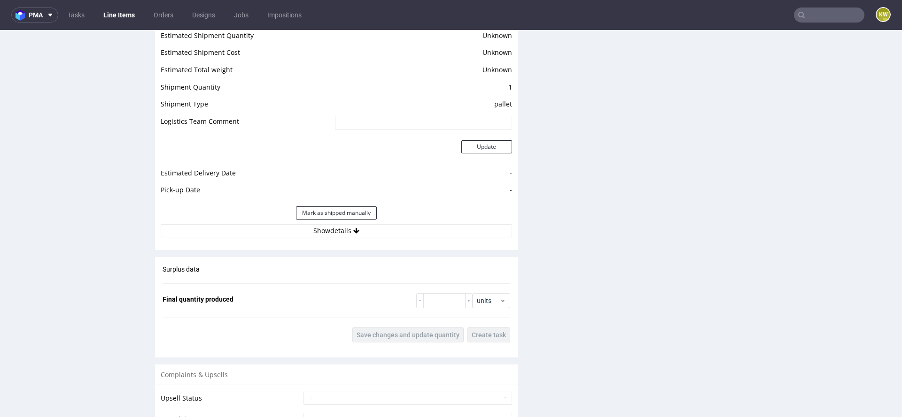
scroll to position [1323, 0]
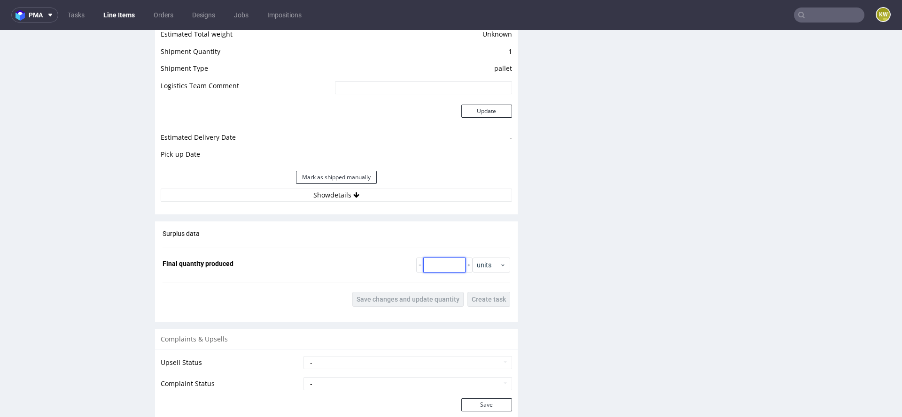
click at [440, 262] on input "number" at bounding box center [444, 265] width 42 height 15
type input "48605"
click at [418, 297] on span "Save changes and update quantity" at bounding box center [407, 299] width 103 height 7
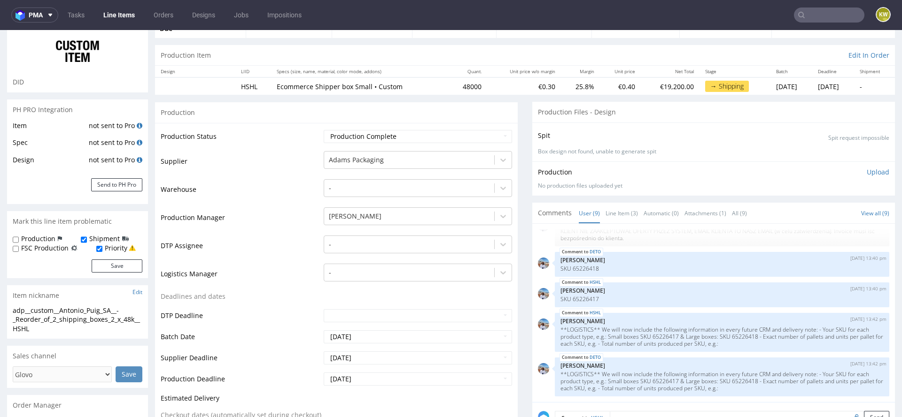
scroll to position [0, 0]
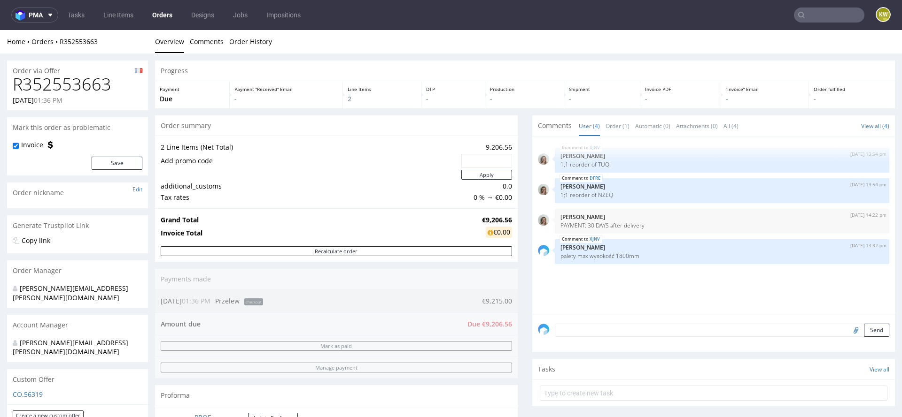
click at [59, 85] on h1 "R352553663" at bounding box center [78, 84] width 130 height 19
copy h1 "R352553663"
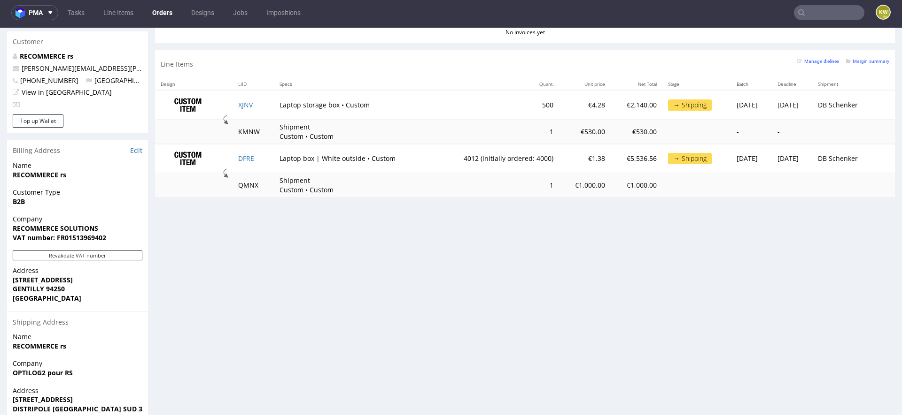
scroll to position [448, 0]
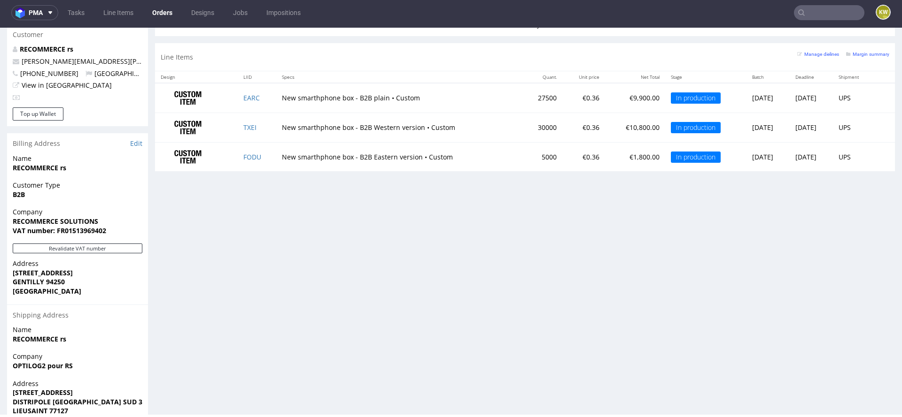
scroll to position [454, 0]
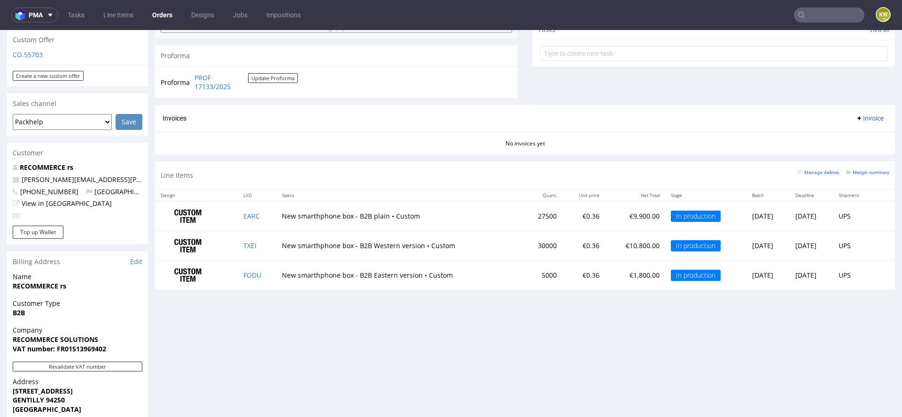
scroll to position [346, 0]
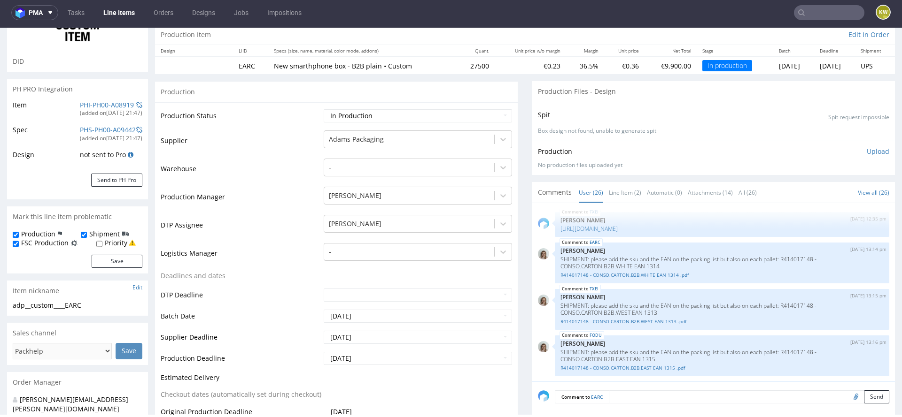
scroll to position [113, 0]
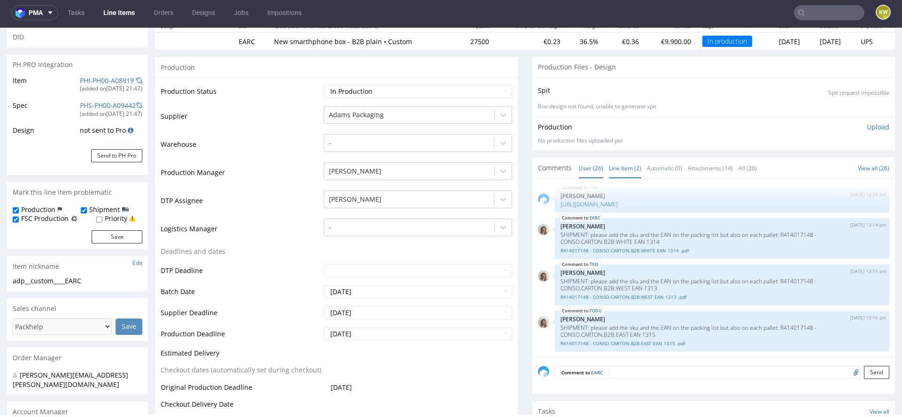
click at [609, 170] on link "Line Item (2)" at bounding box center [625, 168] width 32 height 20
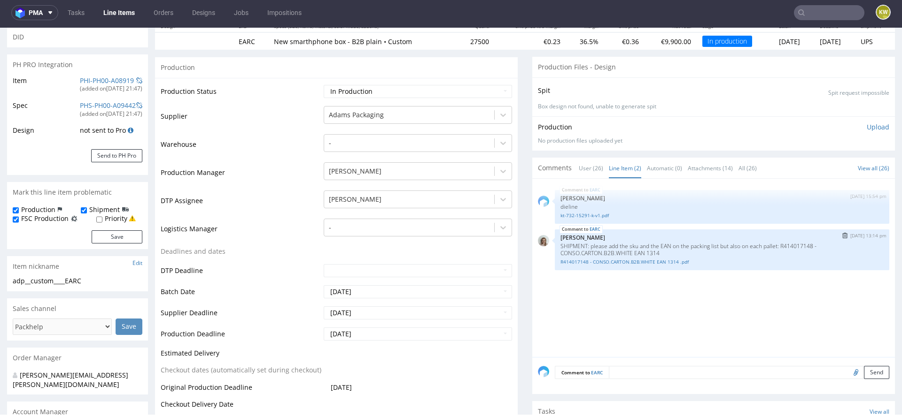
click at [596, 265] on div "EARC 28th Aug 25 | 13:14 pm Monika Poźniak SHIPMENT: please add the sku and the…" at bounding box center [722, 250] width 334 height 41
click at [617, 260] on link "R414017148 - CONSO.CARTON.B2B.WHITE EAN 1314 .pdf" at bounding box center [721, 262] width 323 height 7
click at [121, 16] on link "Line Items" at bounding box center [119, 12] width 43 height 15
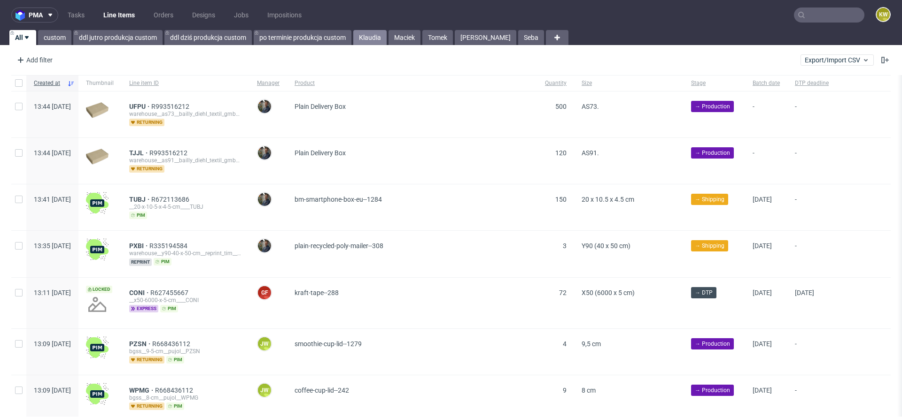
click at [369, 39] on link "Klaudia" at bounding box center [369, 37] width 33 height 15
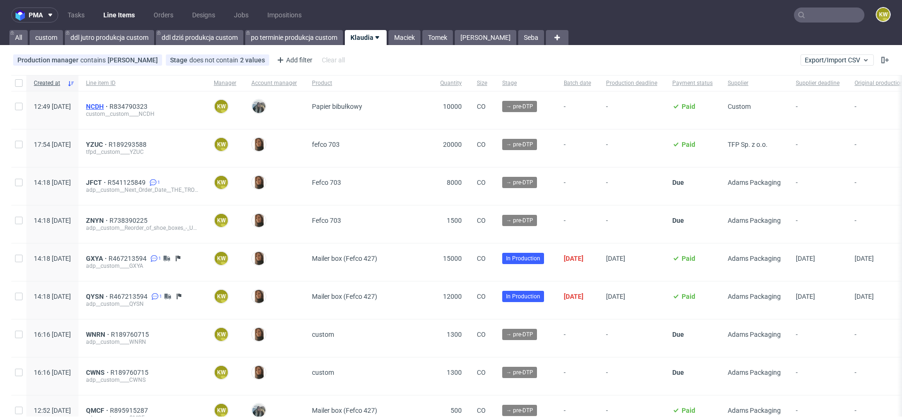
click at [109, 103] on span "NCDH" at bounding box center [97, 107] width 23 height 8
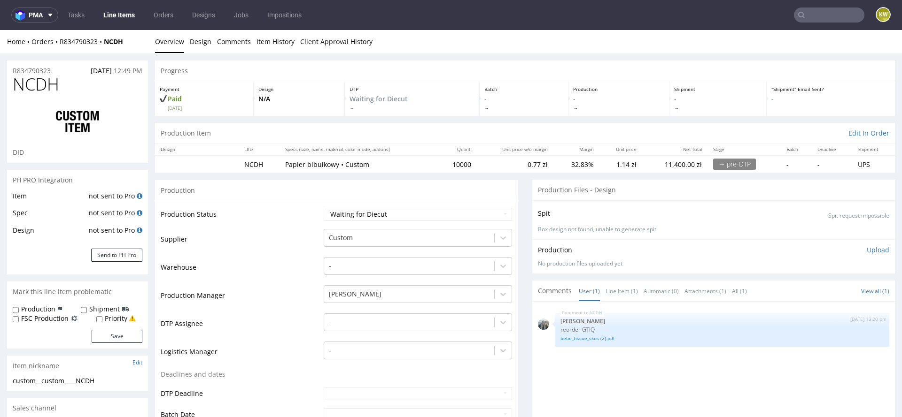
click at [799, 23] on nav "pma Tasks Line Items Orders Designs Jobs Impositions KW" at bounding box center [451, 15] width 902 height 30
click at [809, 17] on input "text" at bounding box center [829, 15] width 70 height 15
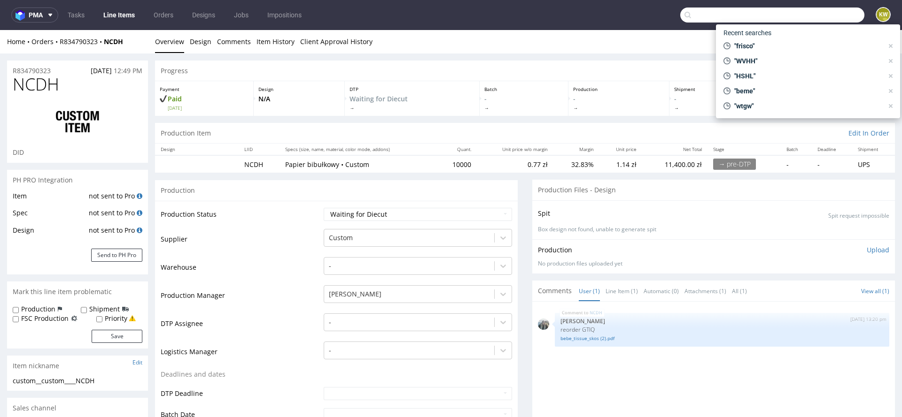
paste input "COSR"
type input "COSR"
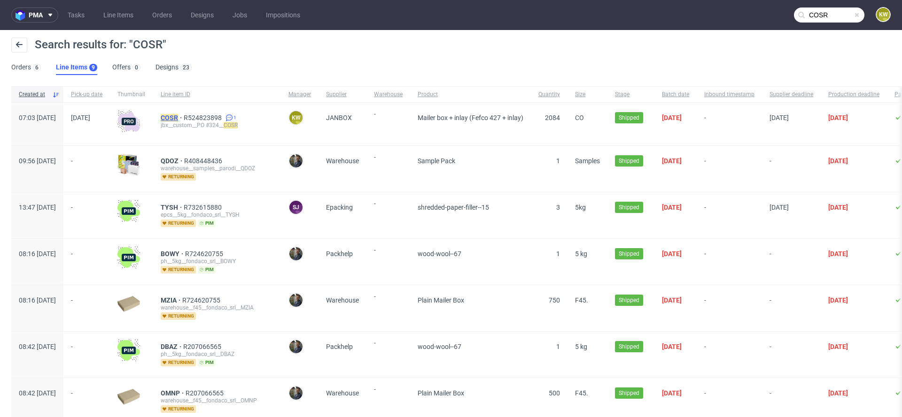
click at [178, 117] on mark "COSR" at bounding box center [169, 118] width 17 height 8
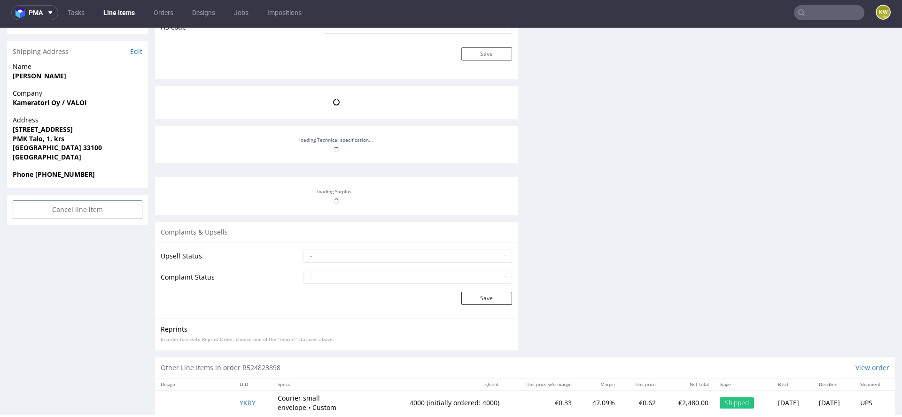
scroll to position [275, 0]
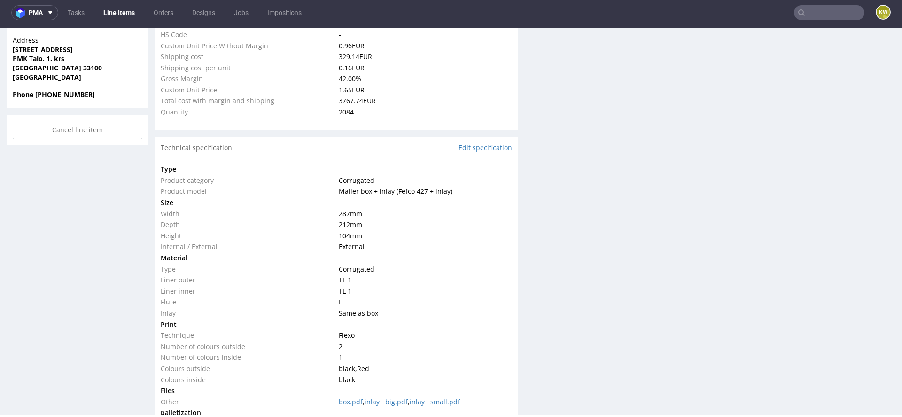
select select "in_progress"
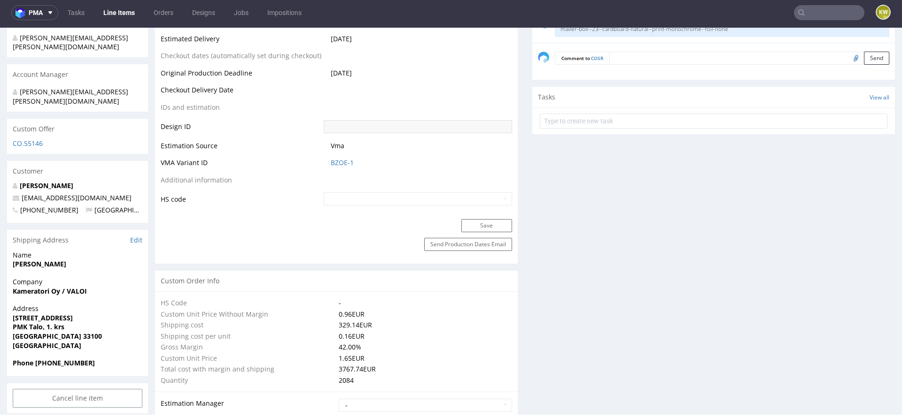
scroll to position [0, 0]
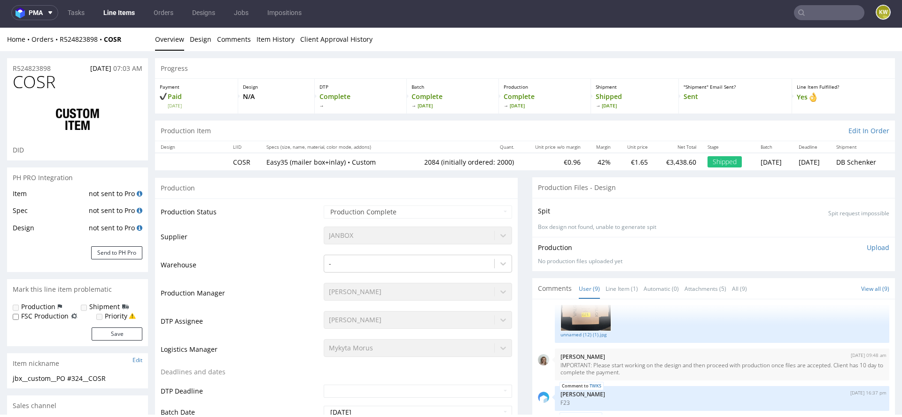
click at [41, 81] on span "COSR" at bounding box center [34, 82] width 43 height 19
click at [121, 9] on link "Line Items" at bounding box center [119, 12] width 43 height 15
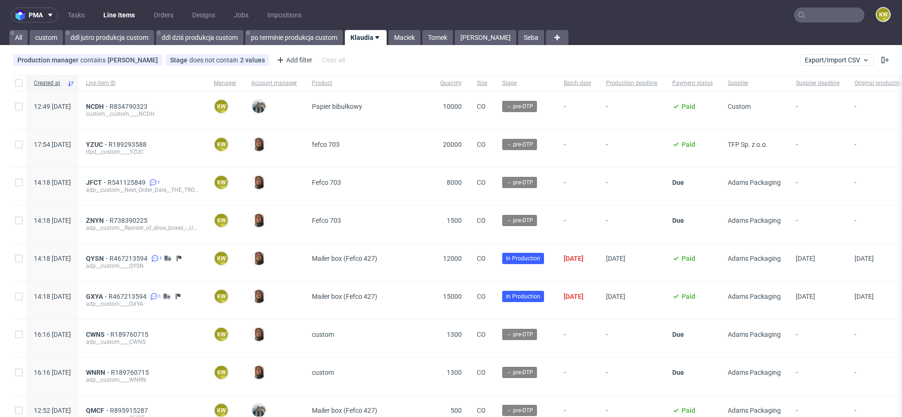
click at [802, 12] on input "text" at bounding box center [829, 15] width 70 height 15
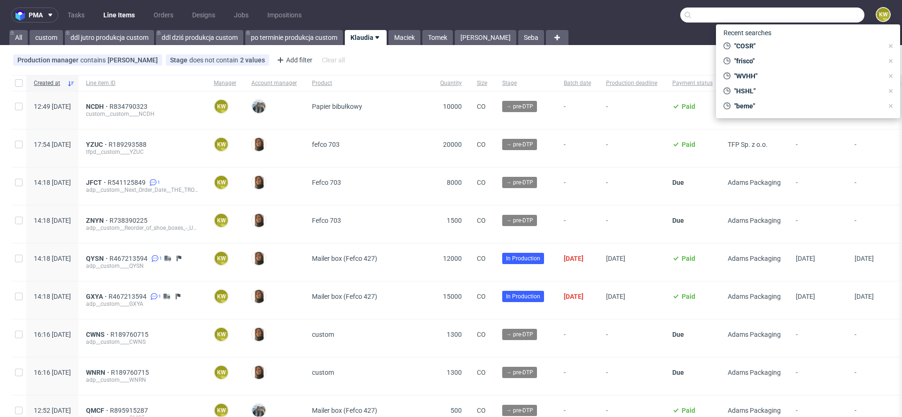
paste input "NJTC"
type input "NJTC"
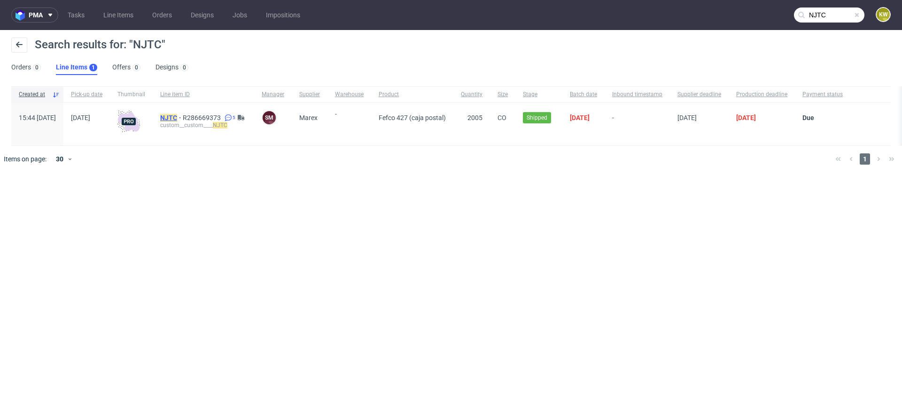
click at [177, 116] on mark "NJTC" at bounding box center [168, 118] width 17 height 8
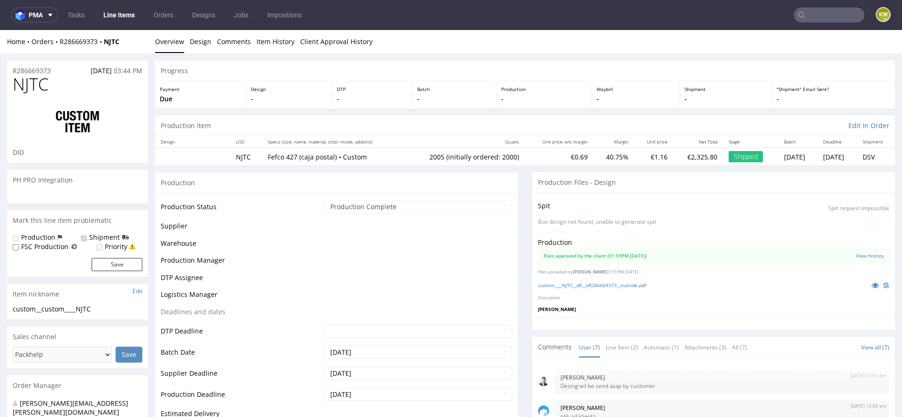
scroll to position [80, 0]
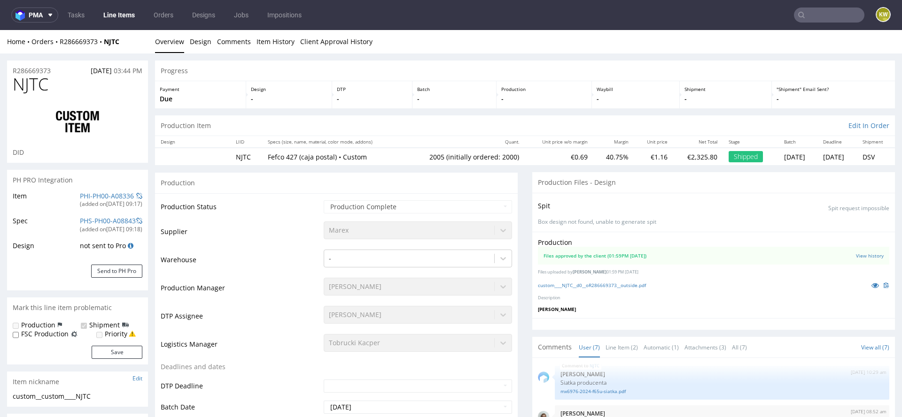
select select "in_progress"
click at [871, 286] on icon at bounding box center [875, 285] width 8 height 7
click at [271, 270] on td "Warehouse" at bounding box center [241, 263] width 161 height 28
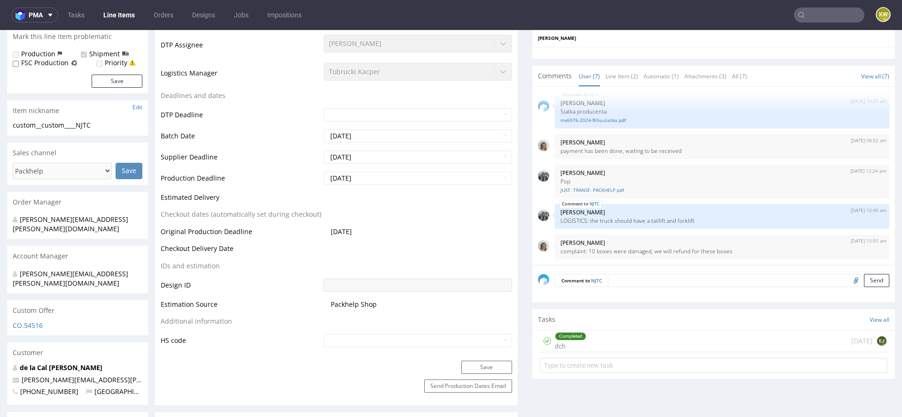
scroll to position [256, 0]
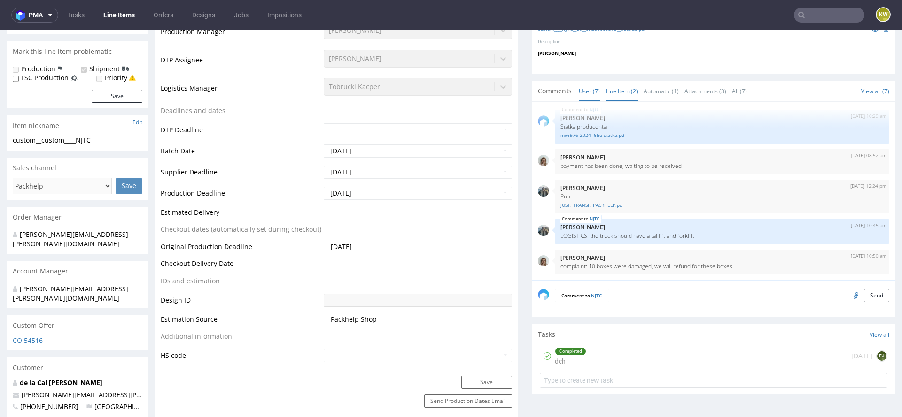
click at [616, 94] on link "Line Item (2)" at bounding box center [621, 91] width 32 height 20
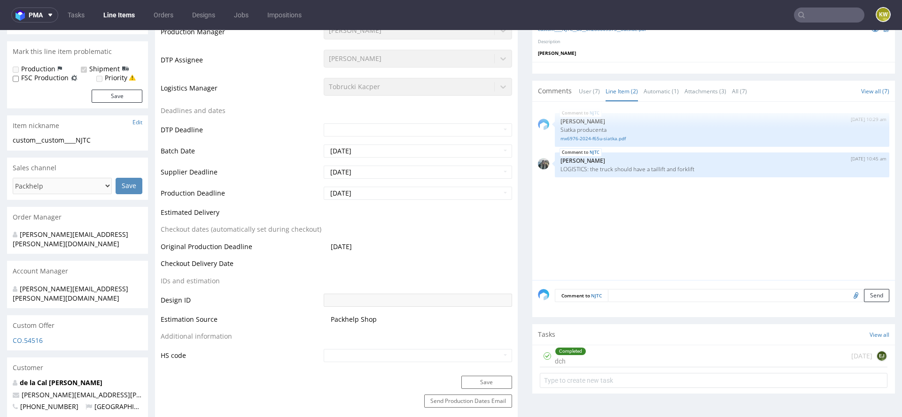
click at [605, 203] on div "NJTC 14th Feb 25 | 10:29 am Sebastian Markut Siatka producenta mx6976-2024-f65u…" at bounding box center [716, 194] width 357 height 173
click at [592, 137] on link "mx6976-2024-f65u-siatka.pdf" at bounding box center [721, 138] width 323 height 7
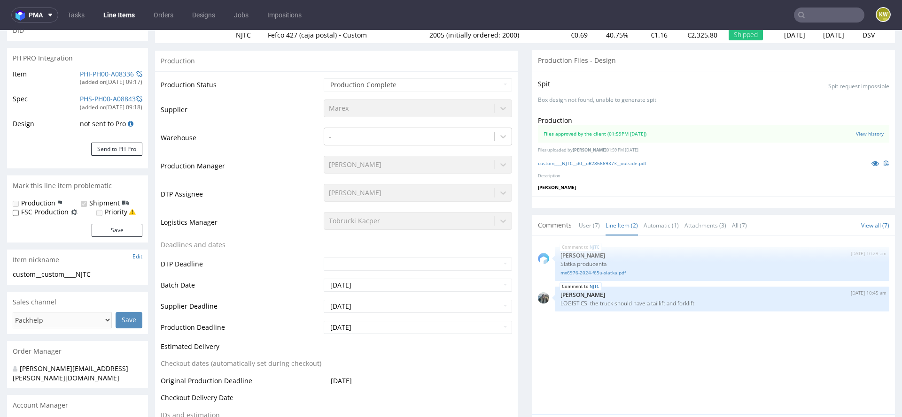
scroll to position [0, 0]
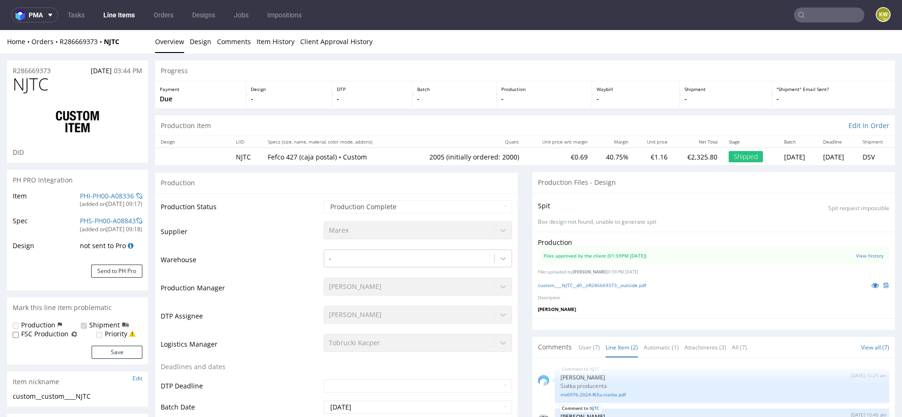
click at [272, 260] on td "Warehouse" at bounding box center [241, 263] width 161 height 28
click at [90, 200] on div "(added on 14.02.2025, 09:17 )" at bounding box center [111, 204] width 62 height 8
click at [85, 199] on link "PHI-PH00-A08336" at bounding box center [107, 196] width 54 height 9
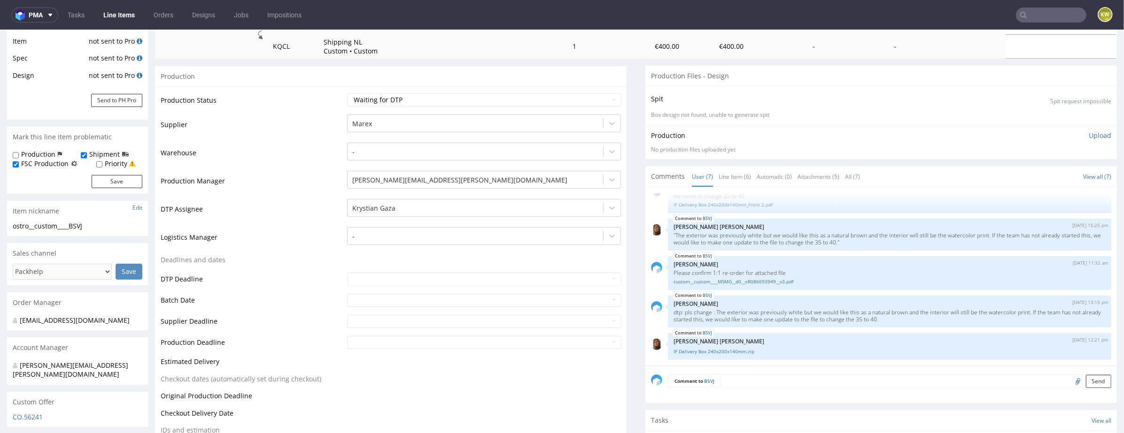
scroll to position [156, 0]
click at [730, 173] on link "Line Item (6)" at bounding box center [734, 175] width 32 height 20
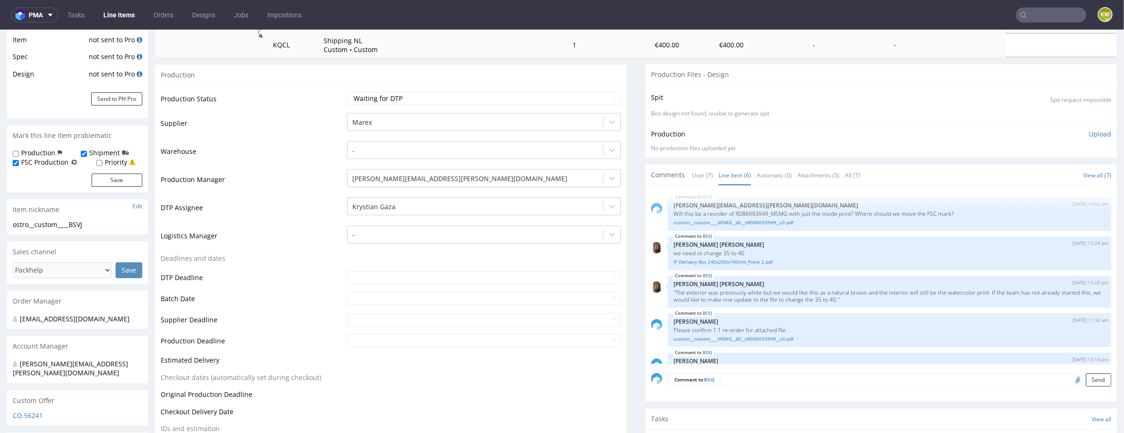
click at [279, 291] on td "Batch Date" at bounding box center [253, 301] width 184 height 21
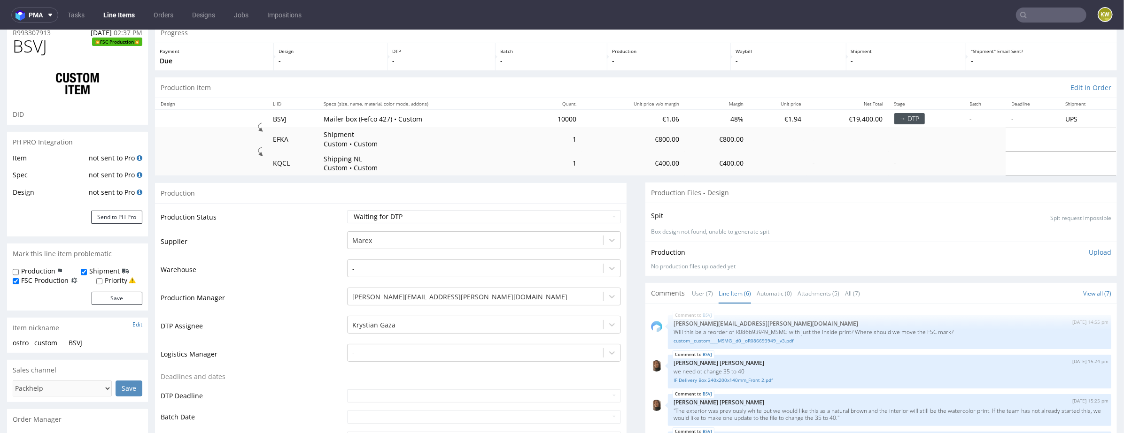
scroll to position [15, 0]
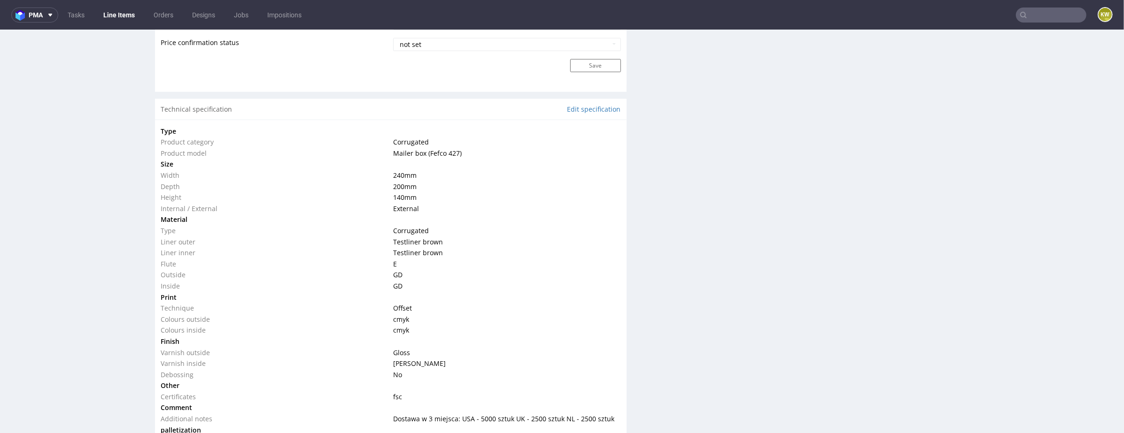
click at [711, 293] on div "Production Files - Design Spit Spit request impossible Box design not found, un…" at bounding box center [880, 162] width 471 height 1604
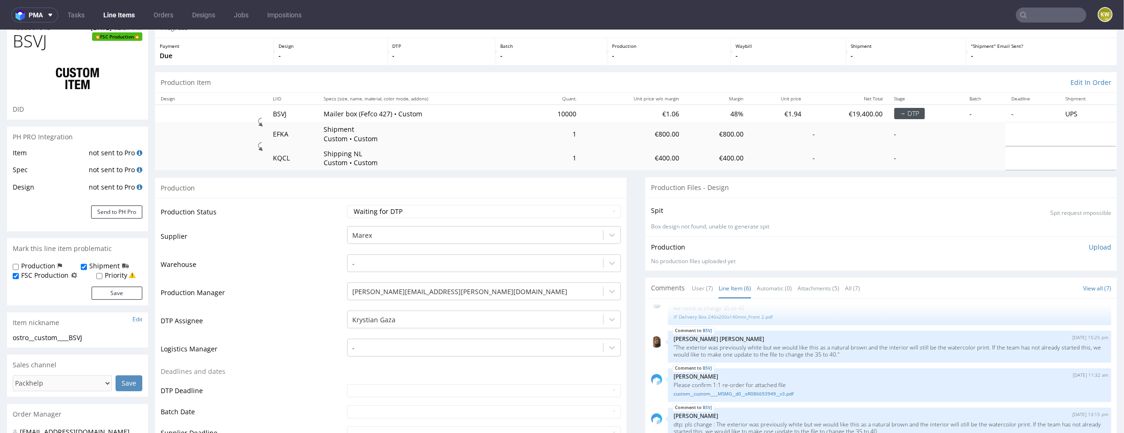
scroll to position [44, 0]
click at [117, 18] on link "Line Items" at bounding box center [119, 15] width 43 height 15
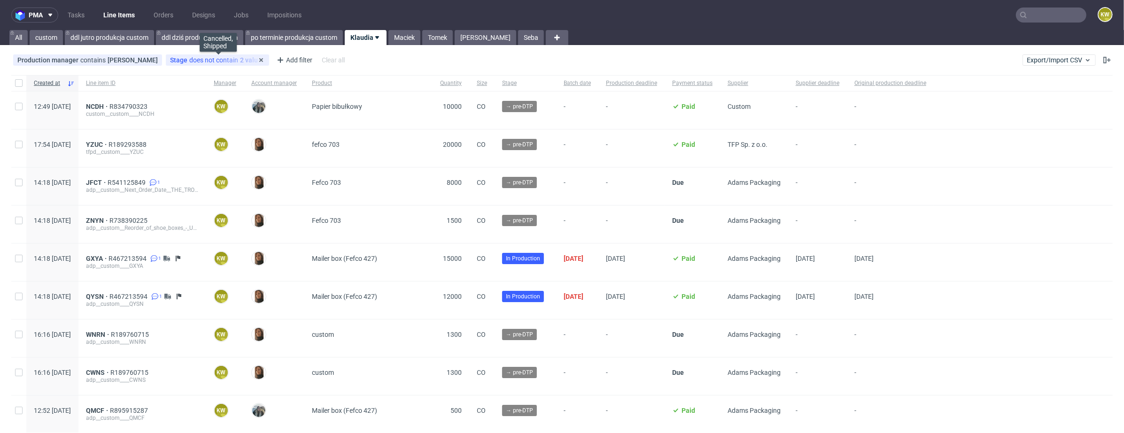
click at [199, 62] on span "does not contain" at bounding box center [214, 60] width 51 height 8
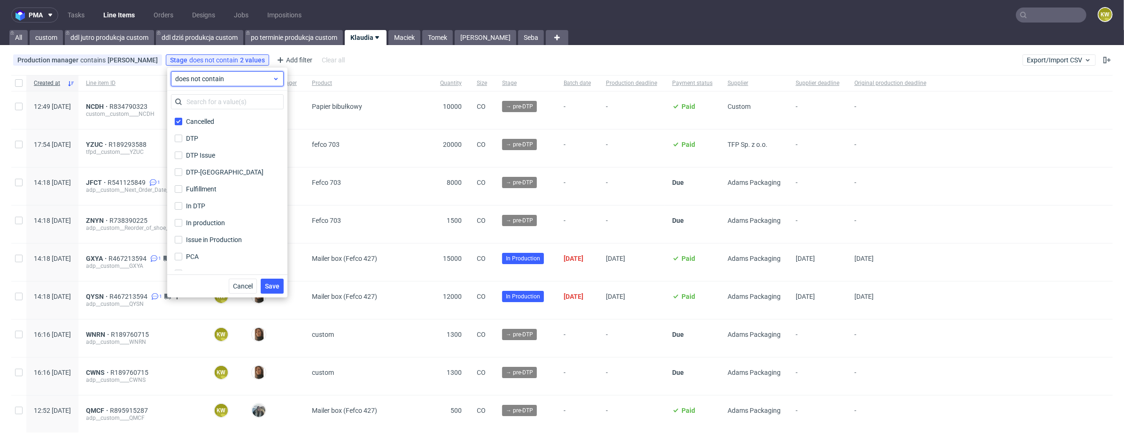
click at [217, 83] on span "does not contain" at bounding box center [223, 78] width 97 height 9
click at [216, 77] on span "does not contain" at bounding box center [223, 78] width 97 height 9
click at [194, 103] on span "contains" at bounding box center [203, 100] width 26 height 9
click at [181, 126] on label "Cancelled" at bounding box center [227, 121] width 113 height 13
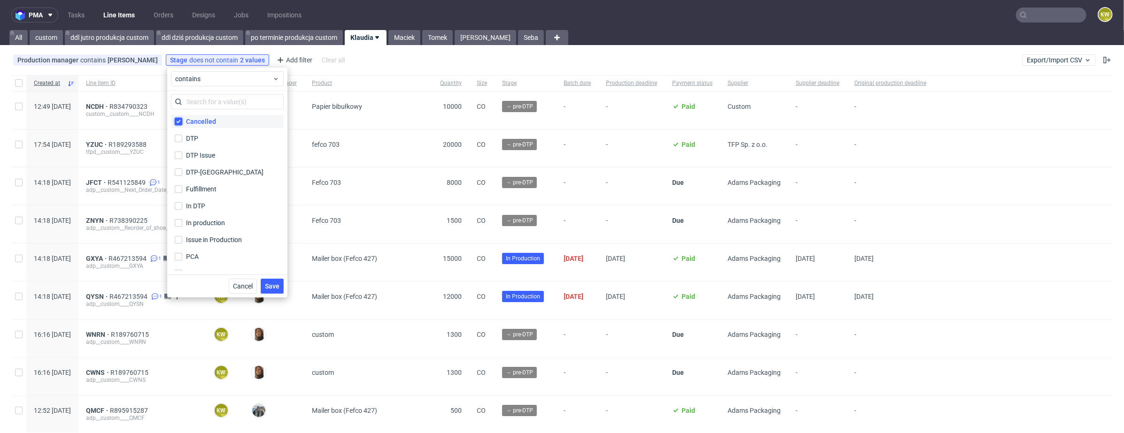
click at [181, 125] on input "Cancelled" at bounding box center [179, 122] width 8 height 8
checkbox input "false"
click at [273, 287] on span "Save" at bounding box center [272, 286] width 15 height 7
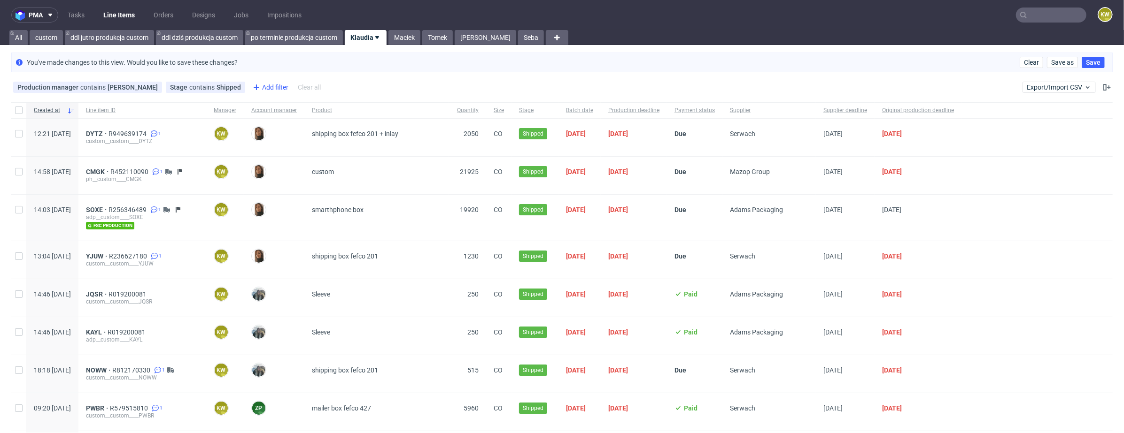
click at [267, 87] on div "Add filter" at bounding box center [269, 87] width 41 height 15
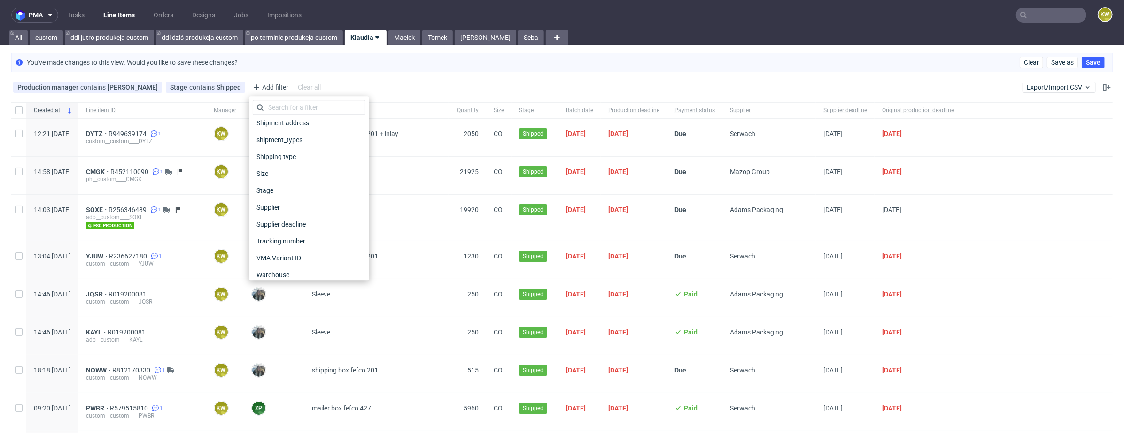
scroll to position [697, 0]
click at [277, 190] on span "Supplier" at bounding box center [269, 190] width 32 height 13
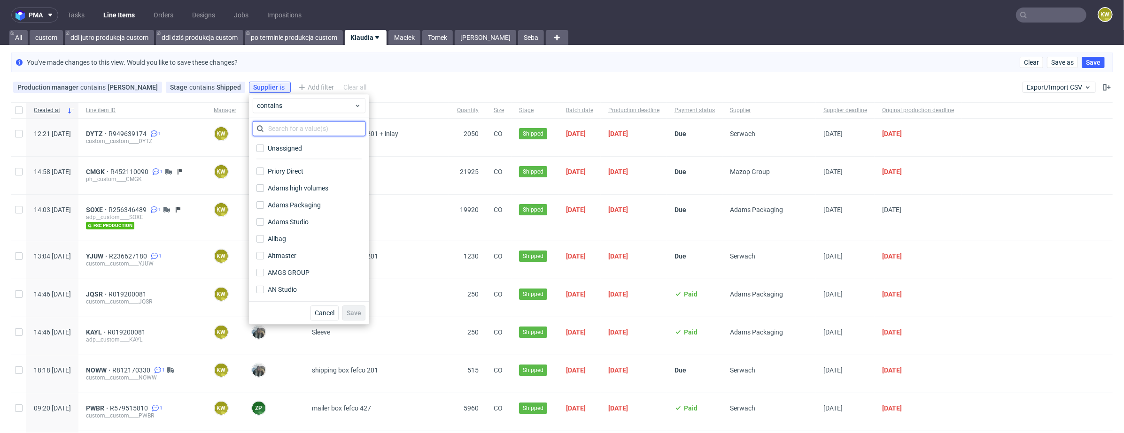
click at [273, 129] on input "text" at bounding box center [309, 128] width 113 height 15
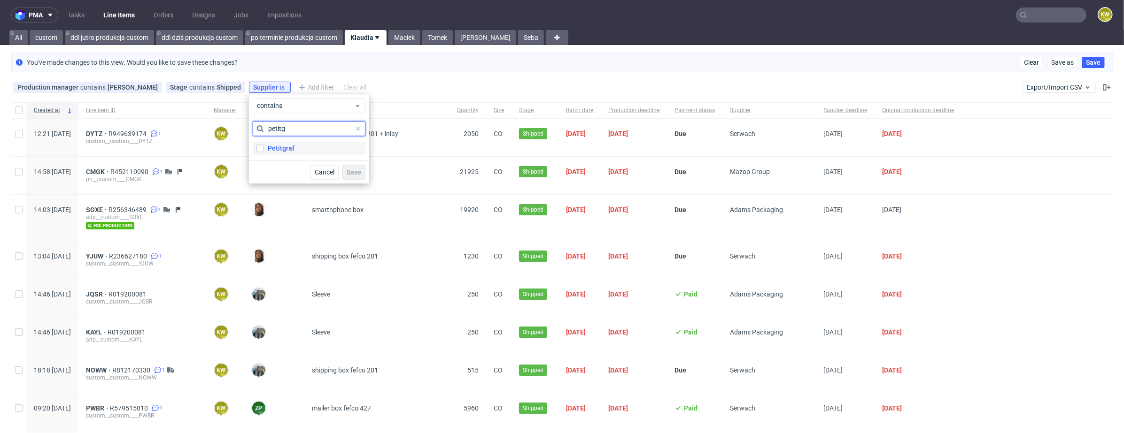
type input "petitg"
click at [274, 152] on div "Petitgraf" at bounding box center [281, 148] width 27 height 9
click at [264, 152] on input "Petitgraf" at bounding box center [260, 149] width 8 height 8
checkbox input "true"
click at [350, 174] on span "Save" at bounding box center [354, 172] width 15 height 7
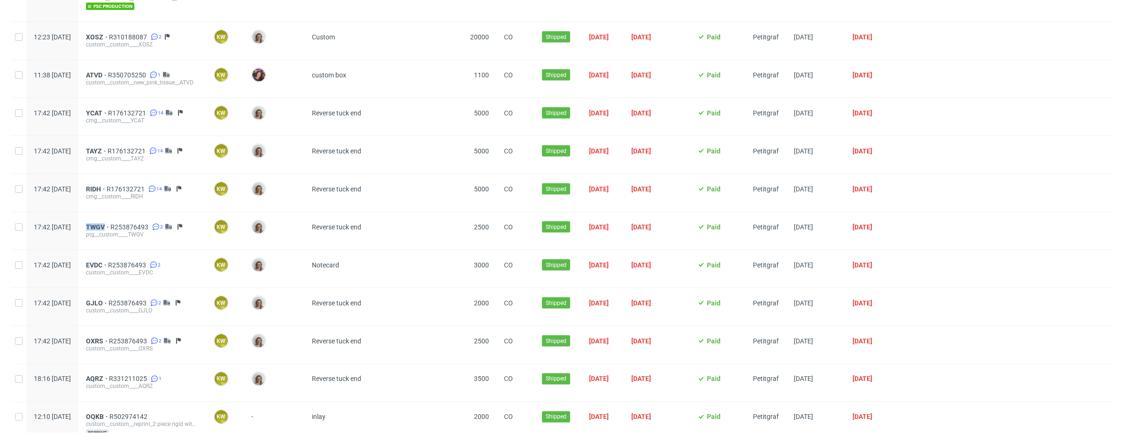
scroll to position [1313, 0]
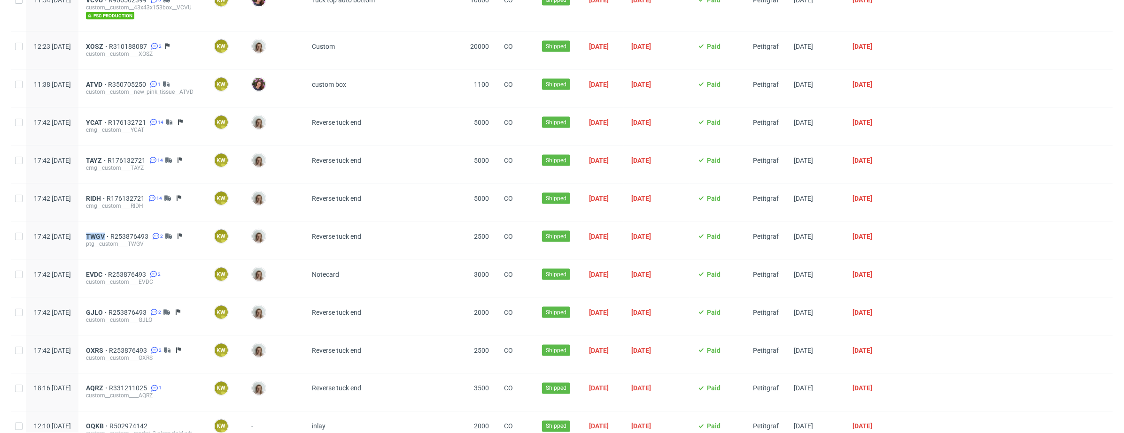
click at [112, 192] on div "RIDH R176132721 14 cmg__custom____RIDH" at bounding box center [142, 203] width 128 height 38
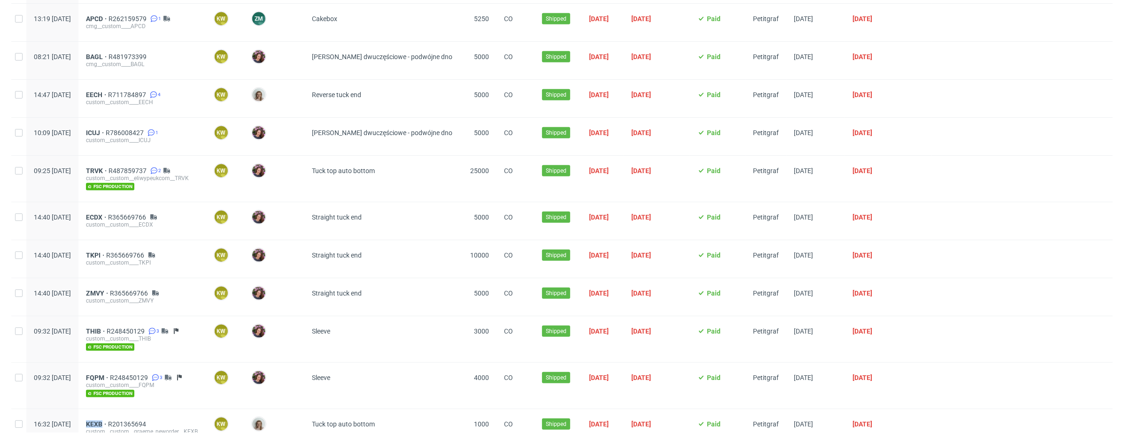
scroll to position [484, 0]
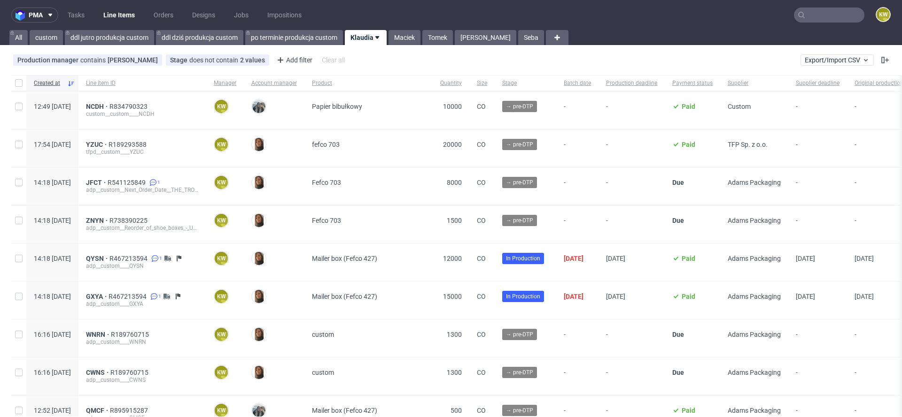
click at [816, 23] on nav "pma Tasks Line Items Orders Designs Jobs Impositions KW" at bounding box center [451, 15] width 902 height 30
click at [812, 24] on nav "pma Tasks Line Items Orders Designs Jobs Impositions KW" at bounding box center [451, 15] width 902 height 30
click at [798, 20] on input "text" at bounding box center [829, 15] width 70 height 15
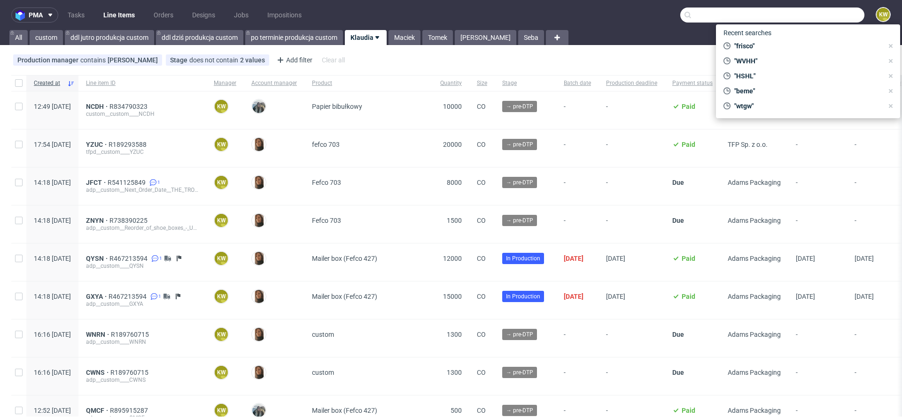
paste input "MNLB"
type input "MNLB"
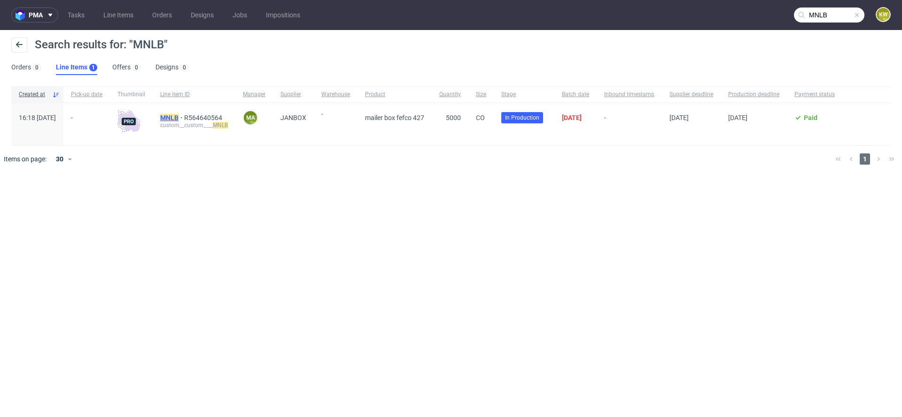
click at [178, 117] on mark "MNLB" at bounding box center [169, 118] width 18 height 8
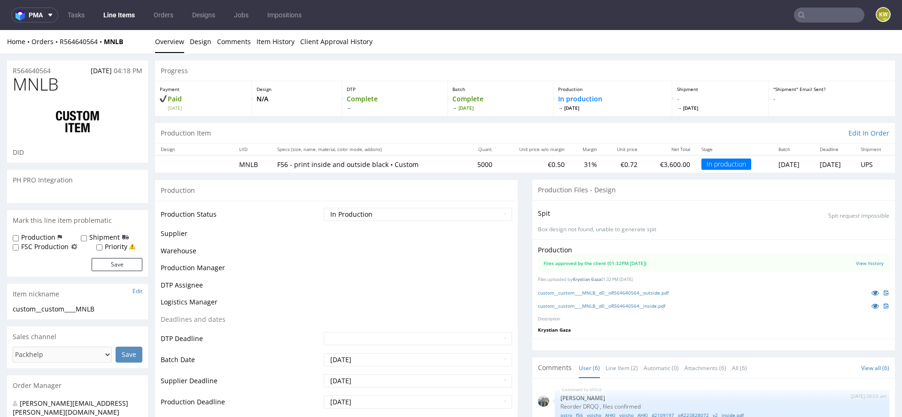
scroll to position [77, 0]
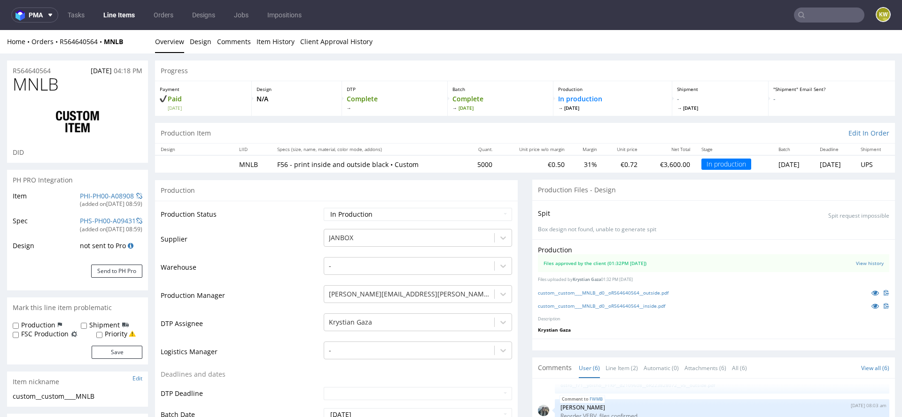
click at [273, 285] on td "Production Manager" at bounding box center [241, 299] width 161 height 28
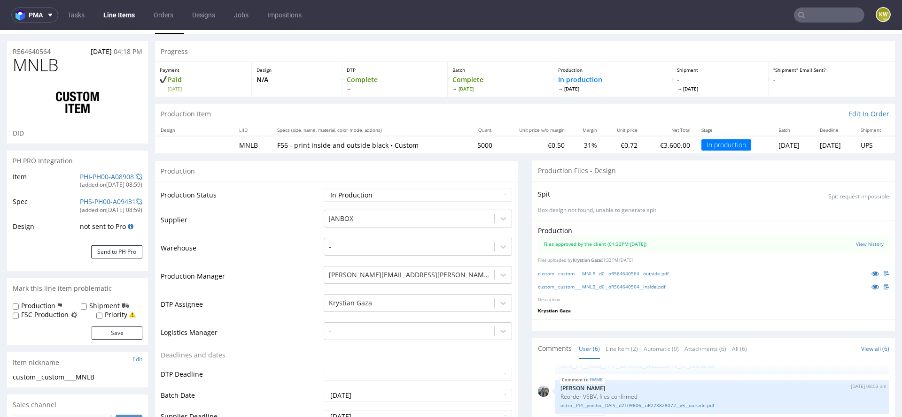
scroll to position [0, 0]
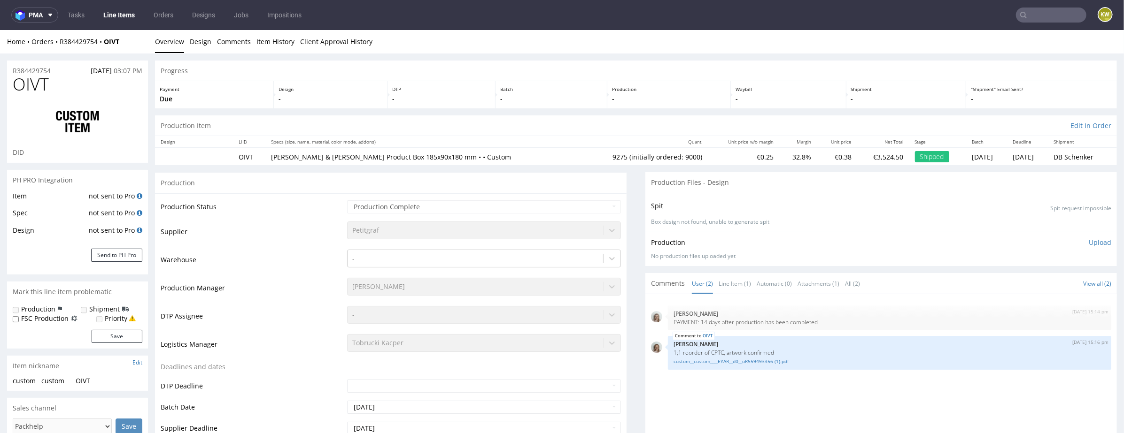
scroll to position [6, 0]
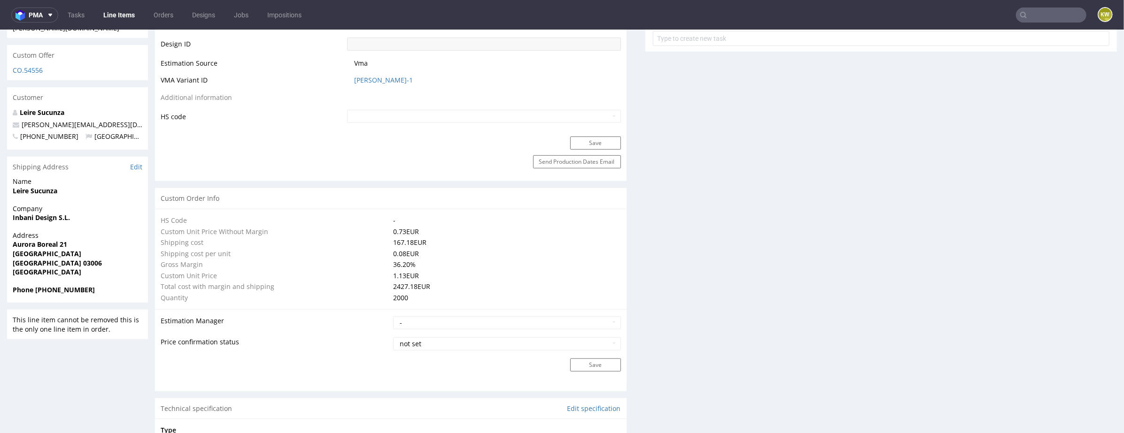
scroll to position [521, 0]
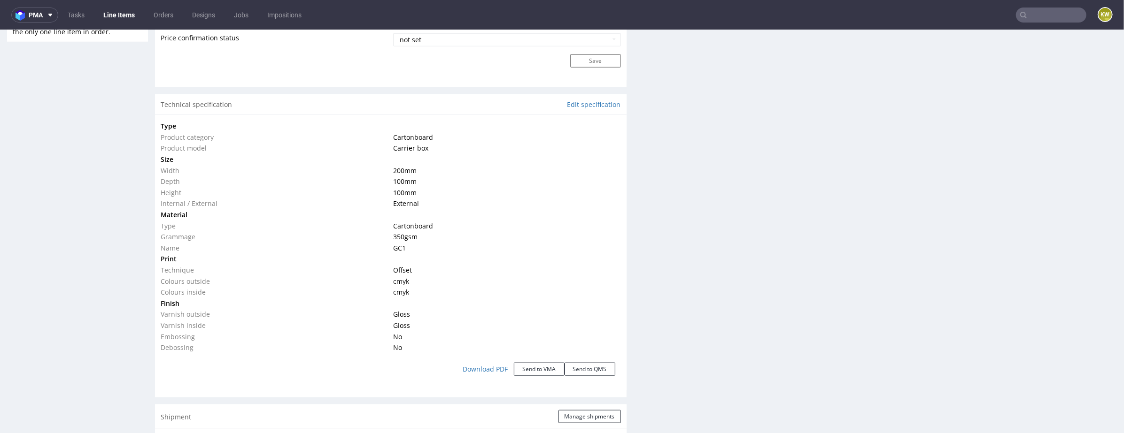
scroll to position [844, 0]
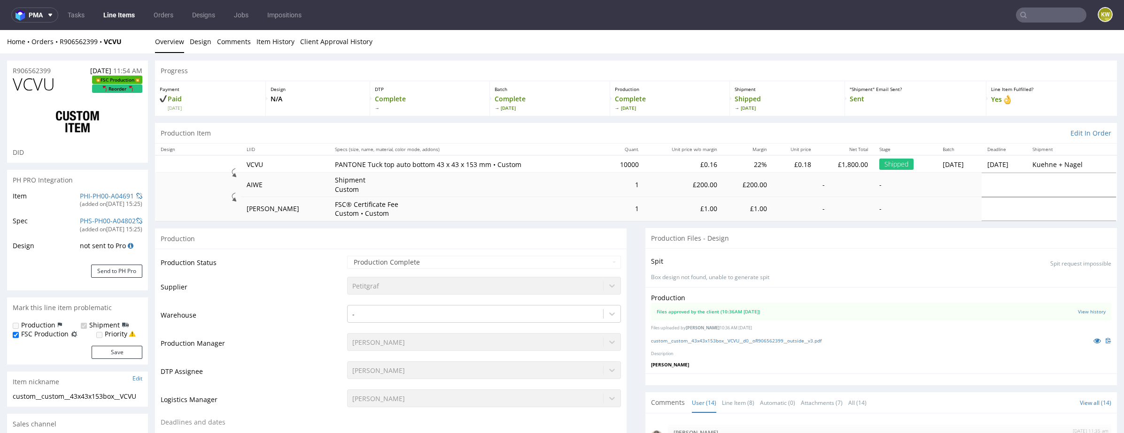
select select "in_progress"
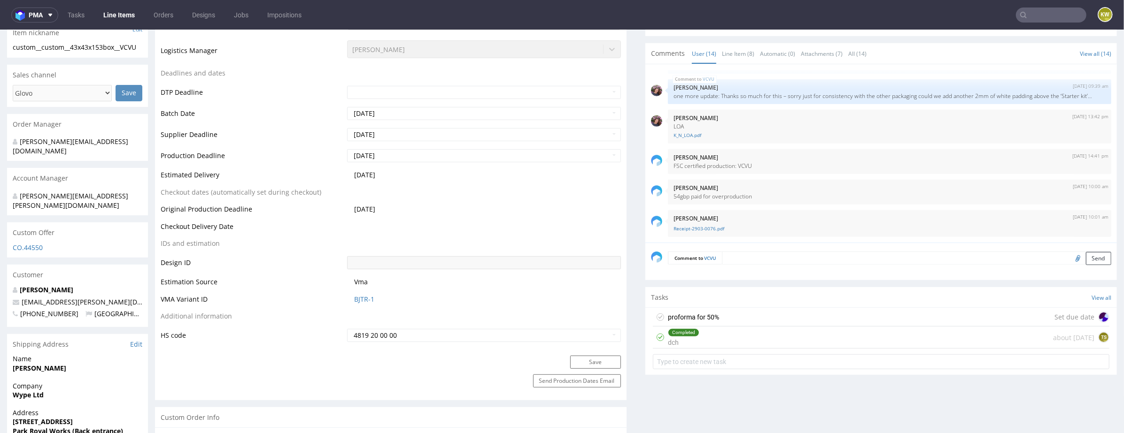
scroll to position [348, 0]
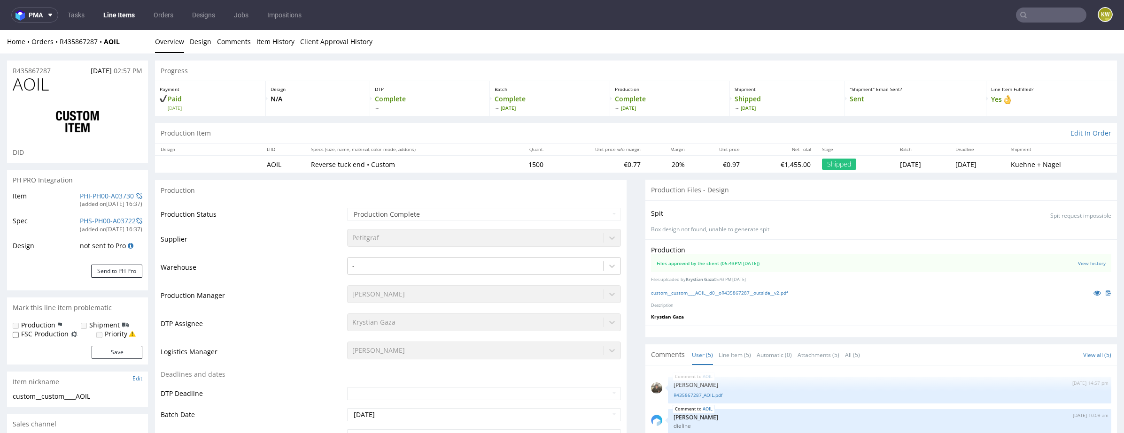
select select "in_progress"
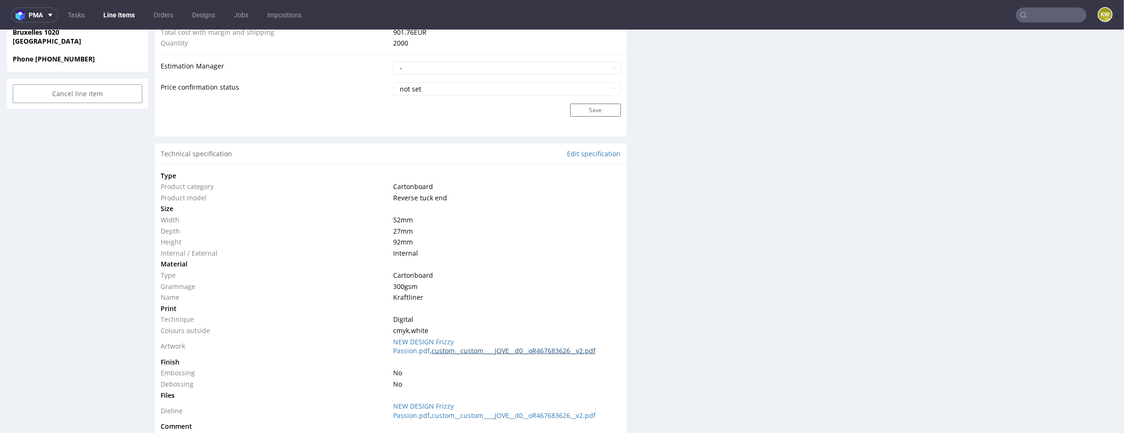
scroll to position [799, 0]
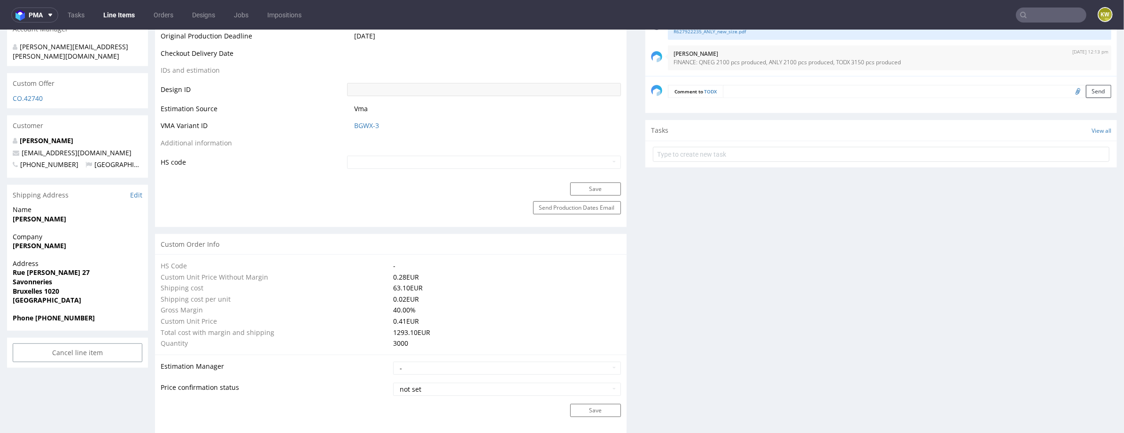
scroll to position [529, 0]
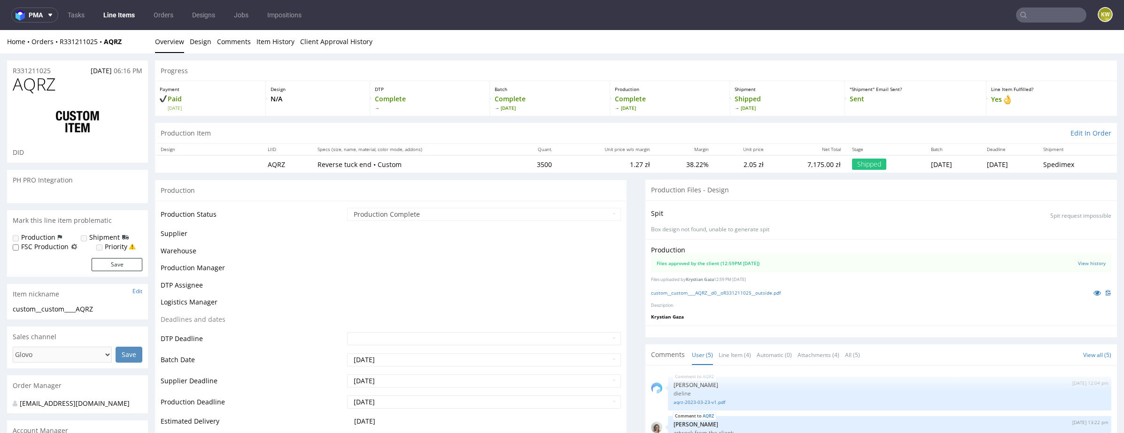
select select "in_progress"
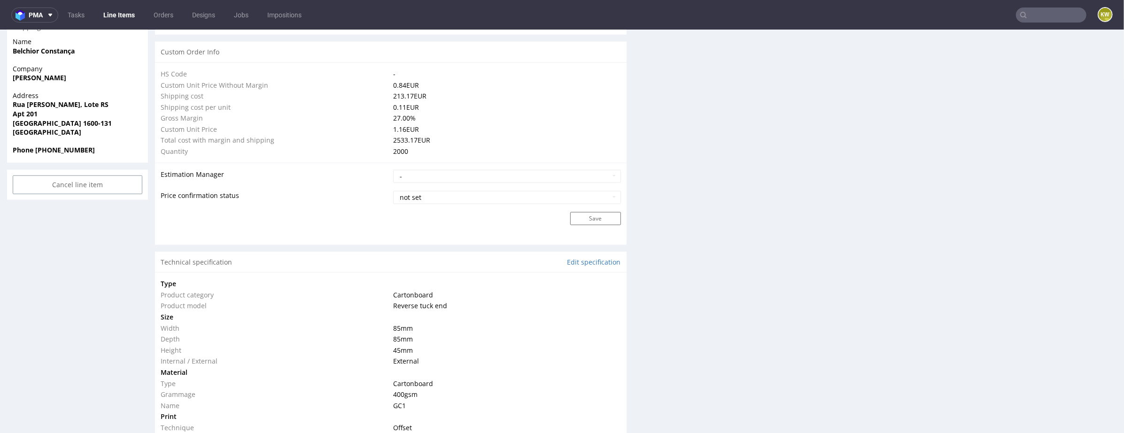
scroll to position [718, 0]
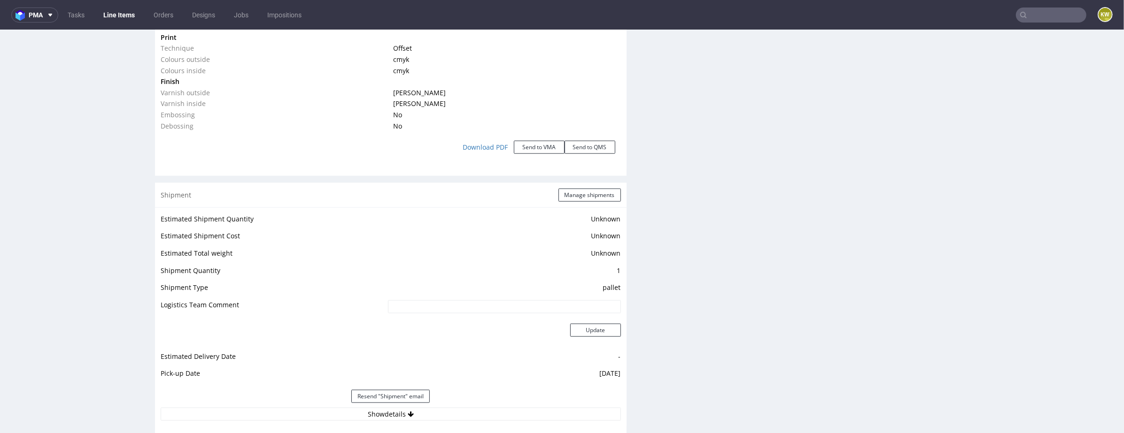
scroll to position [1037, 0]
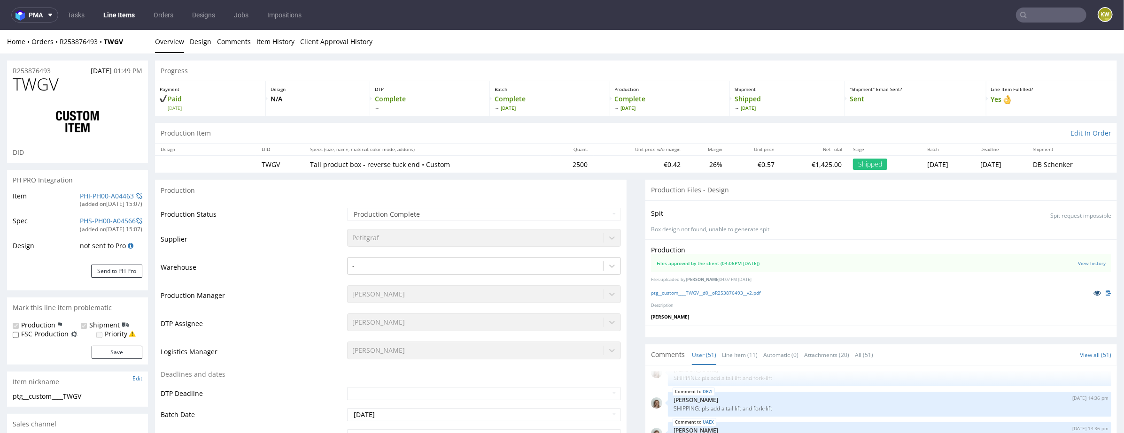
click at [1093, 290] on icon at bounding box center [1097, 292] width 8 height 7
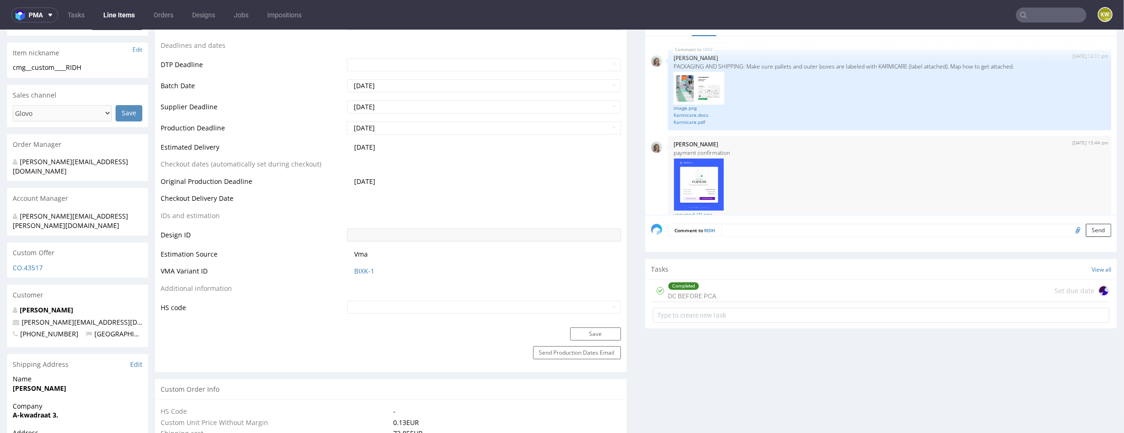
scroll to position [334, 0]
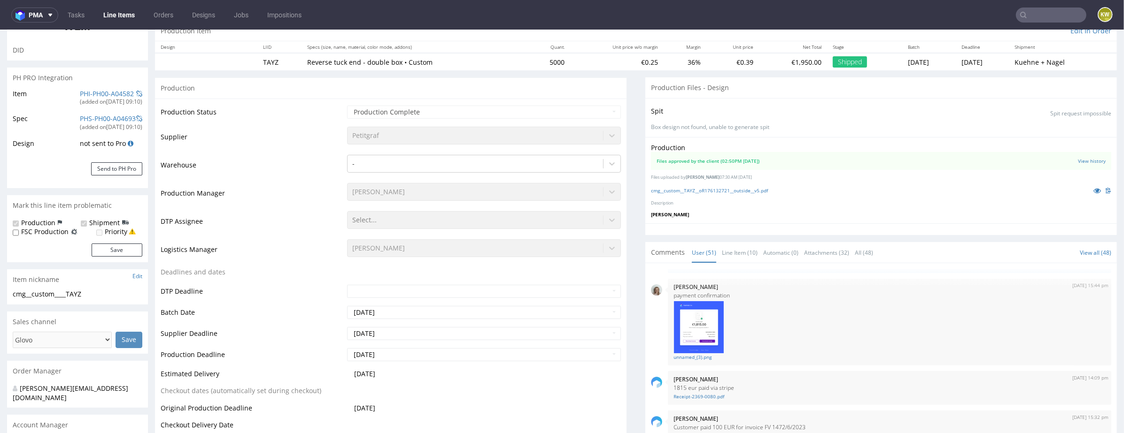
scroll to position [91, 0]
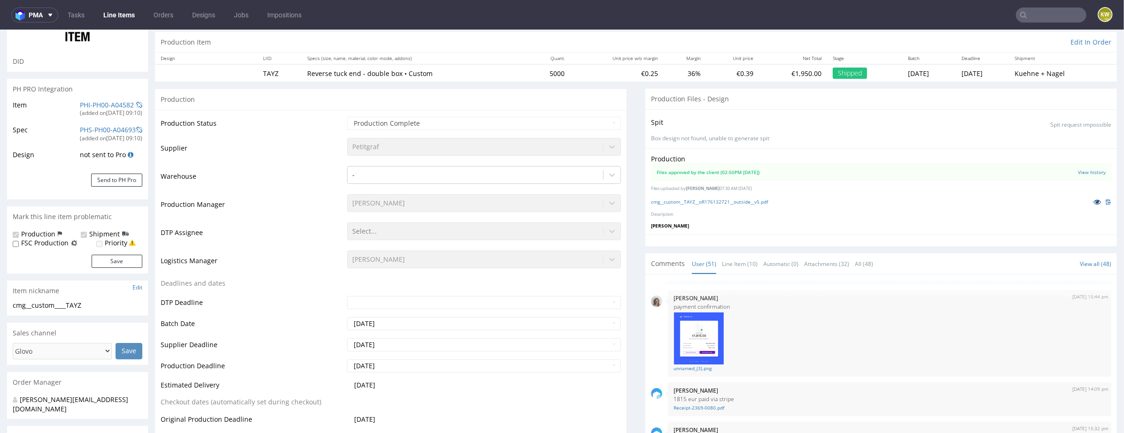
click at [1093, 199] on icon at bounding box center [1097, 201] width 8 height 7
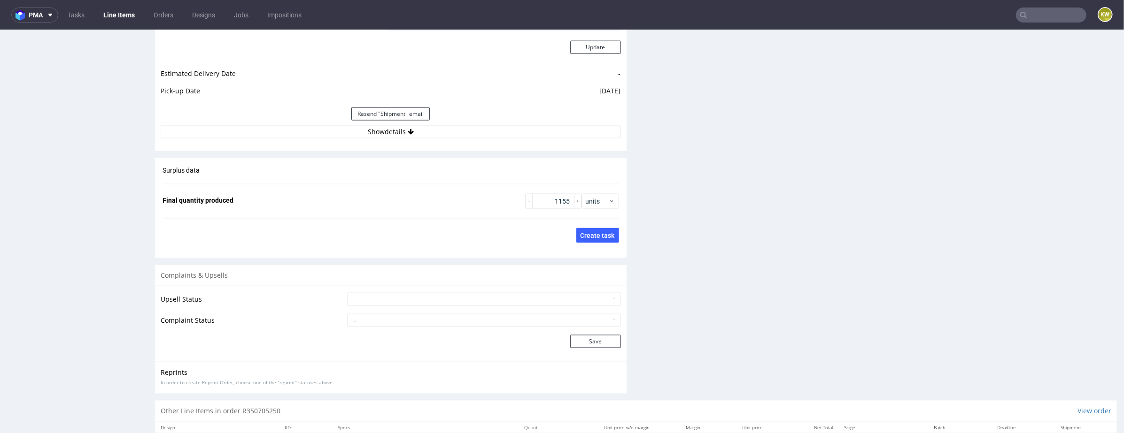
scroll to position [1304, 0]
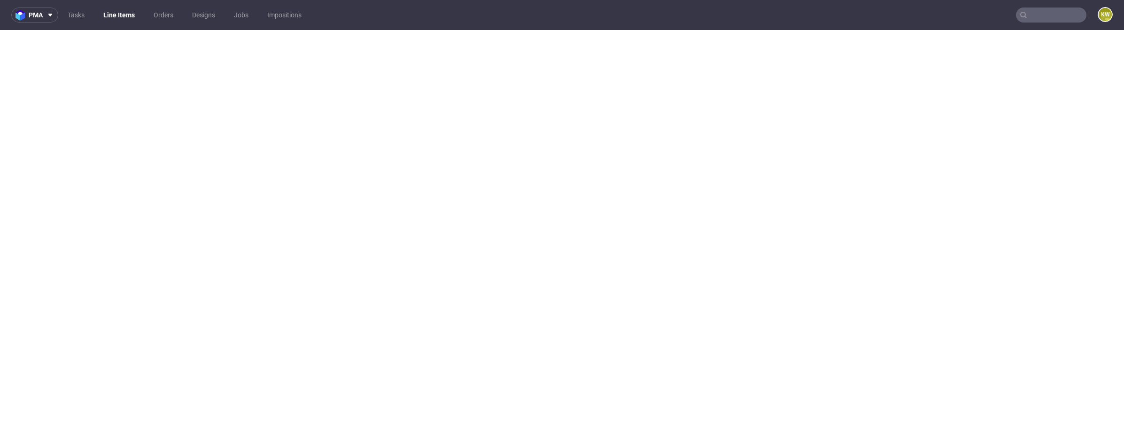
select select "in_progress"
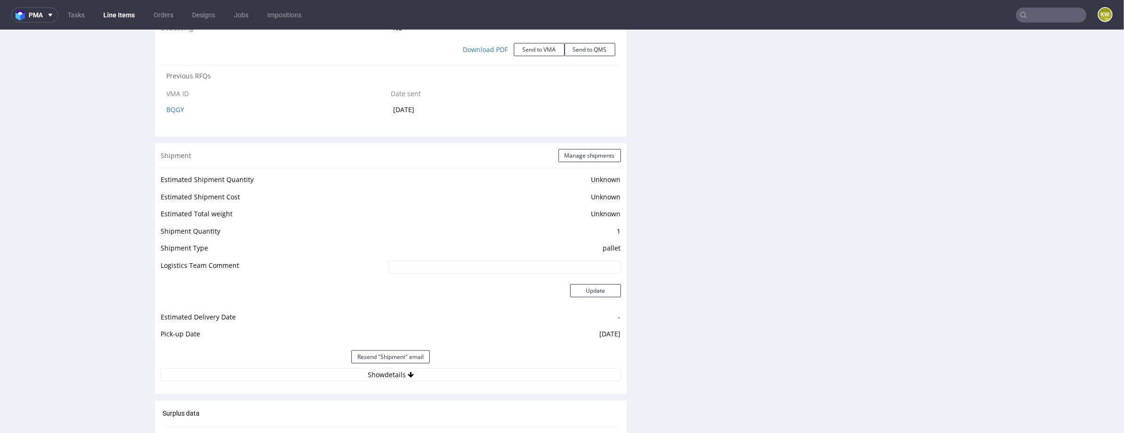
scroll to position [1251, 0]
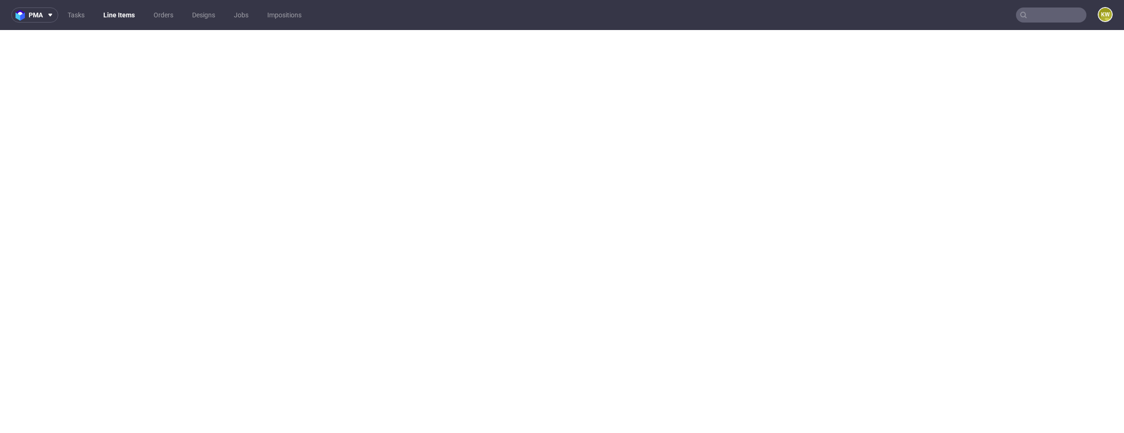
select select "in_progress"
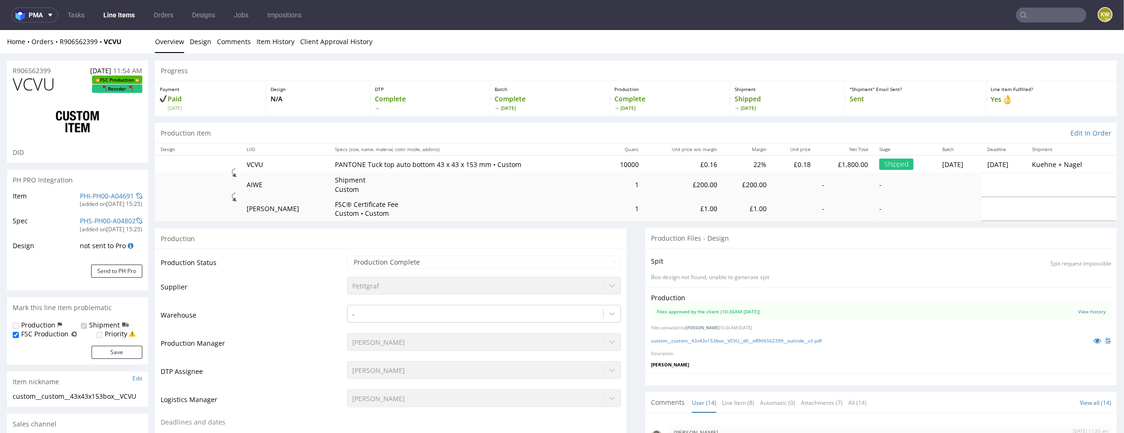
scroll to position [487, 0]
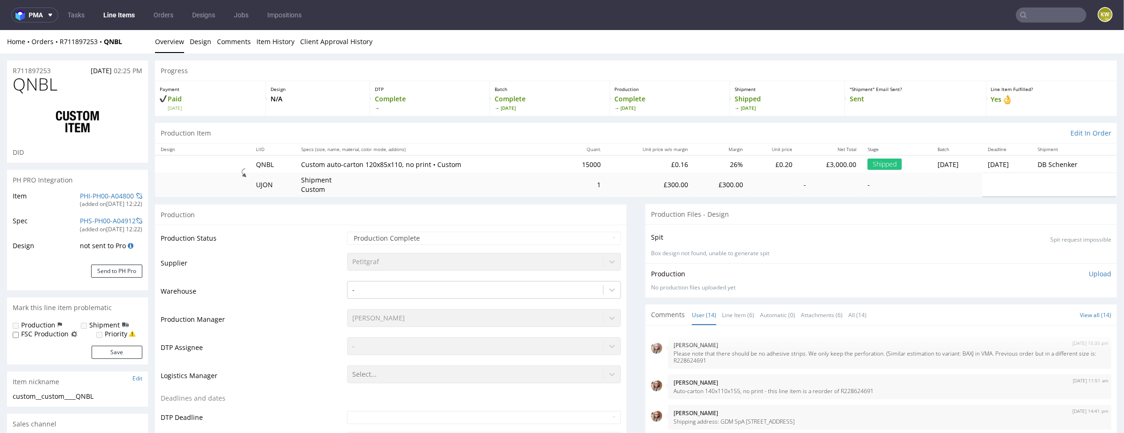
scroll to position [335, 0]
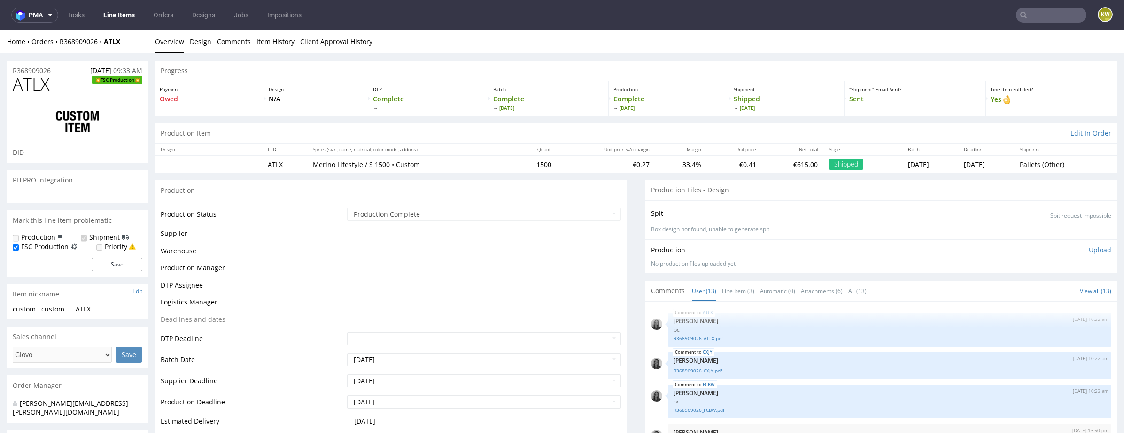
select select "in_progress"
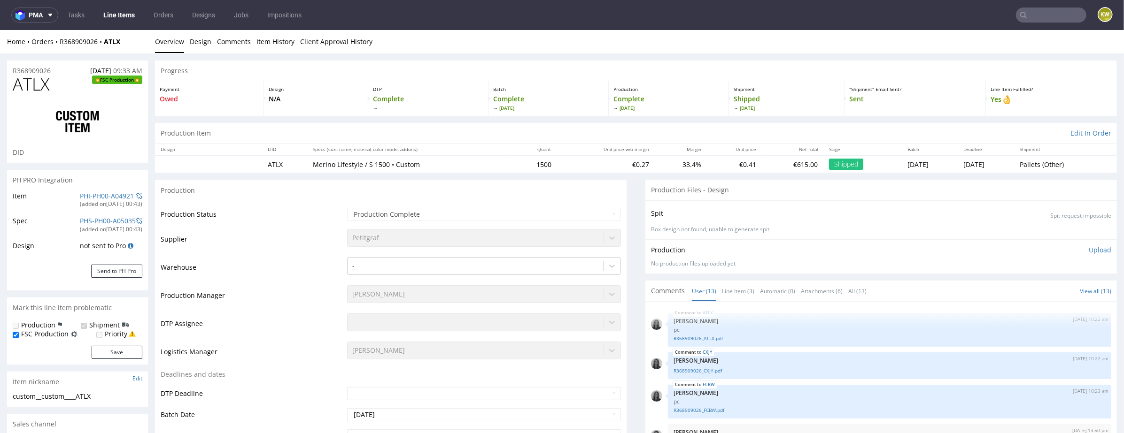
scroll to position [276, 0]
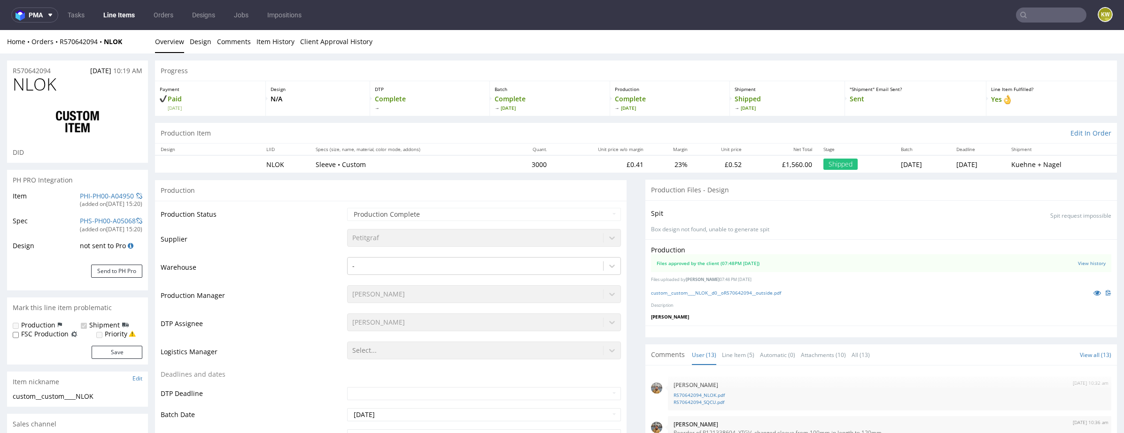
select select "in_progress"
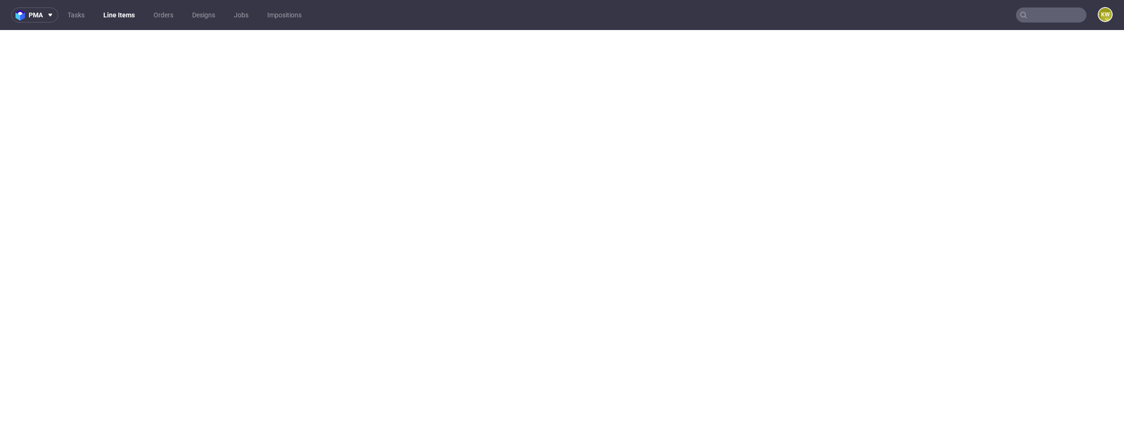
select select "in_progress"
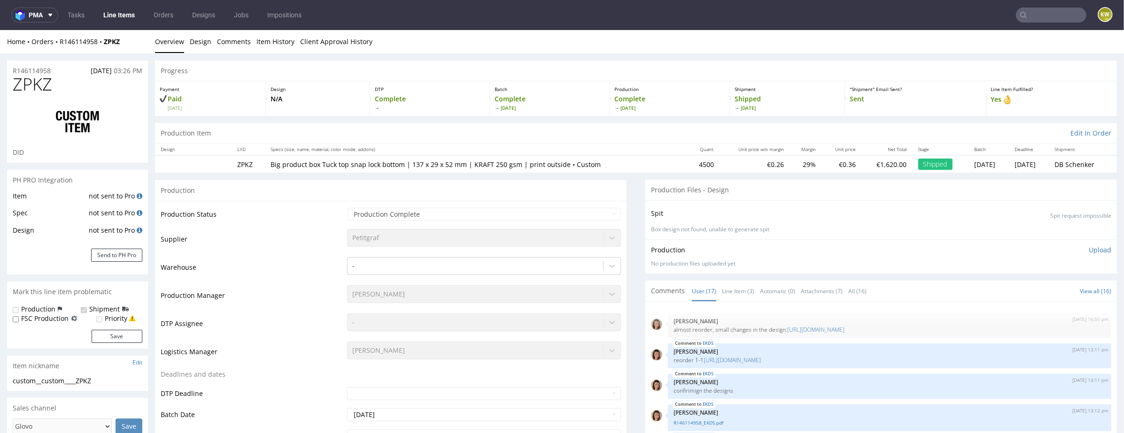
scroll to position [400, 0]
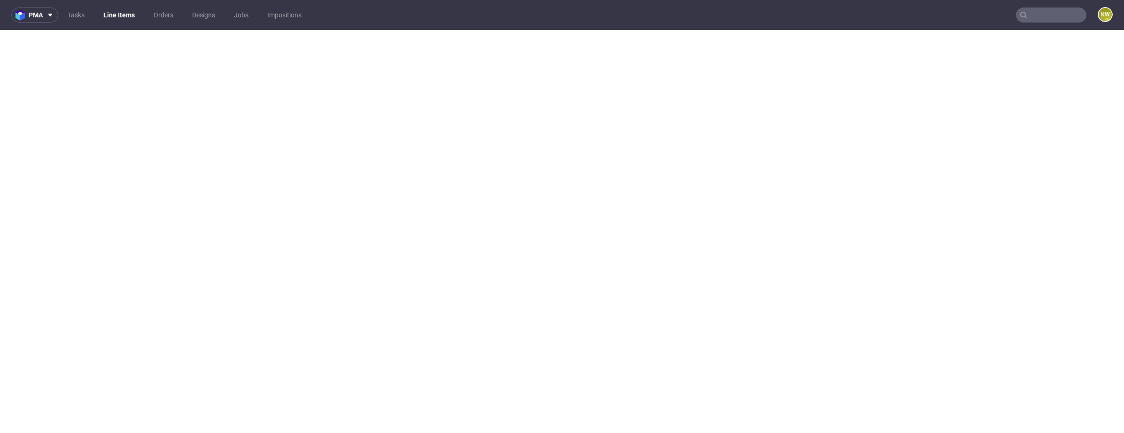
select select "in_progress"
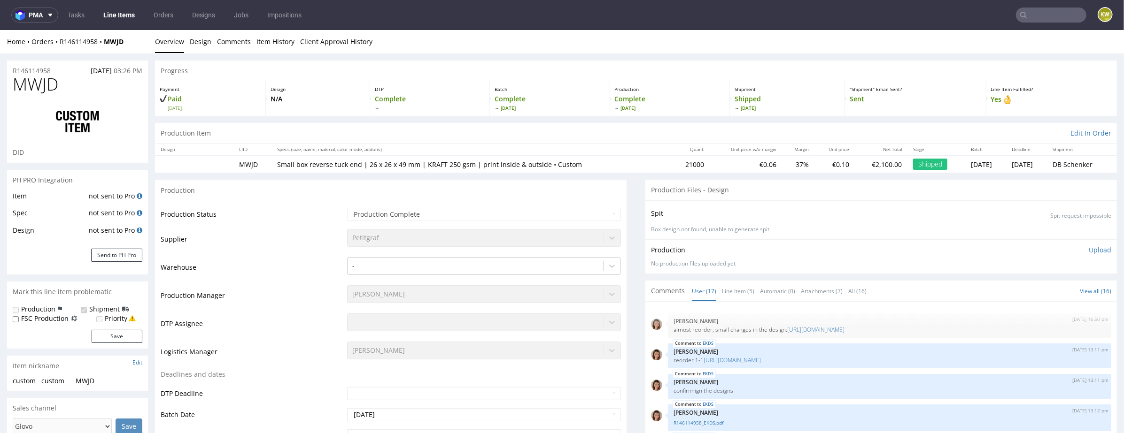
scroll to position [400, 0]
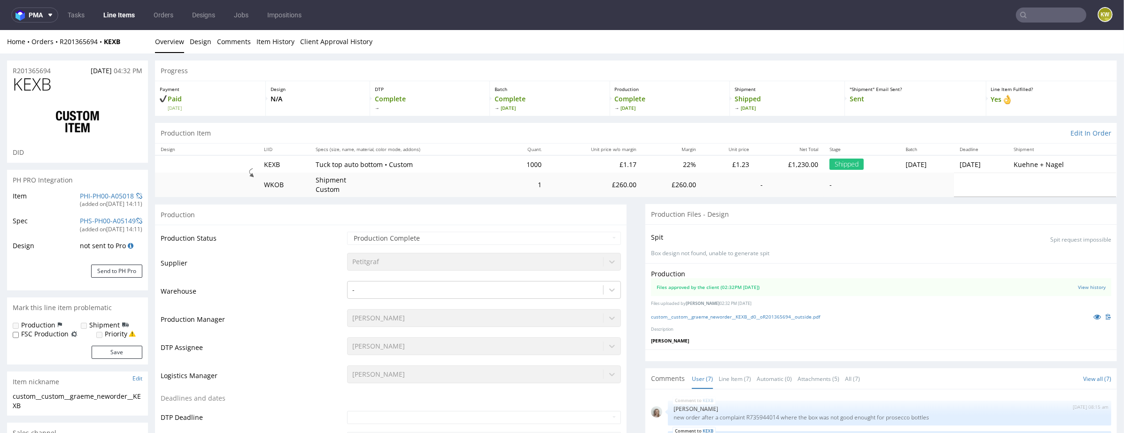
scroll to position [98, 0]
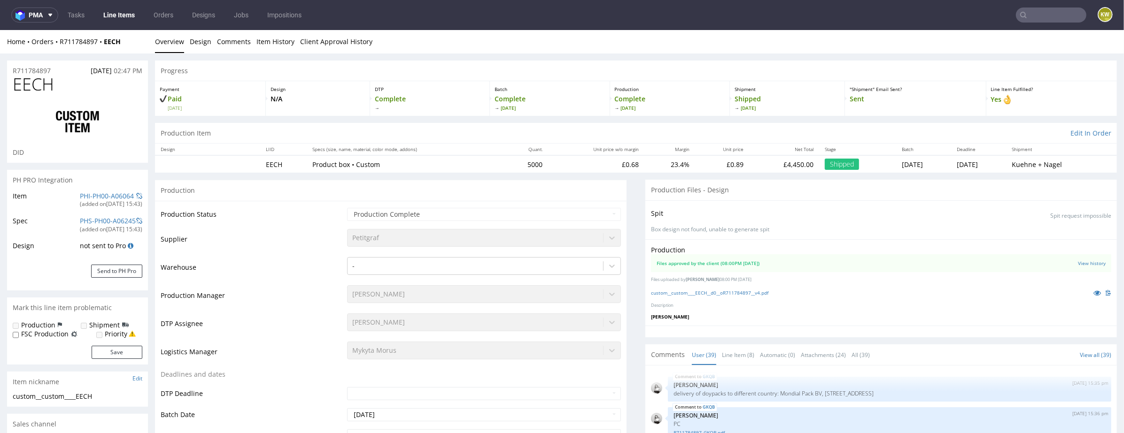
scroll to position [1455, 0]
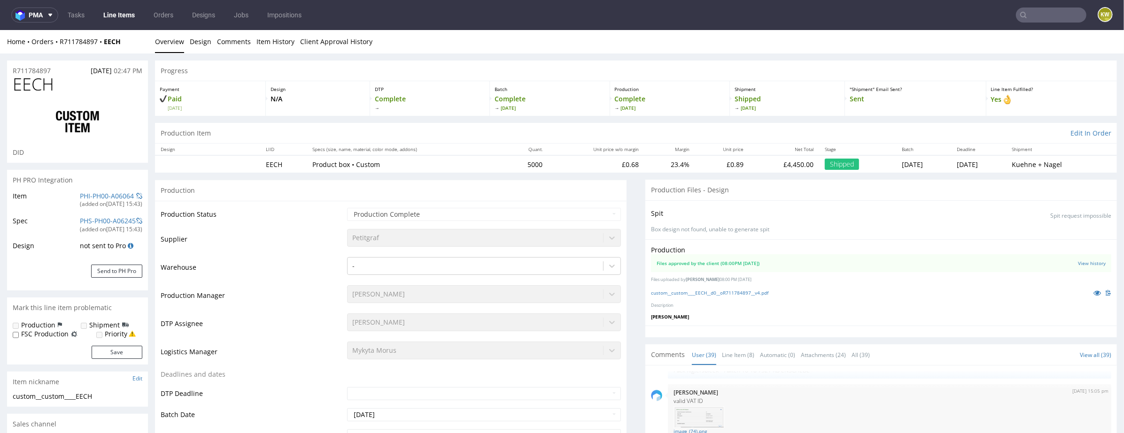
select select "in_progress"
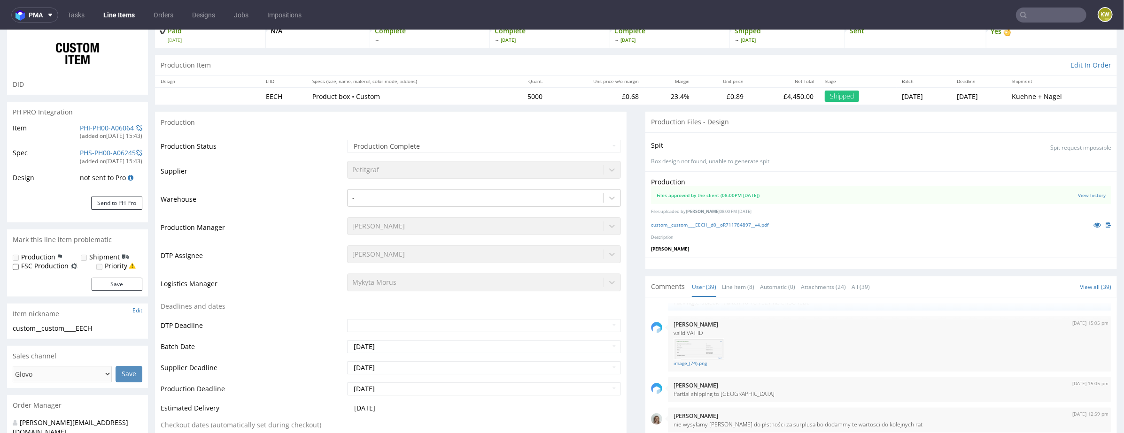
scroll to position [10, 0]
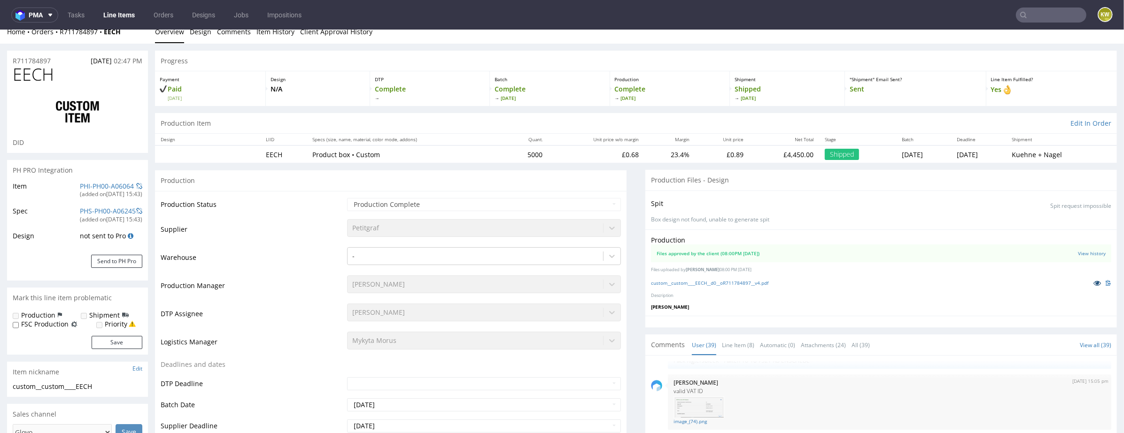
click at [1093, 279] on icon at bounding box center [1097, 282] width 8 height 7
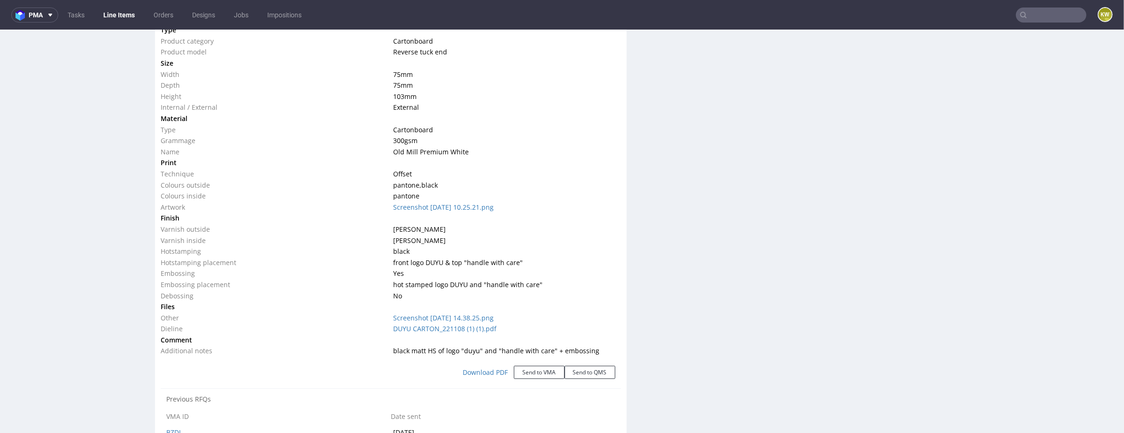
scroll to position [957, 0]
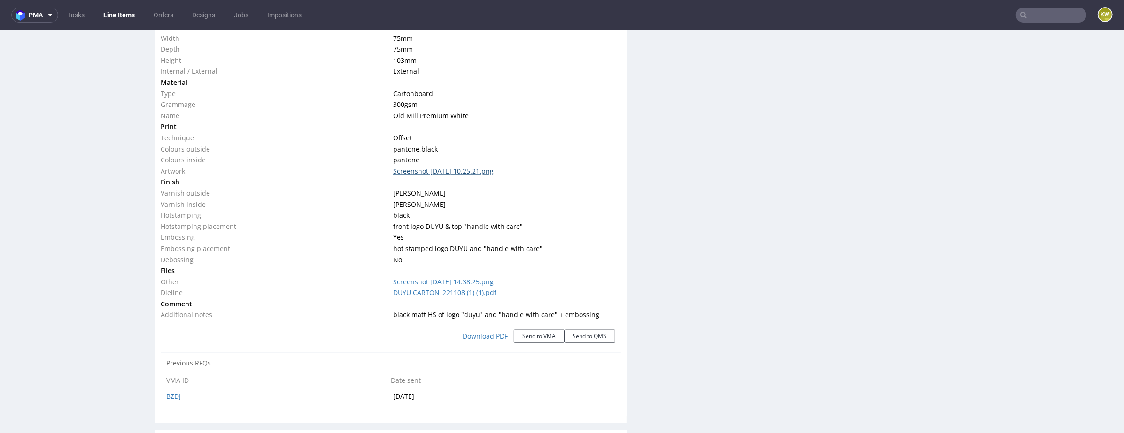
click link "Screenshot 2023-06-19 at 10.25.21.png"
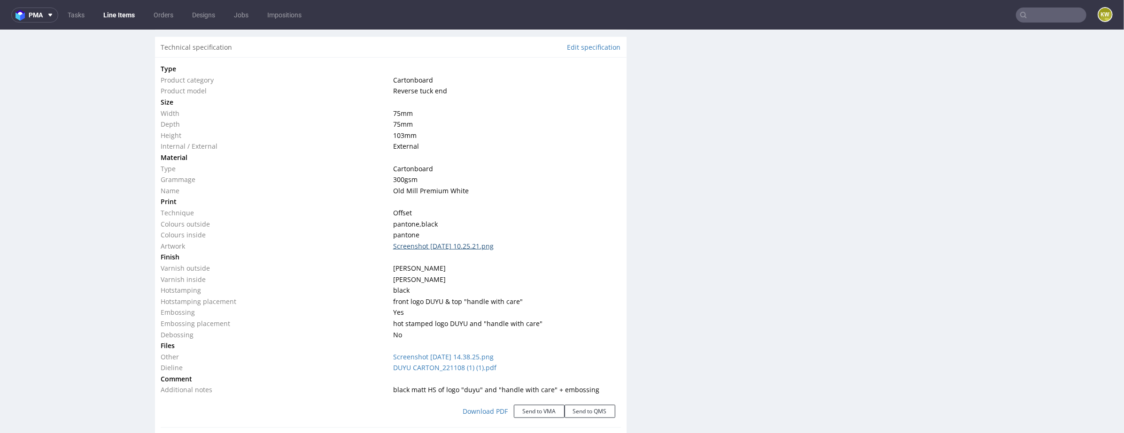
scroll to position [0, 0]
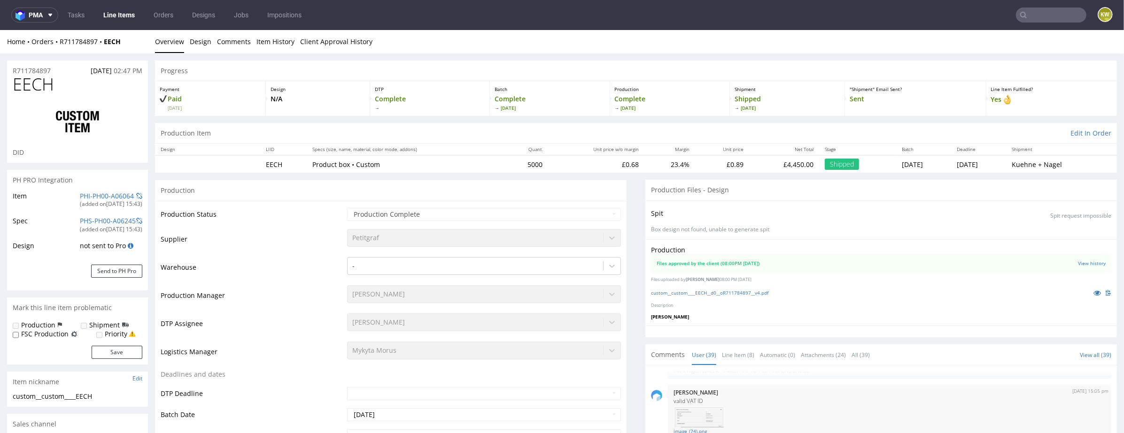
click at [36, 89] on span "EECH" at bounding box center [33, 84] width 41 height 19
copy span "EECH"
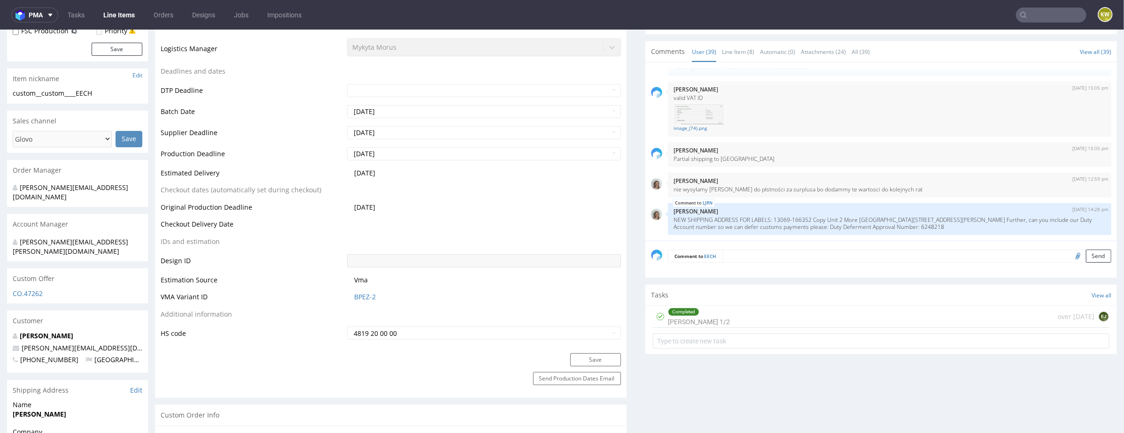
scroll to position [350, 0]
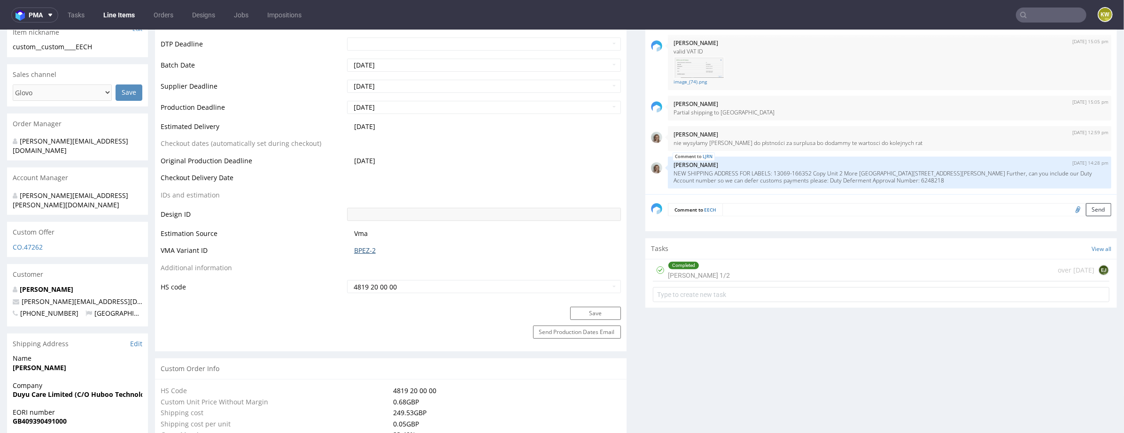
click at [359, 246] on link "BPEZ-2" at bounding box center [365, 250] width 22 height 9
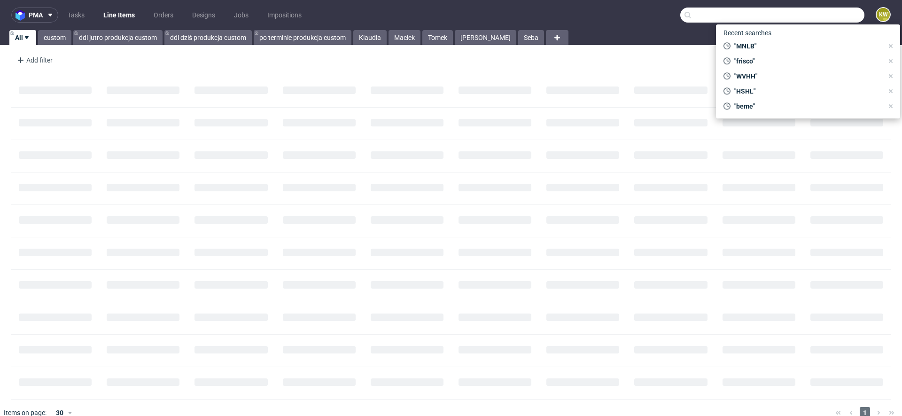
click at [817, 15] on input "text" at bounding box center [772, 15] width 184 height 15
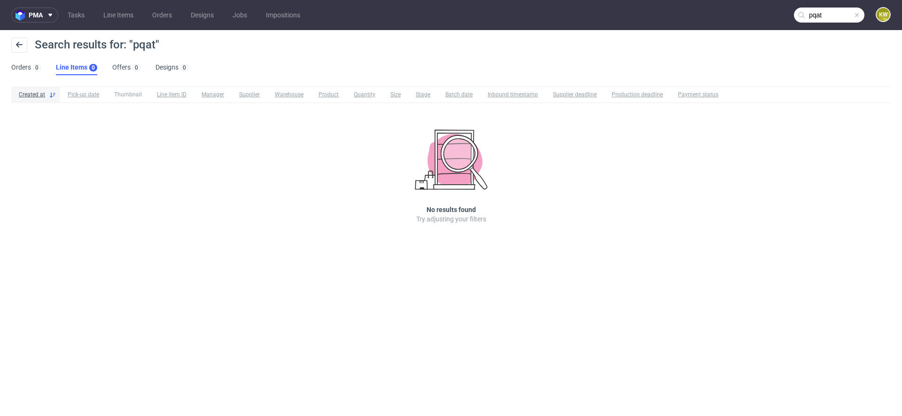
click at [840, 20] on input "pqat" at bounding box center [829, 15] width 70 height 15
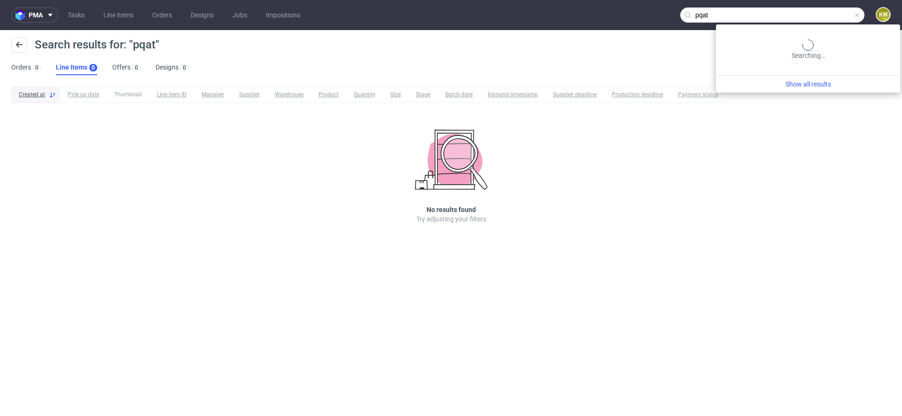
click at [828, 17] on input "pqat" at bounding box center [772, 15] width 184 height 15
type input "p"
type input "aabw"
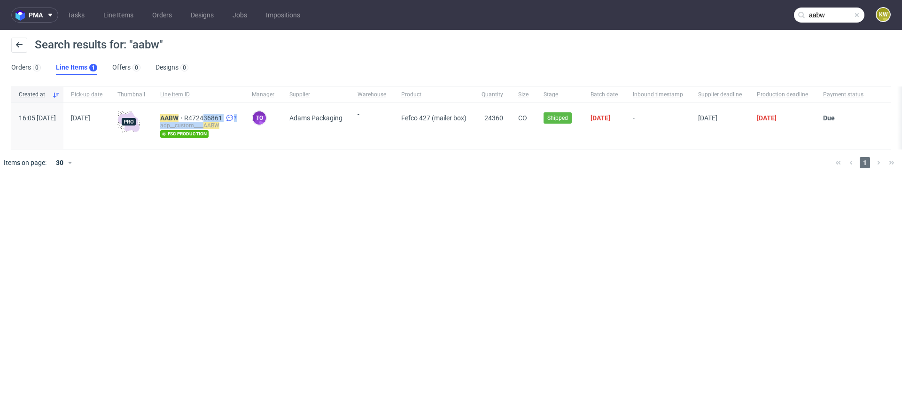
click at [234, 122] on div "adp__custom____ AABW" at bounding box center [198, 126] width 77 height 8
click at [224, 119] on span "R472436861" at bounding box center [204, 118] width 40 height 8
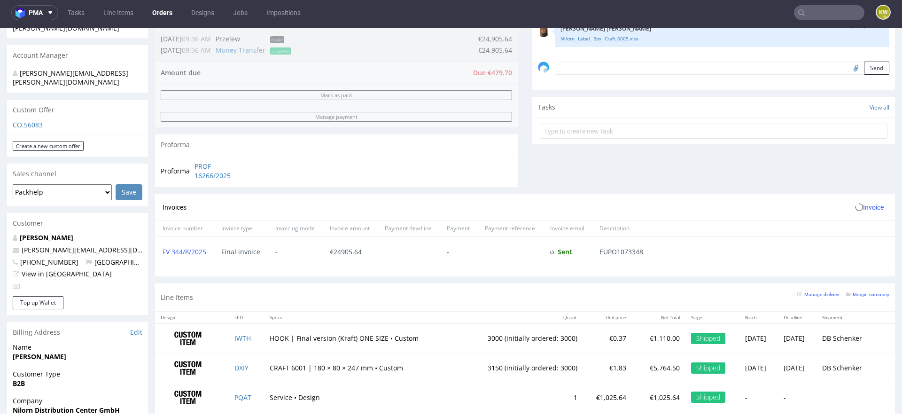
scroll to position [486, 0]
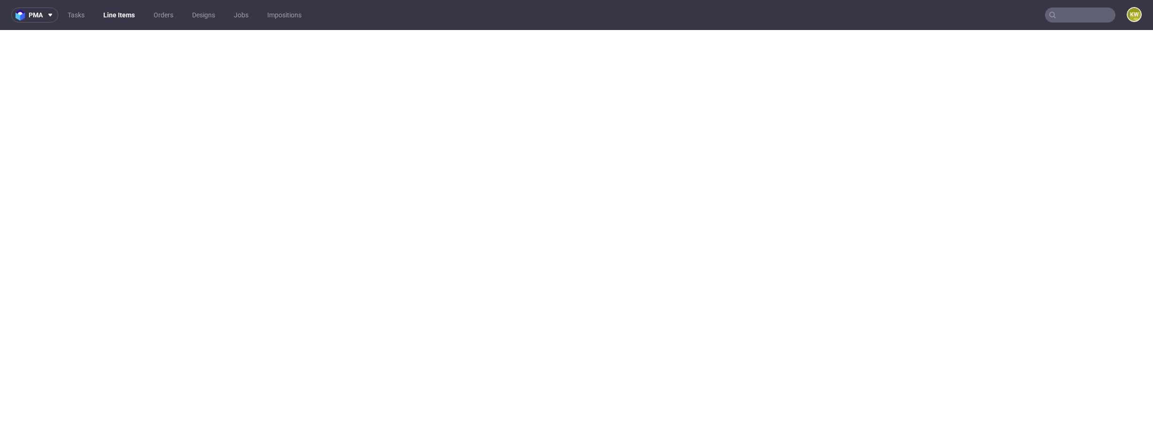
select select "in_progress"
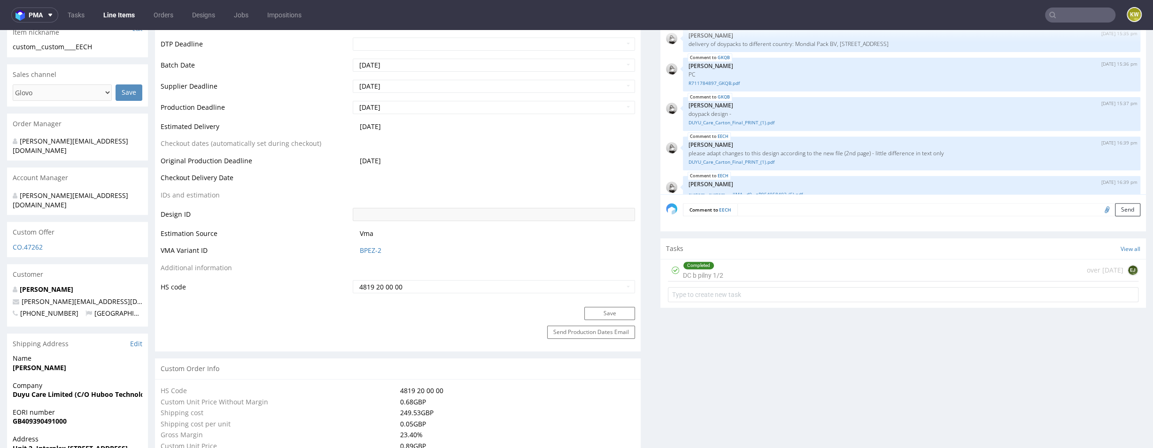
scroll to position [1434, 0]
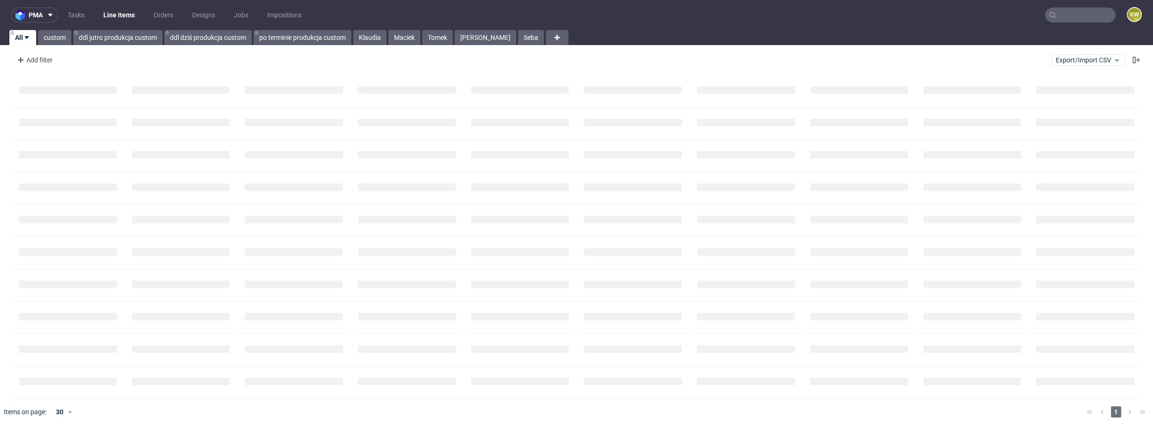
click at [1064, 17] on input "text" at bounding box center [1080, 15] width 70 height 15
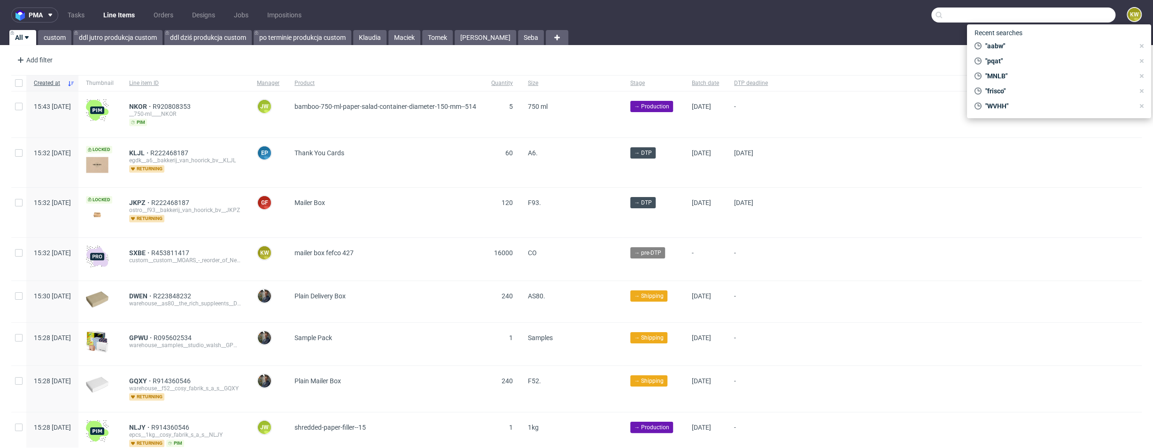
paste input "GLPL"
type input "GLPL"
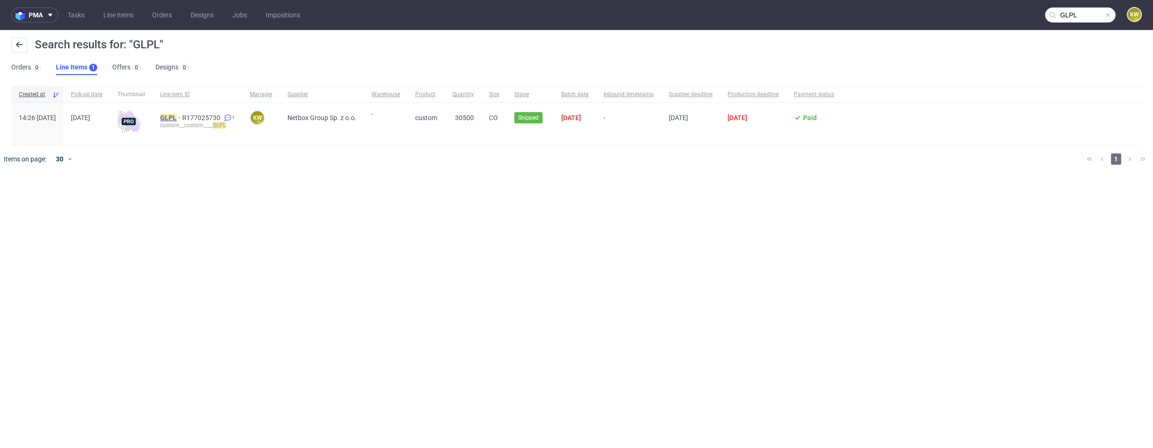
click at [177, 116] on mark "GLPL" at bounding box center [168, 118] width 16 height 8
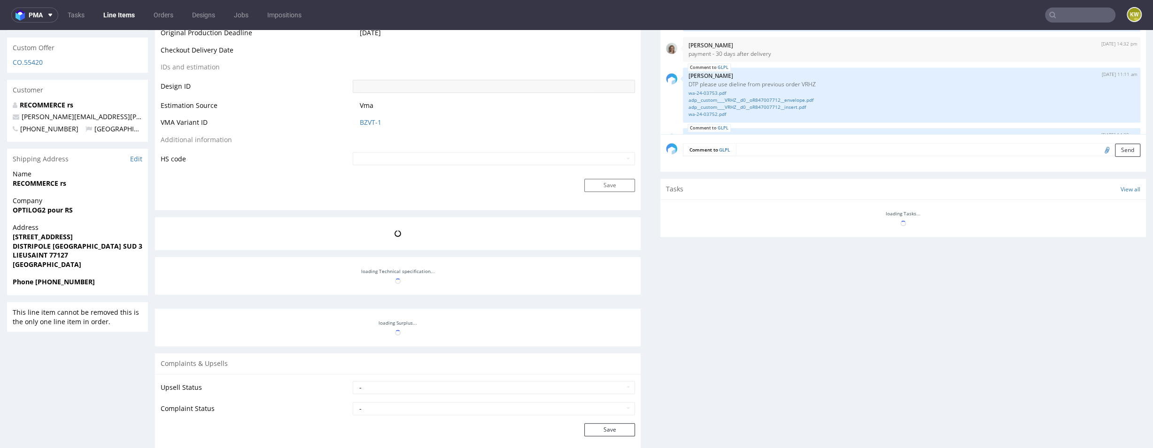
scroll to position [132, 0]
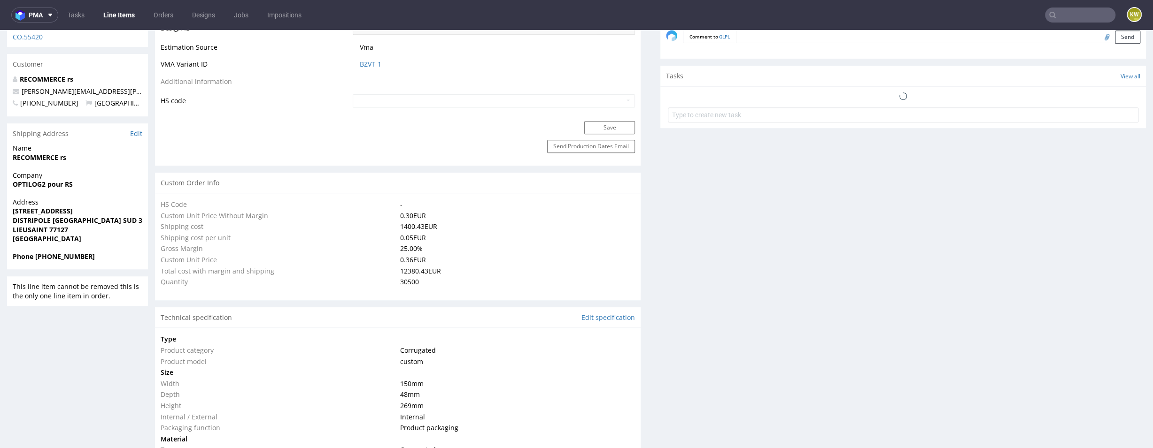
select select "in_progress"
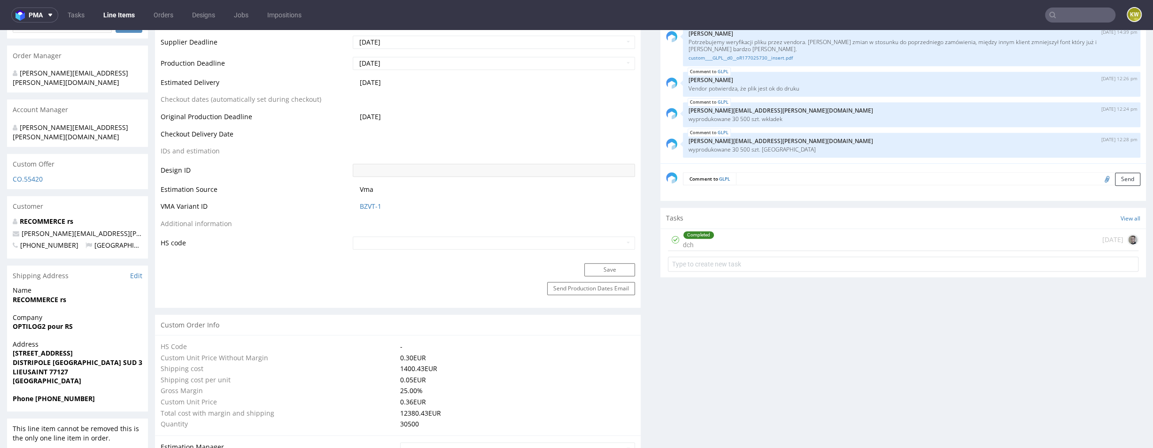
scroll to position [438, 0]
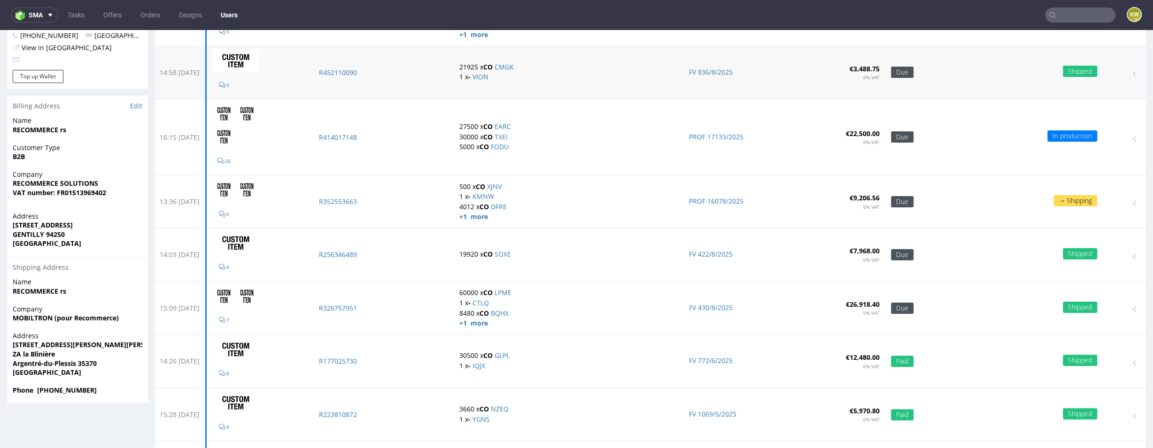
scroll to position [135, 0]
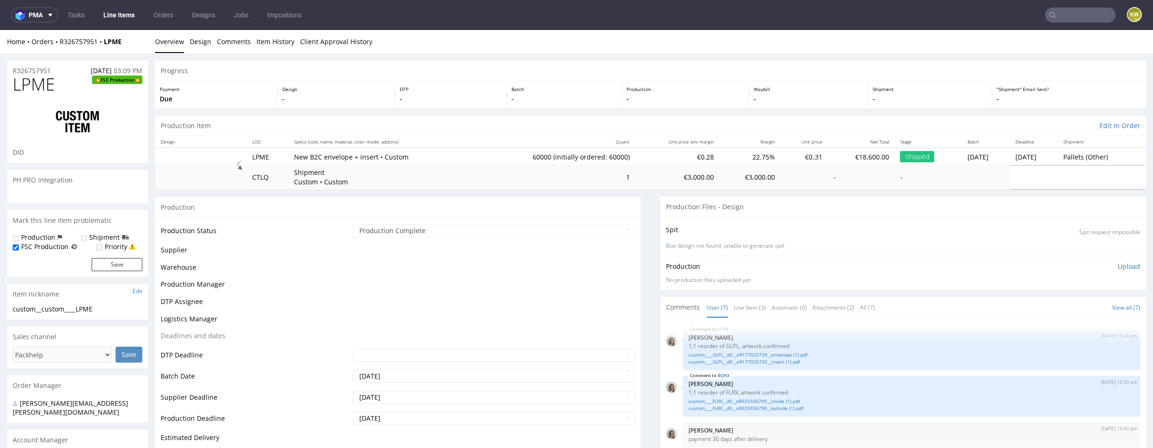
scroll to position [78, 0]
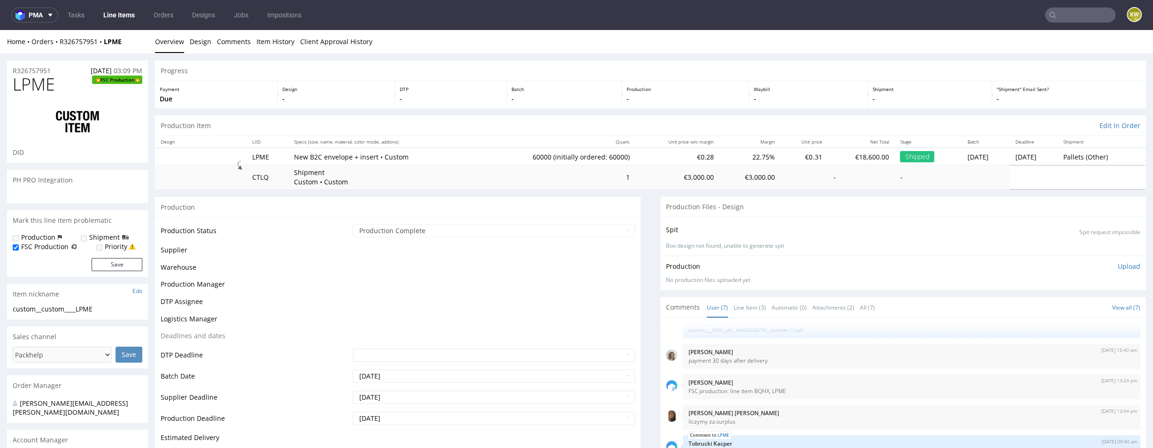
select select "in_progress"
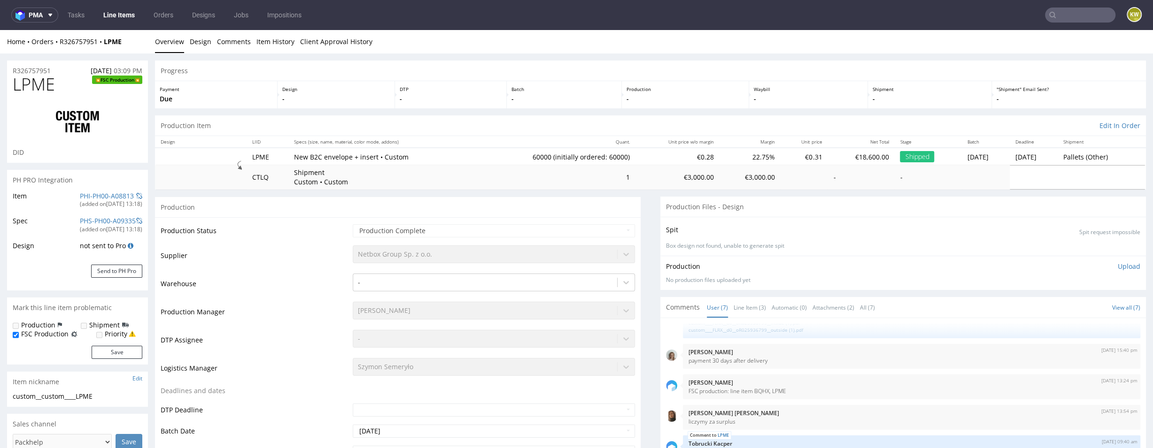
click at [82, 200] on div "PHI-PH00-A08813" at bounding box center [107, 196] width 54 height 9
click at [83, 199] on link "PHI-PH00-A08813" at bounding box center [107, 196] width 54 height 9
click at [268, 294] on td "Warehouse" at bounding box center [256, 287] width 190 height 28
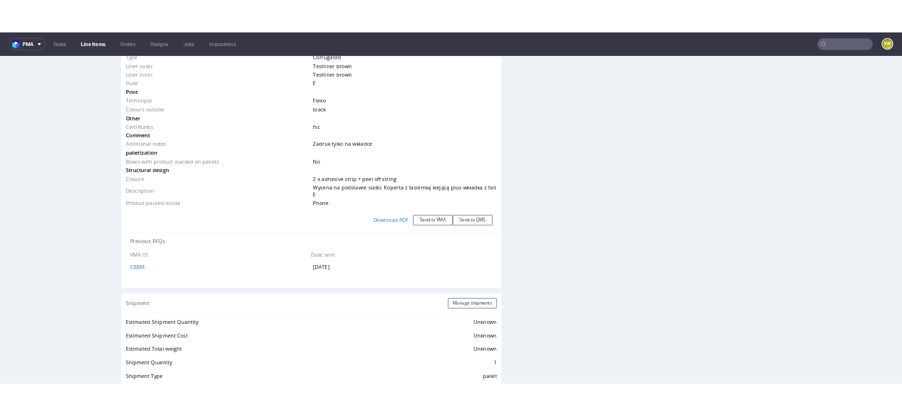
scroll to position [1426, 0]
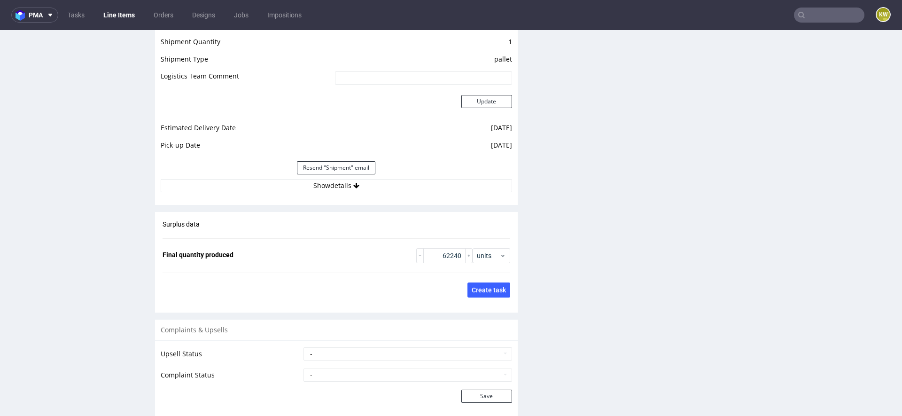
click at [113, 19] on link "Line Items" at bounding box center [119, 15] width 43 height 15
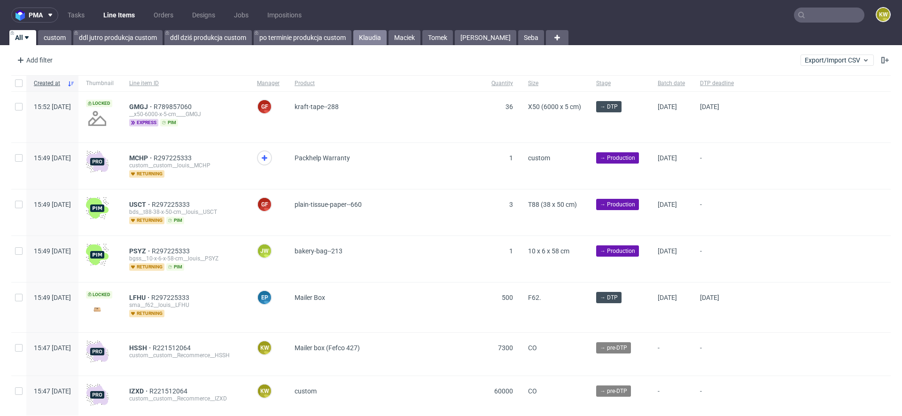
click at [374, 39] on link "Klaudia" at bounding box center [369, 37] width 33 height 15
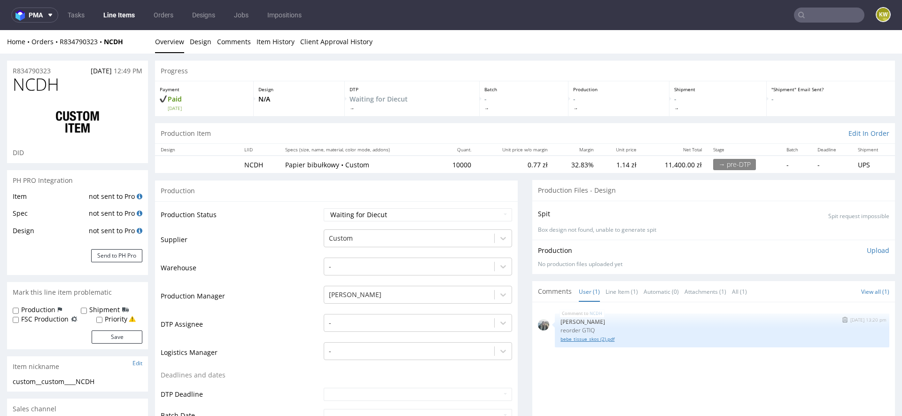
click at [586, 340] on link "bebe_tissue_skos (2).pdf" at bounding box center [721, 338] width 323 height 7
click at [349, 241] on div at bounding box center [409, 237] width 161 height 11
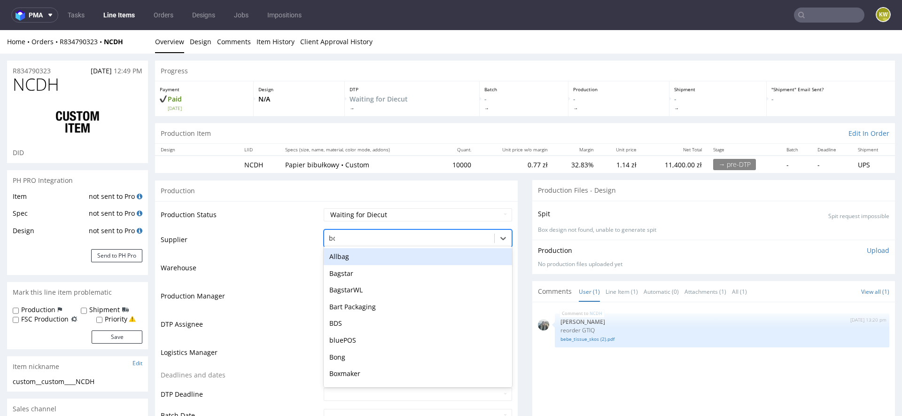
type input "bds"
click at [340, 255] on div "BDS" at bounding box center [418, 256] width 188 height 17
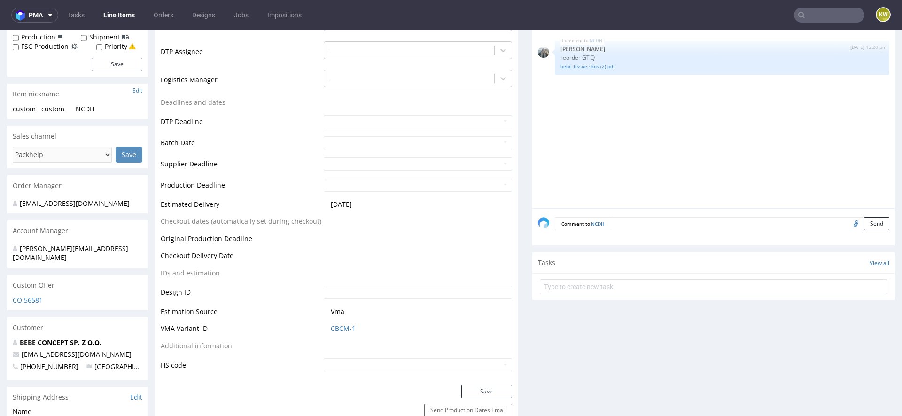
scroll to position [278, 0]
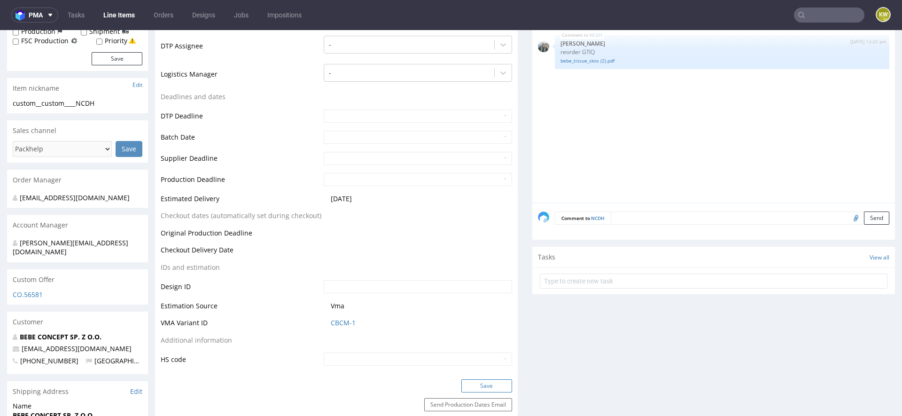
click at [469, 383] on button "Save" at bounding box center [486, 385] width 51 height 13
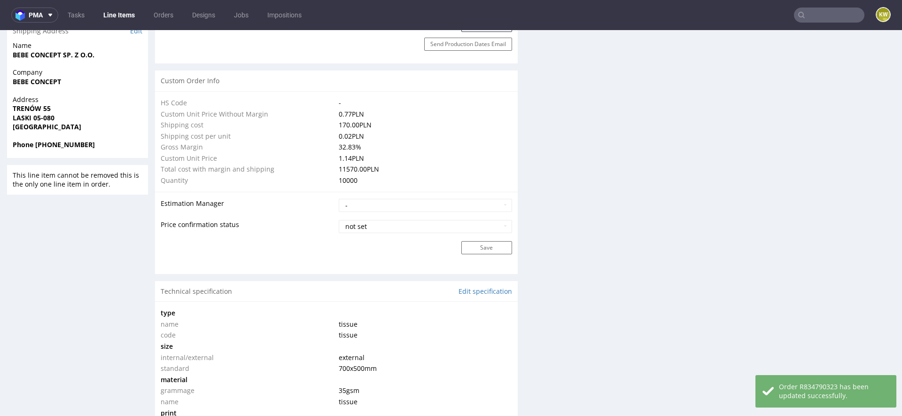
scroll to position [0, 0]
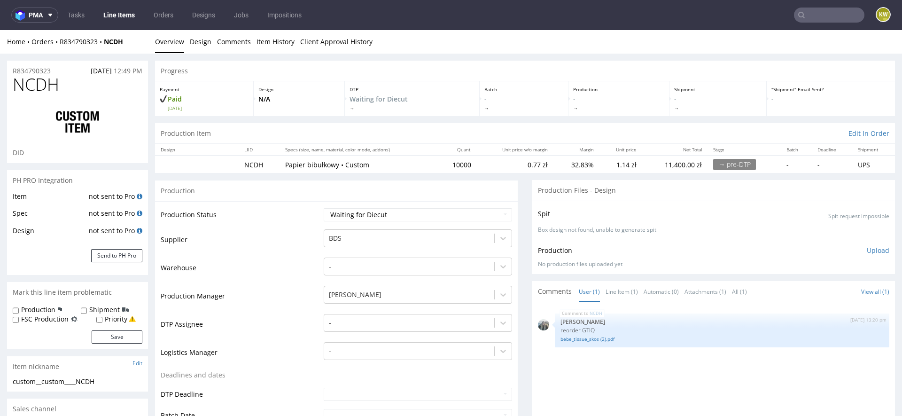
click at [30, 82] on span "NCDH" at bounding box center [36, 84] width 46 height 19
copy span "NCDH"
click at [583, 329] on p "reorder GTIQ" at bounding box center [721, 329] width 323 height 7
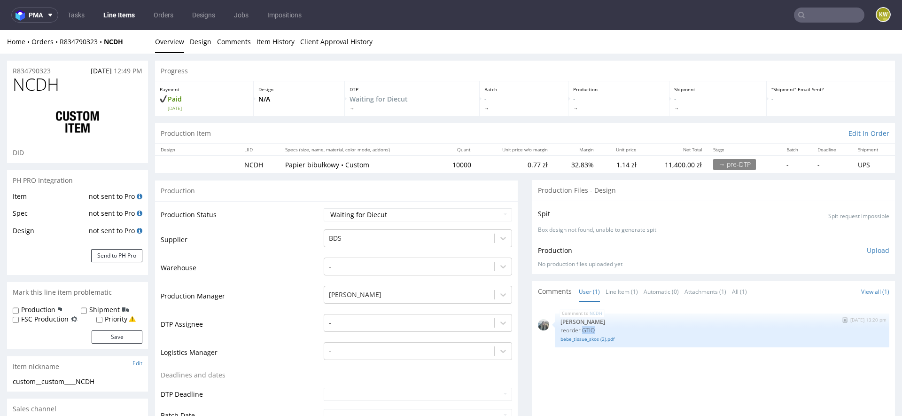
copy p "GTIQ"
click at [349, 214] on select "Waiting for Artwork Waiting for Diecut Waiting for Mockup Waiting for DTP Waiti…" at bounding box center [418, 214] width 188 height 13
select select "production_in_process"
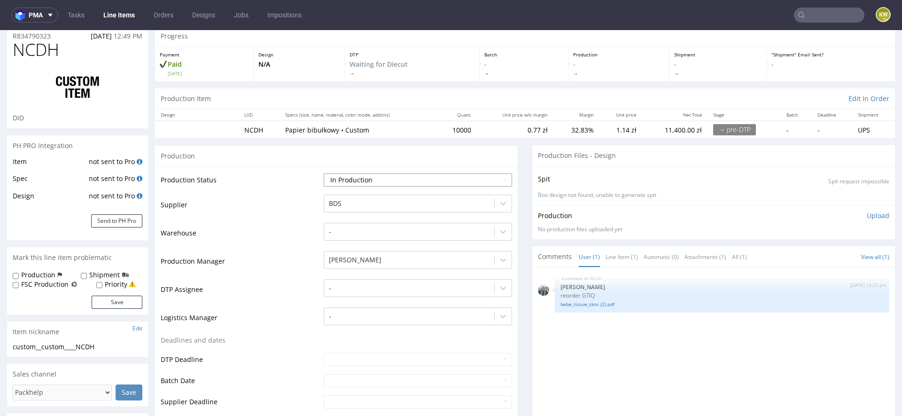
scroll to position [42, 0]
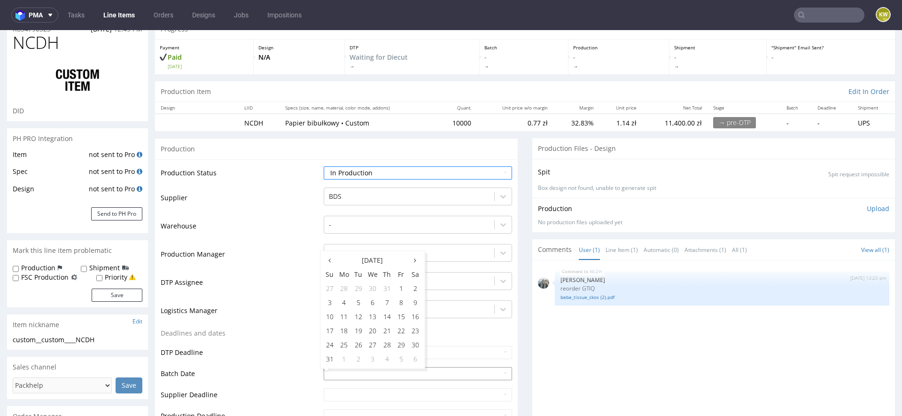
click at [329, 374] on input "text" at bounding box center [418, 373] width 188 height 13
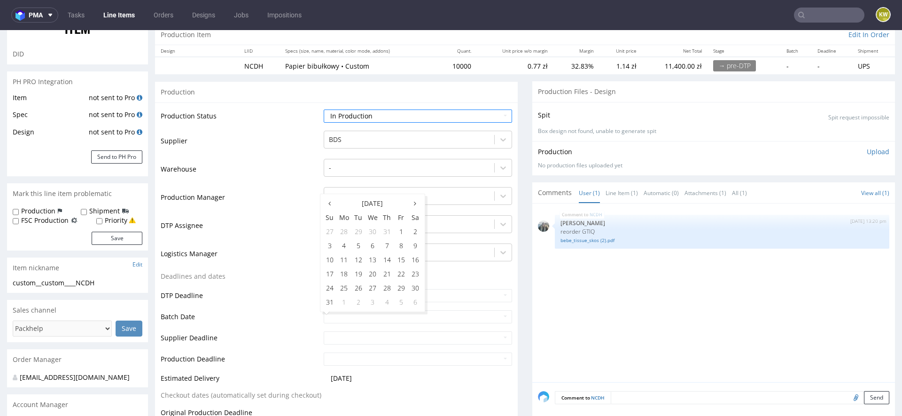
scroll to position [102, 0]
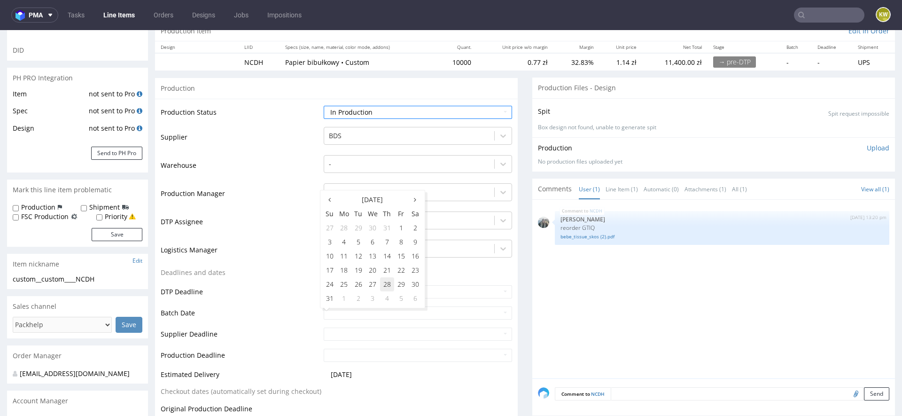
click at [384, 288] on td "28" at bounding box center [387, 284] width 14 height 14
type input "[DATE]"
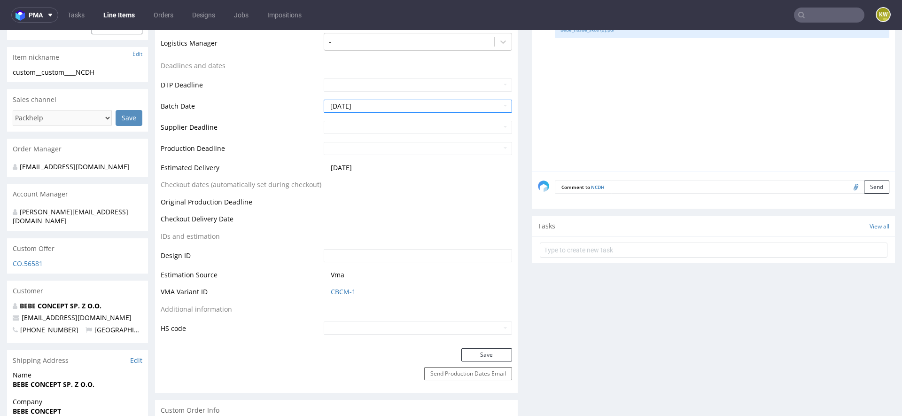
scroll to position [316, 0]
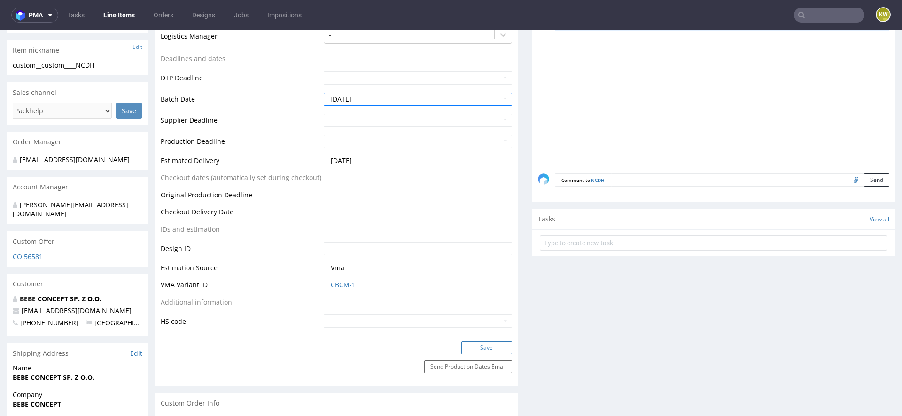
click at [472, 342] on button "Save" at bounding box center [486, 347] width 51 height 13
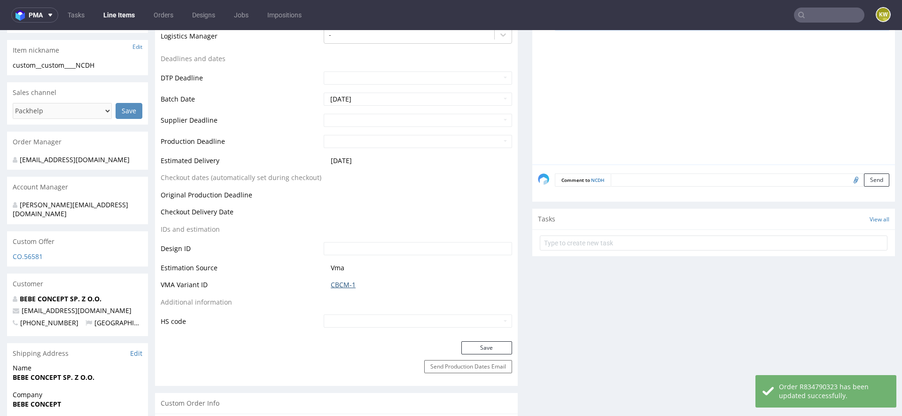
click at [331, 285] on link "CBCM-1" at bounding box center [343, 284] width 25 height 9
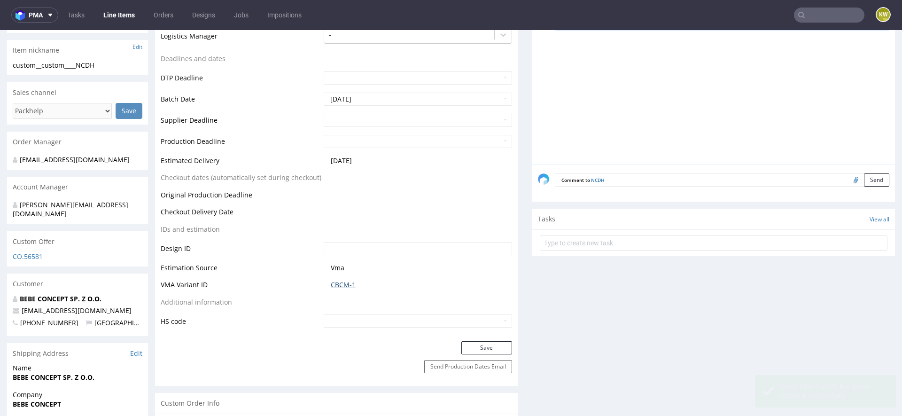
scroll to position [0, 0]
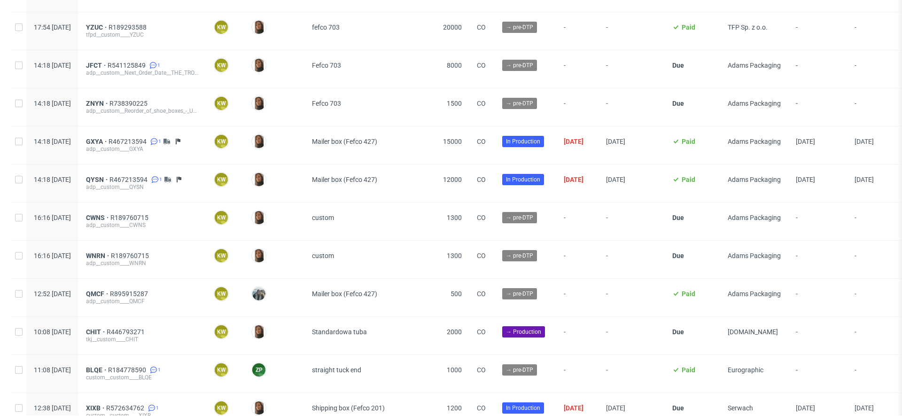
scroll to position [237, 0]
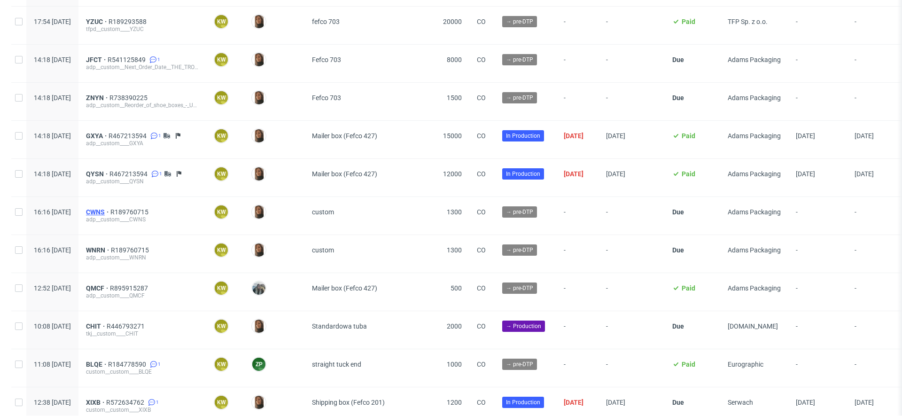
click at [110, 208] on span "CWNS" at bounding box center [98, 212] width 24 height 8
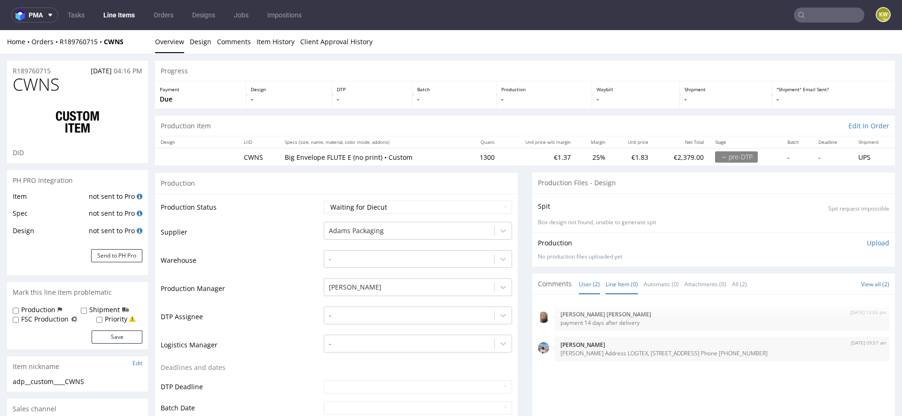
click at [608, 284] on link "Line Item (0)" at bounding box center [621, 284] width 32 height 20
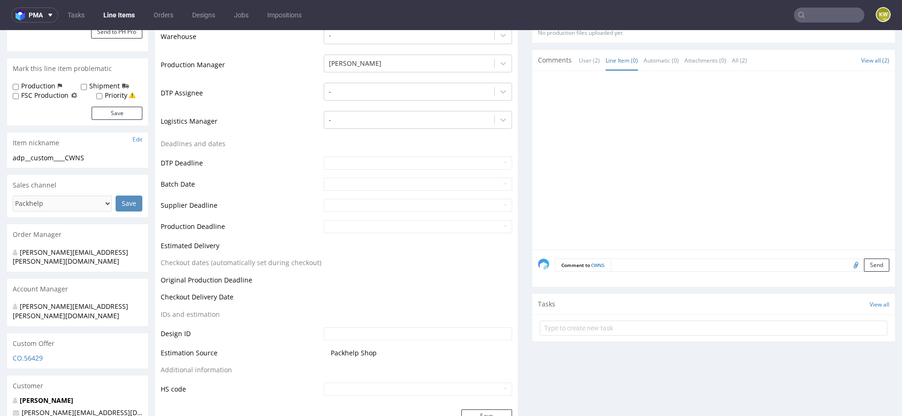
scroll to position [215, 0]
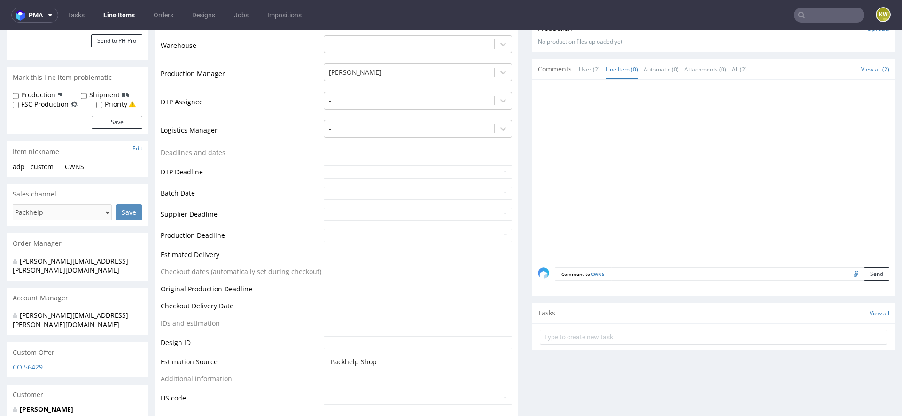
click at [848, 276] on input "file" at bounding box center [854, 273] width 13 height 12
type input "C:\fakepath\KT 732_14801_K_V1.eps"
click at [639, 272] on textarea at bounding box center [749, 273] width 278 height 13
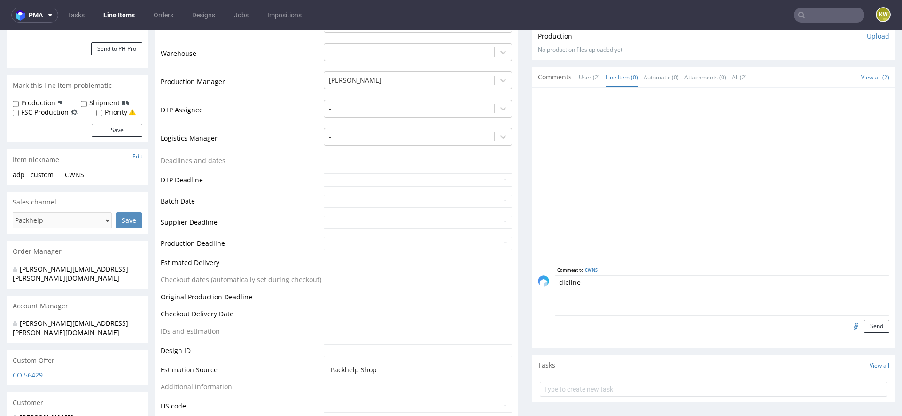
scroll to position [205, 0]
drag, startPoint x: 588, startPoint y: 281, endPoint x: 484, endPoint y: 281, distance: 104.2
type textarea "siatka (na 2 pudełka pakowane do środka)"
click at [863, 321] on button "Send" at bounding box center [875, 327] width 25 height 13
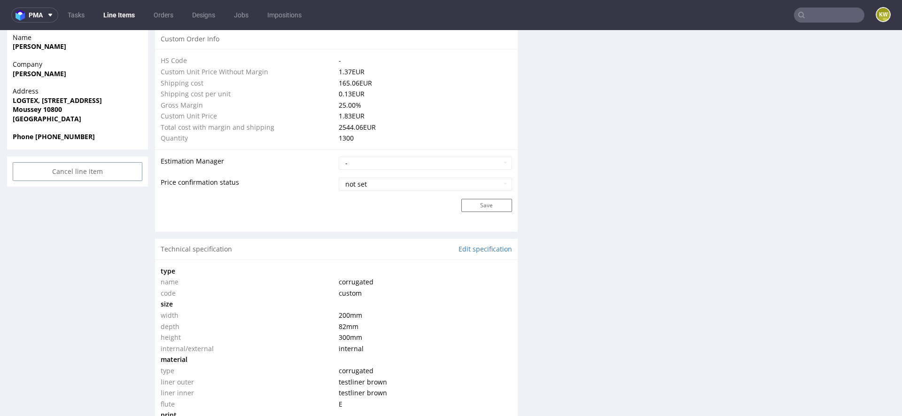
scroll to position [1285, 0]
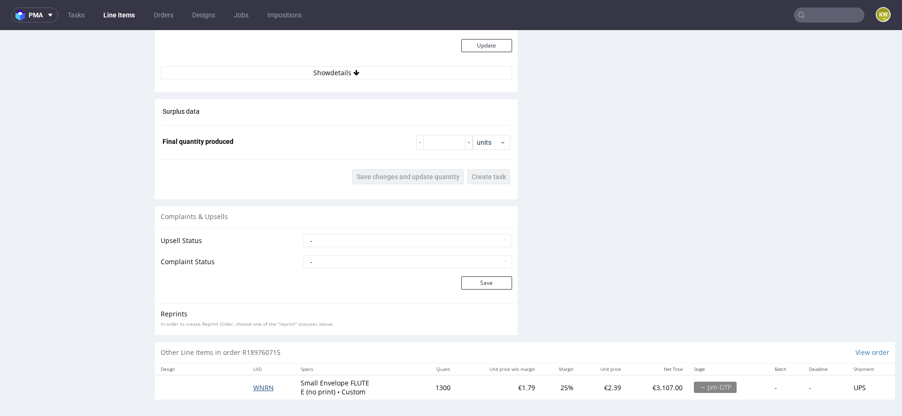
click at [263, 384] on span "WNRN" at bounding box center [263, 387] width 21 height 9
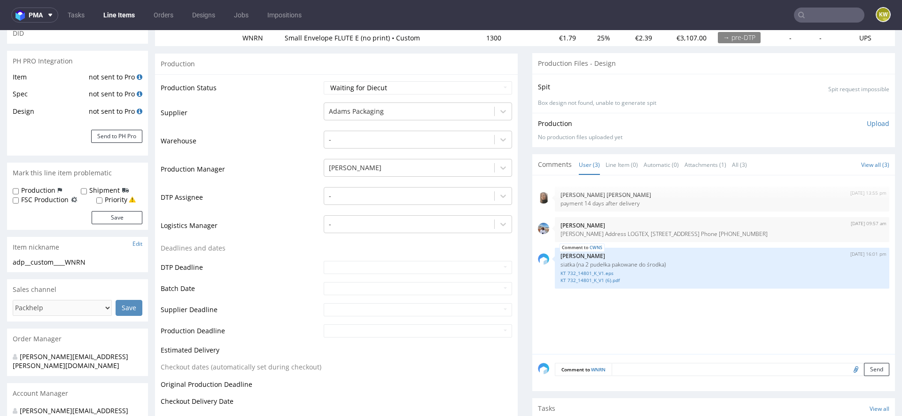
scroll to position [136, 0]
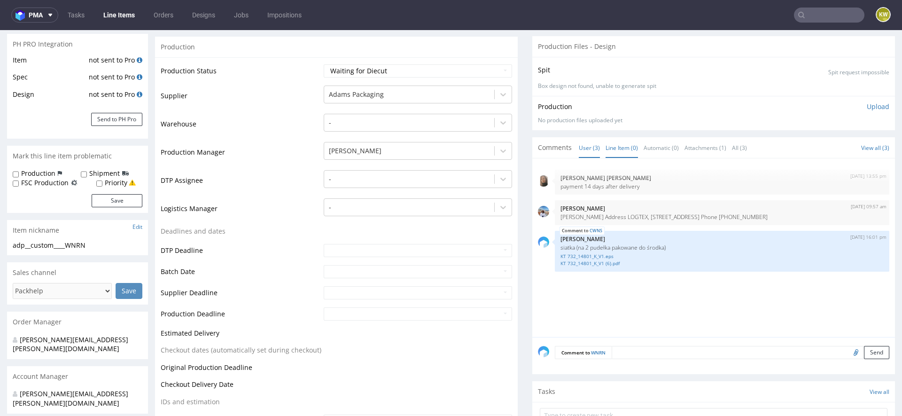
click at [614, 146] on link "Line Item (0)" at bounding box center [621, 148] width 32 height 20
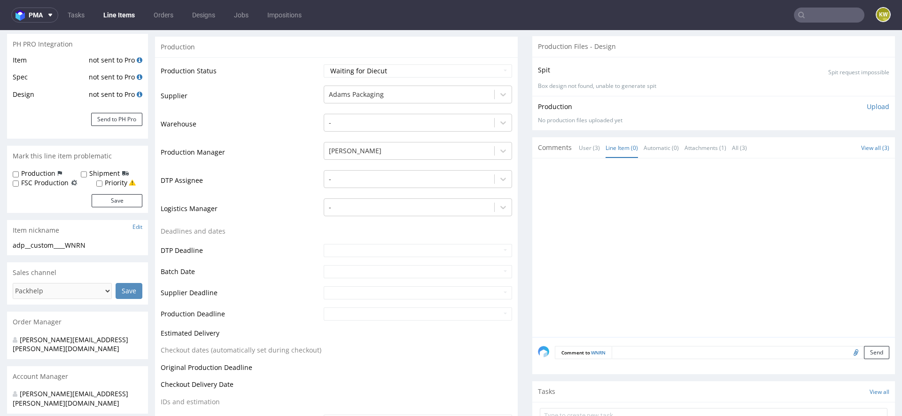
click at [848, 352] on input "file" at bounding box center [854, 352] width 13 height 12
type input "C:\fakepath\KT 732_14632_K_V3 (1) (1).pdf"
click at [637, 350] on textarea at bounding box center [750, 352] width 278 height 13
type textarea "siatka (na jedno pudełko pakowane do środka)"
click at [873, 398] on button "Send" at bounding box center [875, 396] width 25 height 13
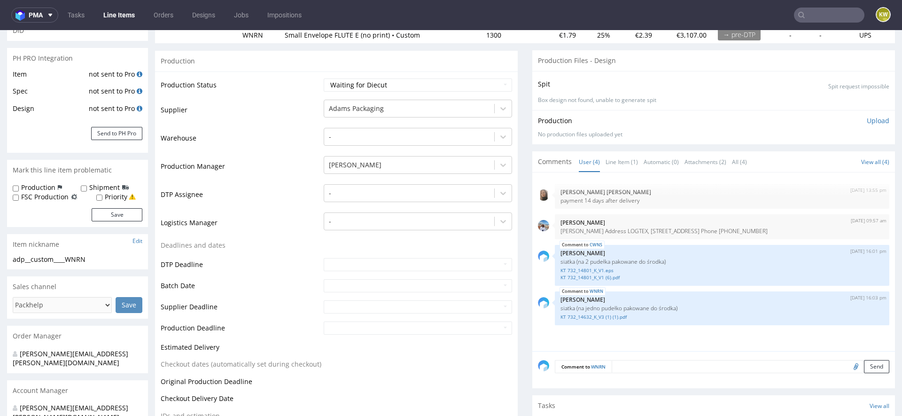
scroll to position [134, 0]
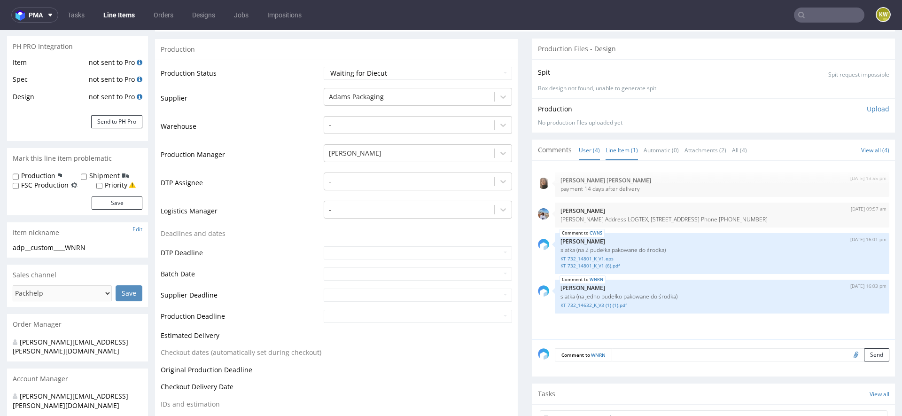
click at [613, 147] on link "Line Item (1)" at bounding box center [621, 150] width 32 height 20
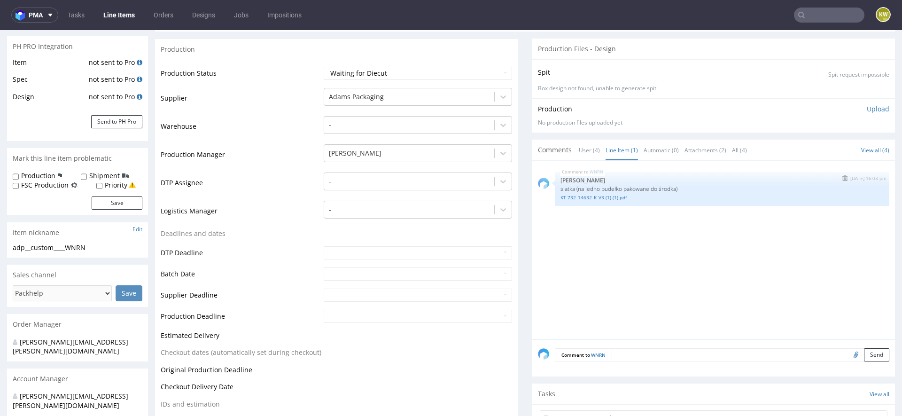
click at [842, 178] on img "submit" at bounding box center [844, 178] width 5 height 6
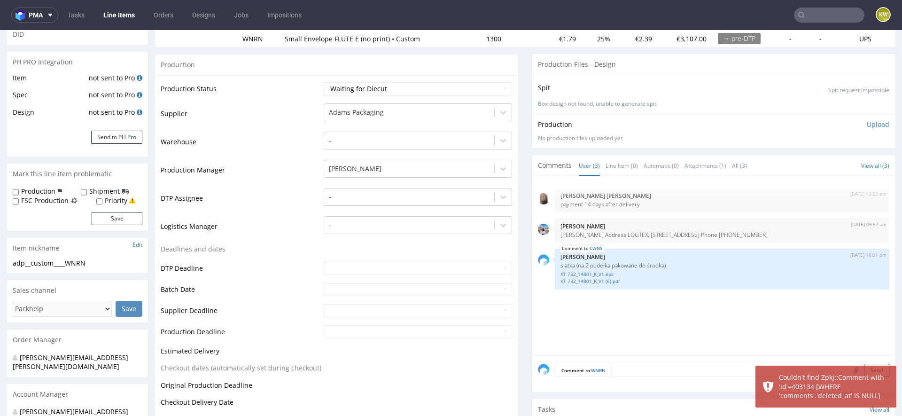
scroll to position [126, 0]
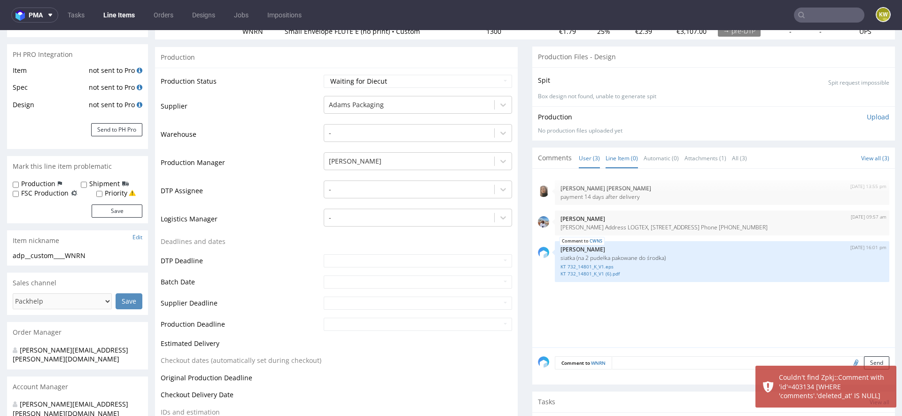
click at [617, 151] on link "Line Item (0)" at bounding box center [621, 158] width 32 height 20
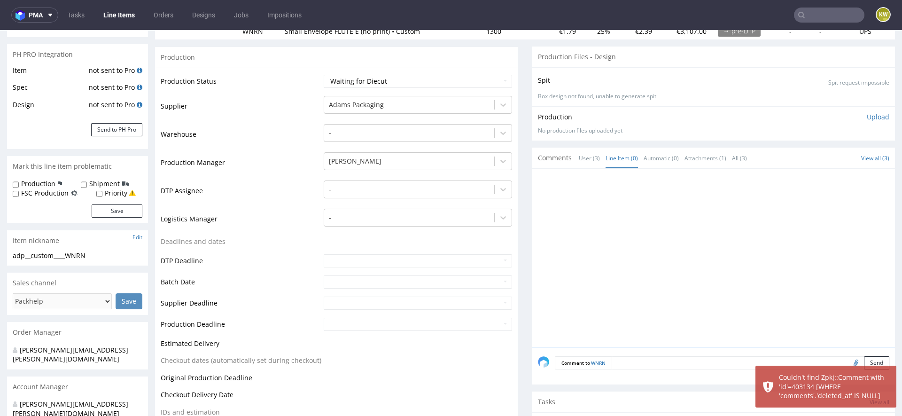
scroll to position [164, 0]
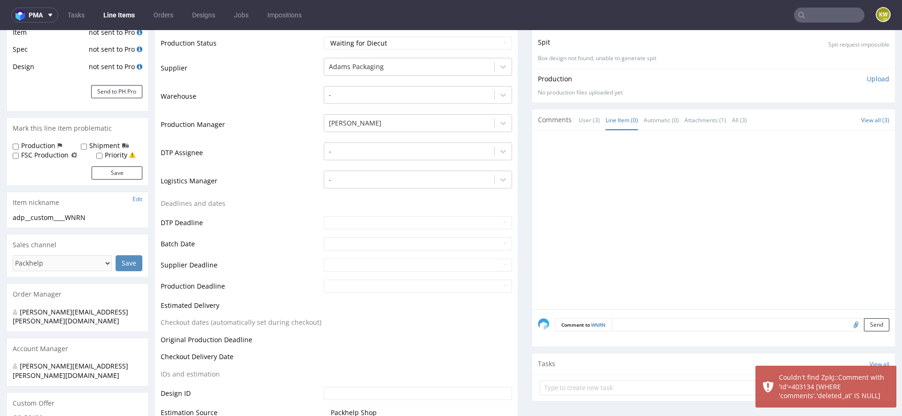
click at [848, 320] on input "file" at bounding box center [854, 324] width 13 height 12
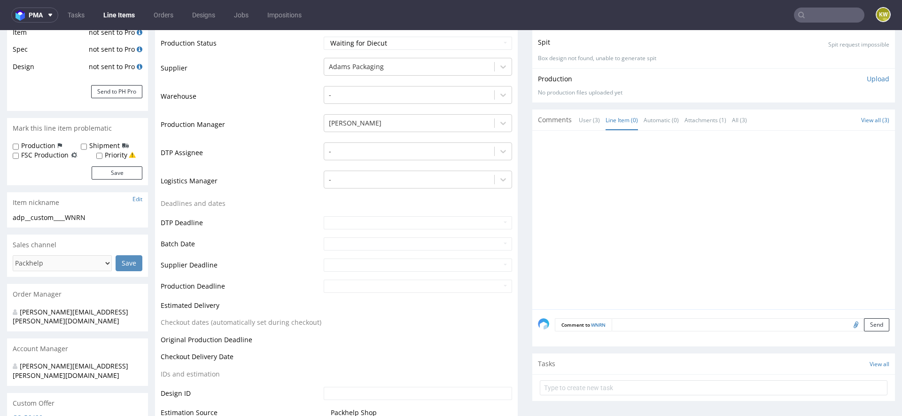
type input "C:\fakepath\KT 732_14801_K_V1.eps"
click at [665, 319] on form "Comment to WNRN Send" at bounding box center [722, 325] width 334 height 14
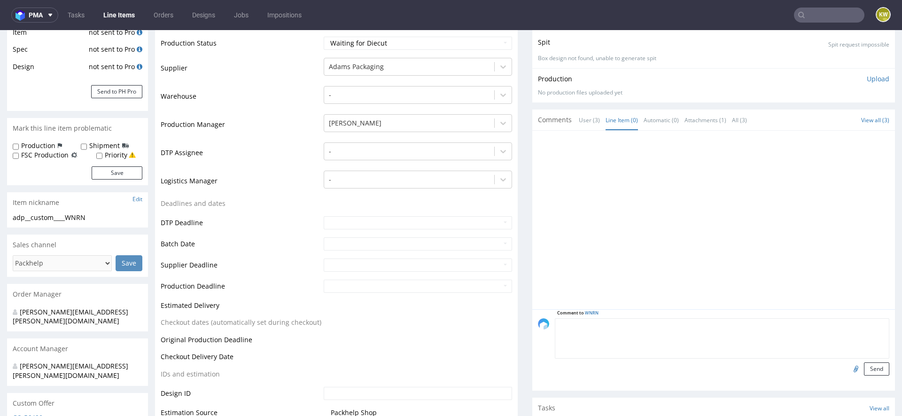
click at [628, 338] on textarea at bounding box center [722, 338] width 334 height 40
paste textarea "rozmiar 185x85x43mm wew (na 1 pudełko pakowane do środka)"
click at [575, 329] on textarea "siatka rozmiar 185x85x43mm wew (na 1 pudełko pakowane do środka)" at bounding box center [722, 338] width 334 height 40
click at [573, 323] on textarea "siatka rozmiar 185x85x43mm wew (na 1 pudełko pakowane do środka)" at bounding box center [722, 338] width 334 height 40
click at [778, 325] on textarea "siatka - rozmiar 185x85x43mm wew (na 1 pudełko pakowane do środka)" at bounding box center [722, 338] width 334 height 40
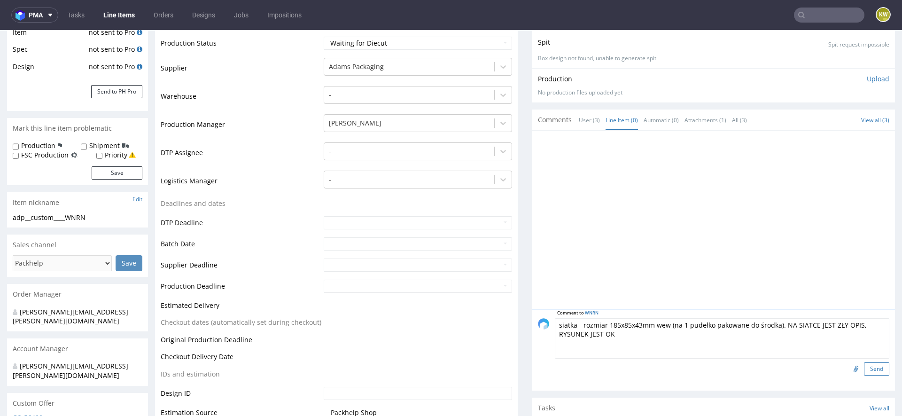
type textarea "siatka - rozmiar 185x85x43mm wew (na 1 pudełko pakowane do środka). NA SIATCE J…"
click at [863, 363] on button "Send" at bounding box center [875, 368] width 25 height 13
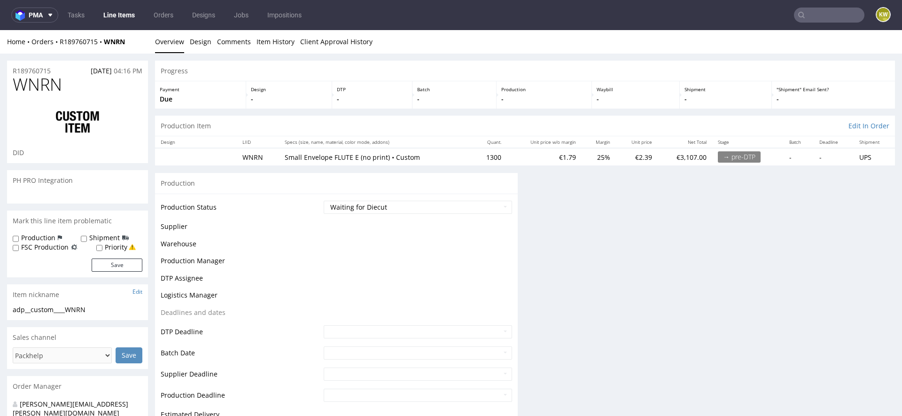
scroll to position [0, 0]
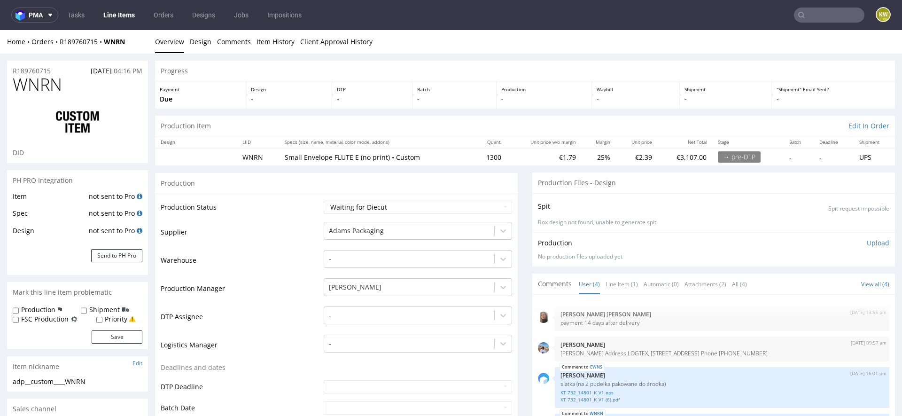
click at [285, 300] on td "Production Manager" at bounding box center [241, 291] width 161 height 28
click at [613, 280] on link "Line Item (1)" at bounding box center [621, 284] width 32 height 20
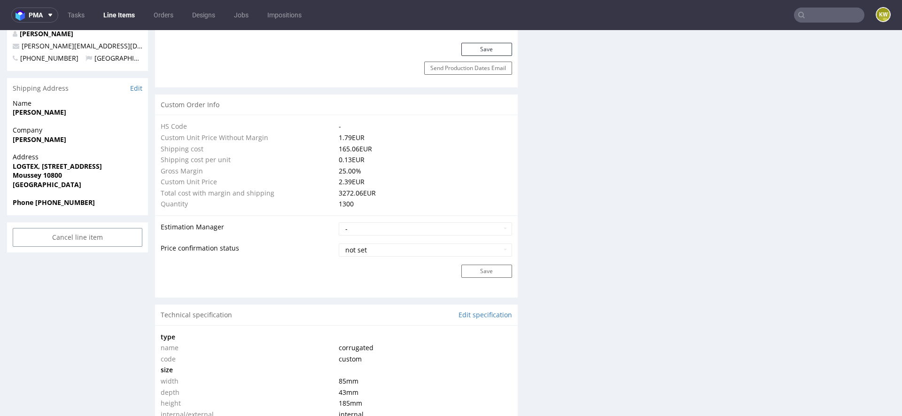
scroll to position [1285, 0]
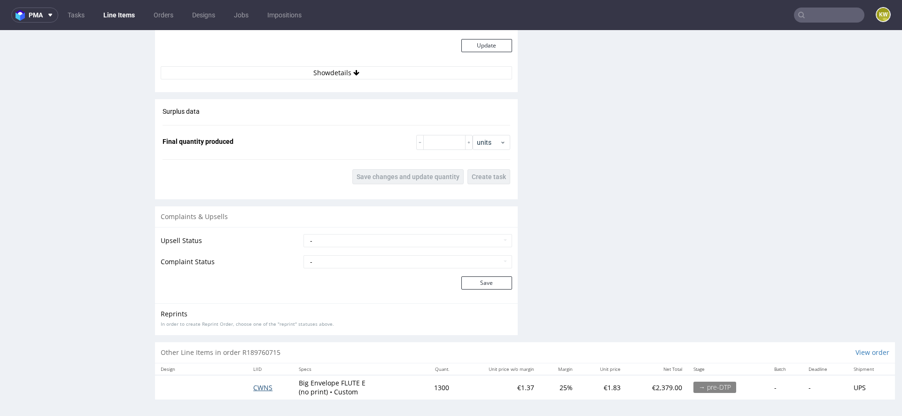
click at [260, 385] on span "CWNS" at bounding box center [262, 387] width 19 height 9
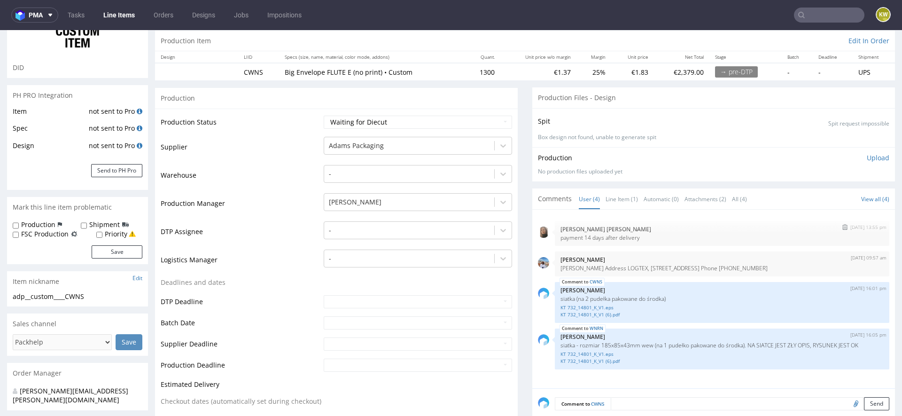
scroll to position [85, 0]
click at [619, 200] on link "Line Item (1)" at bounding box center [621, 198] width 32 height 20
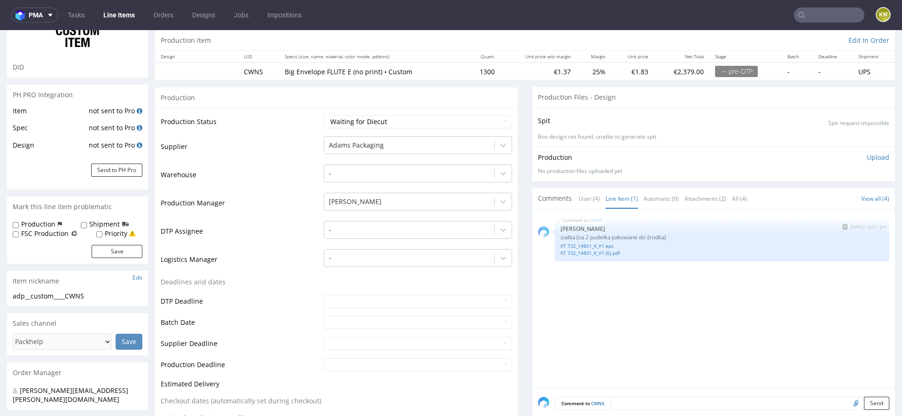
click at [624, 233] on p "siatka (na 2 pudełka pakowane do środka)" at bounding box center [721, 236] width 323 height 7
copy p "siatka (na 2 pudełka pakowane do środka)"
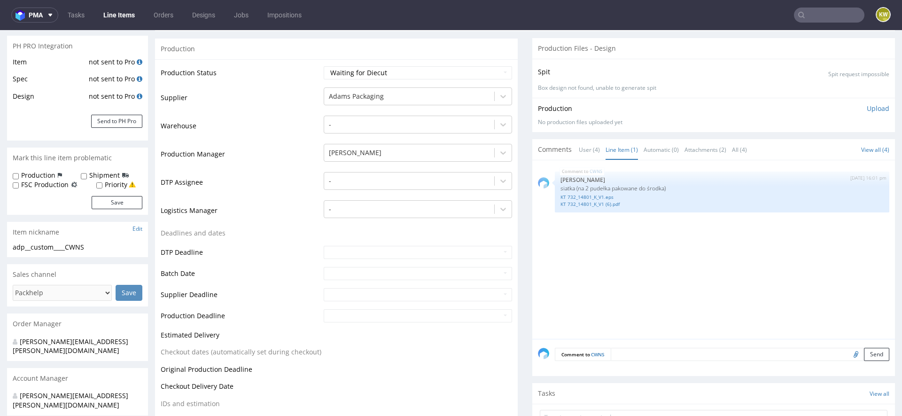
click at [795, 354] on textarea at bounding box center [749, 353] width 278 height 13
paste textarea "siatka (na 2 pudełka pakowane do środka)"
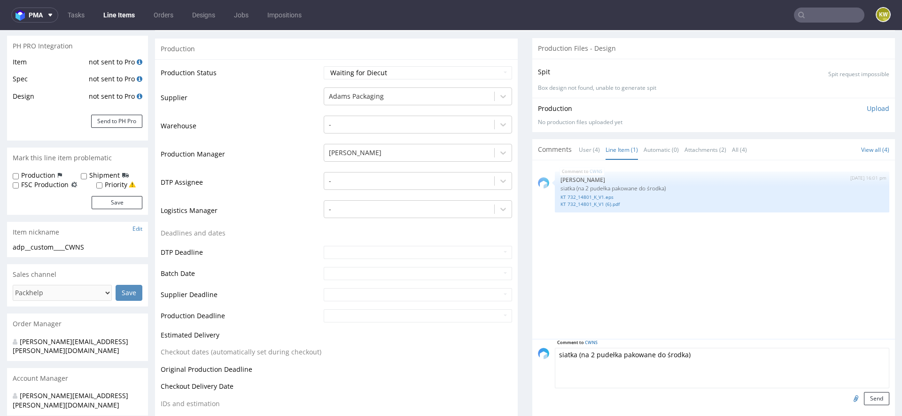
click at [573, 351] on textarea "siatka (na 2 pudełka pakowane do środka)" at bounding box center [722, 367] width 334 height 40
paste textarea "rozmiar 300x200x82mm wew"
click at [574, 351] on textarea "siatka rozmiar 300x200x82mm wew(na 2 pudełka pakowane do środka)" at bounding box center [722, 367] width 334 height 40
click at [664, 352] on textarea "siatka rozmiar 300x200x82mm wew(na 2 pudełka pakowane do środka)" at bounding box center [722, 367] width 334 height 40
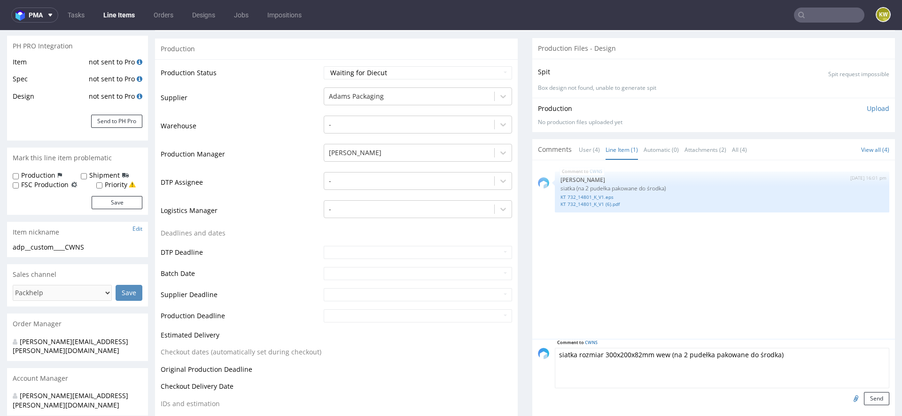
click at [573, 353] on textarea "siatka rozmiar 300x200x82mm wew (na 2 pudełka pakowane do środka)" at bounding box center [722, 367] width 334 height 40
type textarea "siatka - rozmiar 300x200x82mm wew (na 2 pudełka pakowane do środka)"
click at [848, 396] on input "file" at bounding box center [854, 398] width 13 height 12
type input "C:\fakepath\KT 732_14632_K_V3 (1) (1).pdf"
click at [874, 394] on button "Send" at bounding box center [875, 398] width 25 height 13
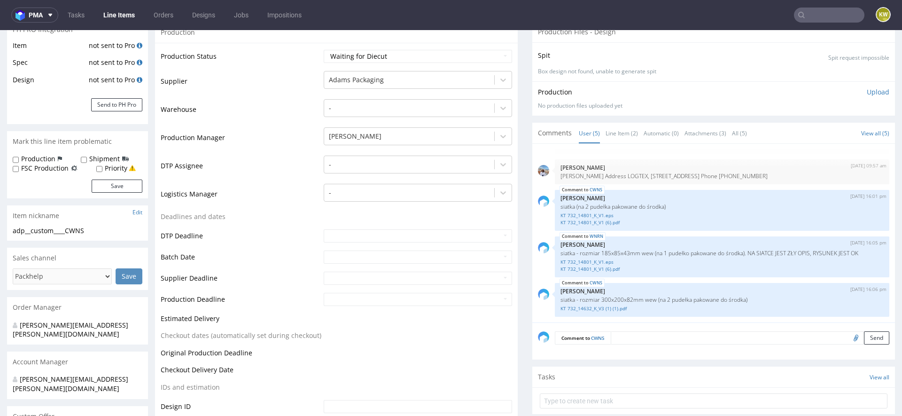
scroll to position [170, 0]
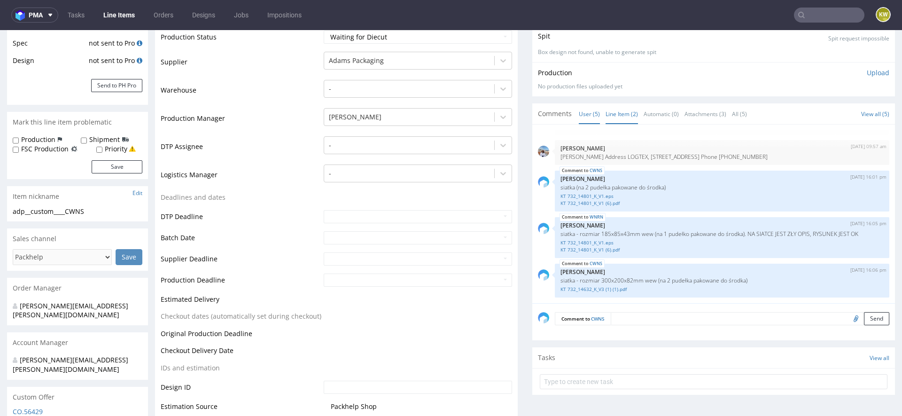
click at [620, 117] on link "Line Item (2)" at bounding box center [621, 114] width 32 height 20
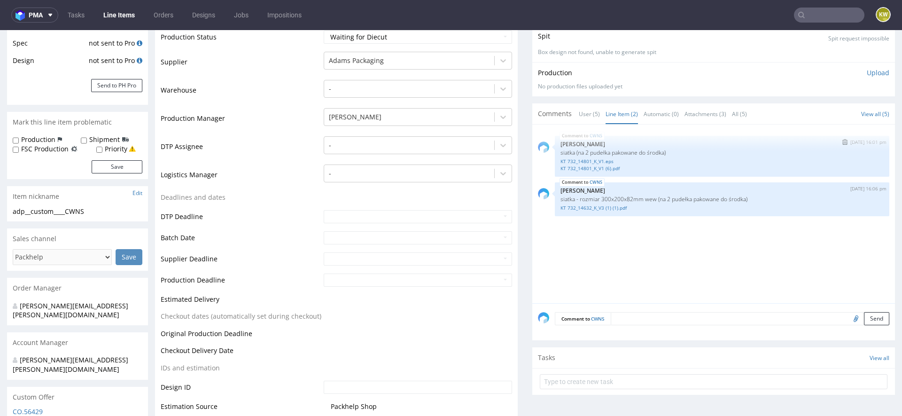
click at [839, 139] on button "submit" at bounding box center [844, 142] width 11 height 7
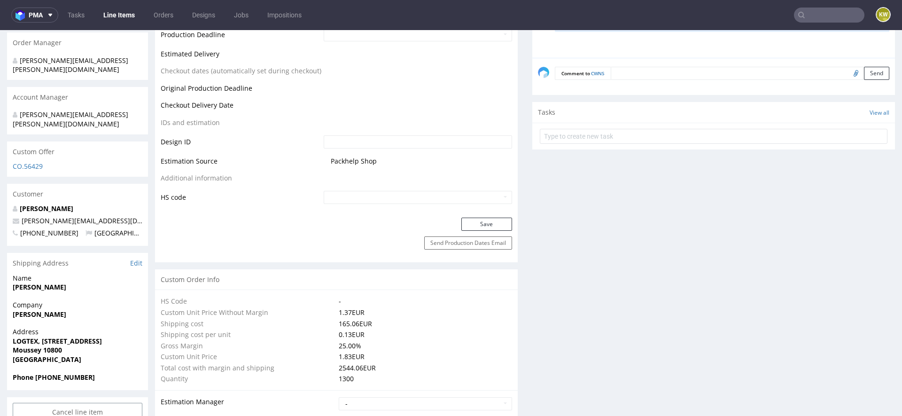
scroll to position [345, 0]
